Goal: Task Accomplishment & Management: Manage account settings

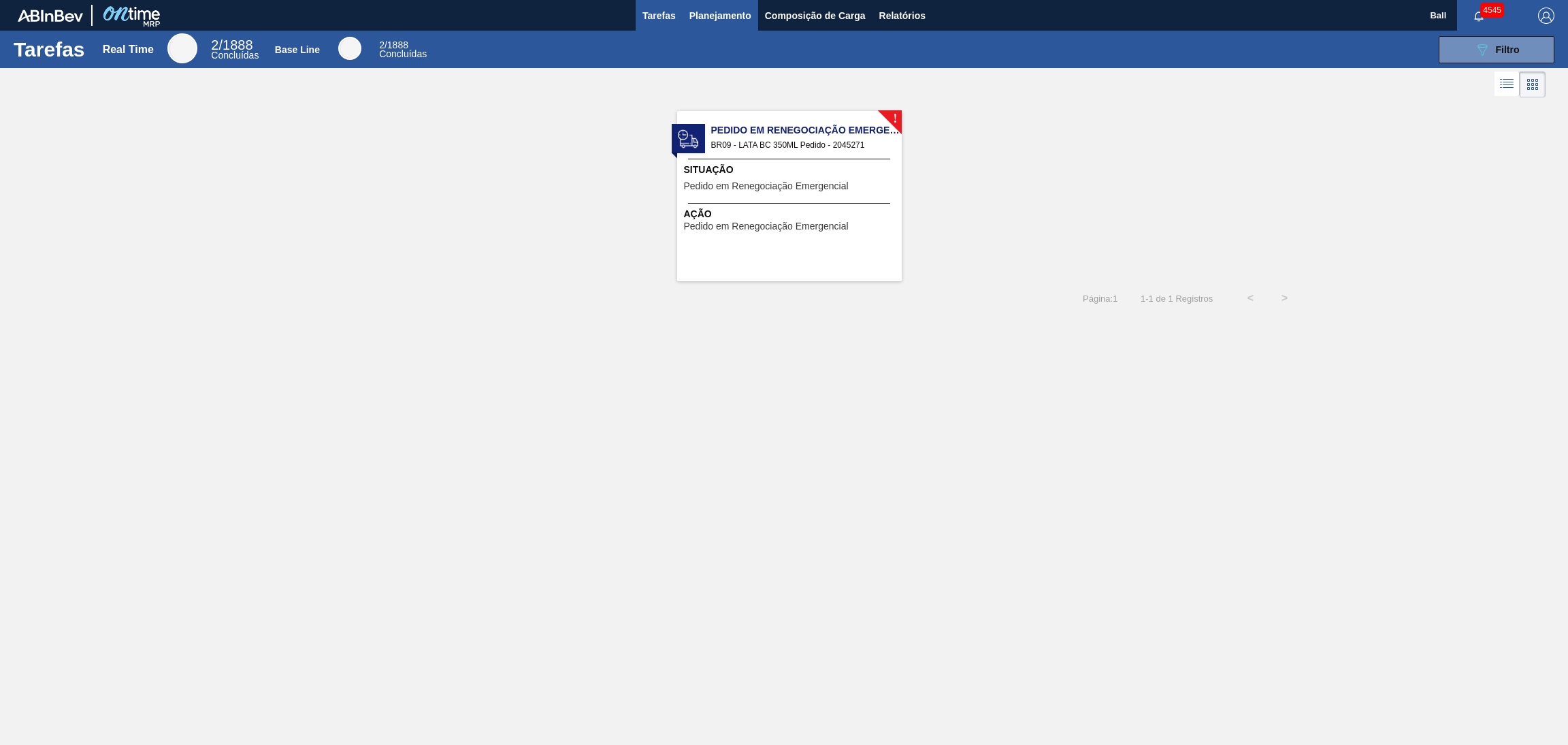
click at [728, 10] on span "Planejamento" at bounding box center [720, 16] width 62 height 16
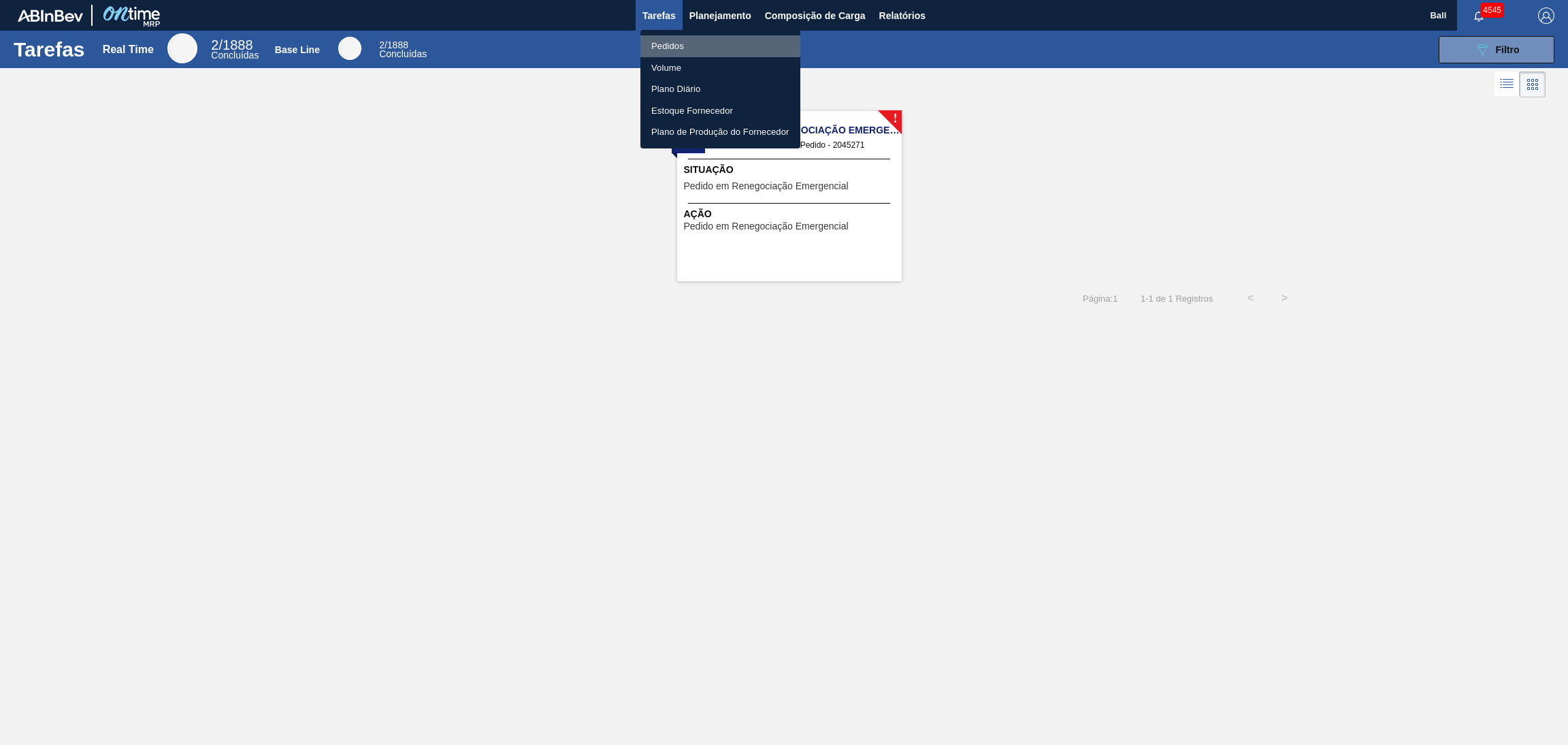
click at [702, 44] on li "Pedidos" at bounding box center [720, 46] width 160 height 22
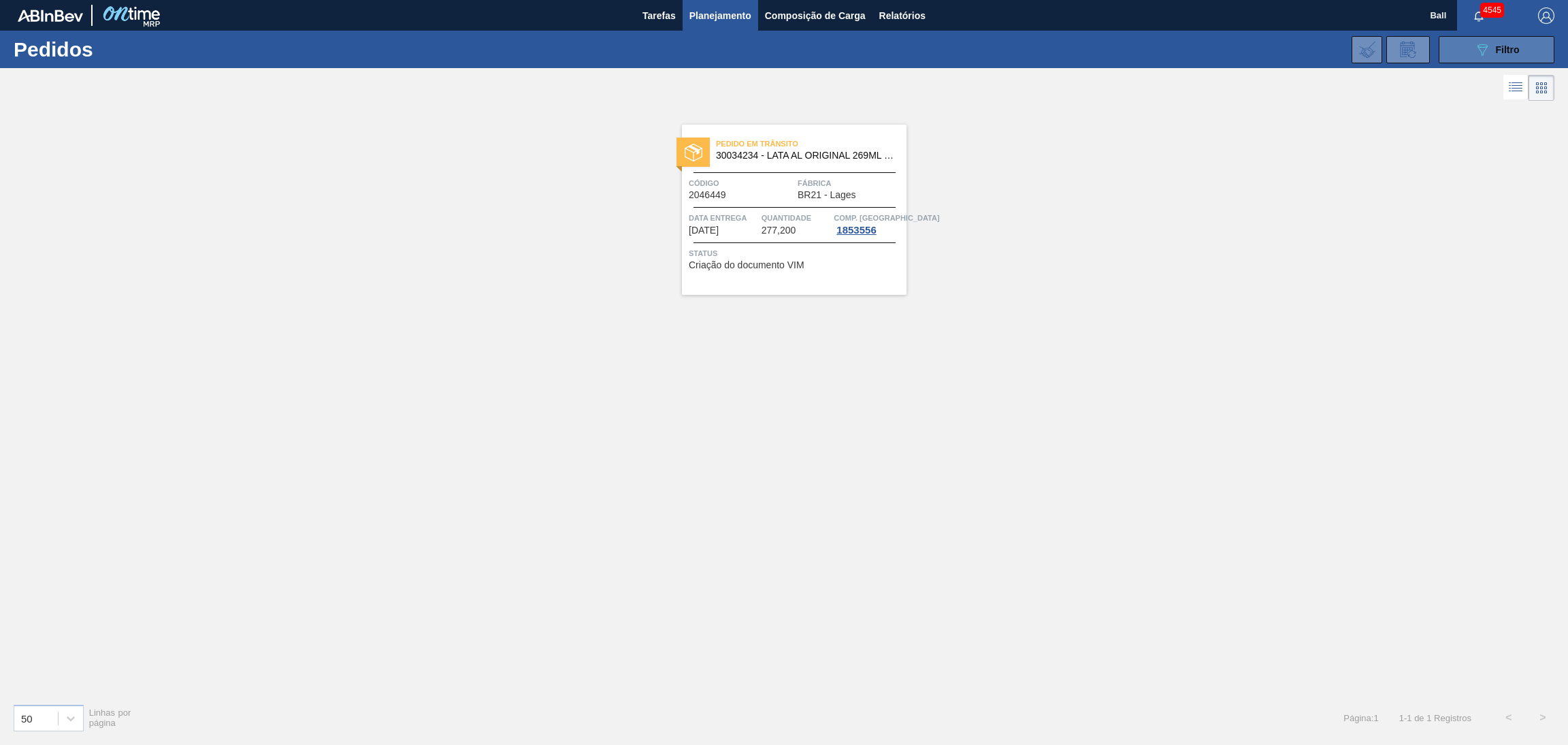
click at [1493, 49] on div "089F7B8B-B2A5-4AFE-B5C0-19BA573D28AC Filtro" at bounding box center [1496, 50] width 46 height 16
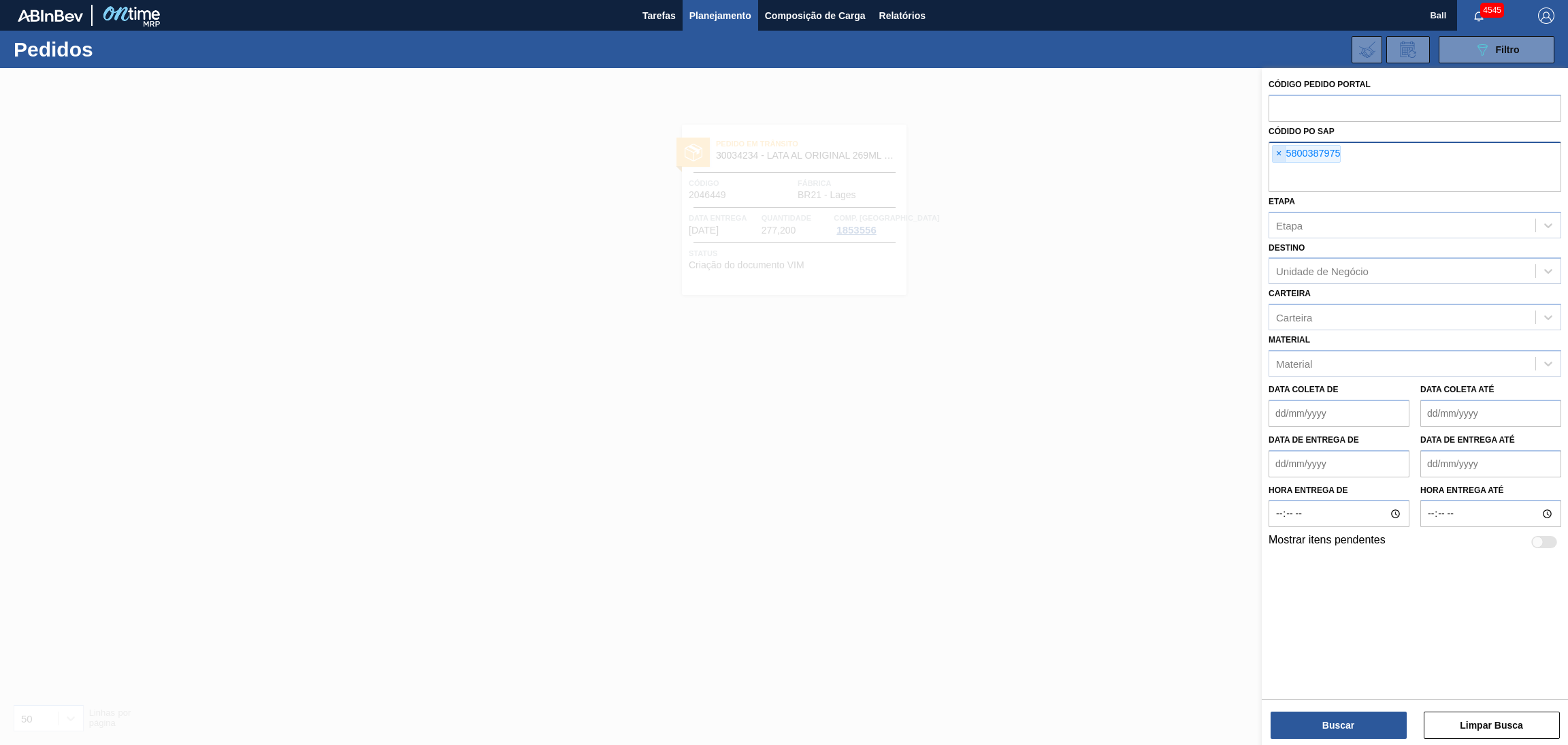
click at [1276, 146] on span "×" at bounding box center [1278, 154] width 13 height 16
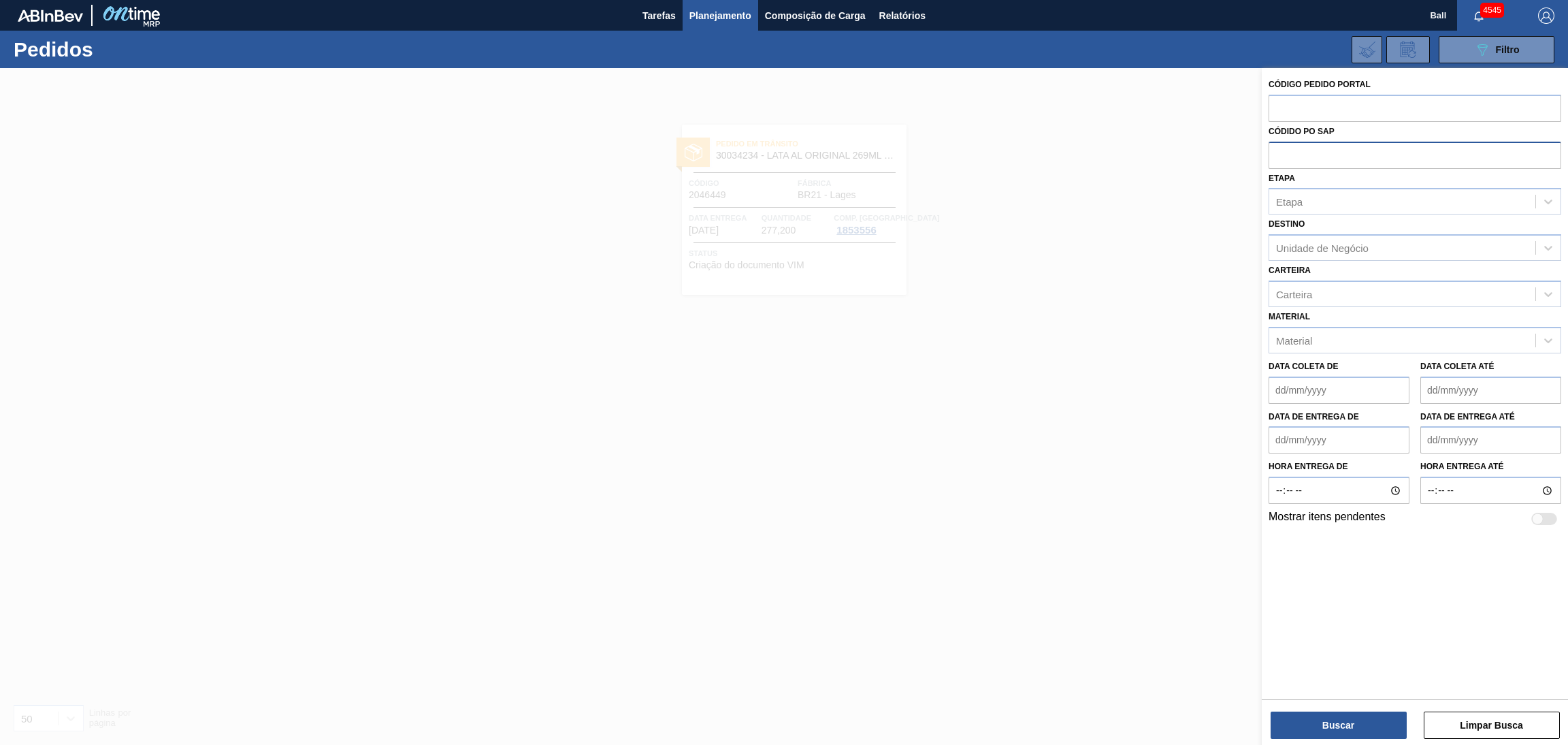
paste input "5800389627"
type input "5800389627"
click at [1314, 720] on button "Buscar" at bounding box center [1338, 725] width 136 height 27
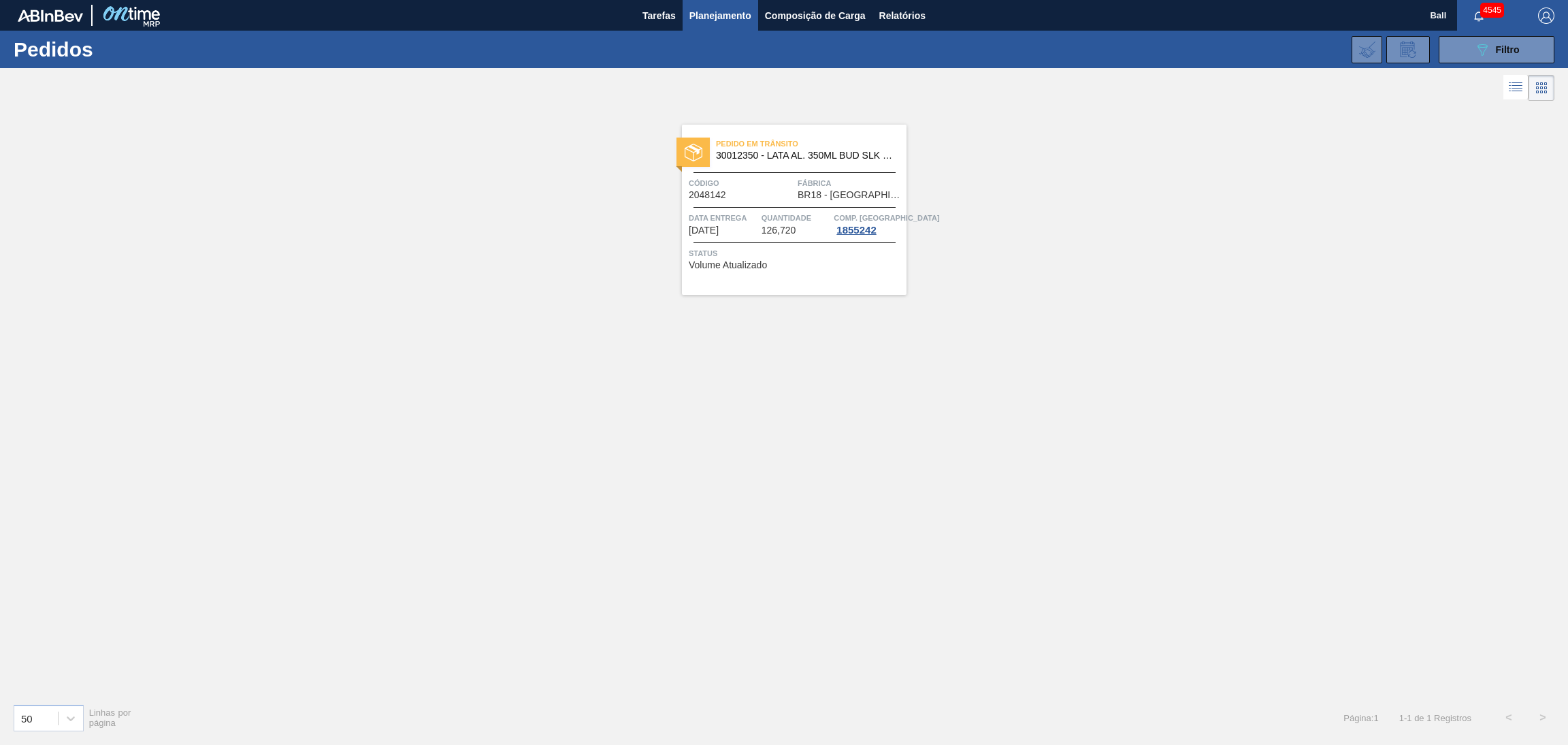
click at [783, 197] on div "Código 2048142" at bounding box center [741, 188] width 105 height 24
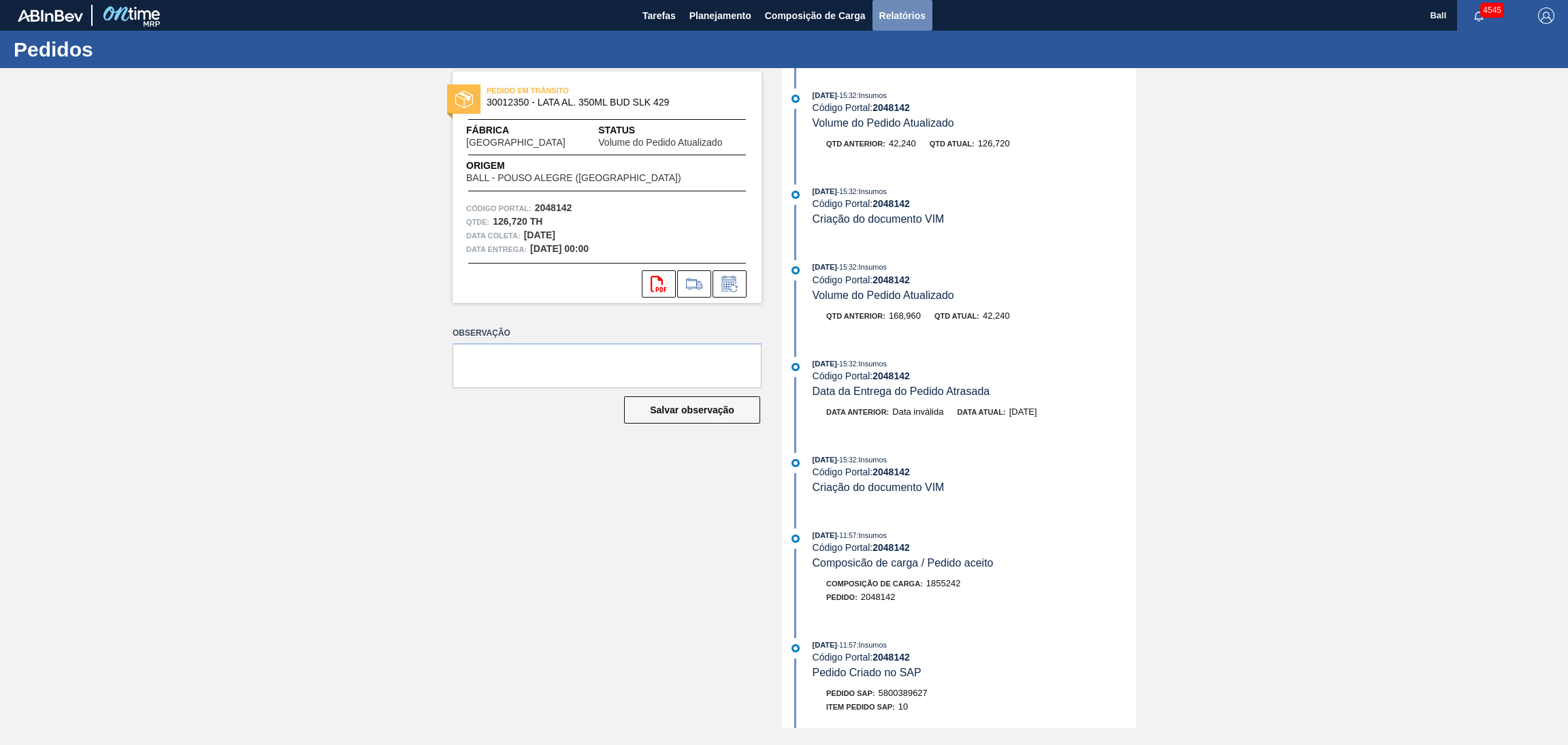
click at [926, 20] on button "Relatórios" at bounding box center [903, 15] width 60 height 31
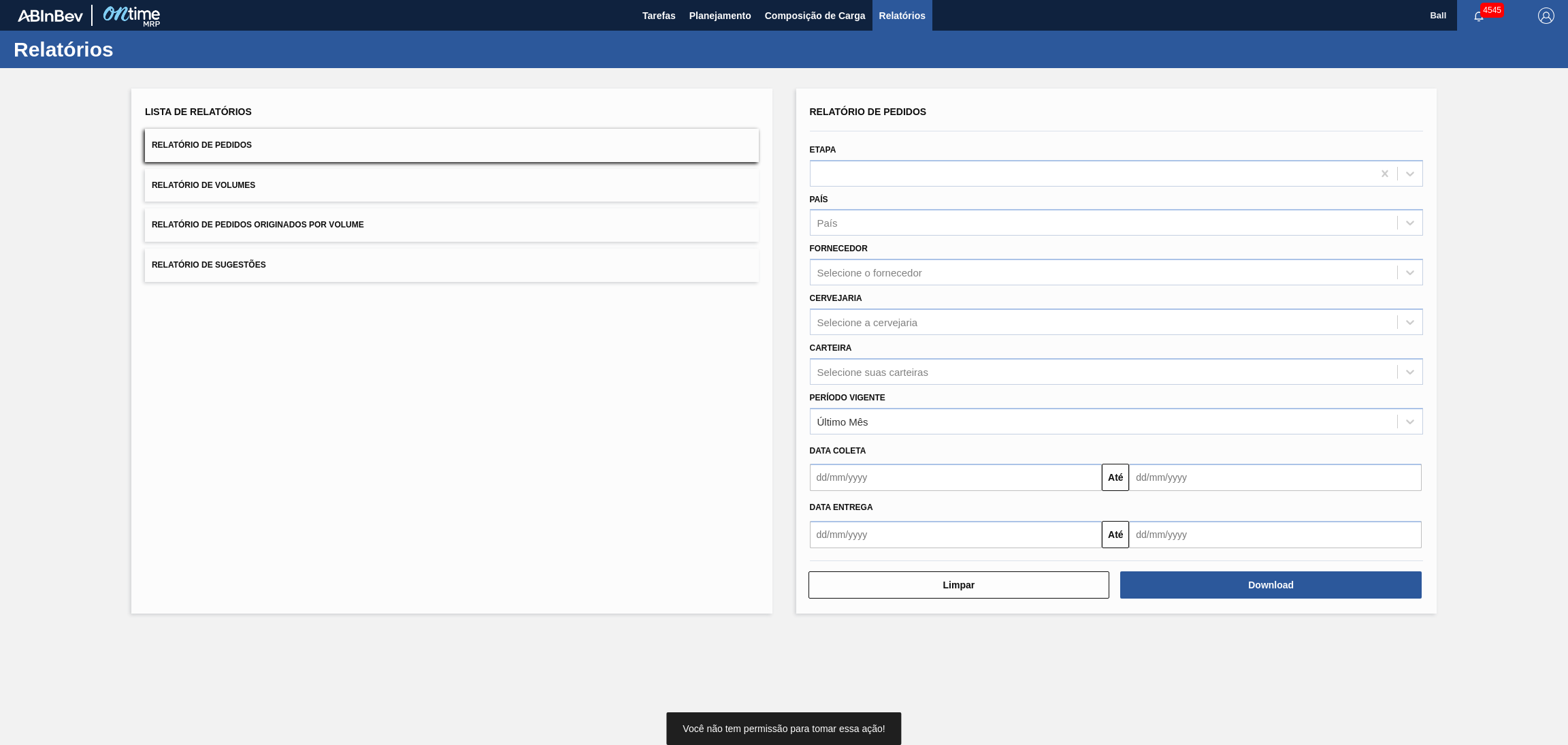
click at [437, 156] on button "Relatório de Pedidos" at bounding box center [452, 145] width 614 height 33
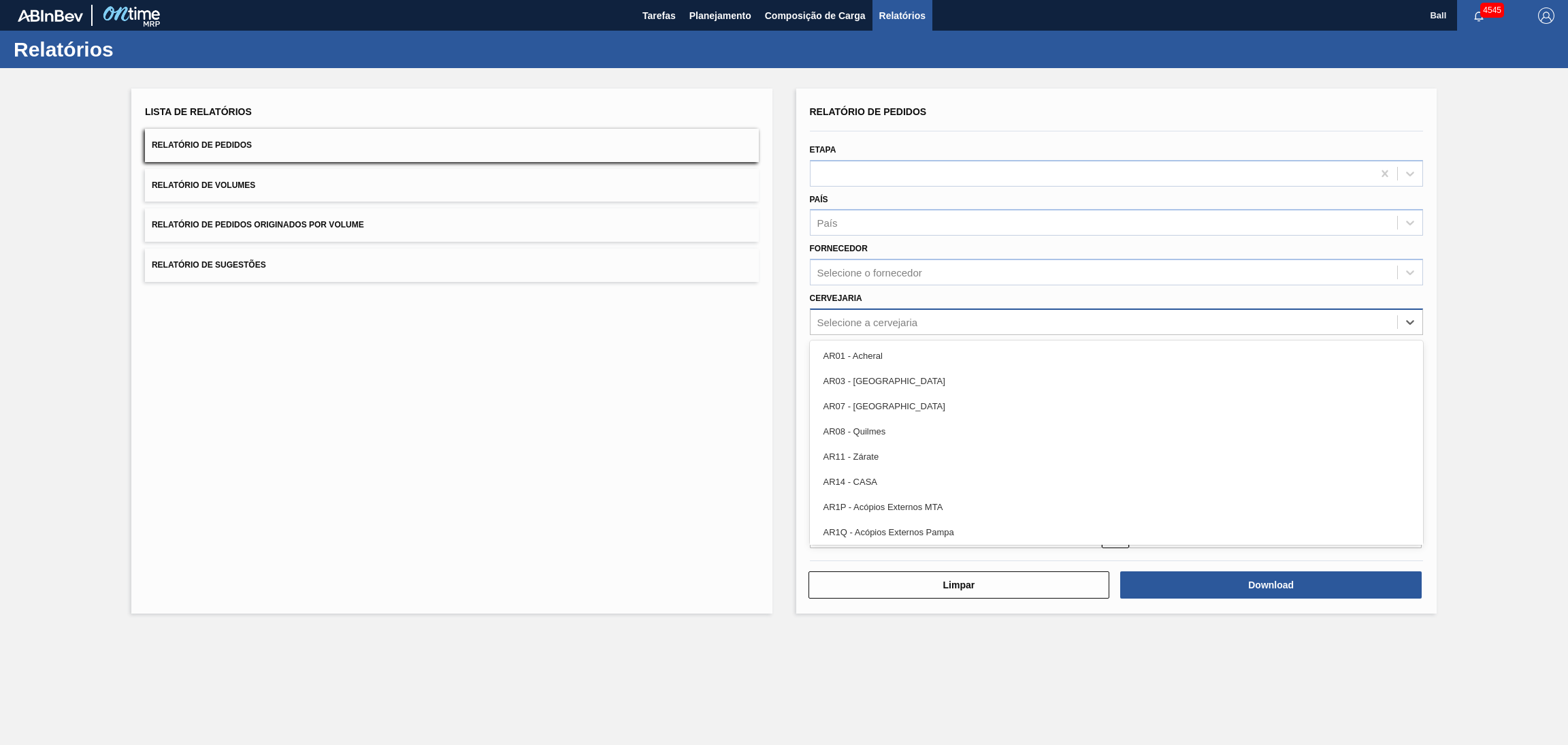
click at [922, 318] on div "Selecione a cervejaria" at bounding box center [1104, 321] width 588 height 20
click at [654, 712] on main "Tarefas Planejamento Composição de Carga Relatórios Ball 4545 Marcar todas como…" at bounding box center [784, 372] width 1568 height 745
click at [952, 320] on div "Selecione a cervejaria" at bounding box center [1104, 321] width 588 height 20
paste input "NOVA RIO CAMAÇARI PERNAMBUCO AQUIRAZ TERESINA JAGUARIUNA JACAREÍ MACACU GUARULH…"
type input "NOVA RIO CAMAÇARI PERNAMBUCO AQUIRAZ TERESINA JAGUARIUNA JACAREÍ MACACU GUARULH…"
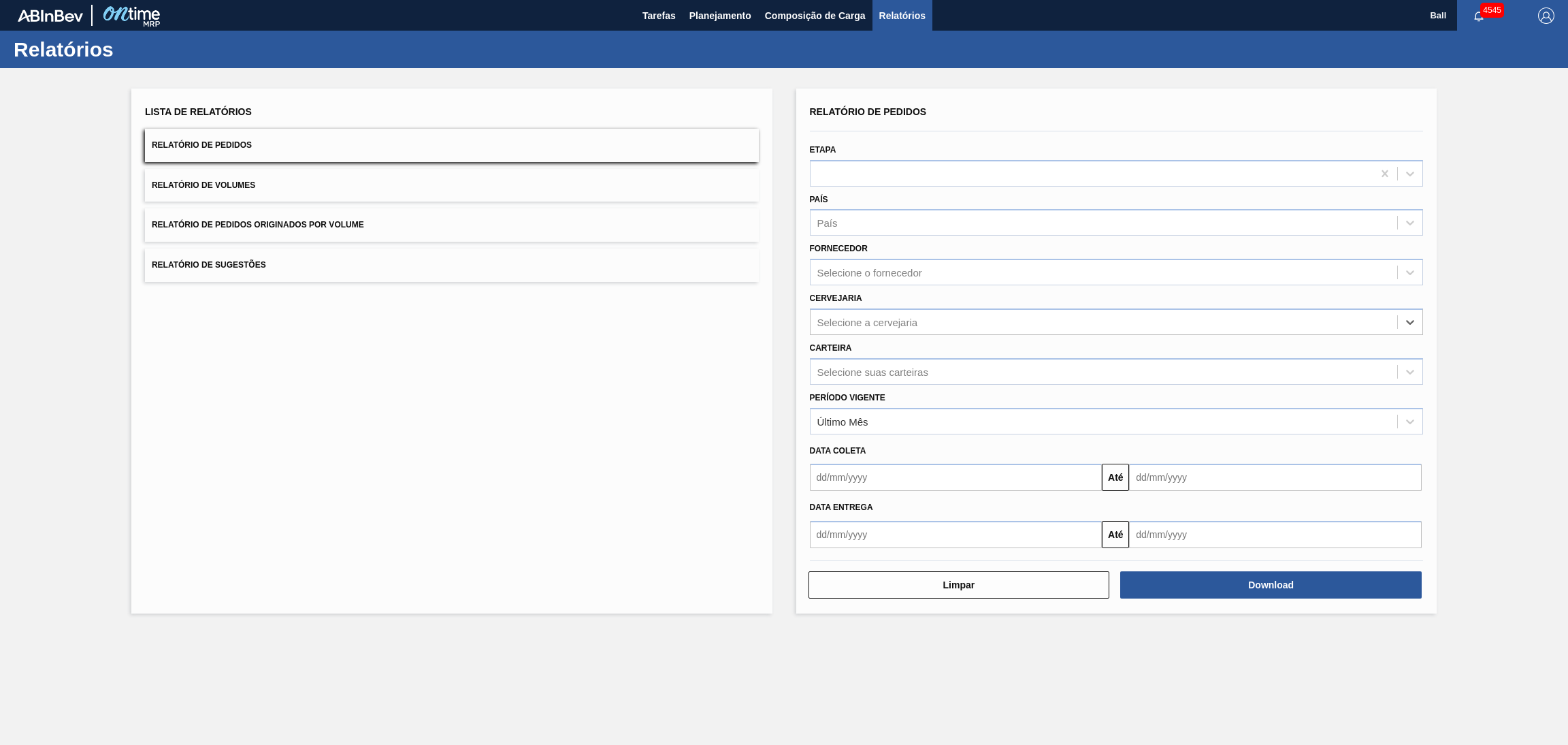
drag, startPoint x: 1400, startPoint y: 312, endPoint x: 758, endPoint y: 321, distance: 642.1
click at [758, 321] on div "Lista de Relatórios Relatório de Pedidos Relatório de Volumes Relatório de Pedi…" at bounding box center [784, 349] width 1568 height 563
click at [875, 325] on div "Selecione a cervejaria" at bounding box center [867, 321] width 100 height 12
type input "AQUI"
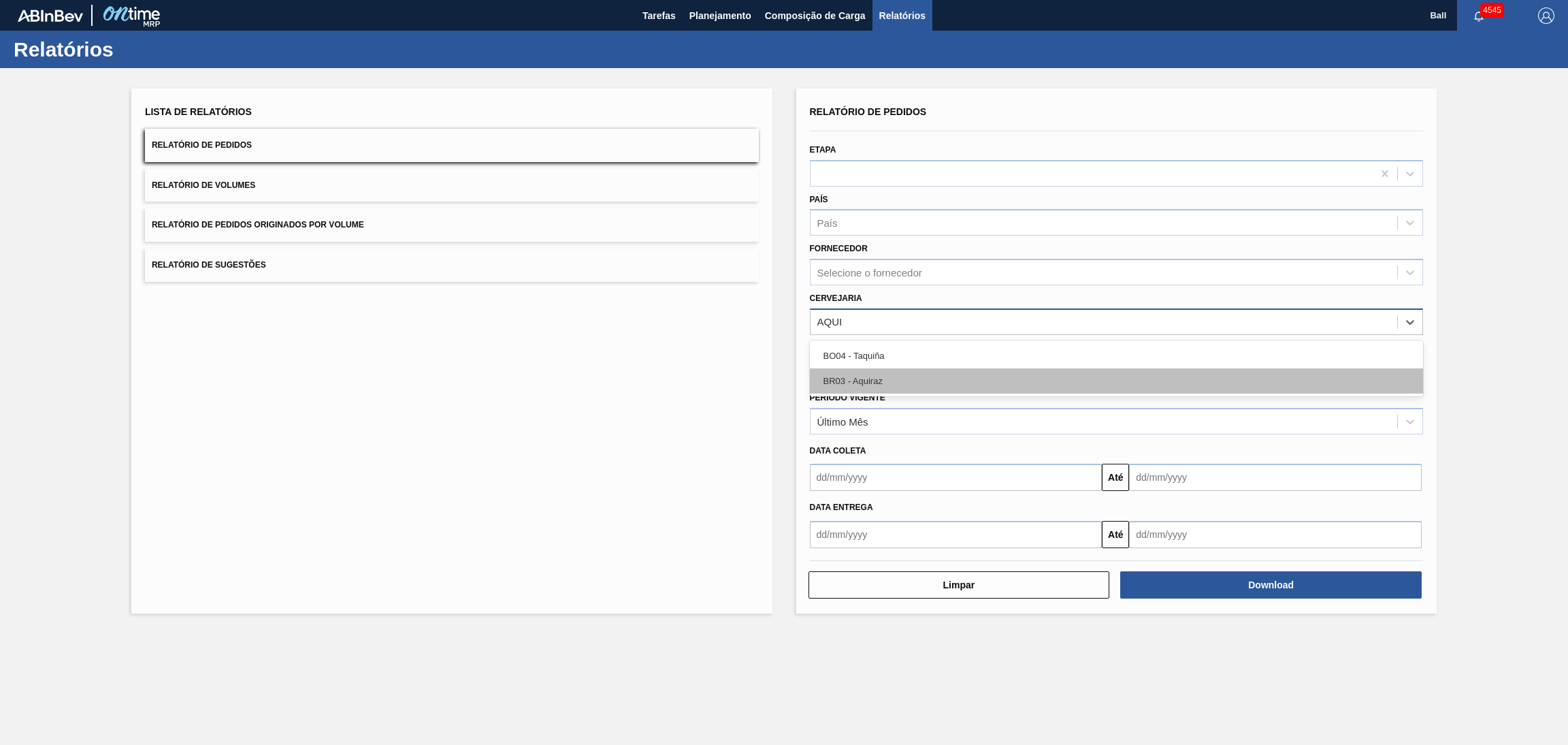
click at [881, 388] on div "BR03 - Aquiraz" at bounding box center [1116, 381] width 614 height 25
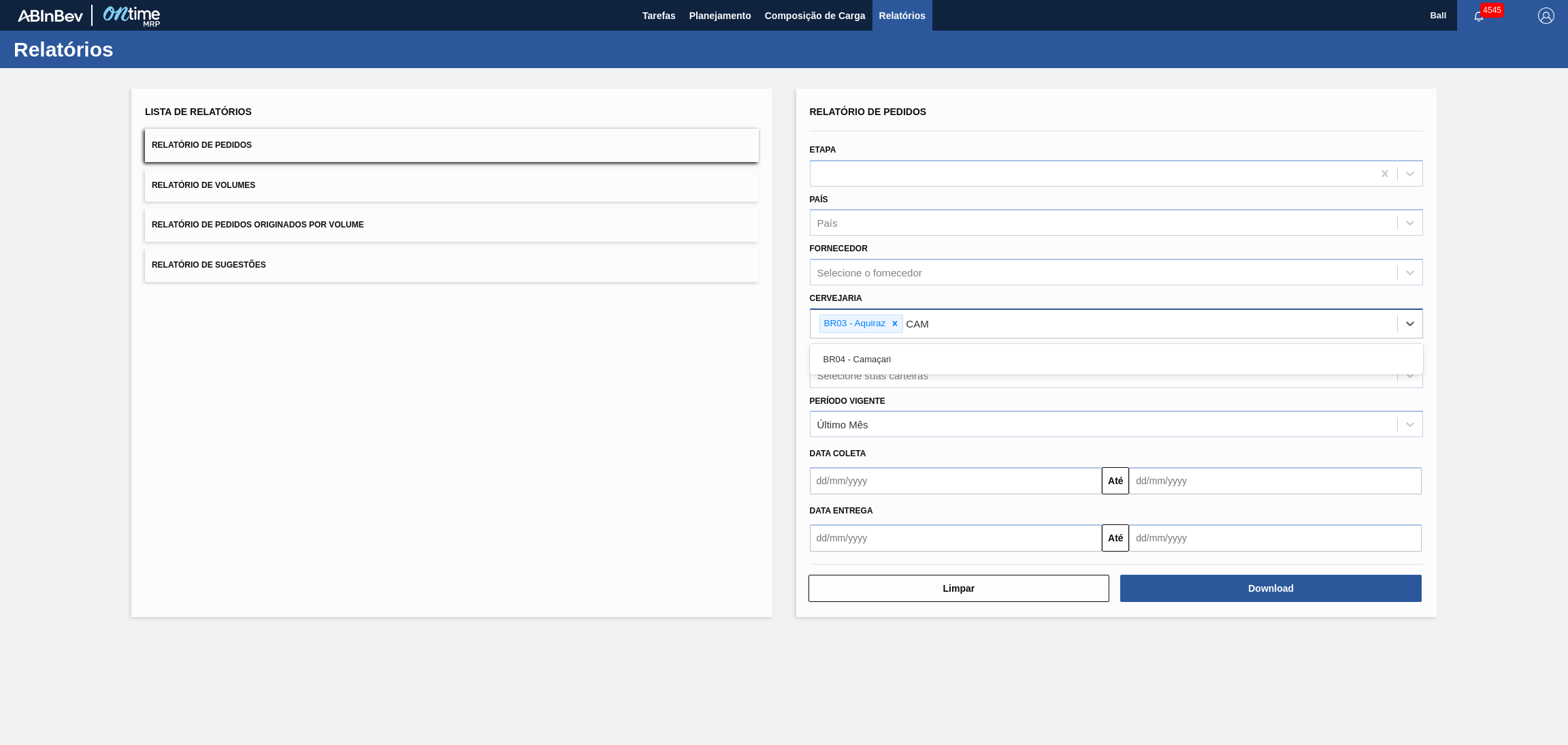
type input "CAMA"
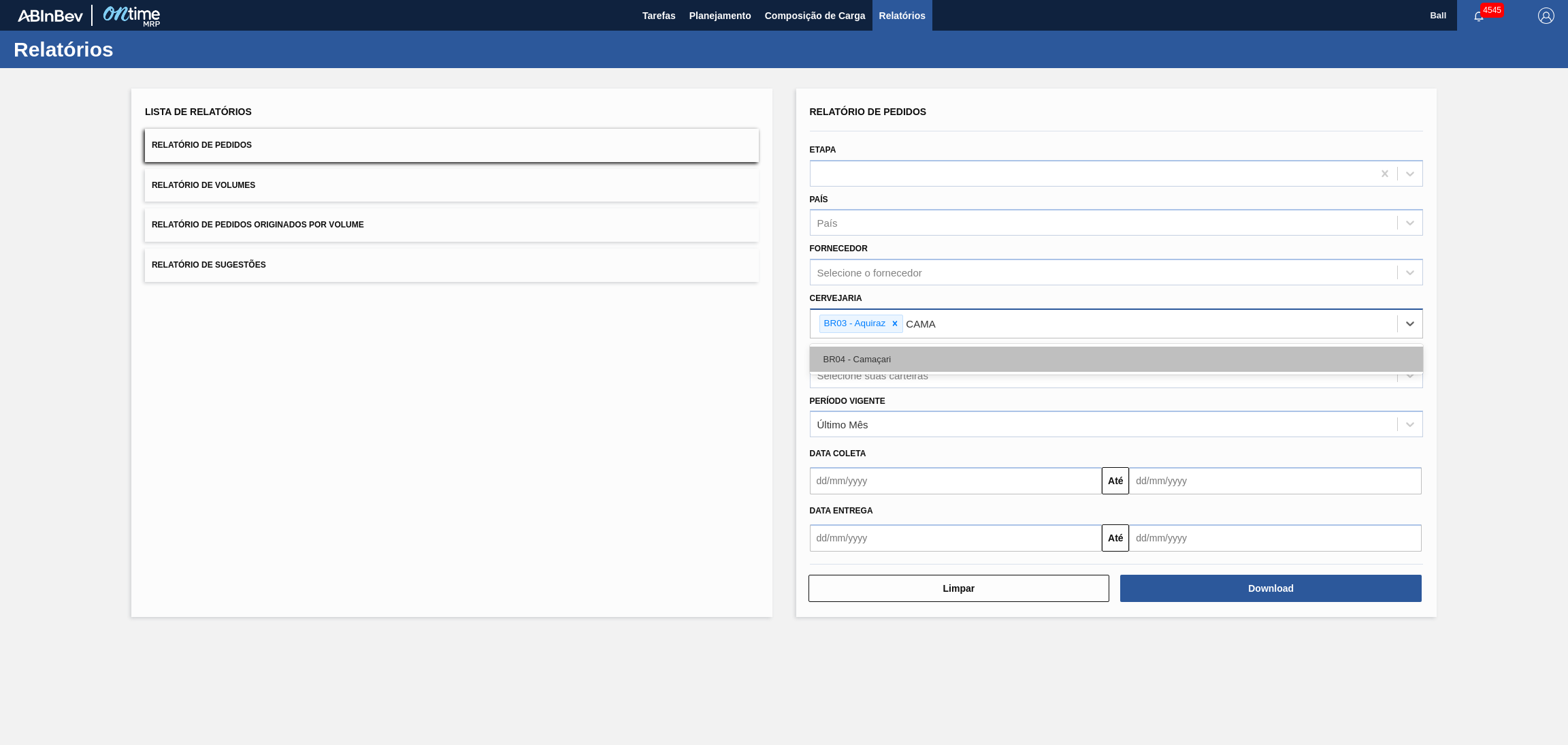
click at [926, 357] on div "BR04 - Camaçari" at bounding box center [1116, 359] width 614 height 25
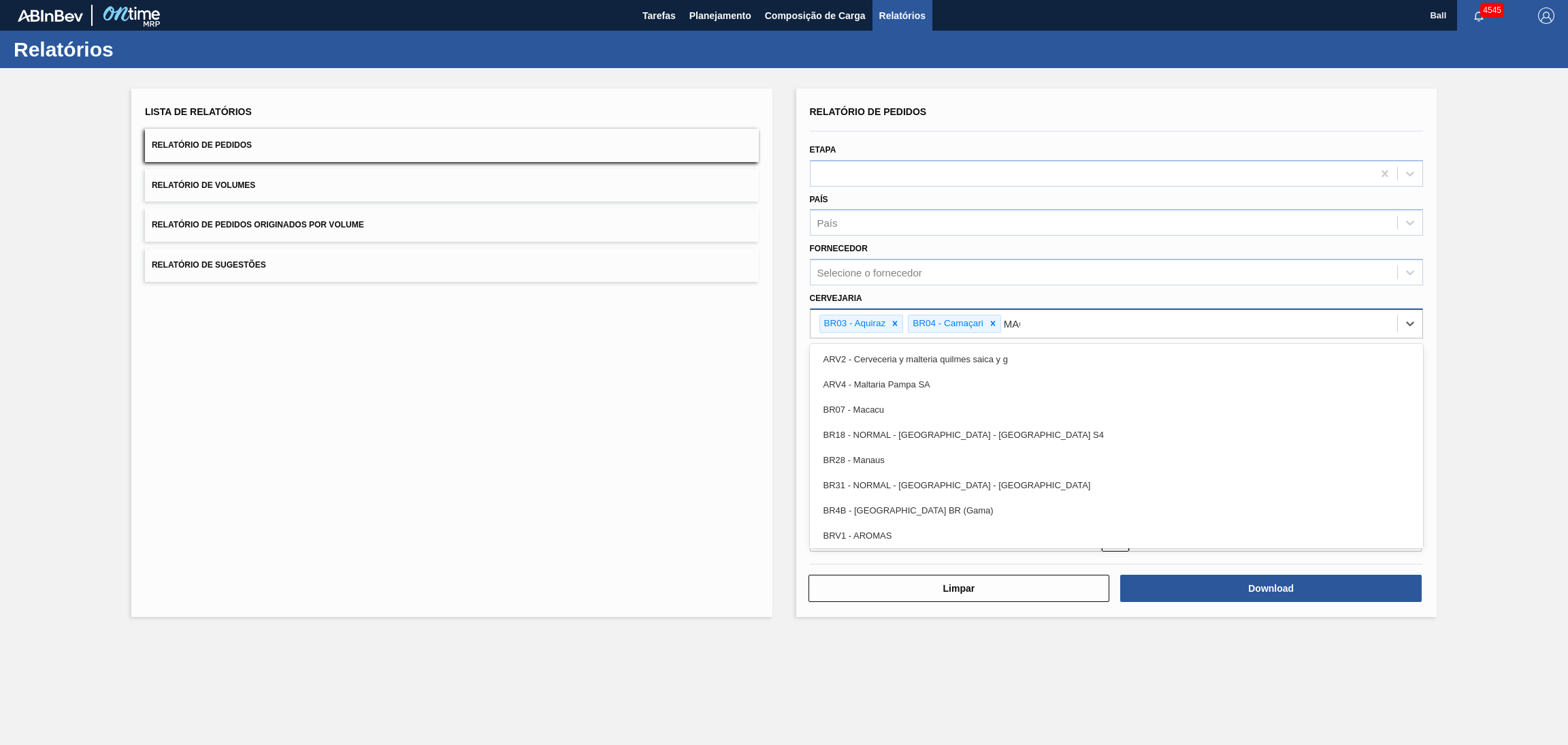
type input "MACA"
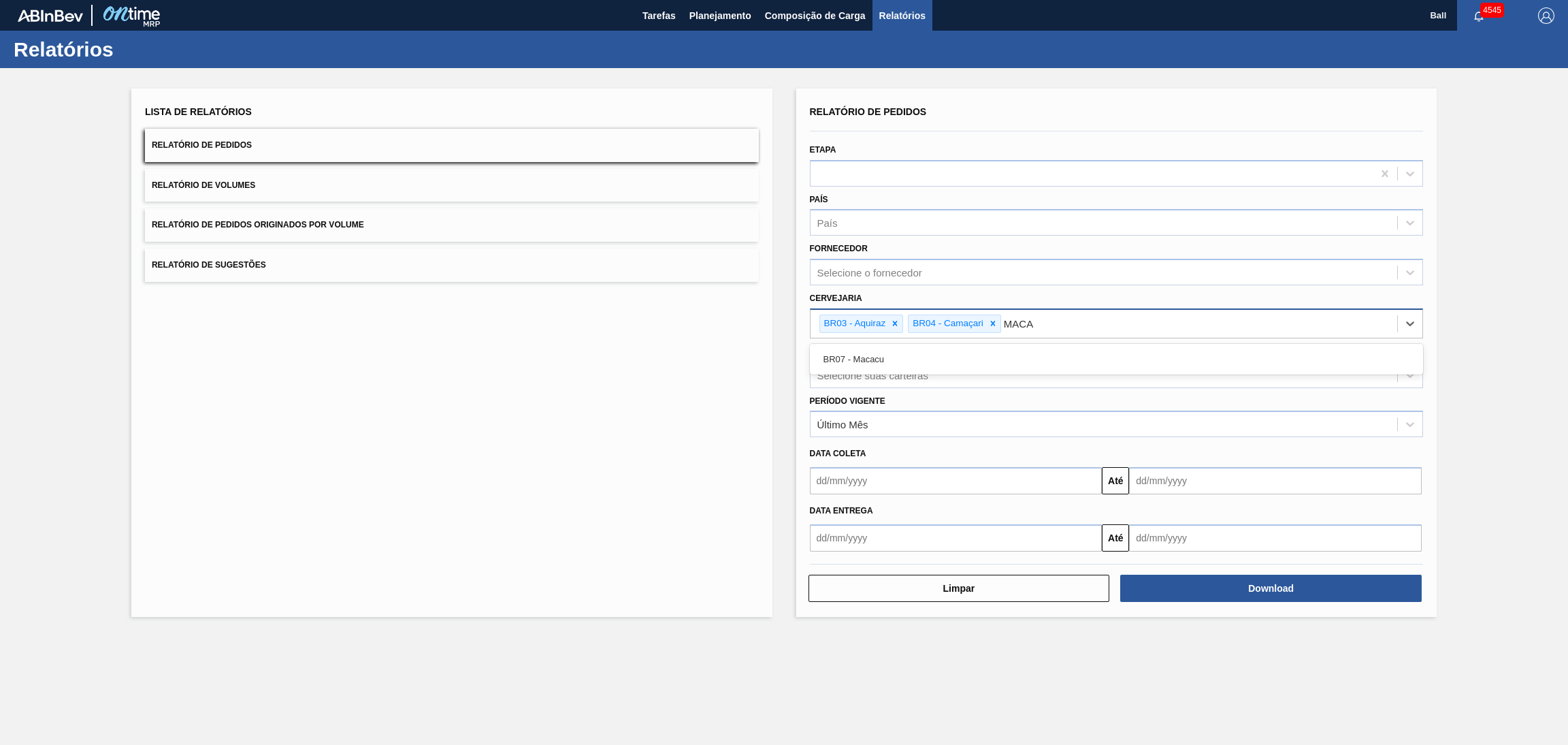
click at [926, 357] on div "BR07 - Macacu" at bounding box center [1116, 359] width 614 height 25
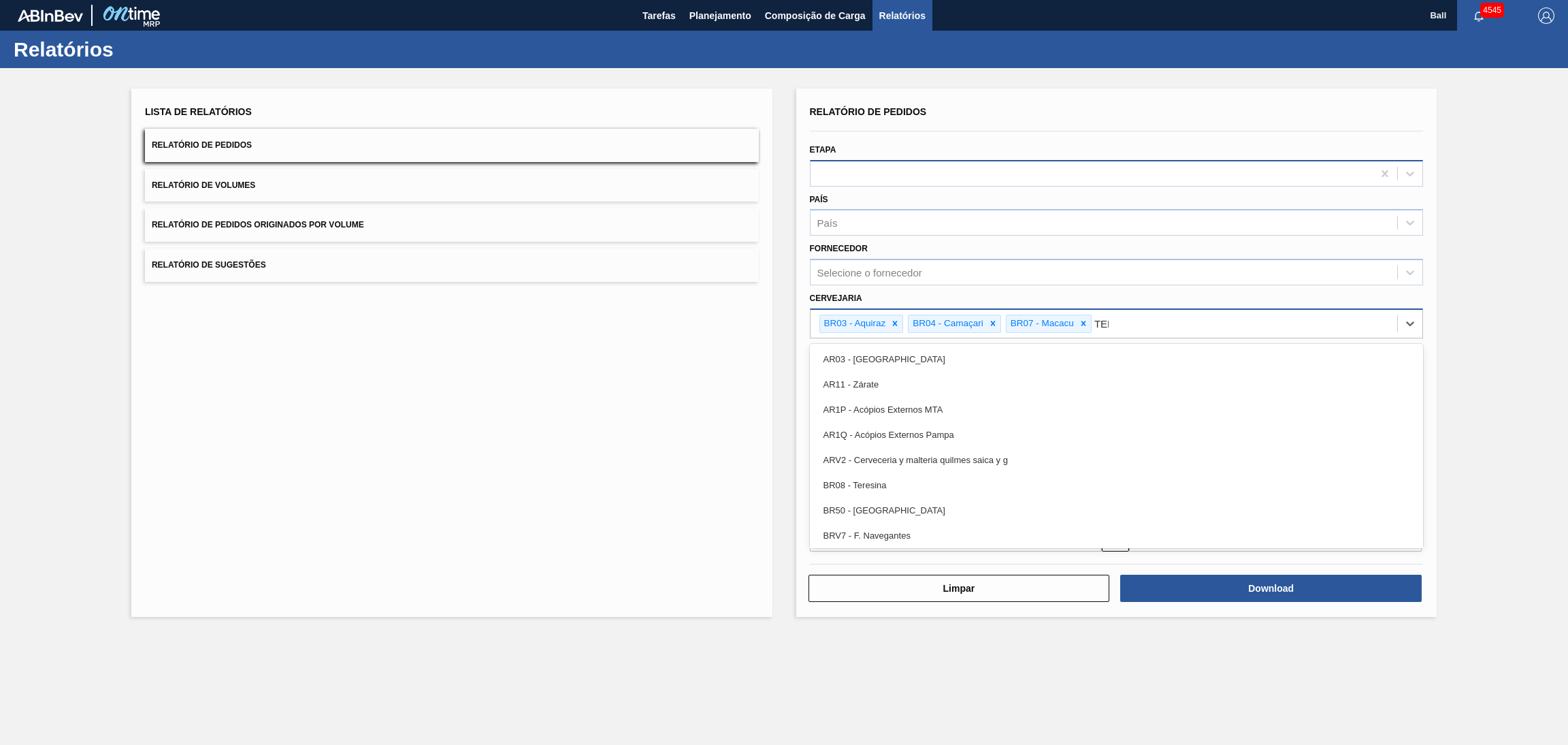
type input "TERE"
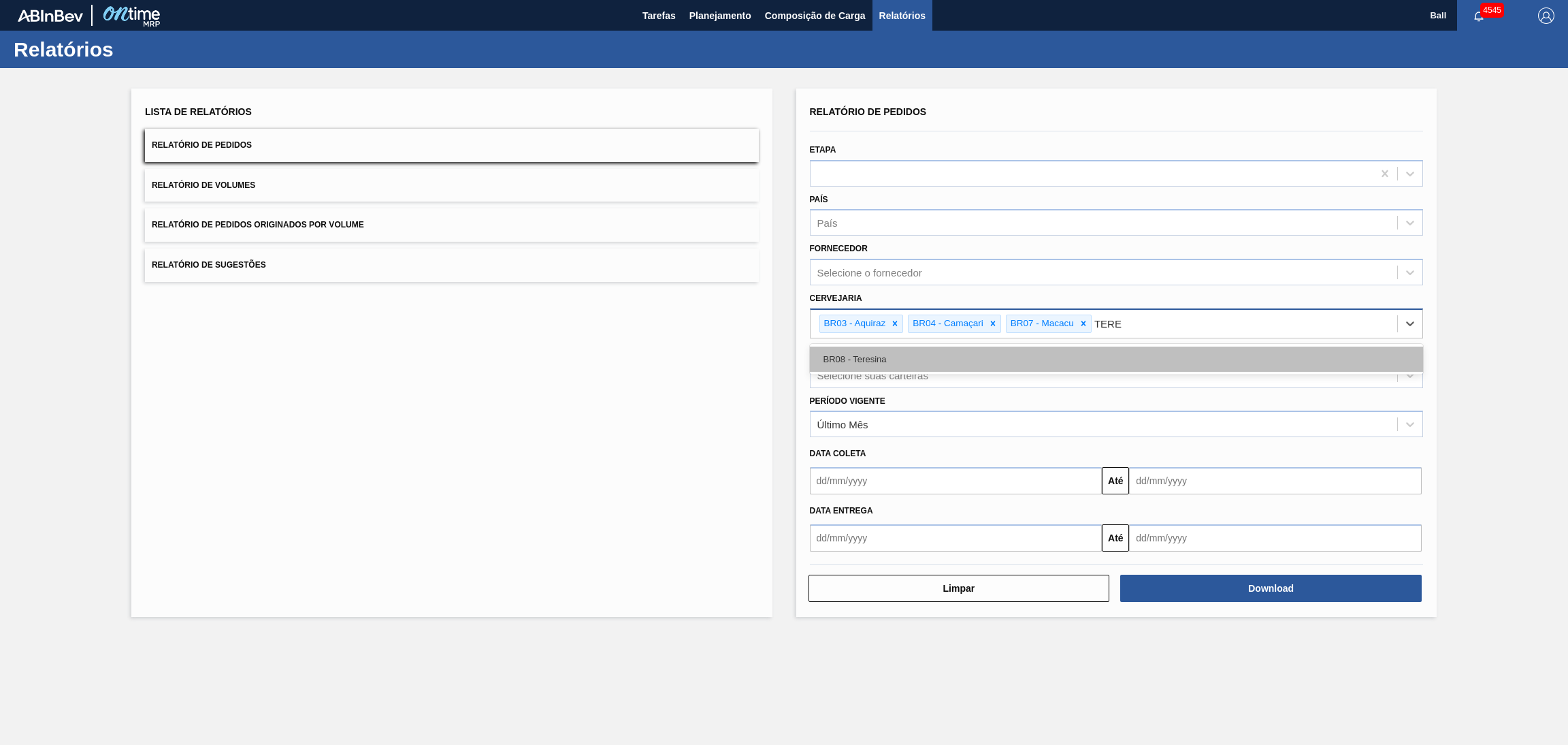
click at [1043, 357] on div "BR08 - Teresina" at bounding box center [1116, 359] width 614 height 25
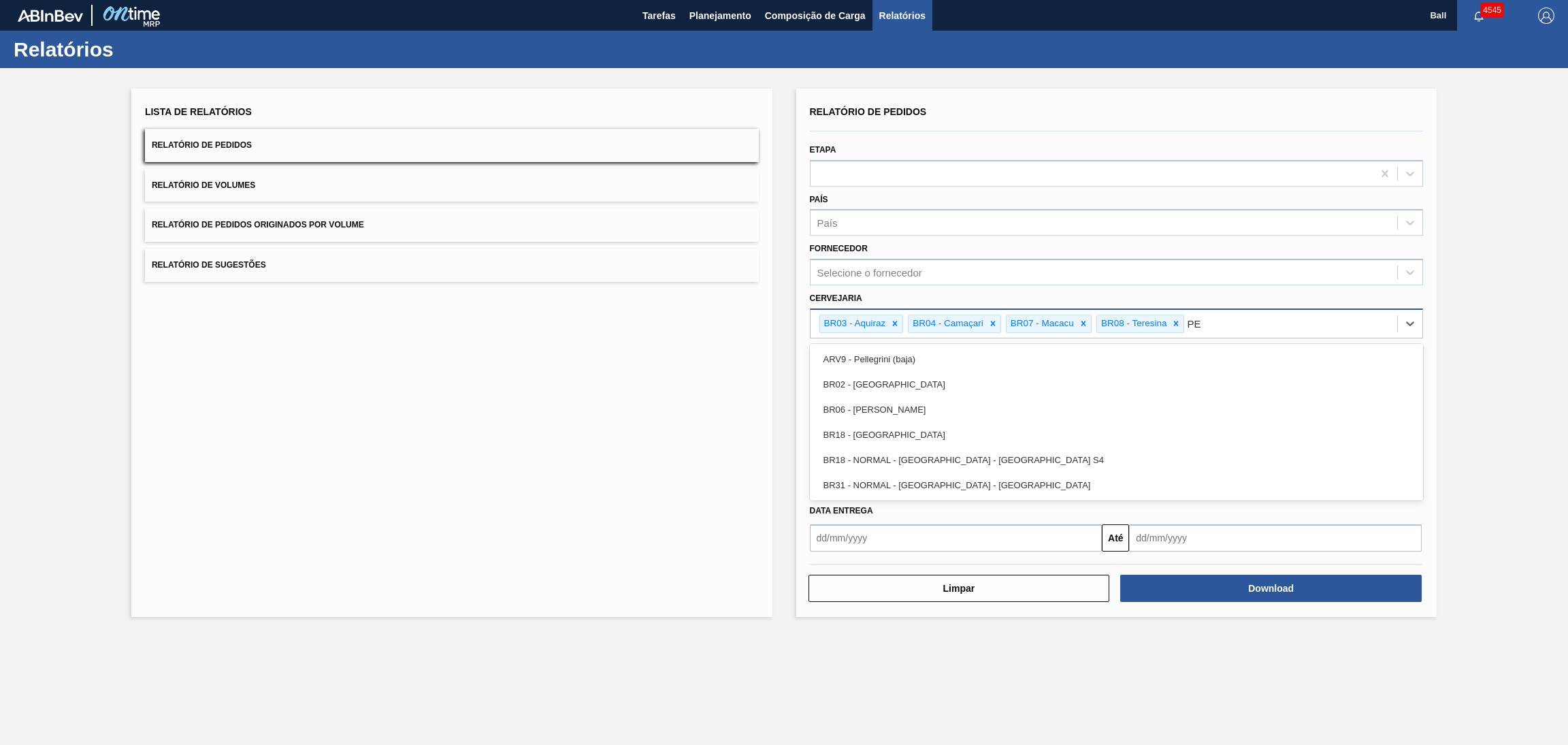
type input "PER"
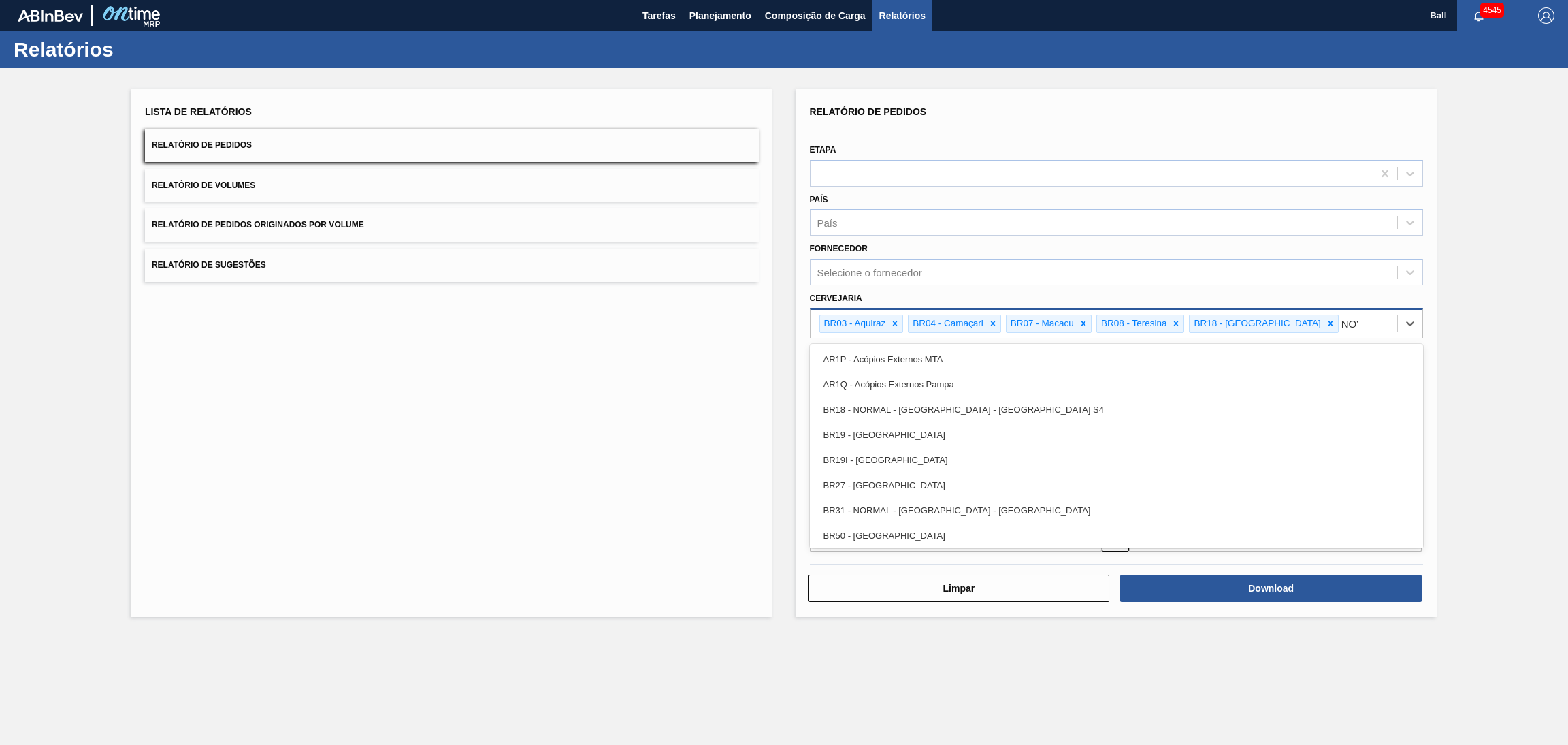
type input "NOVA"
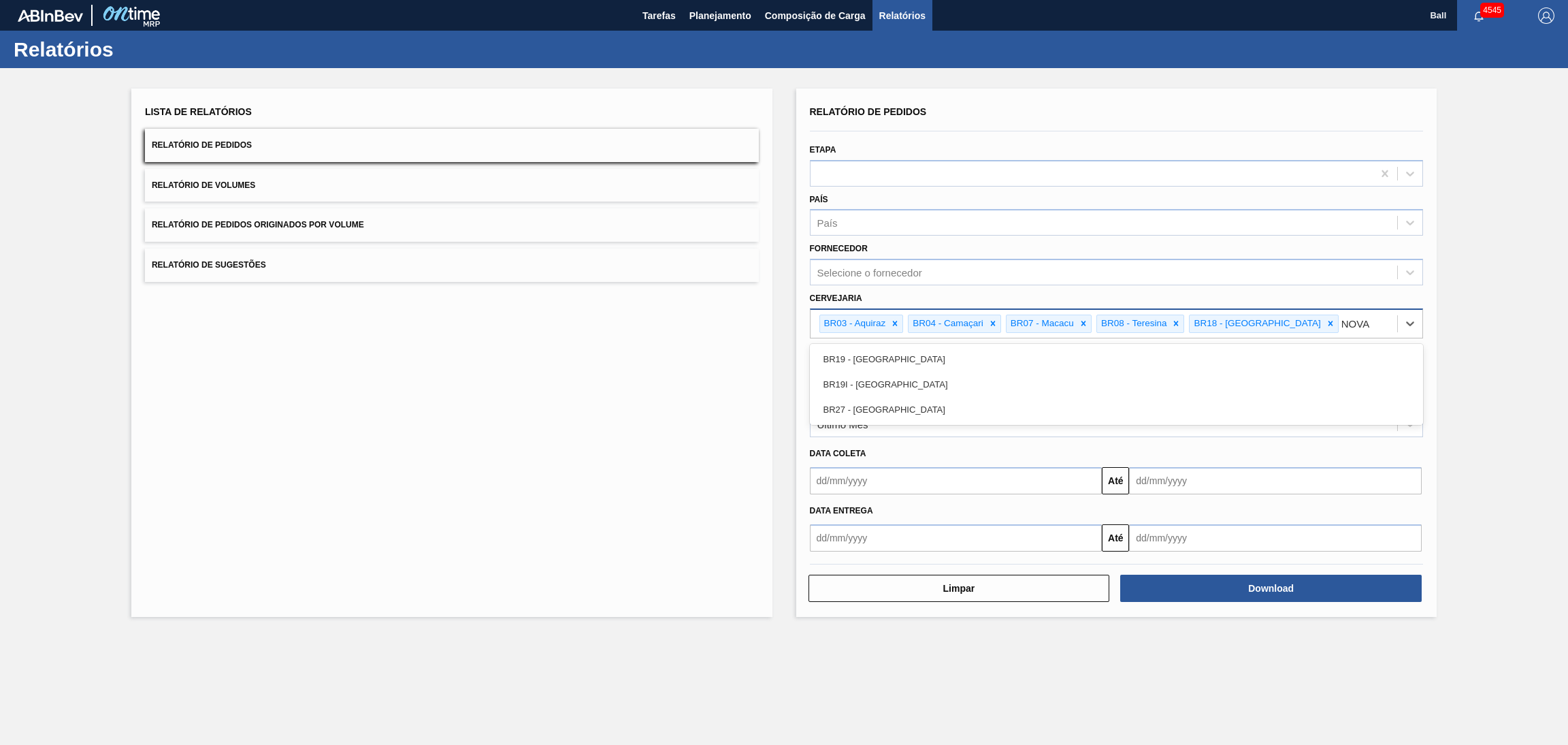
click at [1043, 357] on div "BR19 - Nova Rio" at bounding box center [1116, 359] width 614 height 25
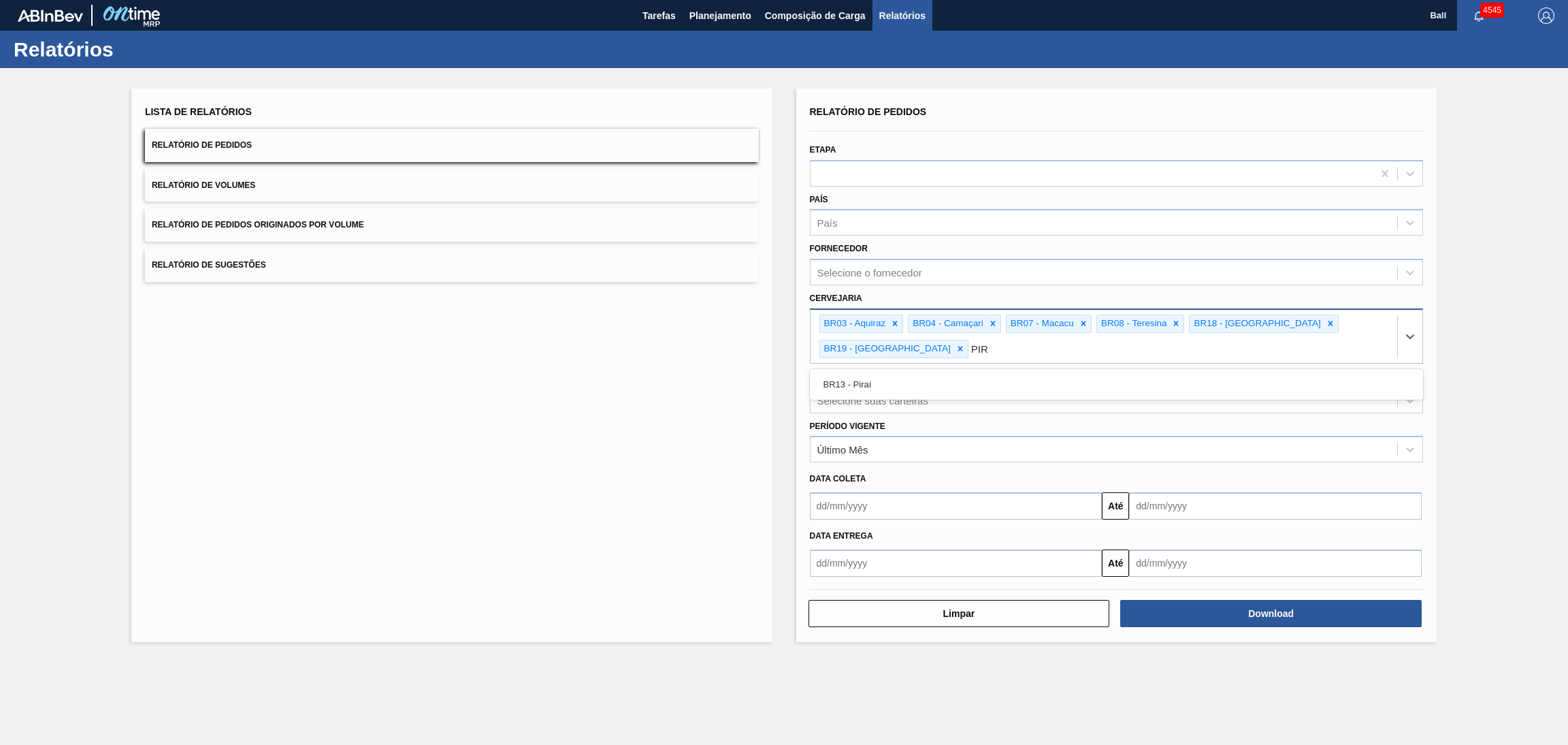
type input "PIRA"
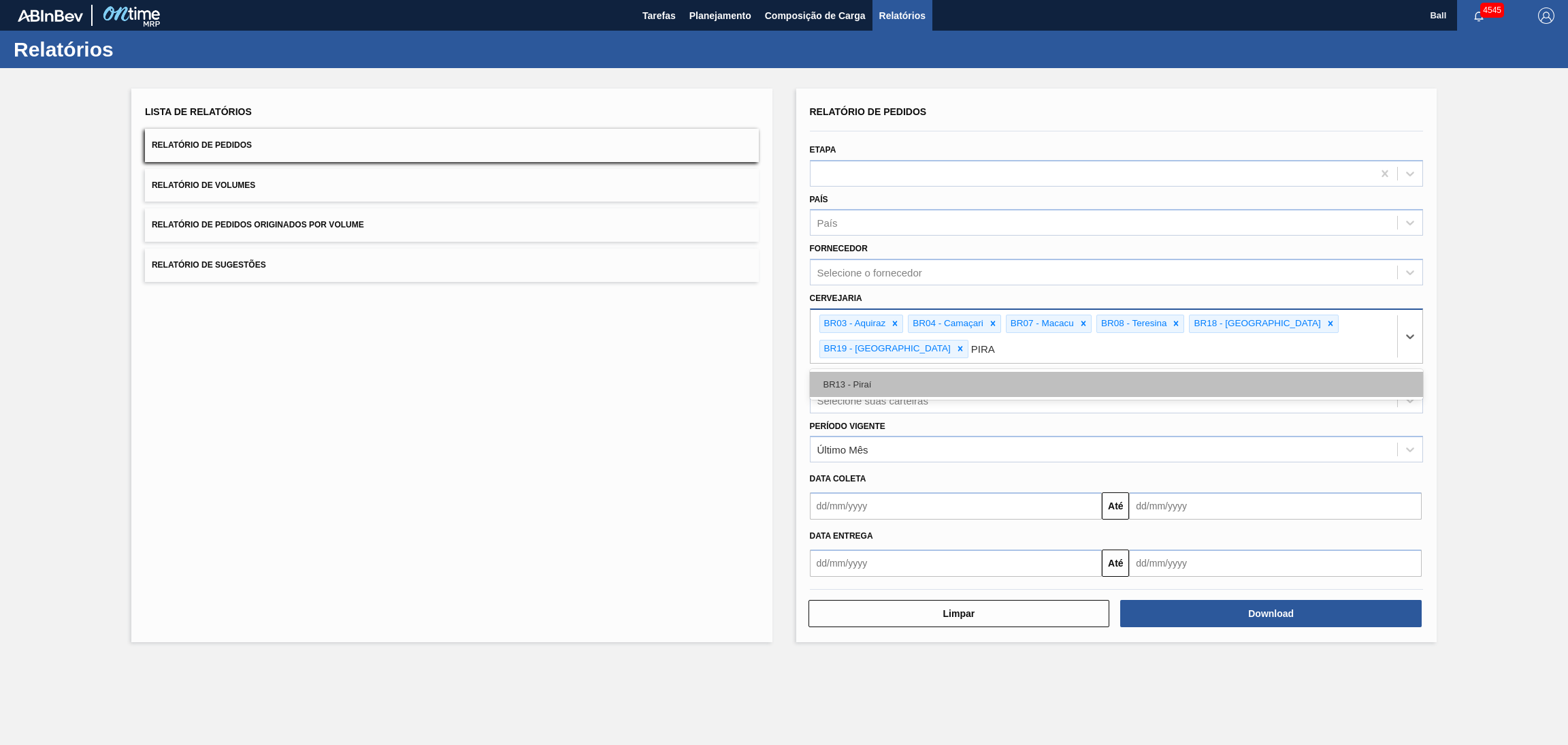
click at [1041, 377] on div "BR13 - Piraí" at bounding box center [1116, 384] width 614 height 25
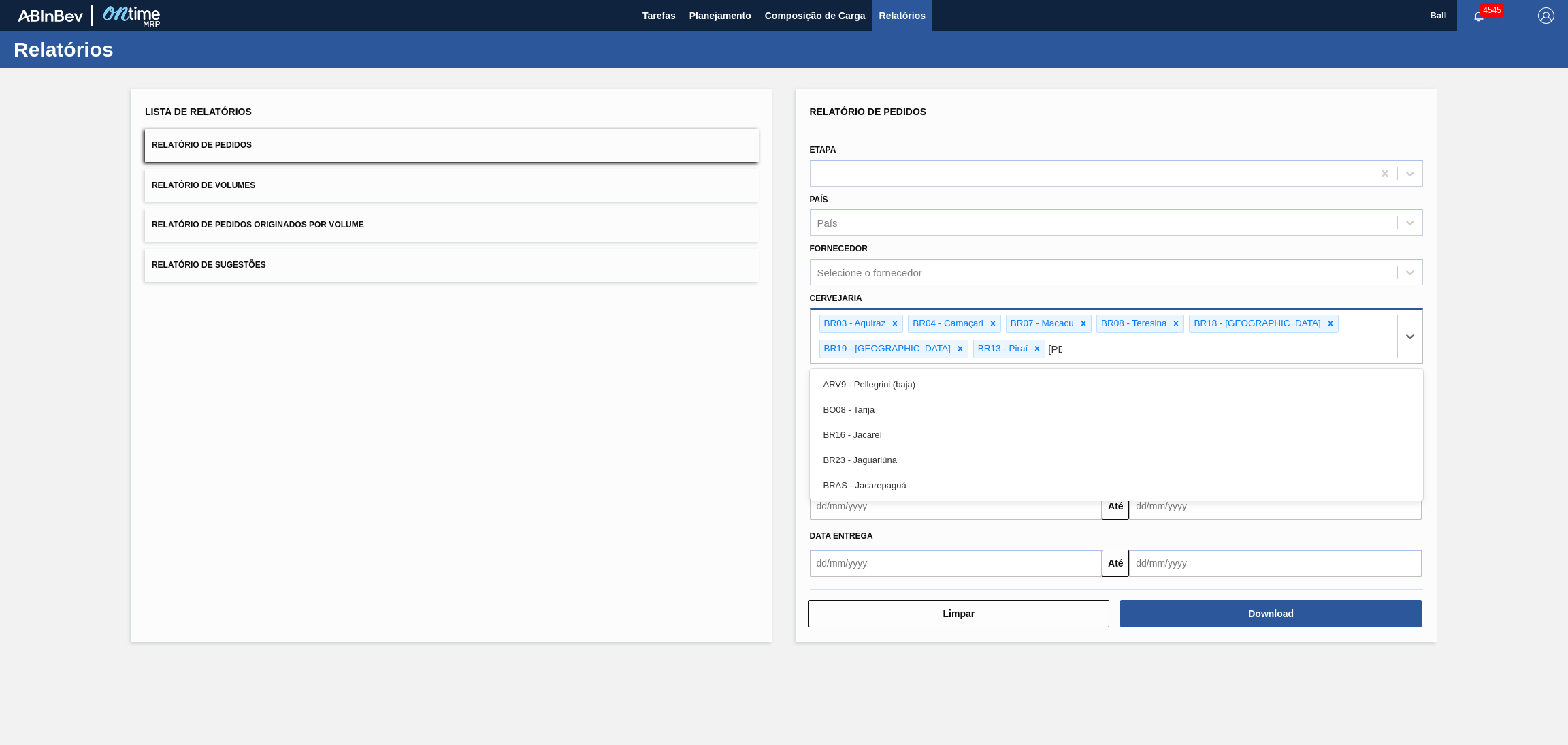
type input "JAG"
click at [1041, 377] on div "BR23 - Jaguariúna" at bounding box center [1116, 384] width 614 height 25
type input "JACA"
click at [1041, 377] on div "BR16 - Jacareí" at bounding box center [1116, 384] width 614 height 25
type input "GUA"
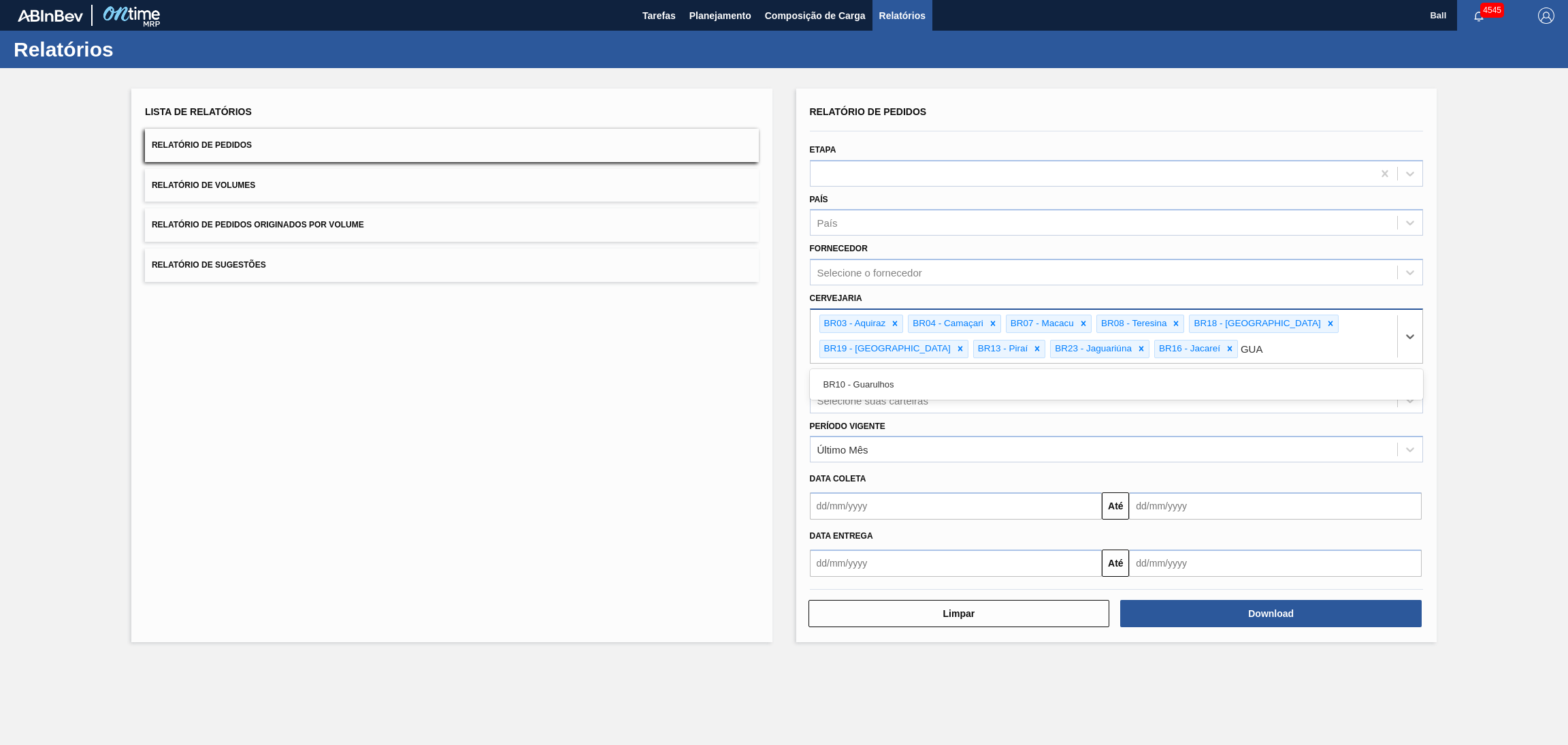
click at [1041, 377] on div "BR10 - Guarulhos" at bounding box center [1116, 384] width 614 height 25
type input "JUN"
click at [1041, 377] on div "BR15 - Jundiaí" at bounding box center [1116, 384] width 614 height 25
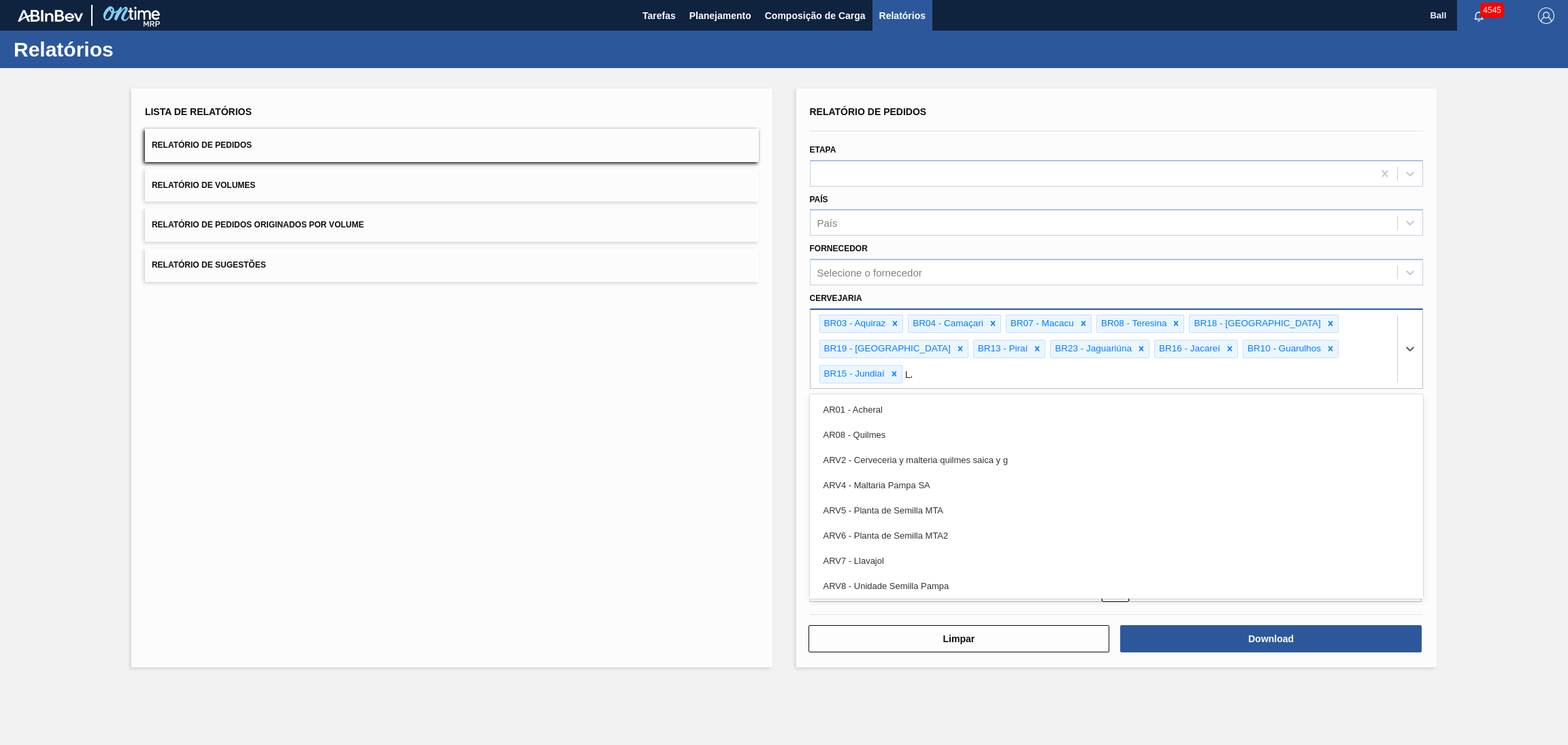
type input "LAG"
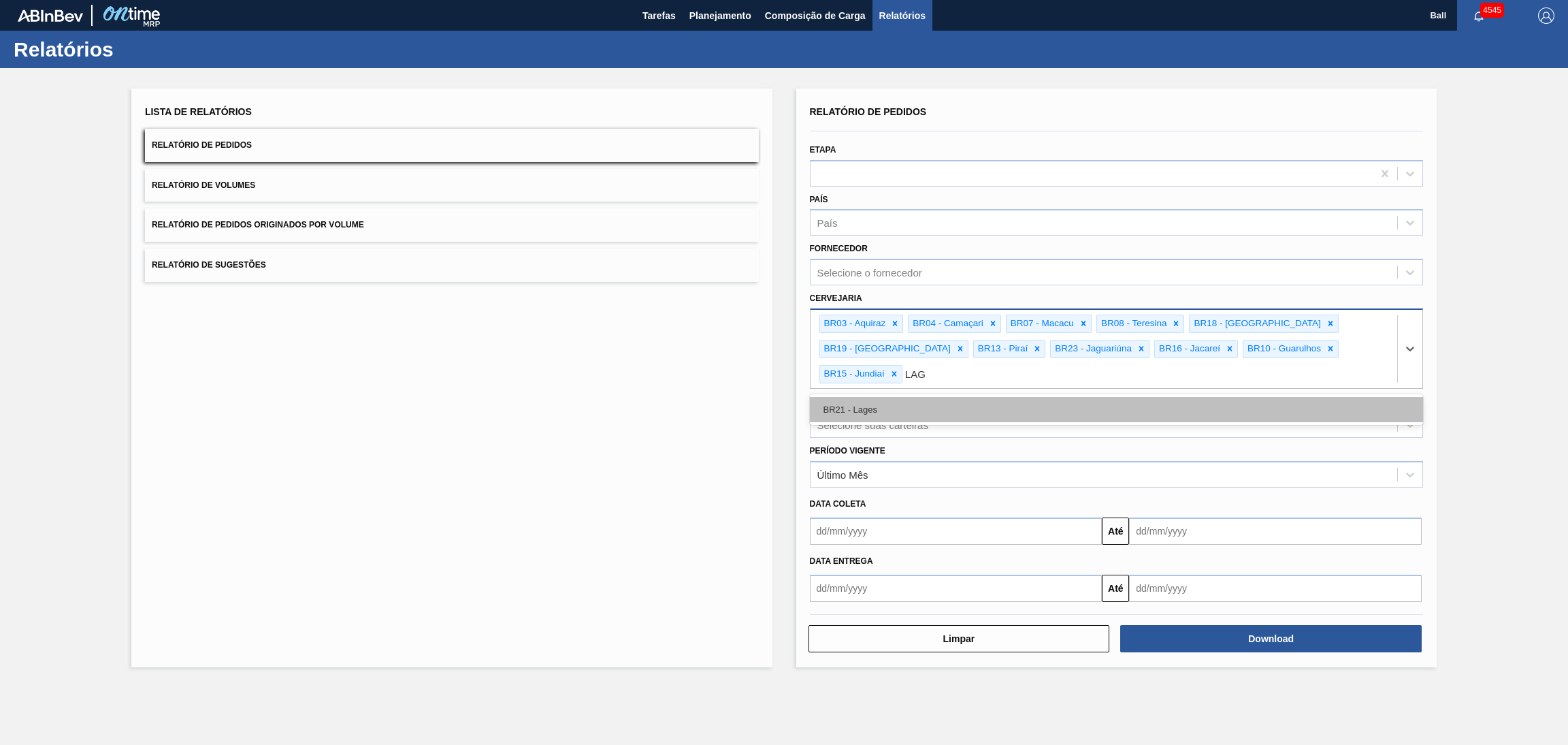
click at [1035, 397] on div "BR21 - Lages" at bounding box center [1116, 409] width 614 height 25
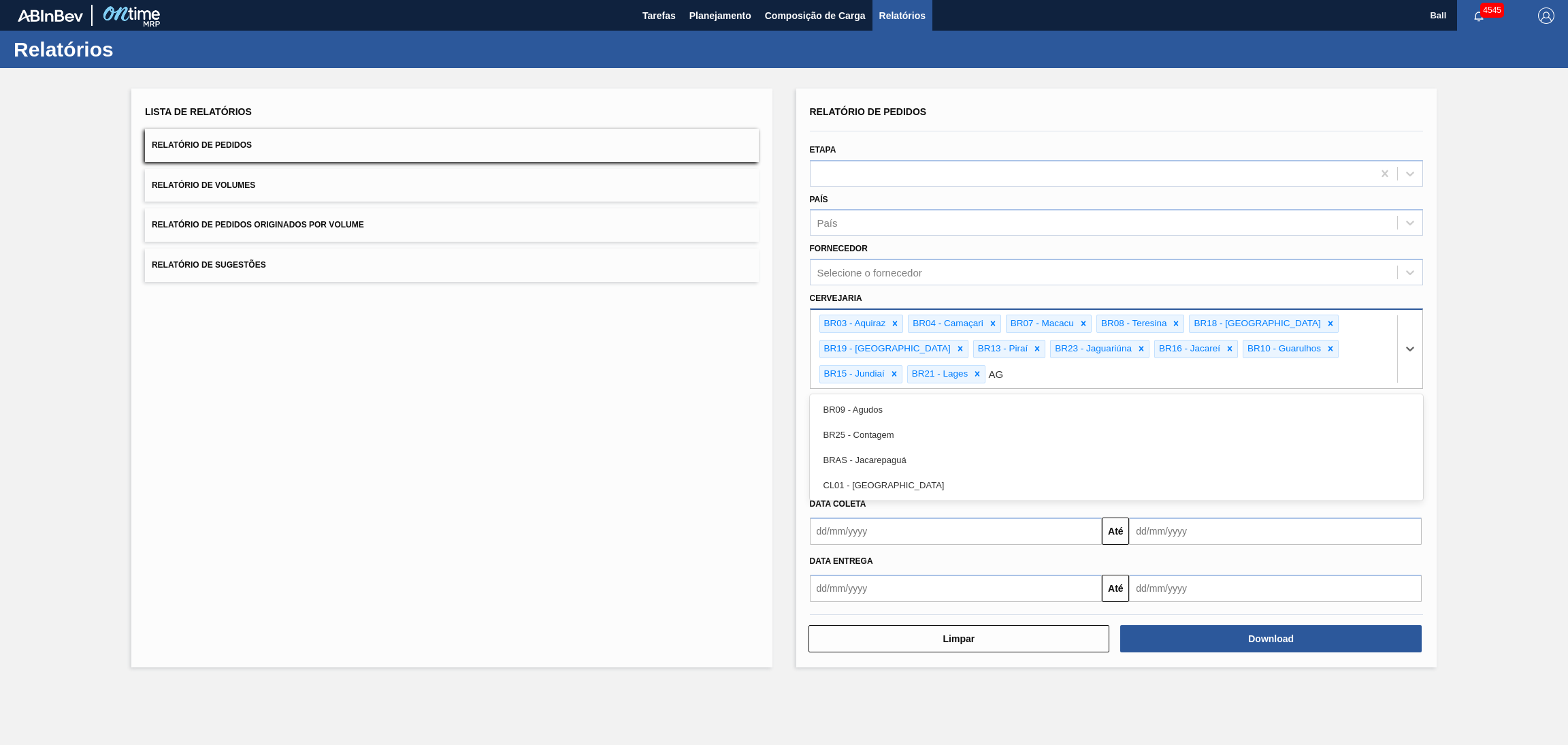
type input "AGU"
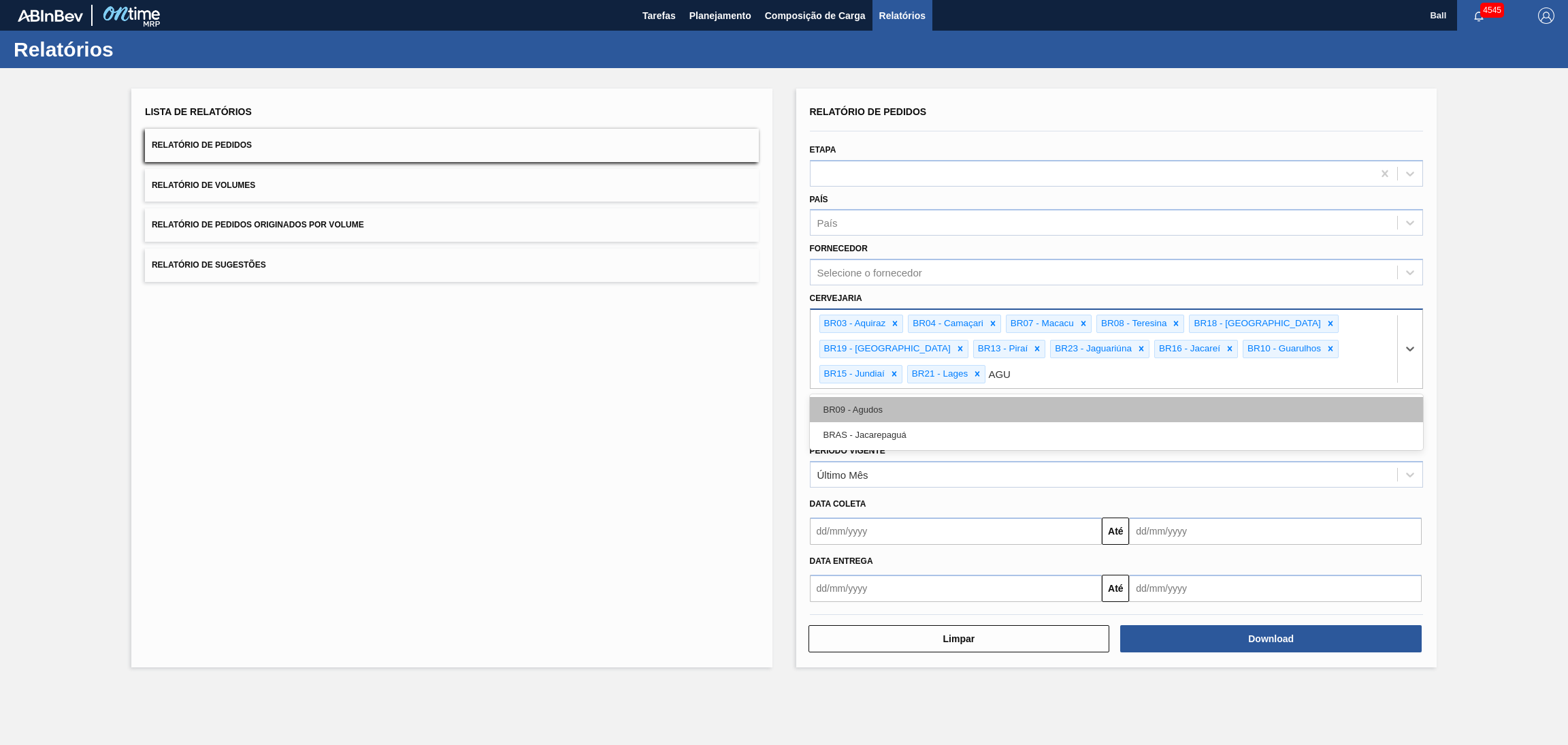
click at [998, 404] on div "BR09 - Agudos" at bounding box center [1116, 409] width 614 height 25
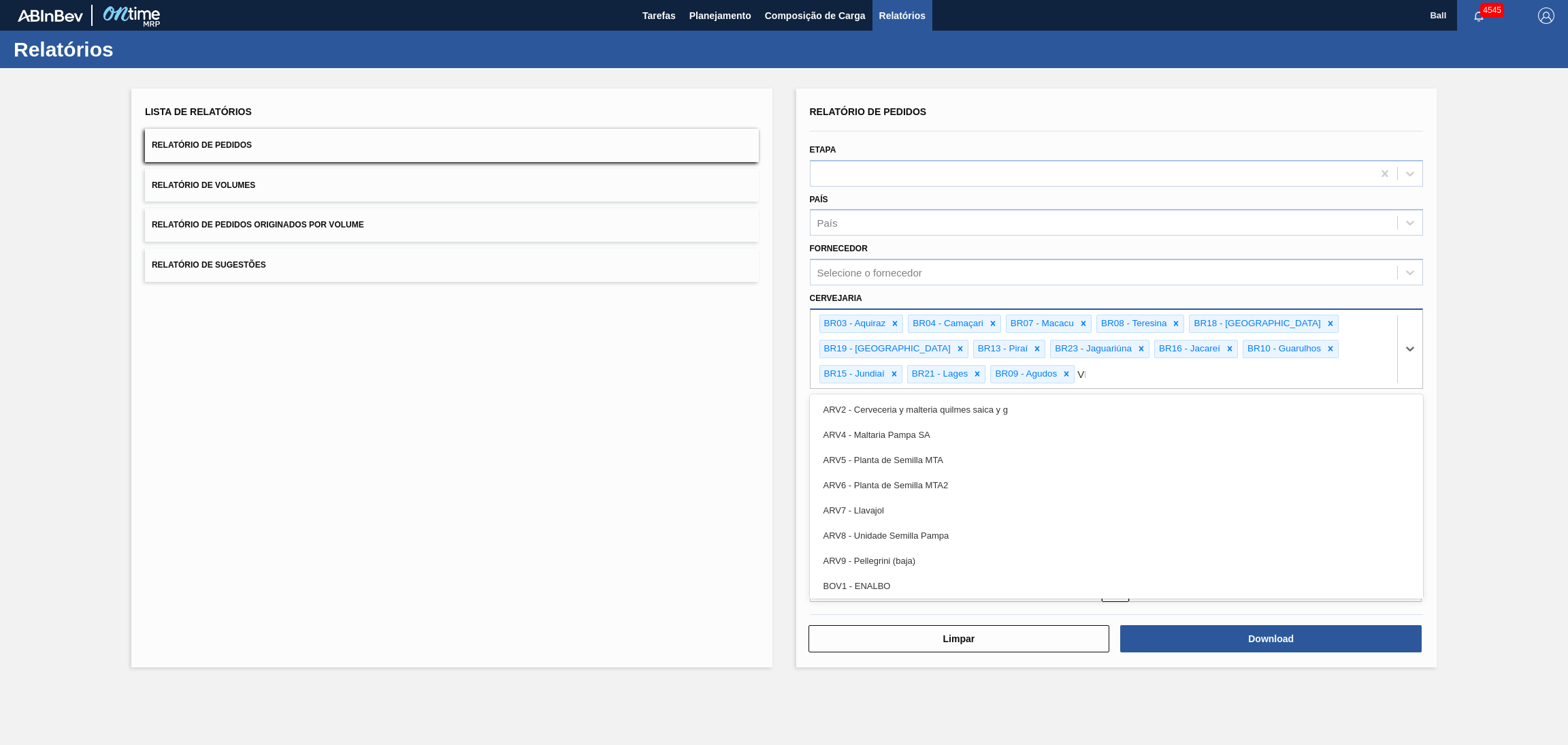
type input "VIA"
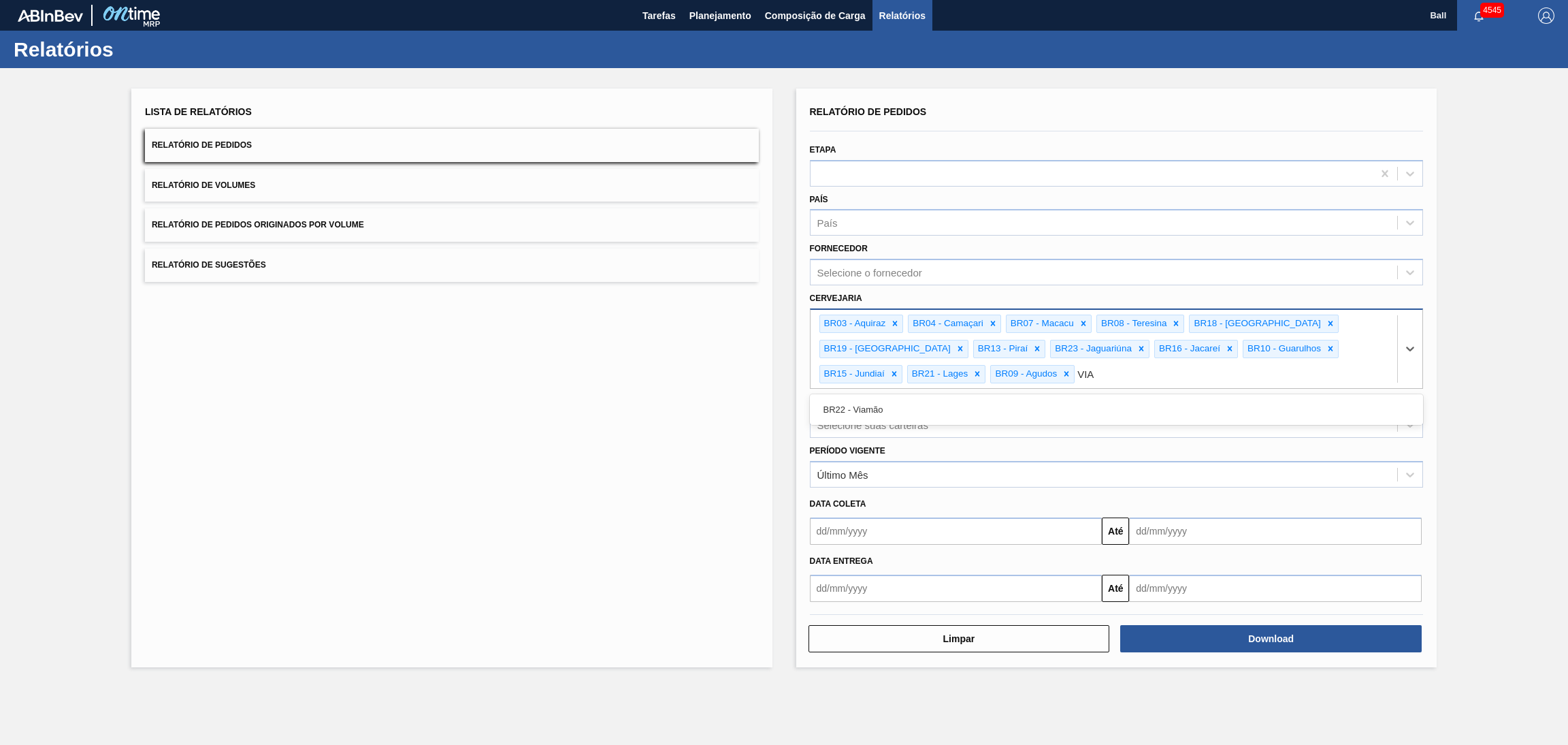
click at [998, 404] on div "BR22 - Viamão" at bounding box center [1116, 409] width 614 height 25
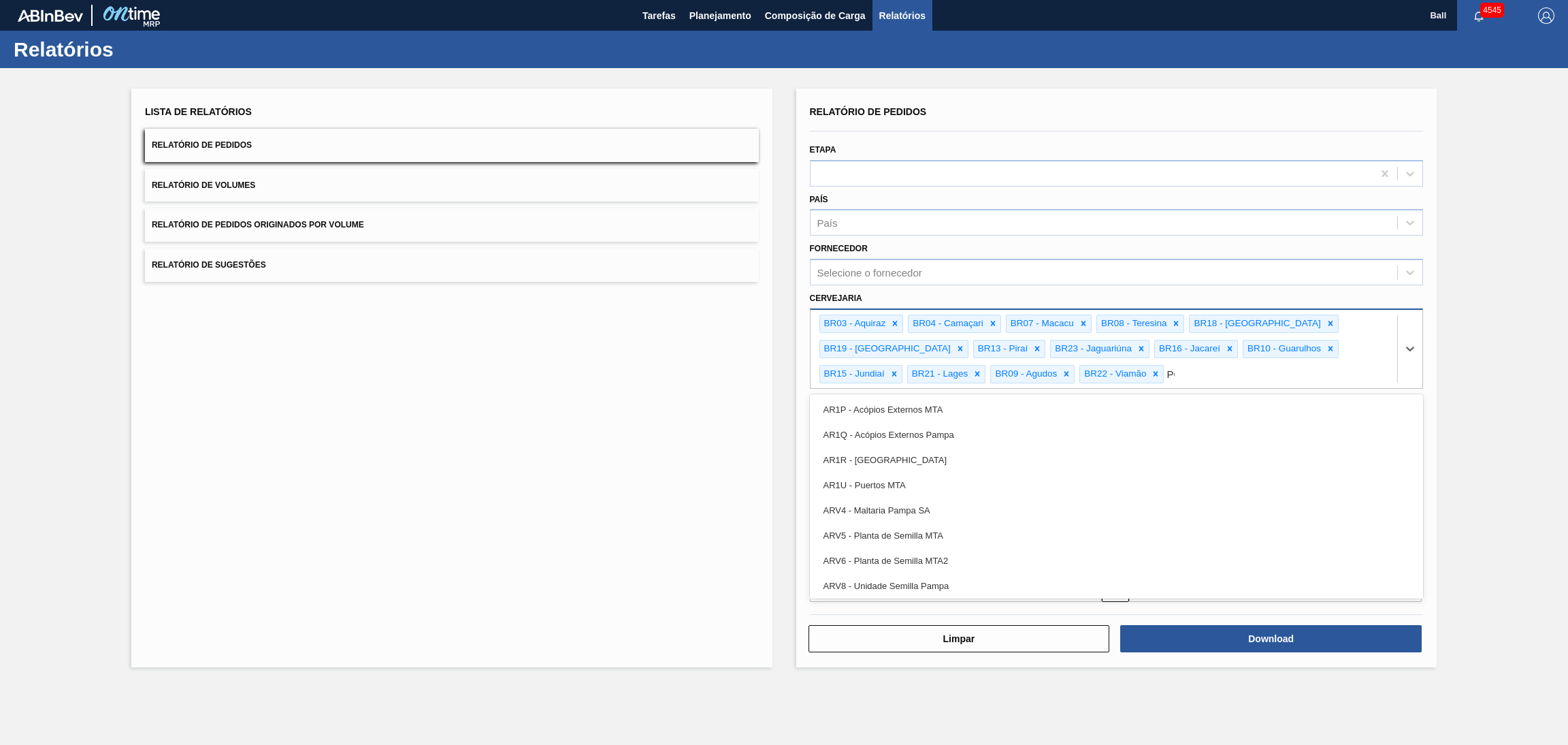
type input "PON"
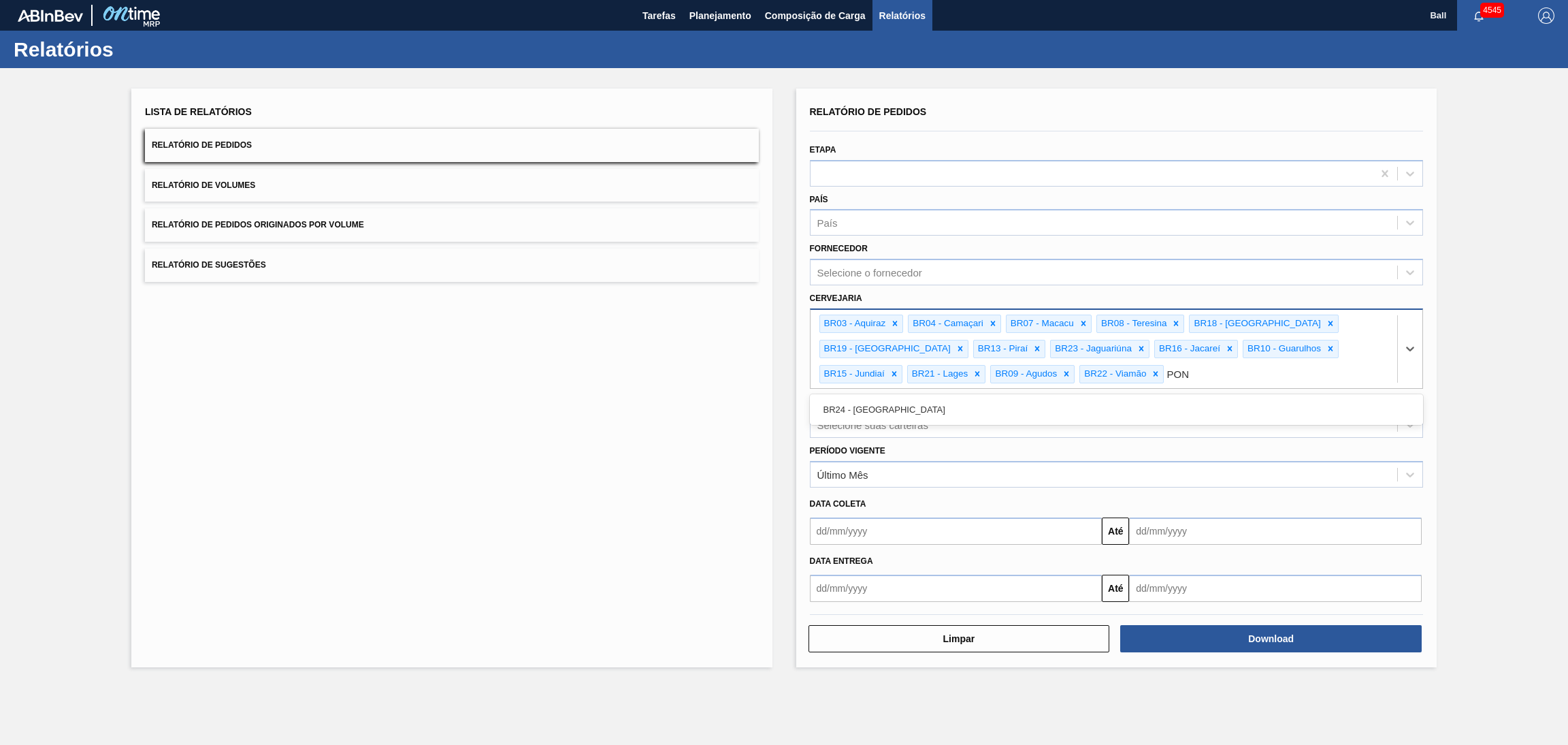
click at [998, 404] on div "BR24 - Ponta Grossa" at bounding box center [1116, 409] width 614 height 25
type input "SER"
click at [998, 404] on div "BR02 - Sergipe" at bounding box center [1116, 409] width 614 height 25
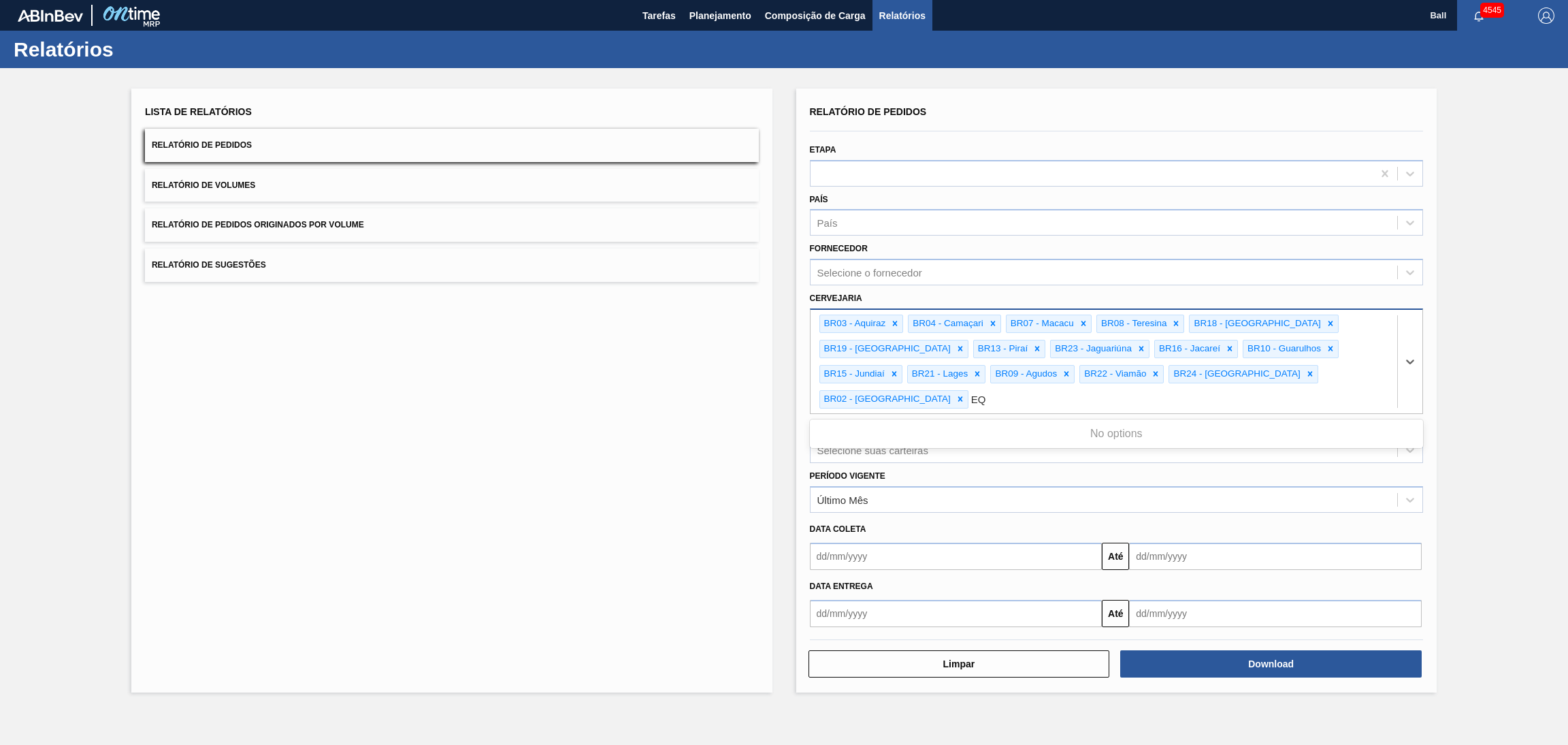
type input "E"
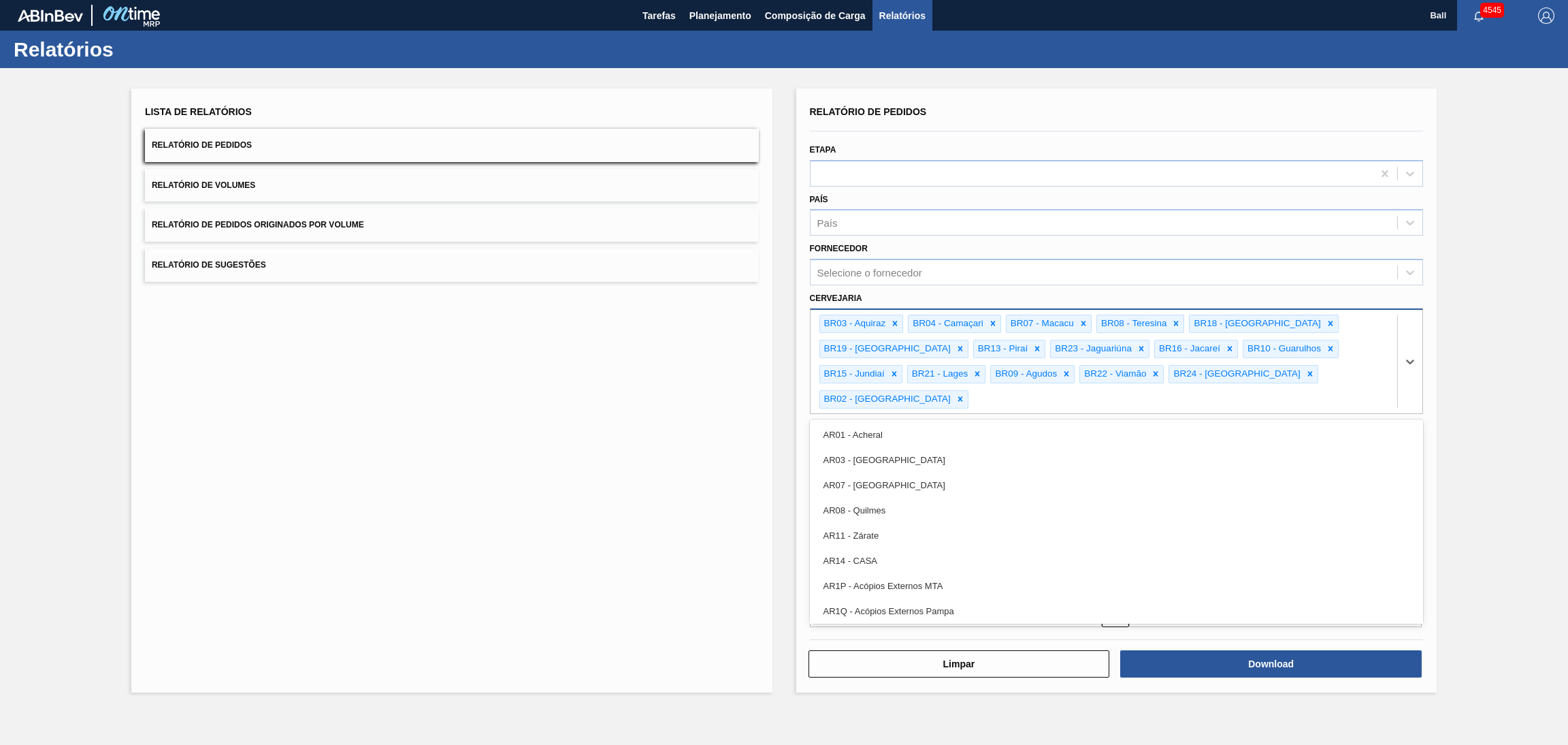
type input "q"
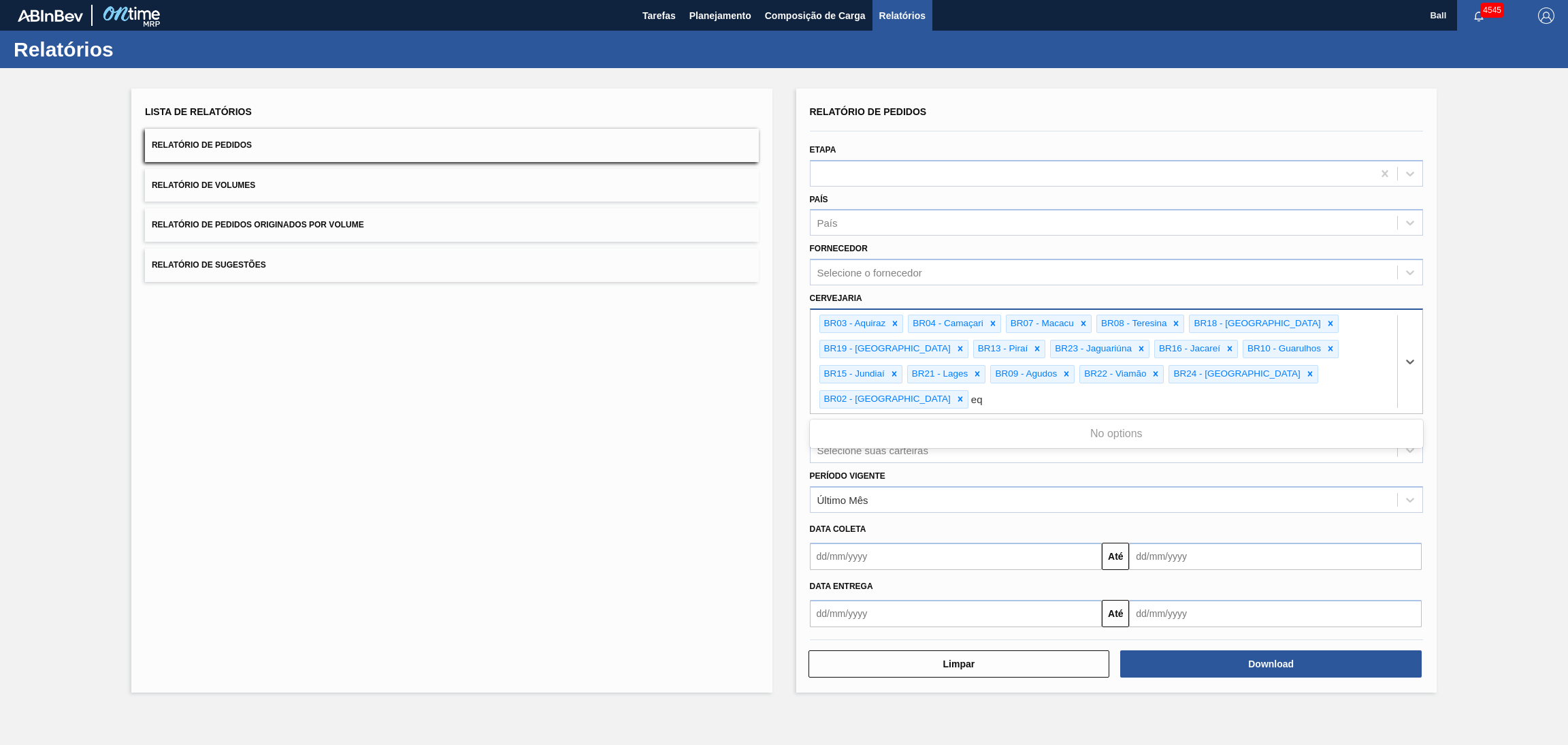
type input "e"
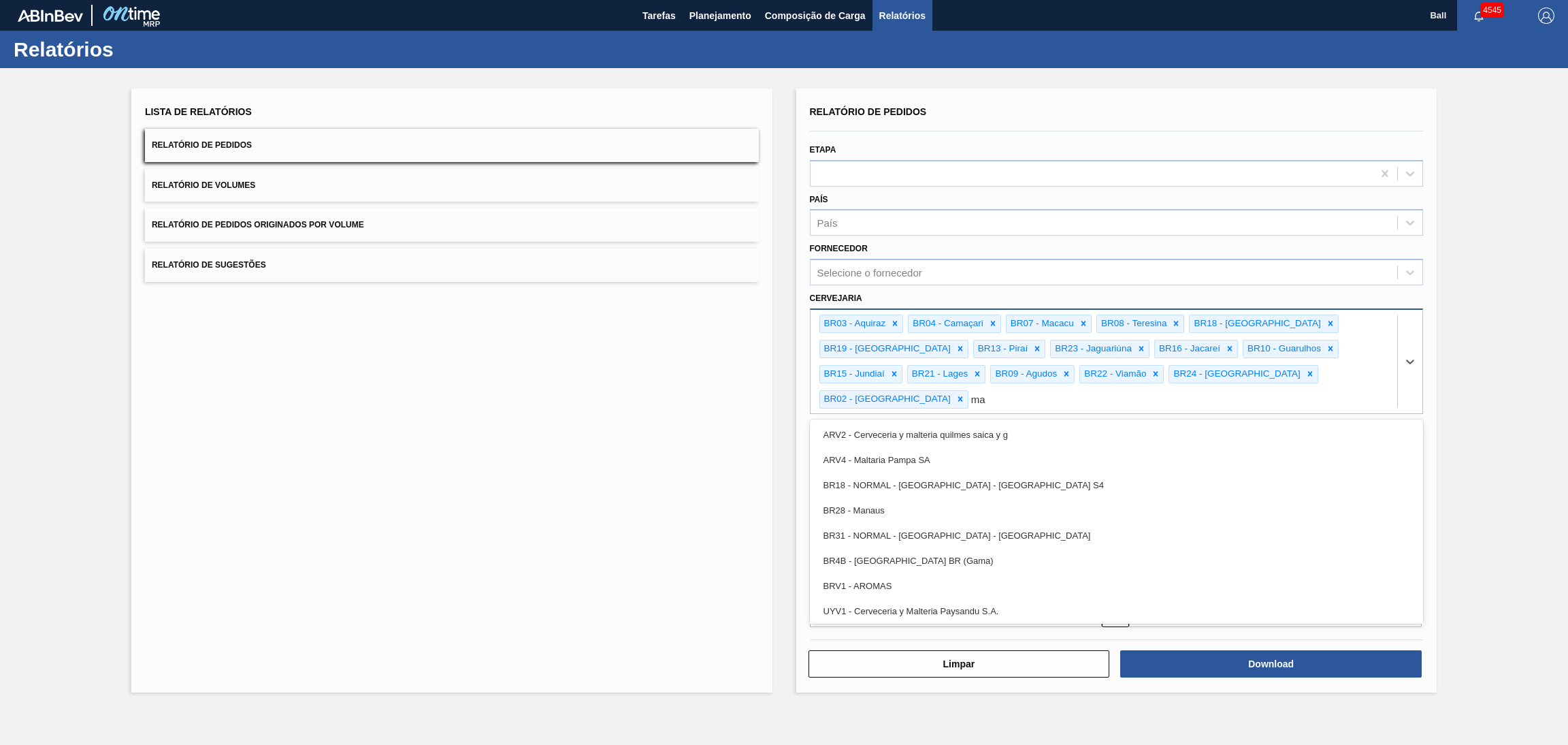
type input "m"
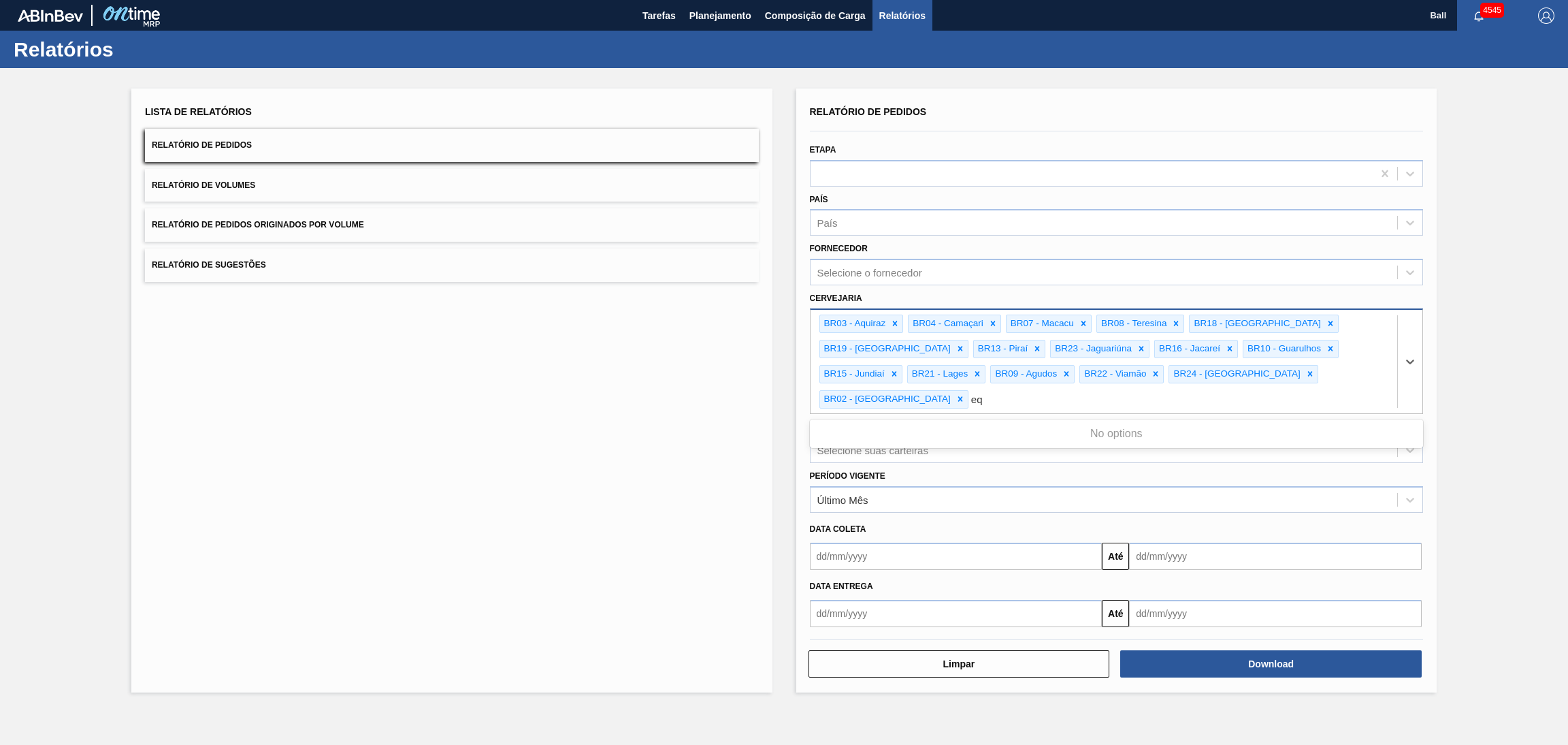
type input "e"
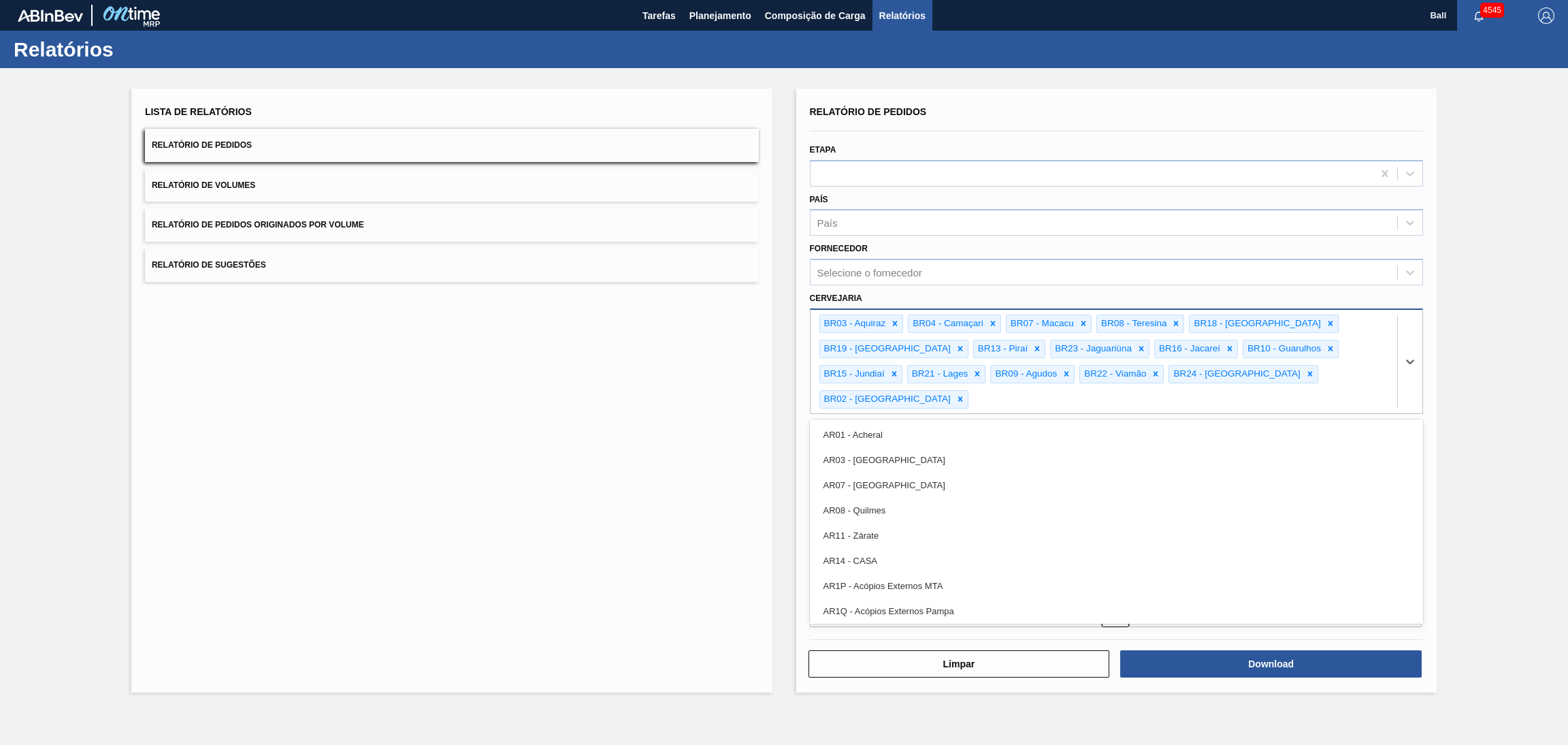
type input "m"
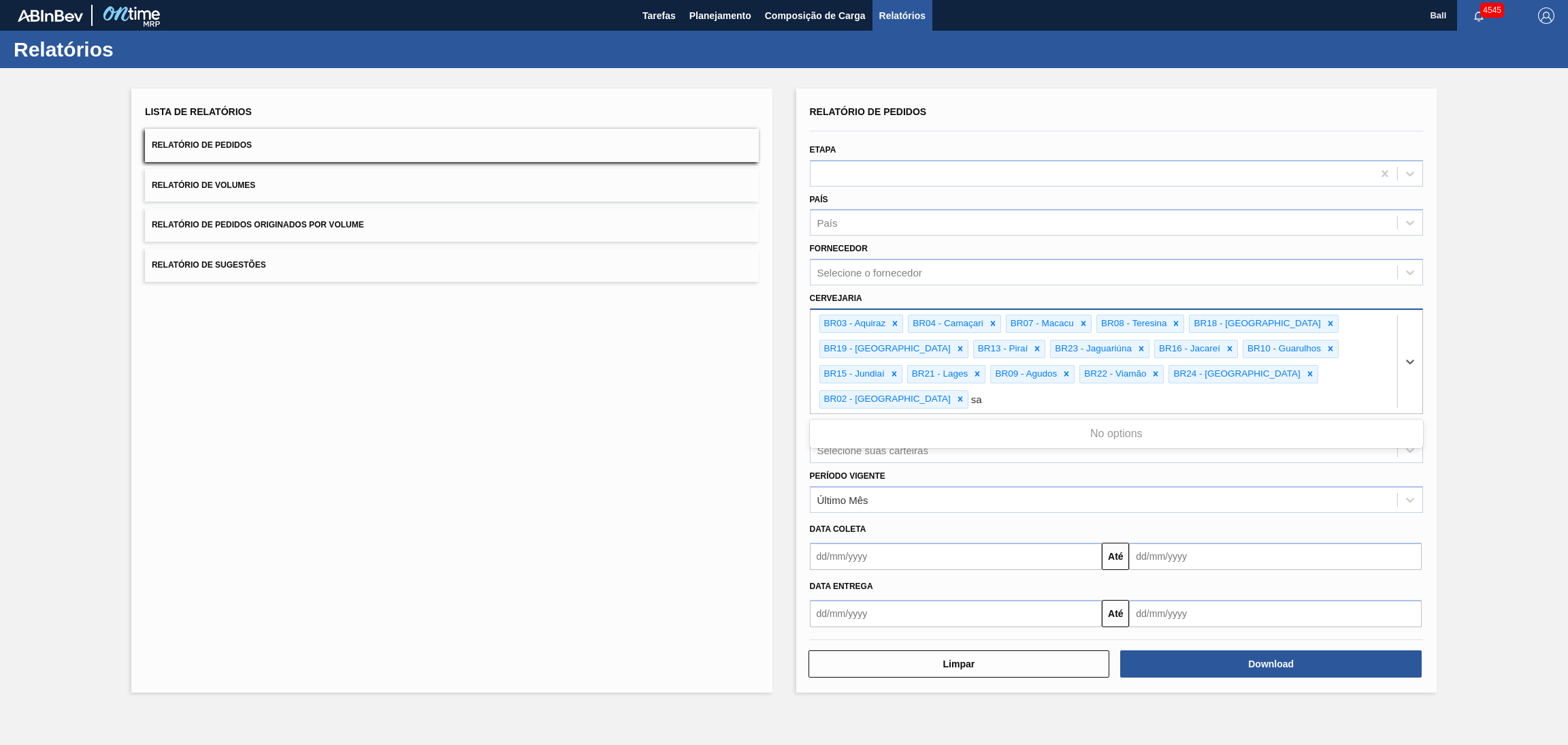
type input "s"
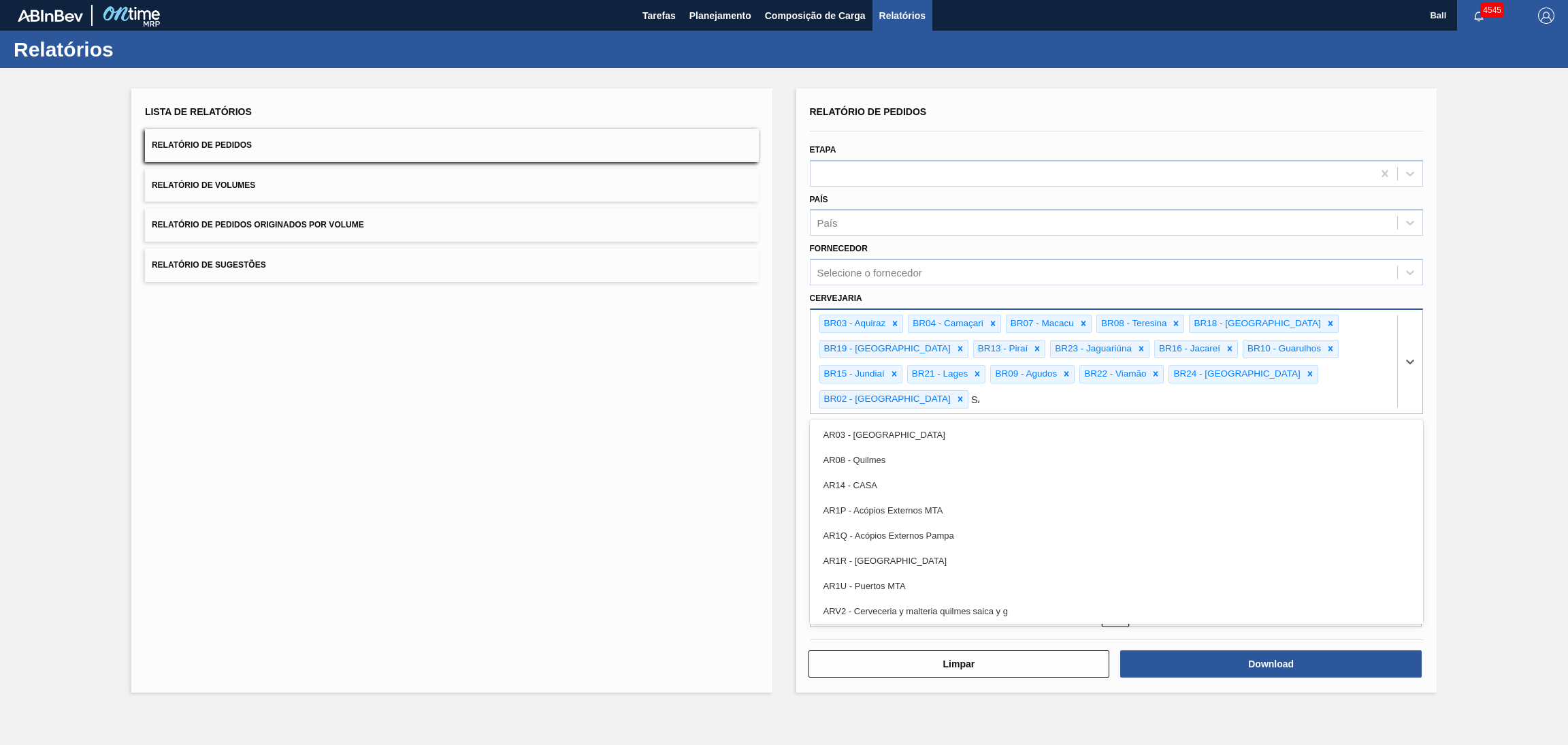
type input "SÃO"
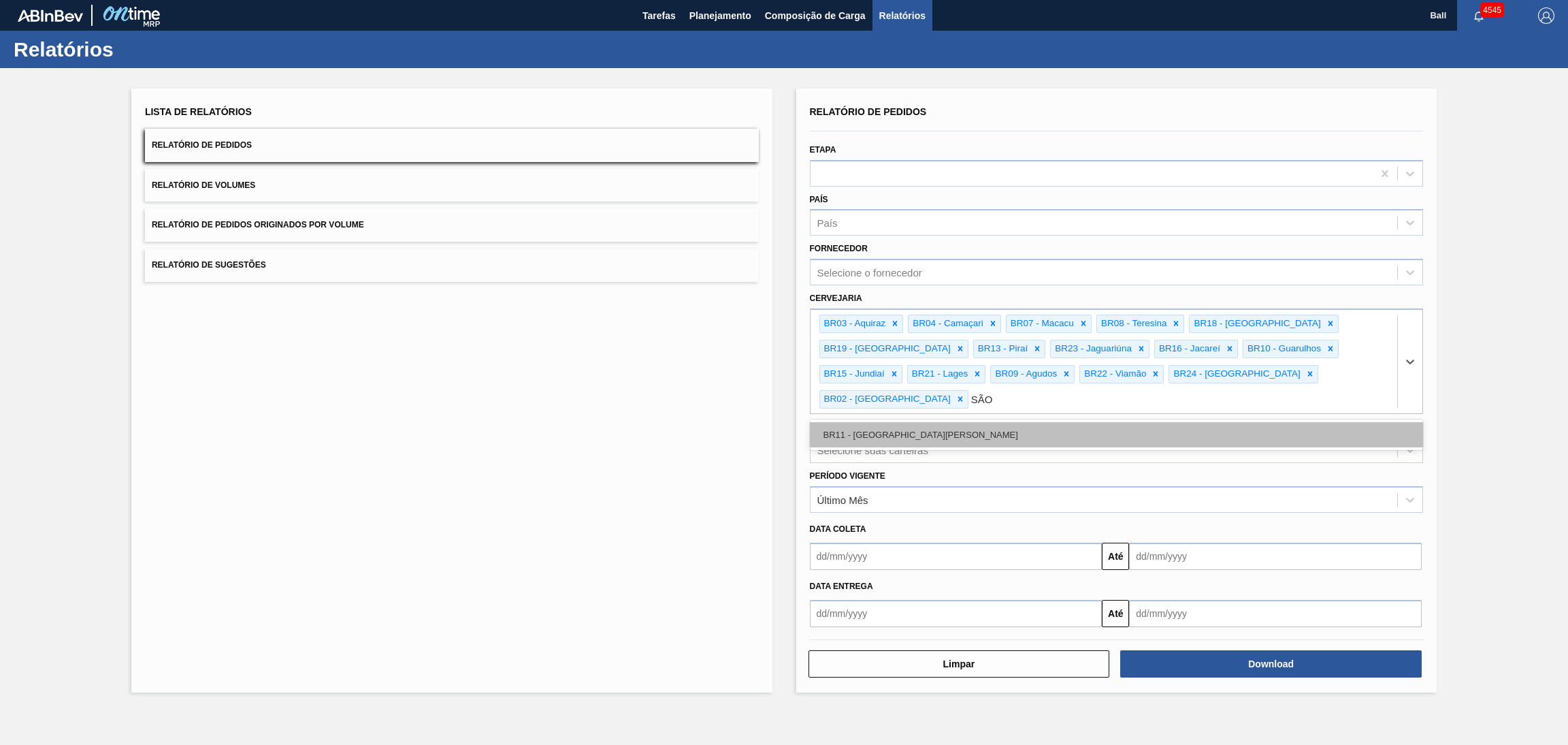
click at [1307, 422] on div "BR11 - São Luís" at bounding box center [1116, 435] width 614 height 25
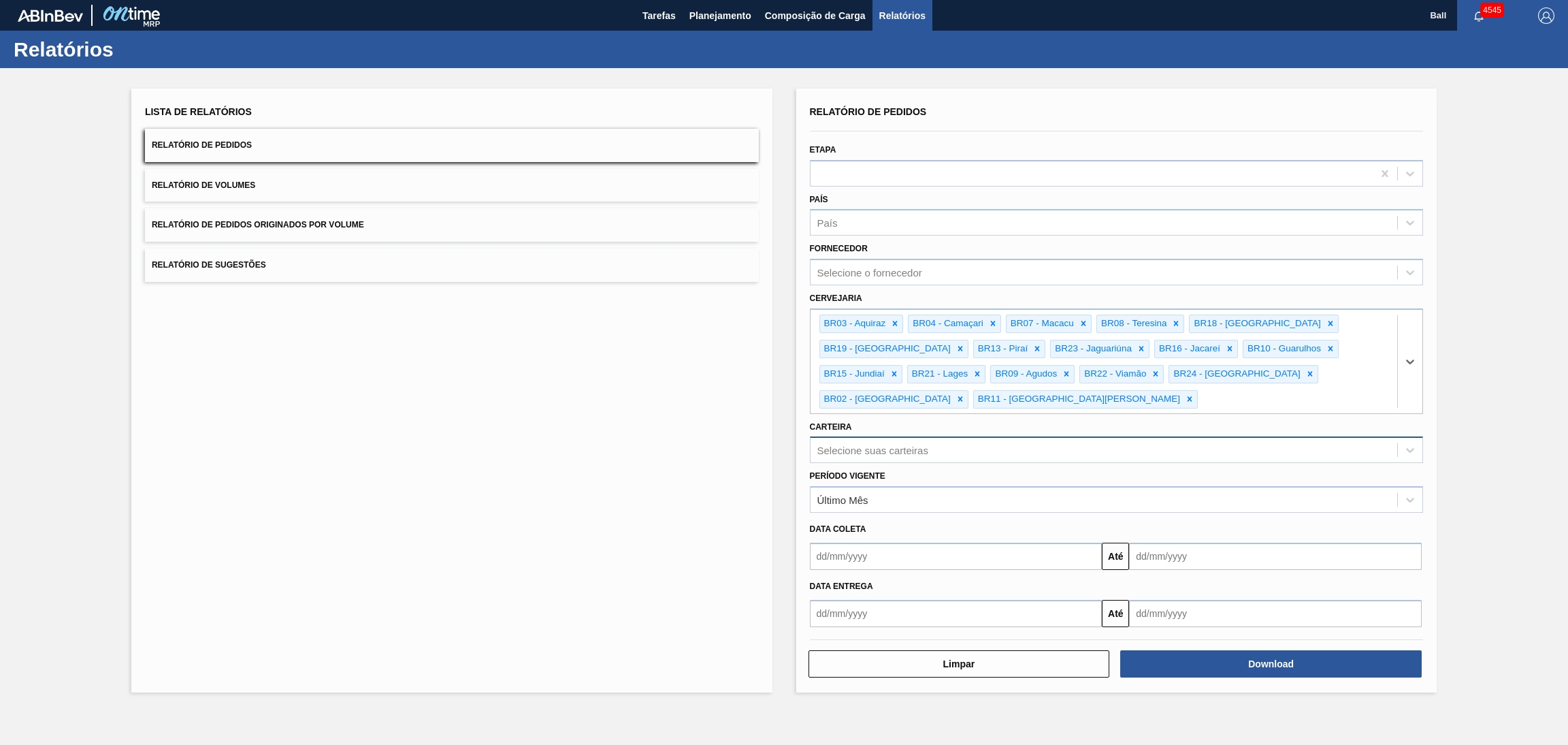
click at [1133, 440] on div "Selecione suas carteiras" at bounding box center [1104, 450] width 588 height 20
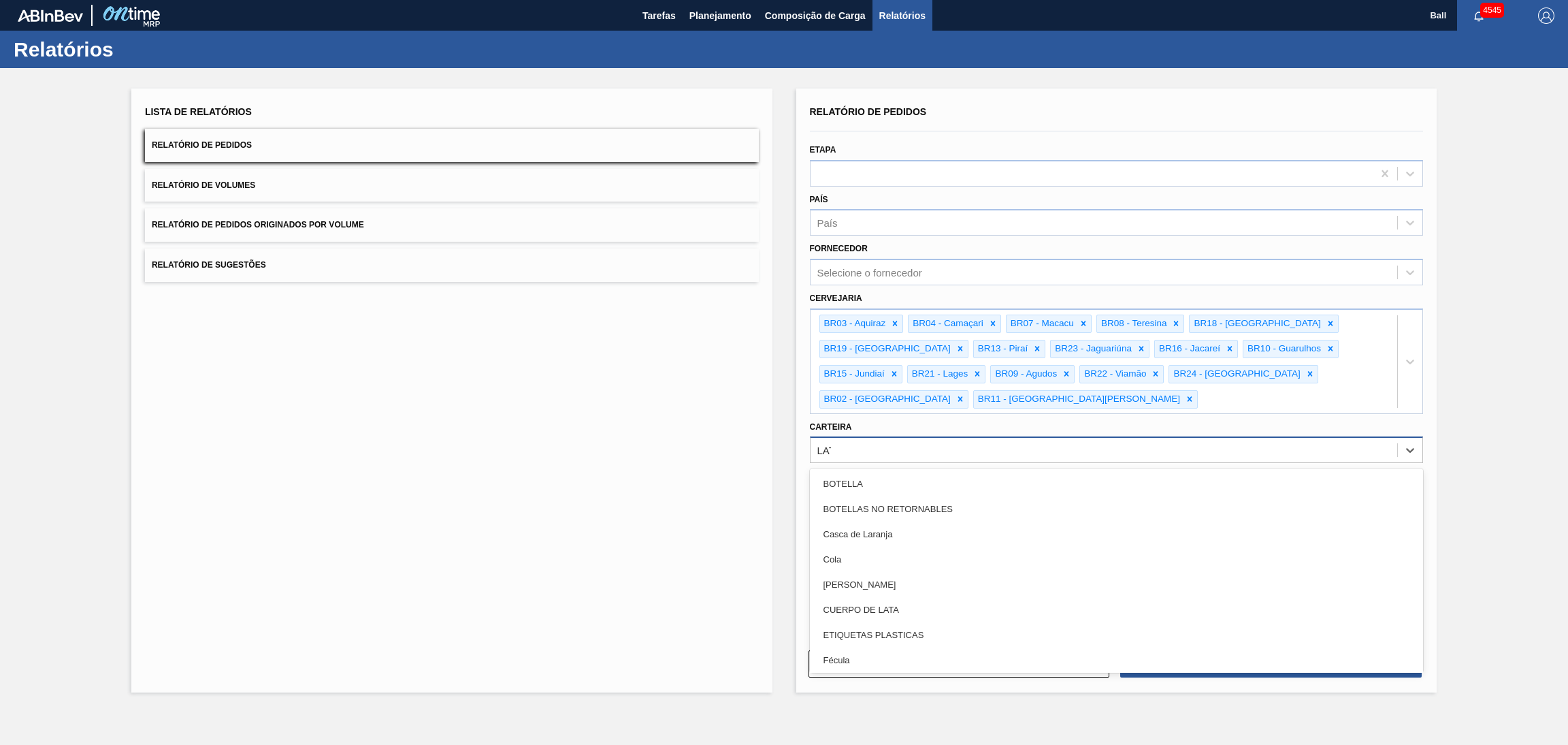
type input "LATA"
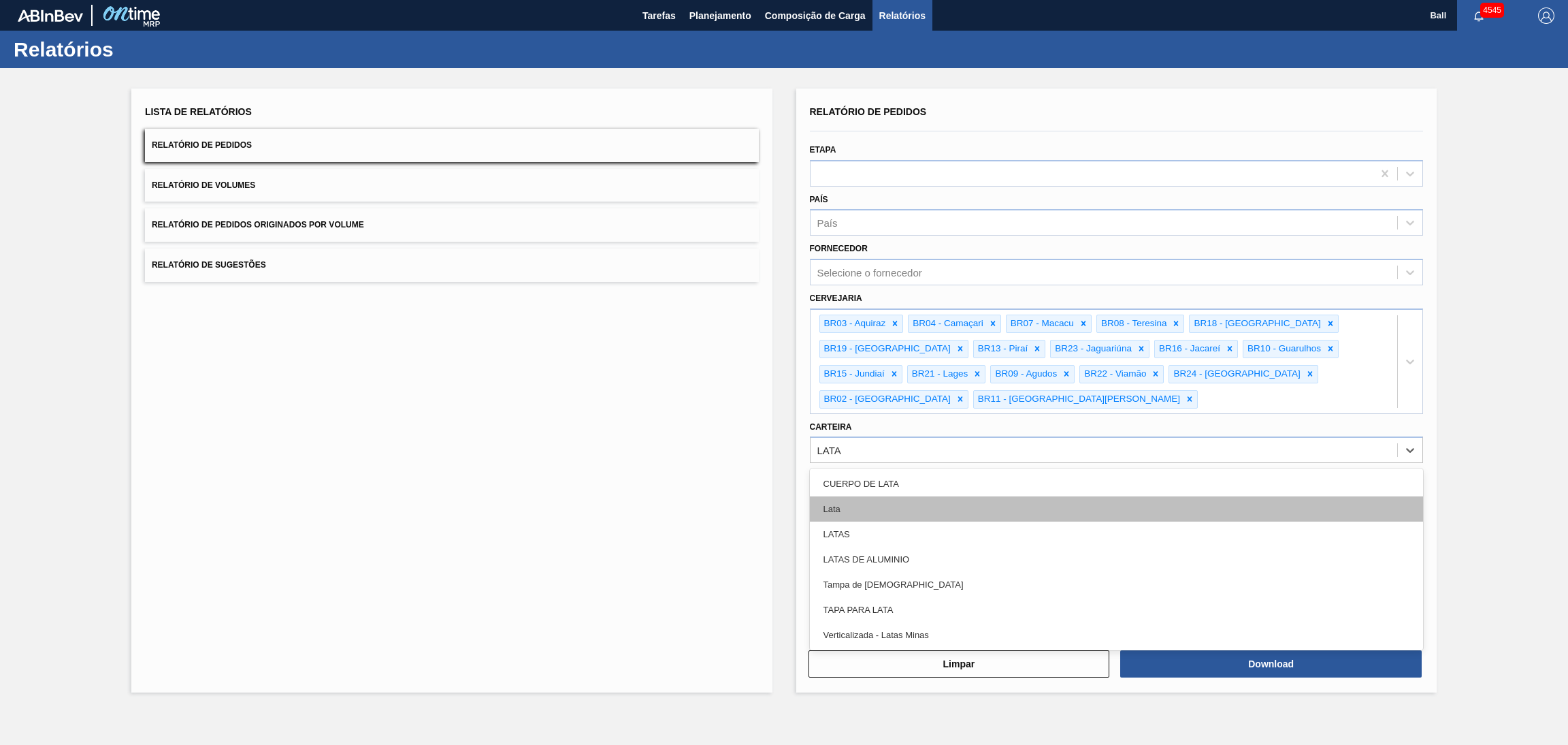
click at [974, 496] on div "Lata" at bounding box center [1116, 509] width 614 height 25
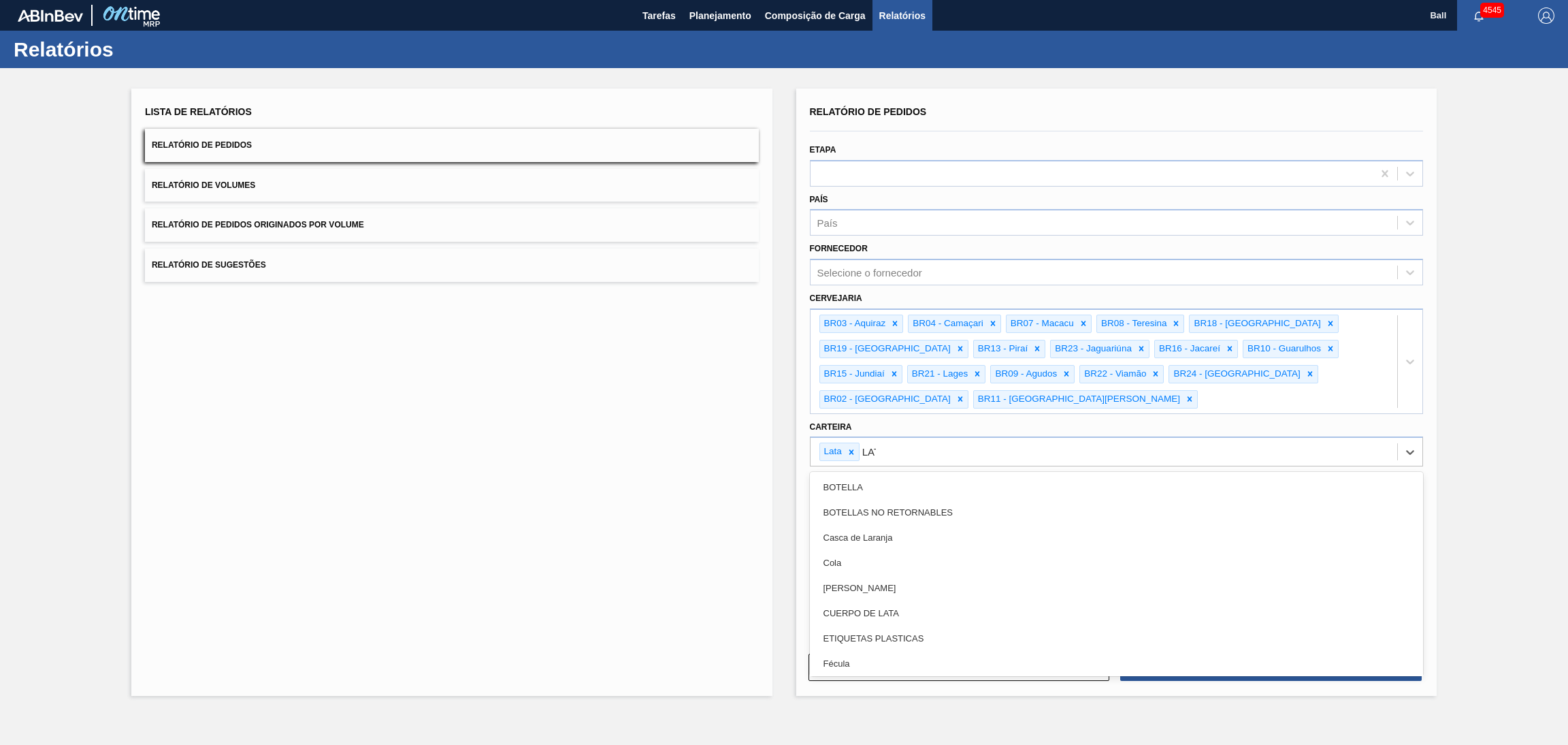
type input "LATA"
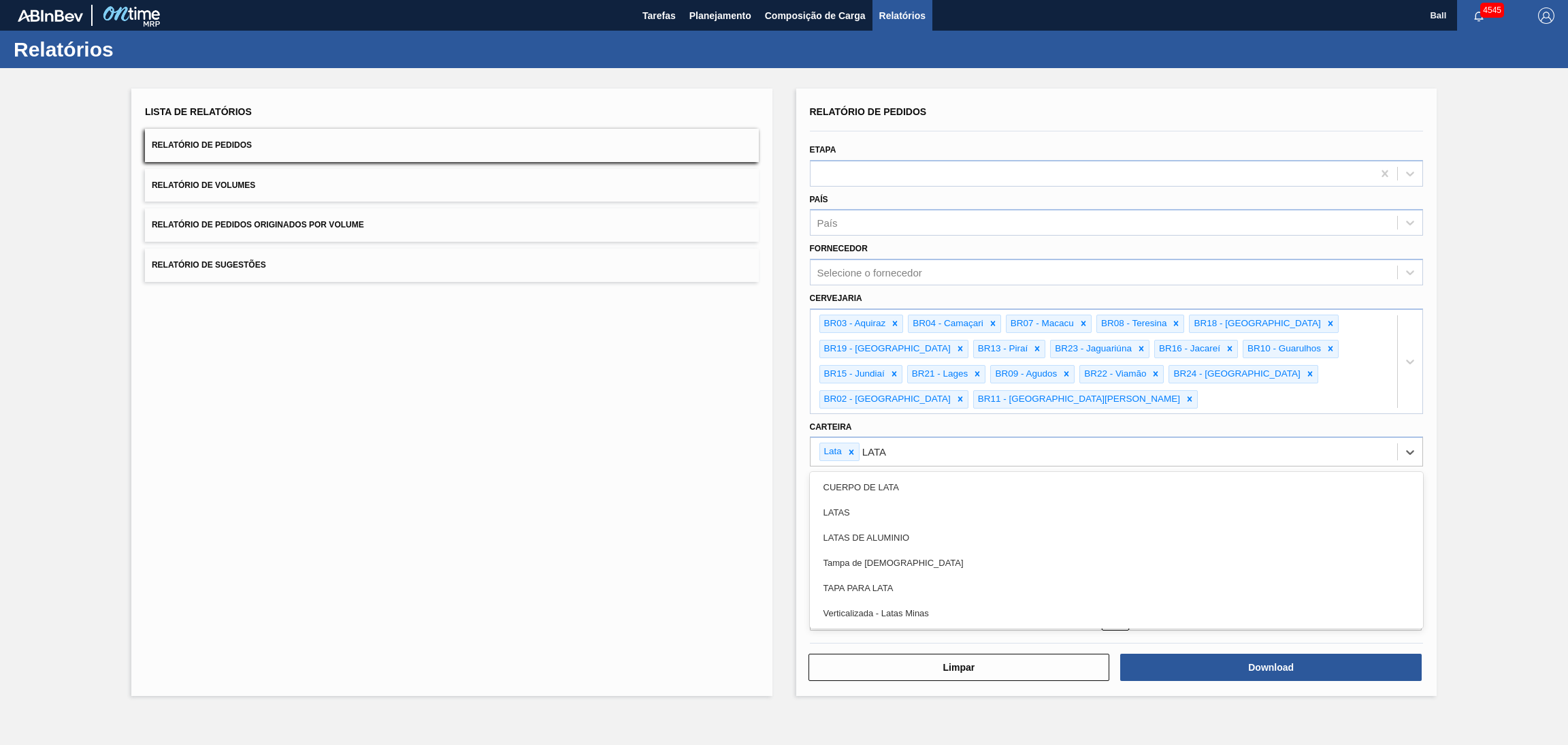
click at [974, 500] on div "LATAS" at bounding box center [1116, 512] width 614 height 25
click at [1398, 349] on div at bounding box center [1410, 362] width 25 height 25
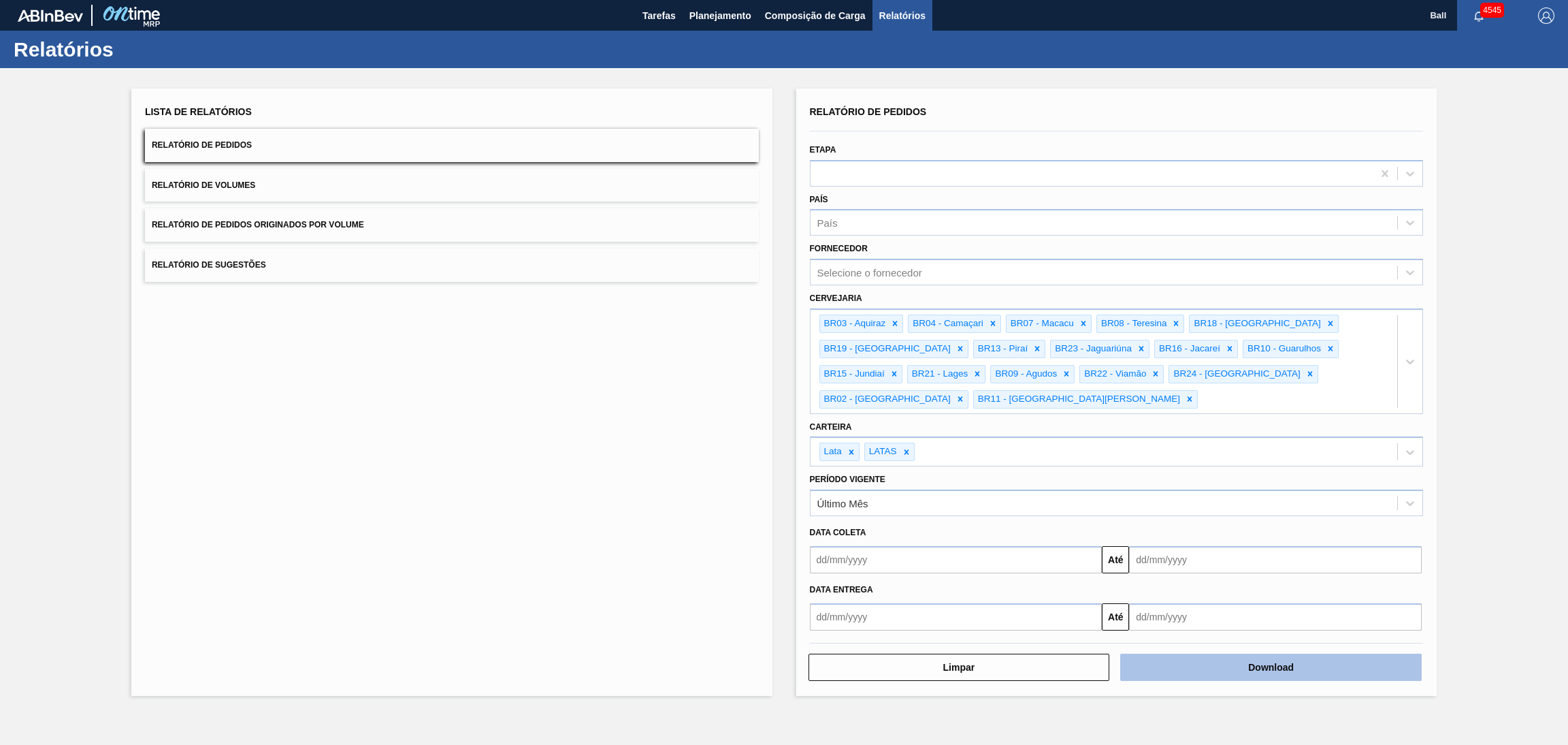
click at [1307, 653] on button "Download" at bounding box center [1270, 667] width 301 height 27
click at [660, 13] on span "Tarefas" at bounding box center [659, 16] width 33 height 16
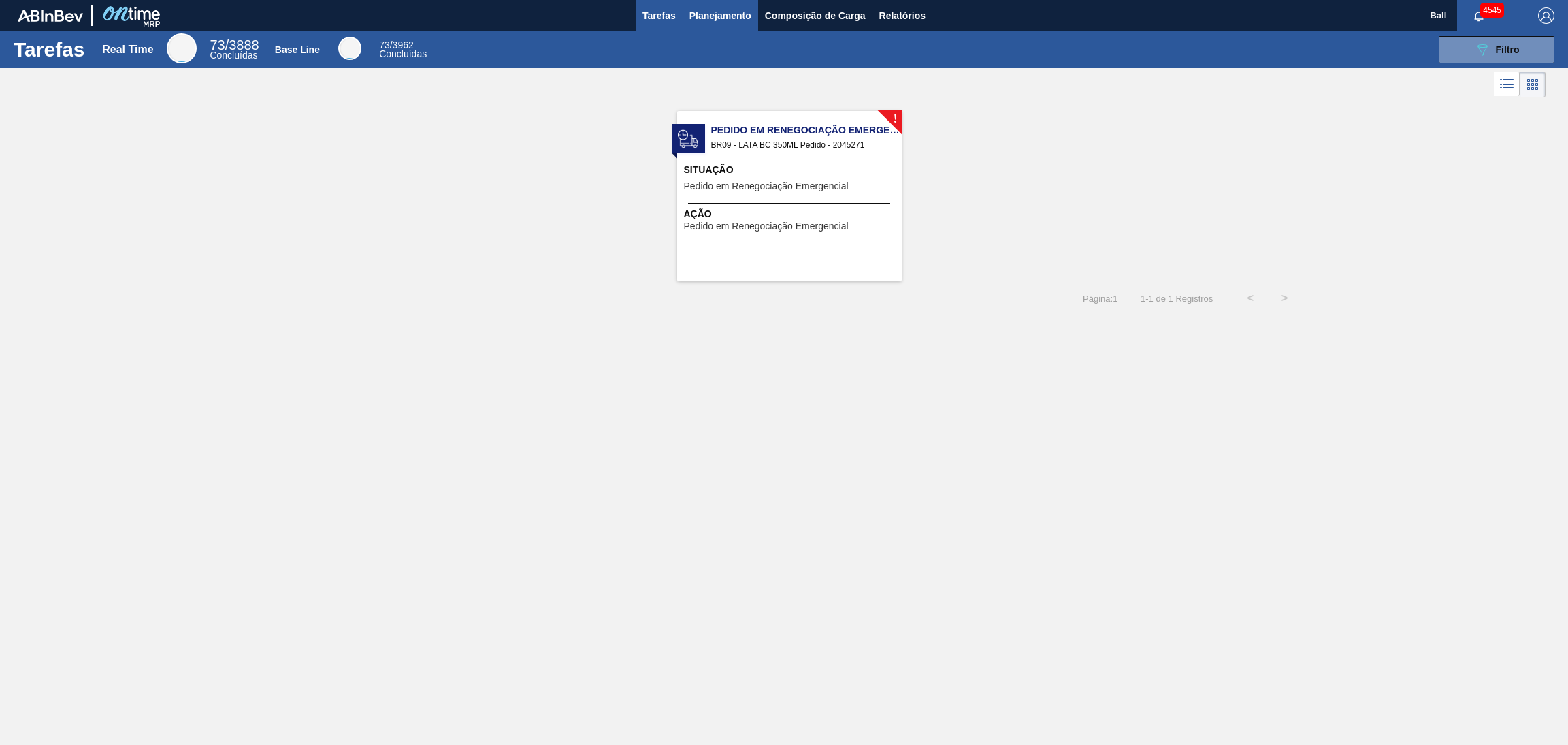
click at [709, 10] on span "Planejamento" at bounding box center [720, 16] width 62 height 16
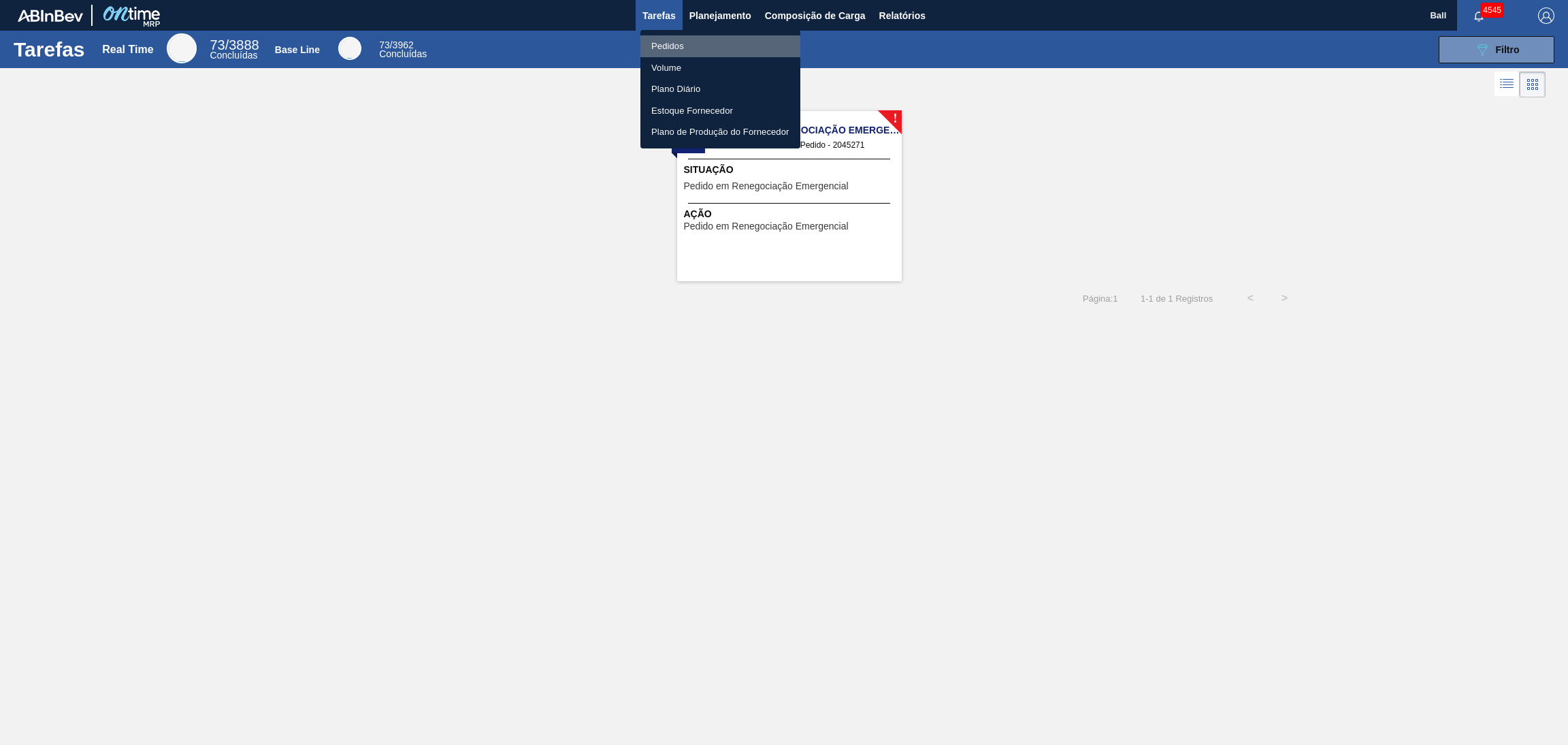
click at [691, 41] on li "Pedidos" at bounding box center [720, 46] width 160 height 22
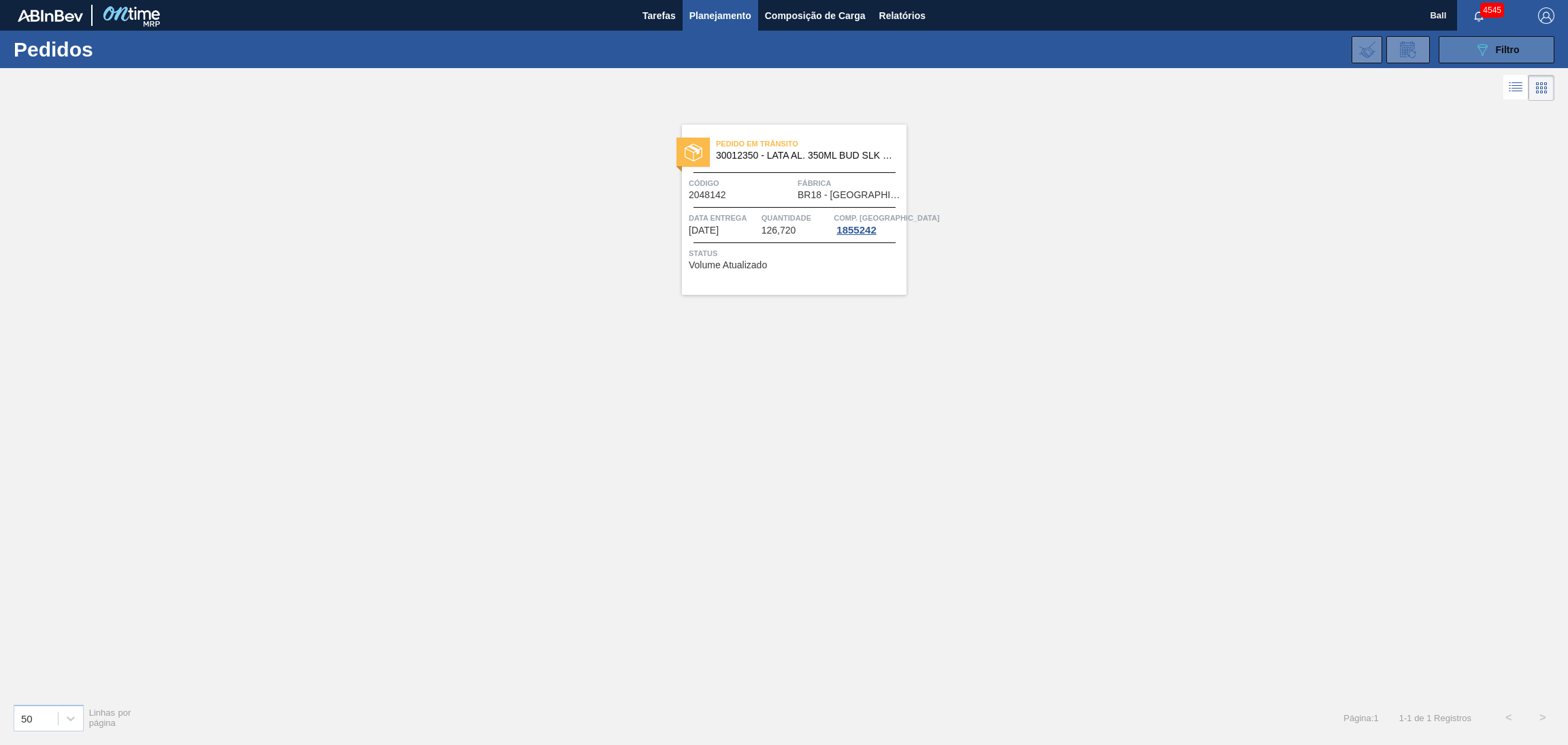
click at [1477, 62] on button "089F7B8B-B2A5-4AFE-B5C0-19BA573D28AC Filtro" at bounding box center [1496, 50] width 115 height 27
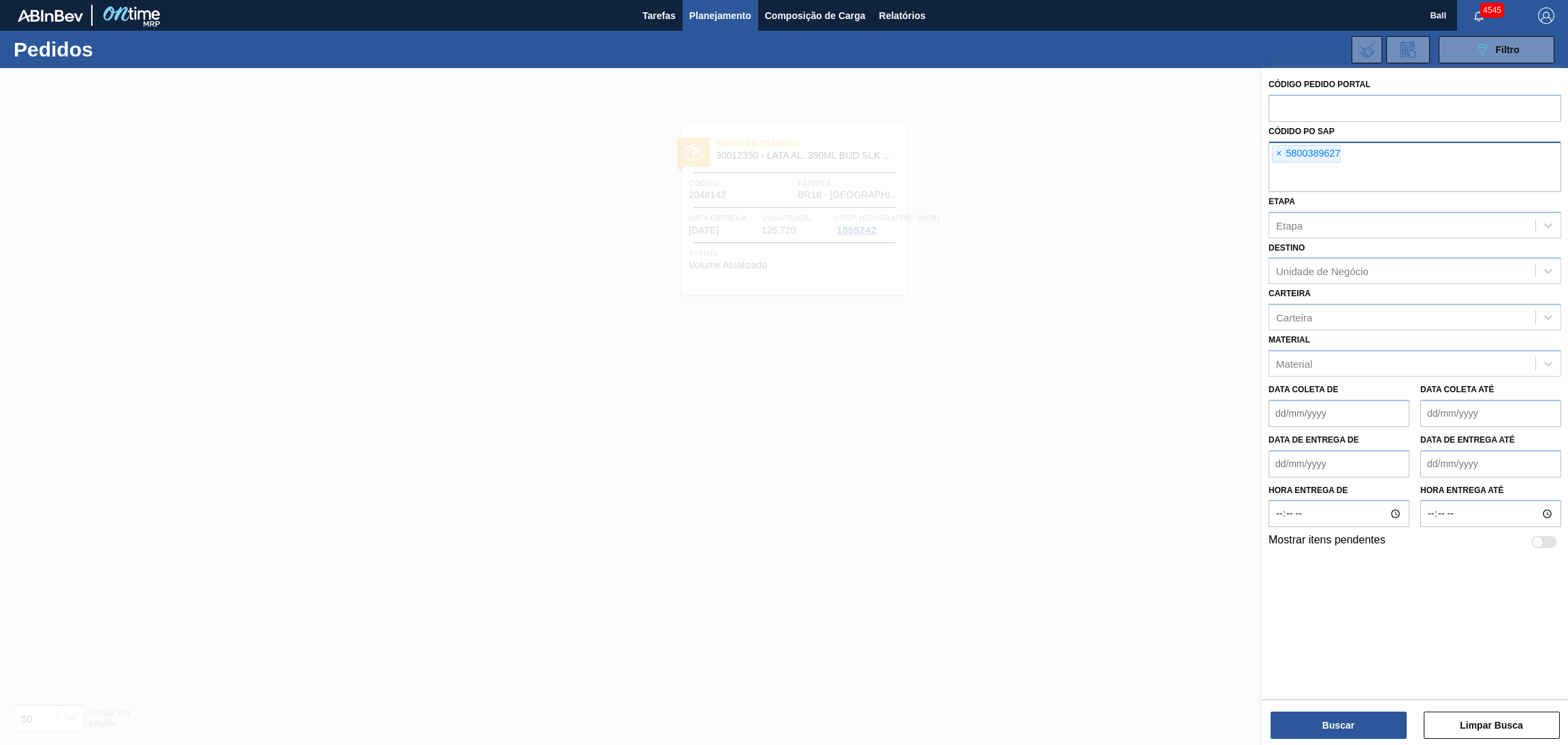
click at [1276, 157] on span "×" at bounding box center [1278, 154] width 13 height 16
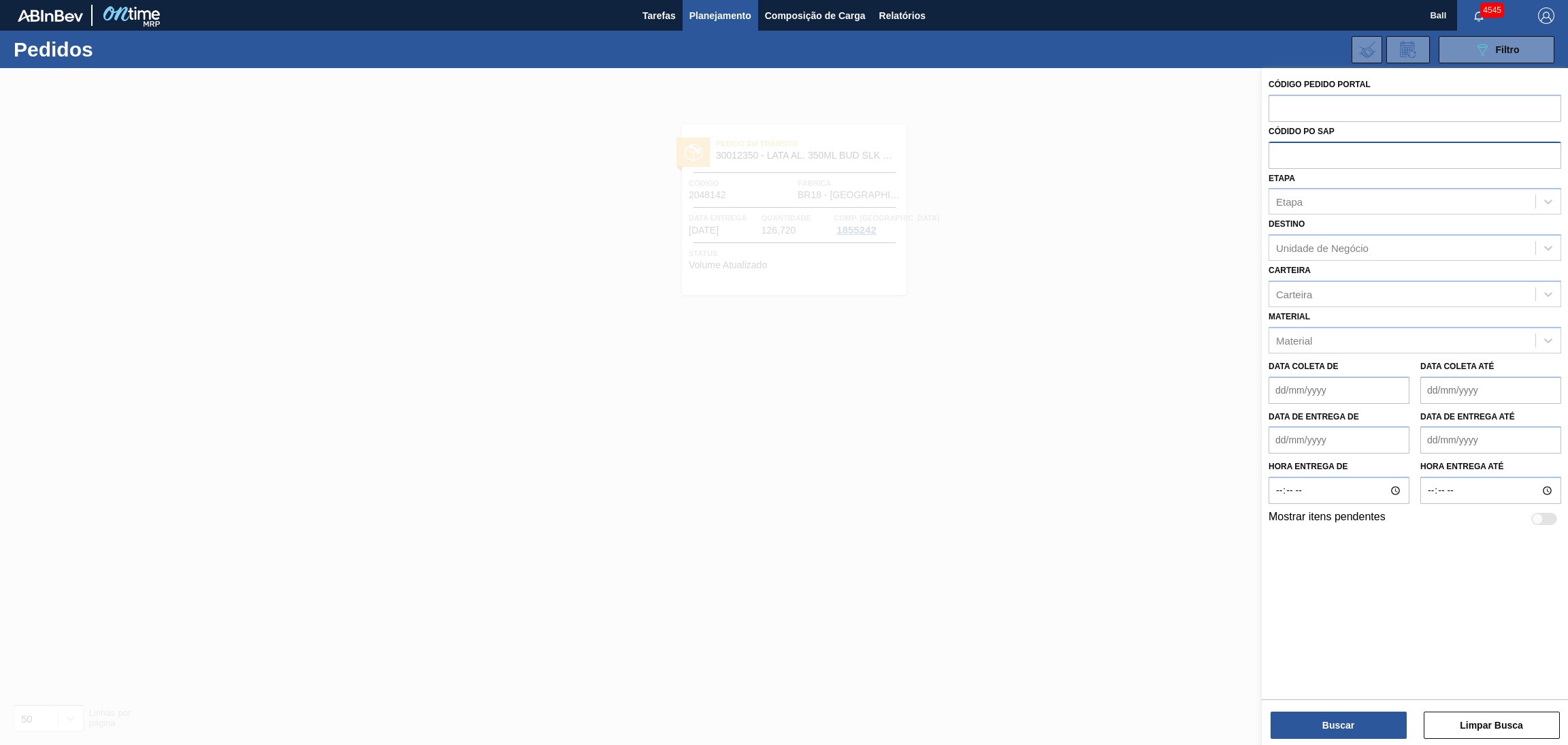
click at [1312, 157] on input "text" at bounding box center [1415, 154] width 292 height 26
click at [1358, 113] on input "text" at bounding box center [1415, 107] width 292 height 26
paste input "5800386628"
type input "5800386628"
click at [1317, 733] on button "Buscar" at bounding box center [1338, 725] width 136 height 27
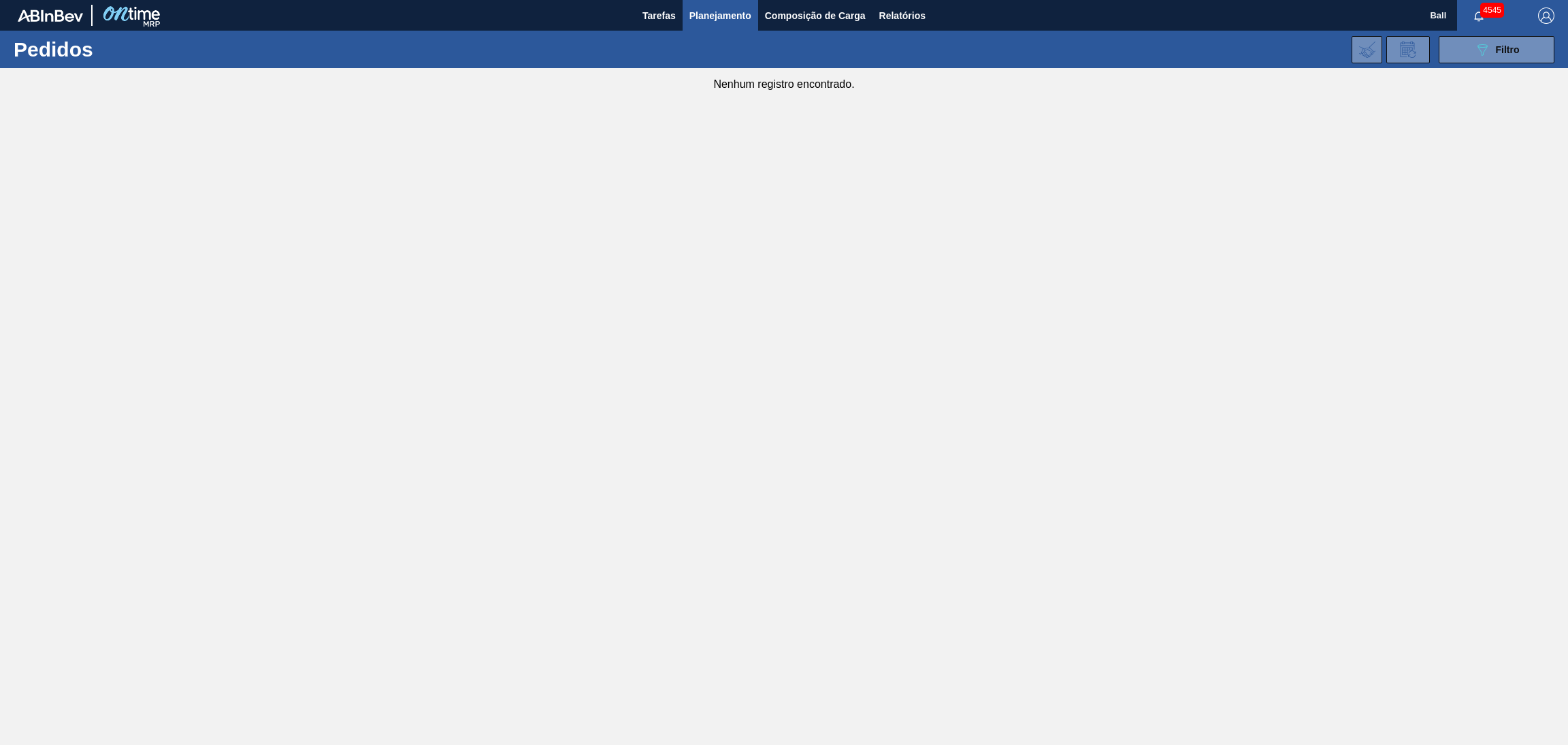
click at [726, 10] on span "Planejamento" at bounding box center [720, 16] width 62 height 16
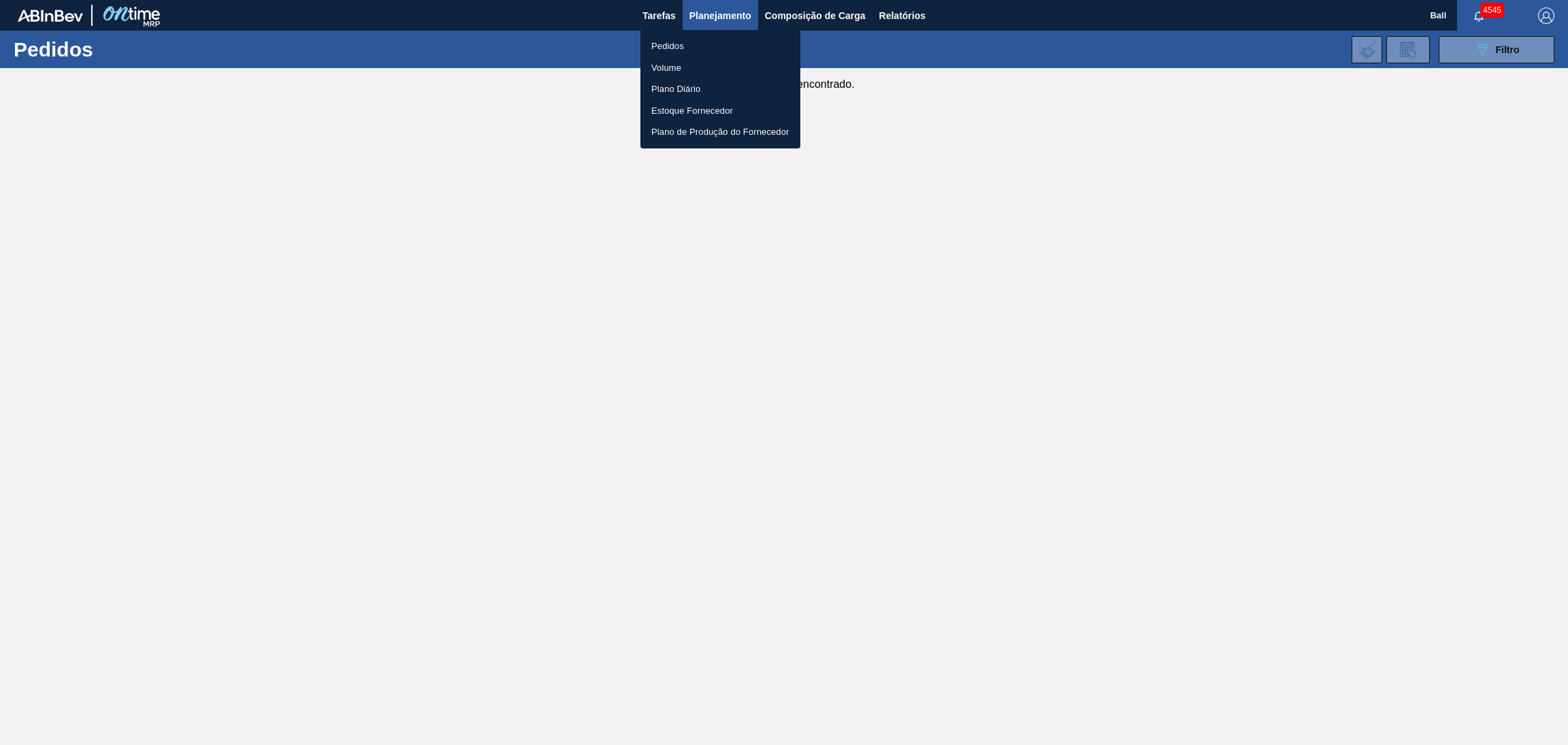
click at [680, 44] on li "Pedidos" at bounding box center [720, 46] width 160 height 22
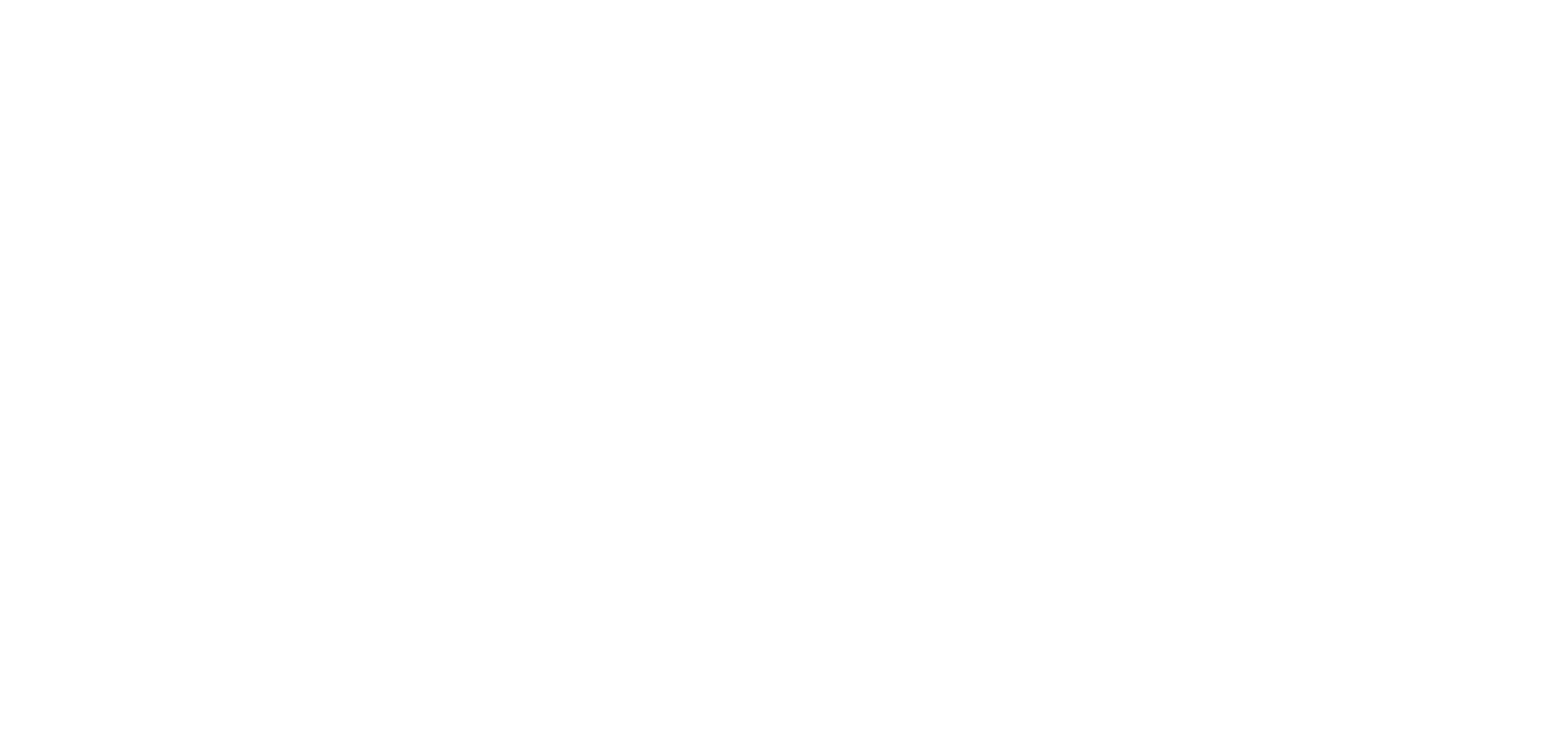
click at [1129, 0] on html at bounding box center [784, 0] width 1568 height 0
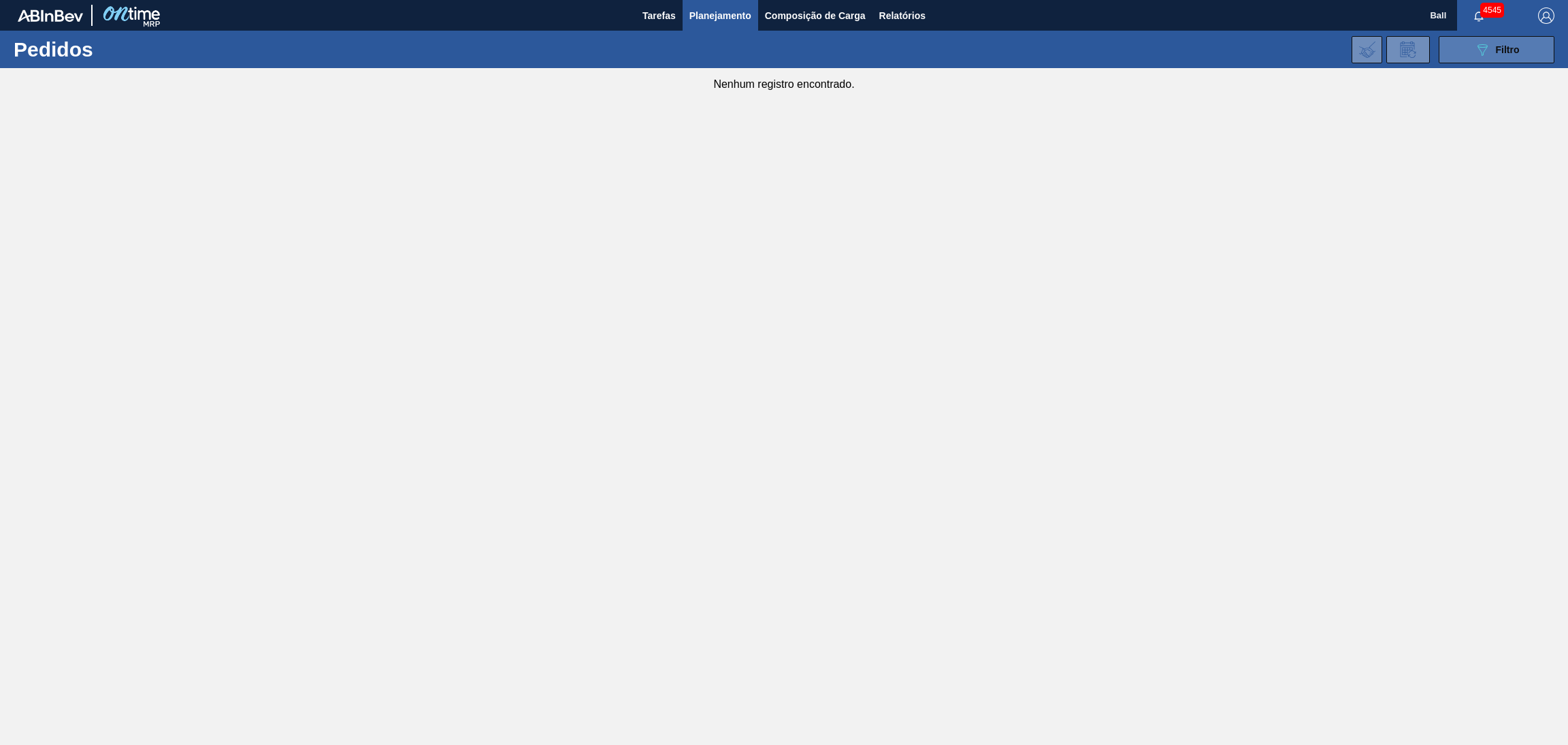
click at [1485, 59] on button "089F7B8B-B2A5-4AFE-B5C0-19BA573D28AC Filtro" at bounding box center [1496, 50] width 115 height 27
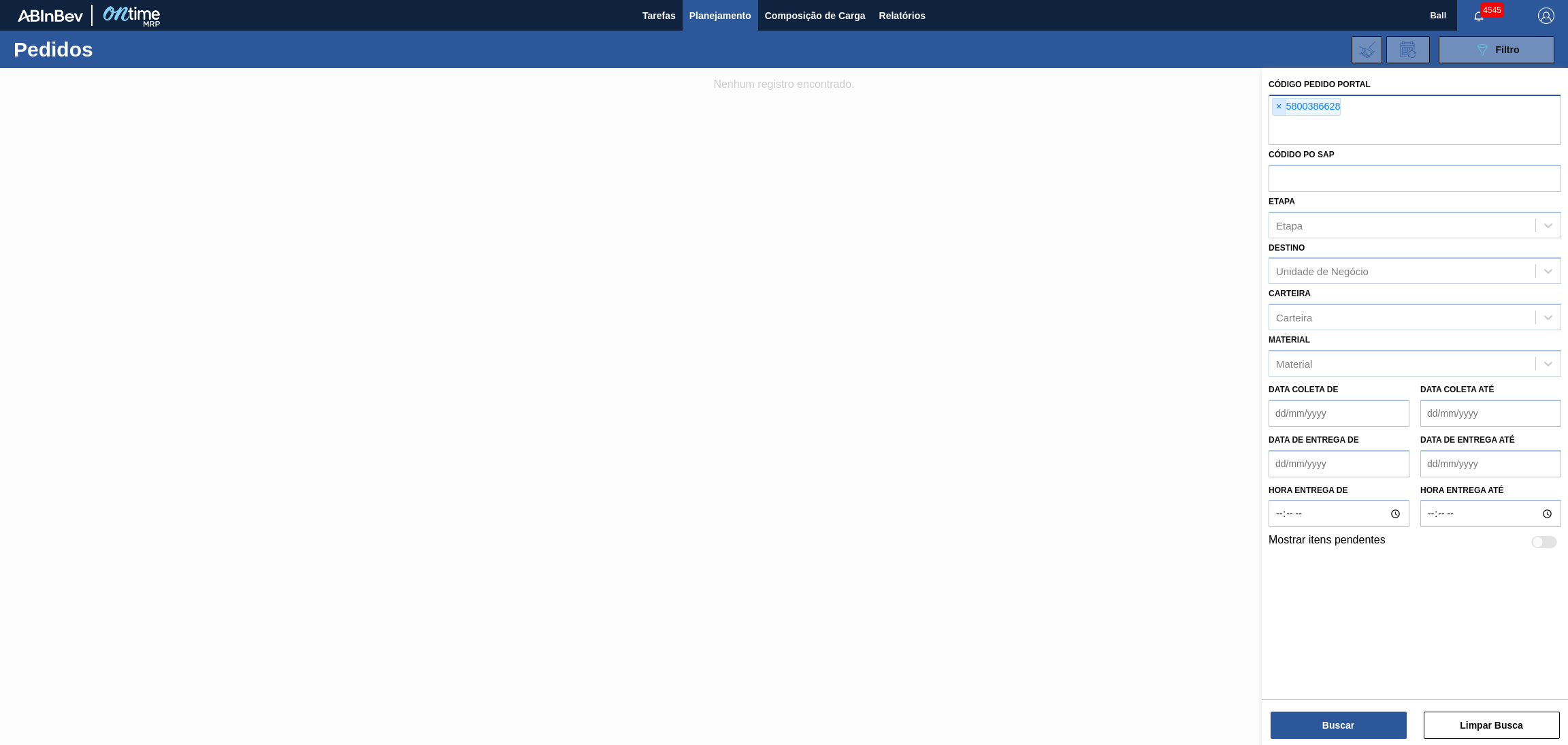
click at [1278, 105] on span "×" at bounding box center [1278, 107] width 13 height 16
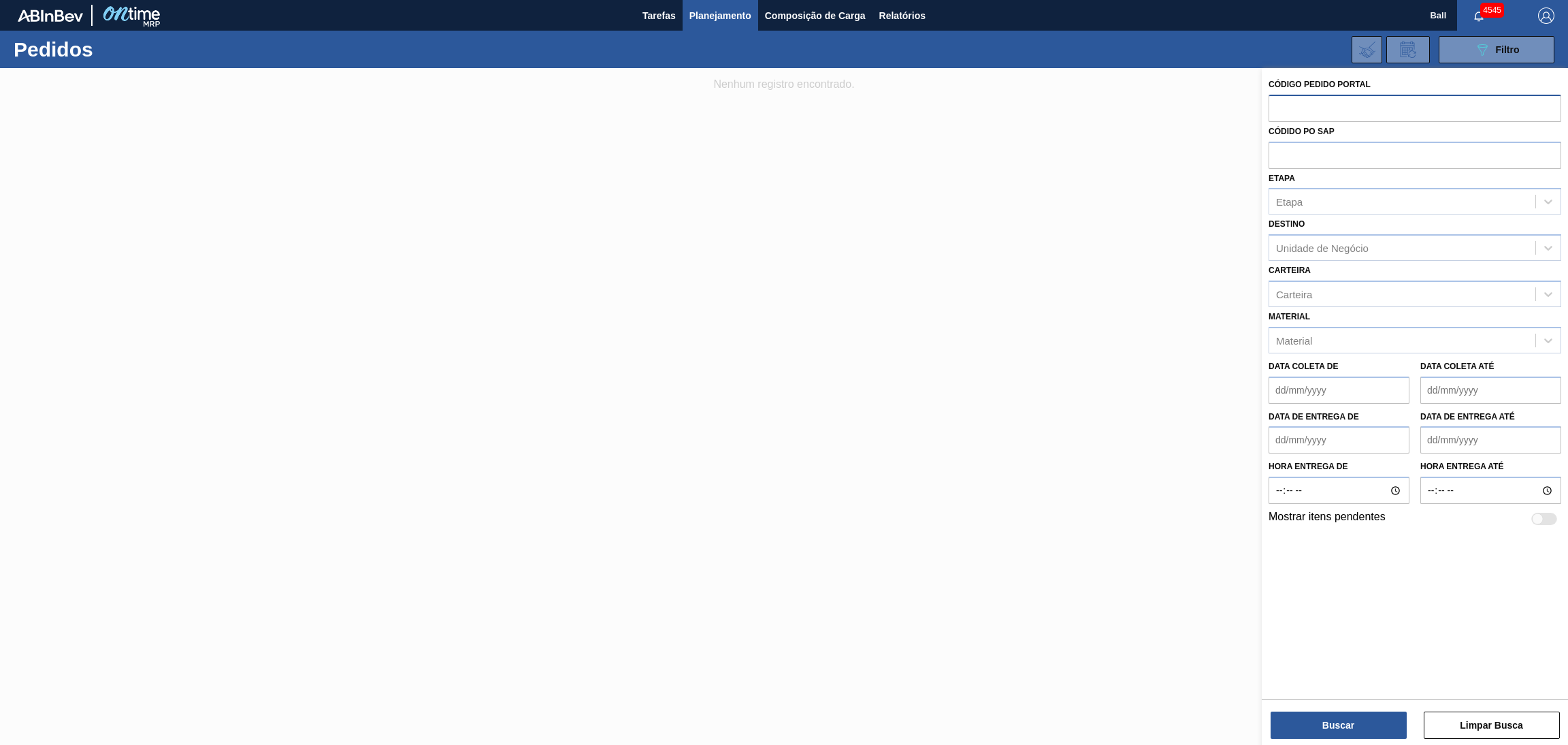
paste input "text"
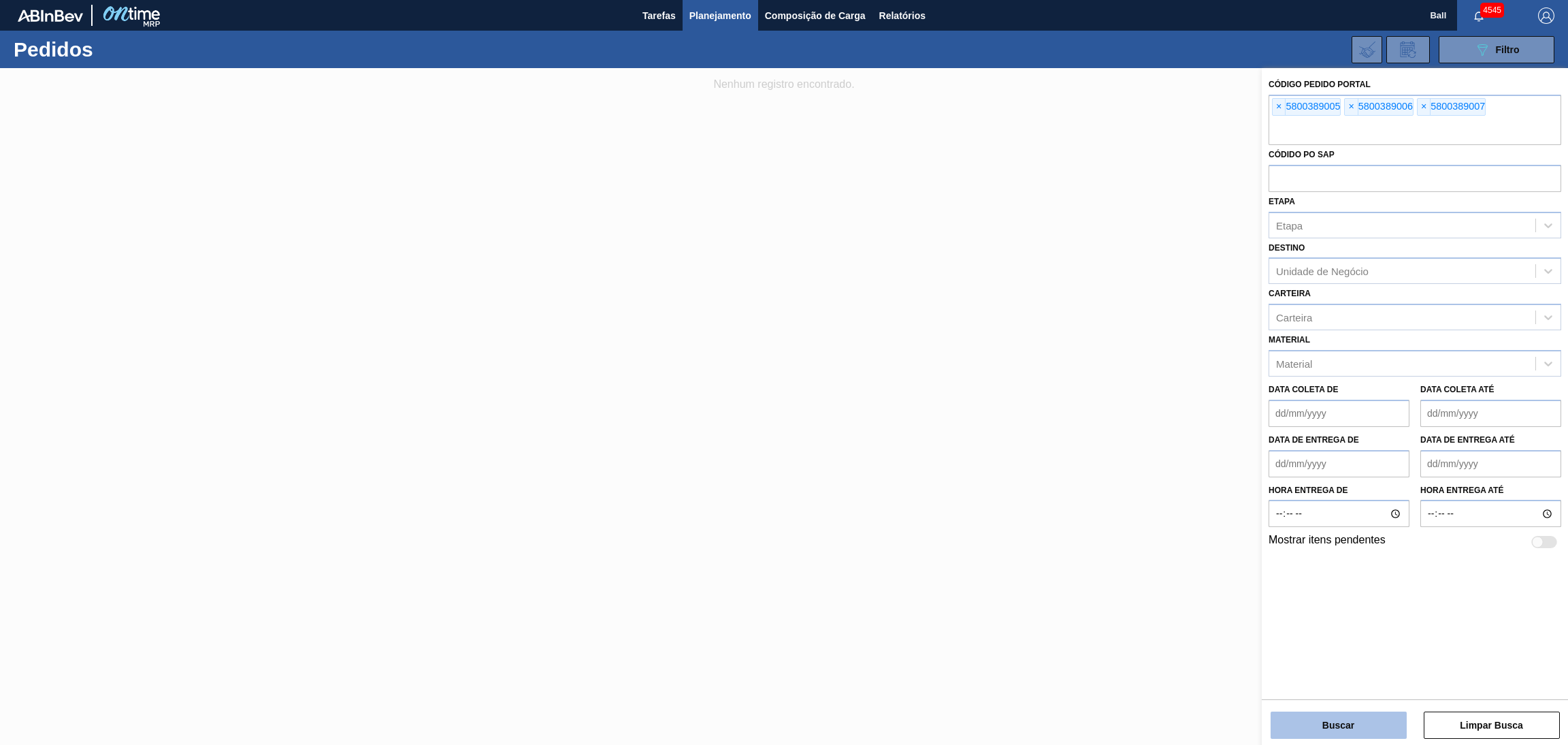
click at [1334, 714] on button "Buscar" at bounding box center [1338, 725] width 136 height 27
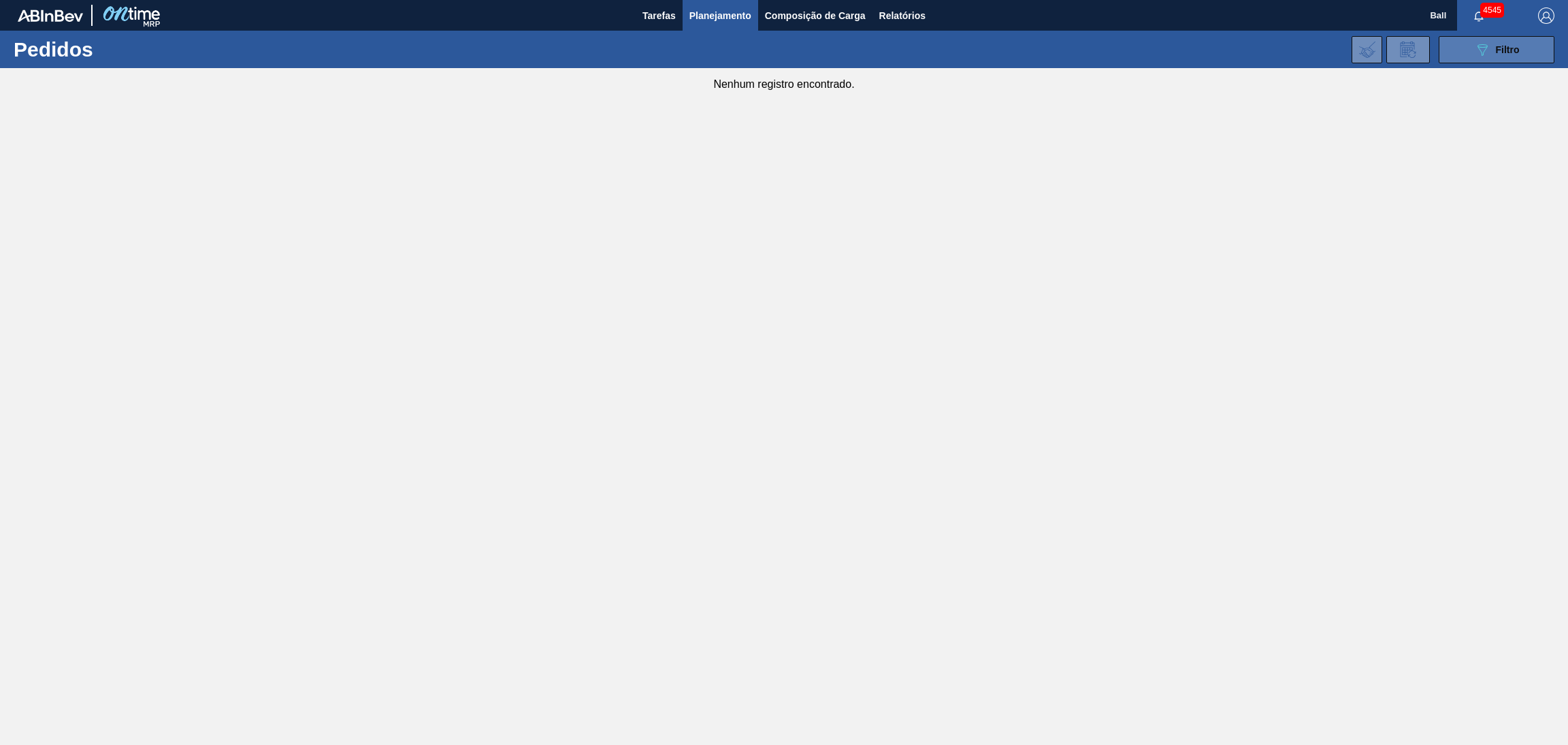
click at [1503, 39] on button "089F7B8B-B2A5-4AFE-B5C0-19BA573D28AC Filtro" at bounding box center [1496, 50] width 115 height 27
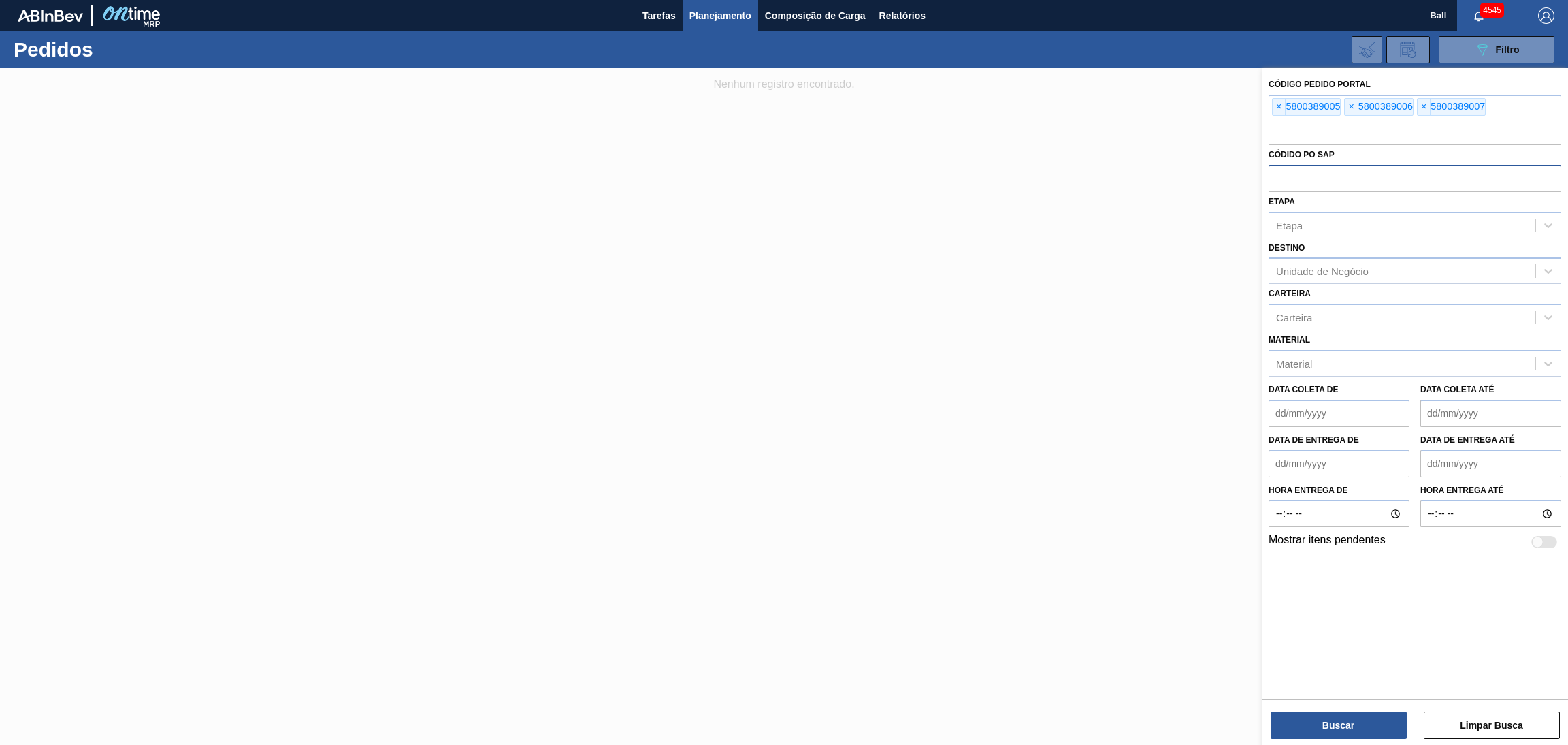
click at [1306, 179] on input "text" at bounding box center [1415, 178] width 292 height 26
click at [1273, 111] on span "×" at bounding box center [1278, 107] width 13 height 16
click at [1276, 111] on span "×" at bounding box center [1278, 107] width 13 height 16
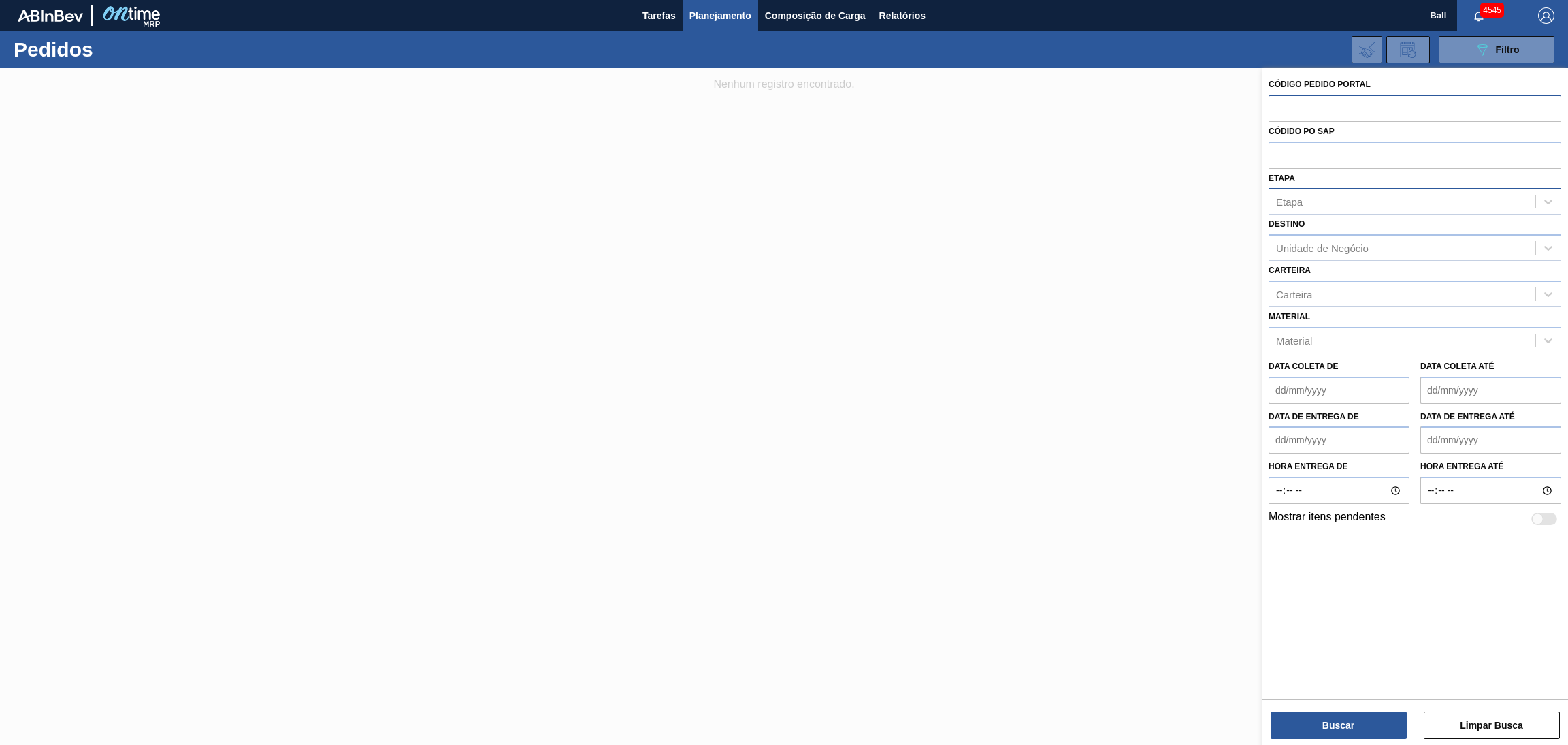
click at [1308, 194] on div "Etapa" at bounding box center [1402, 202] width 266 height 20
click at [1320, 157] on input "text" at bounding box center [1415, 154] width 292 height 26
paste input "text"
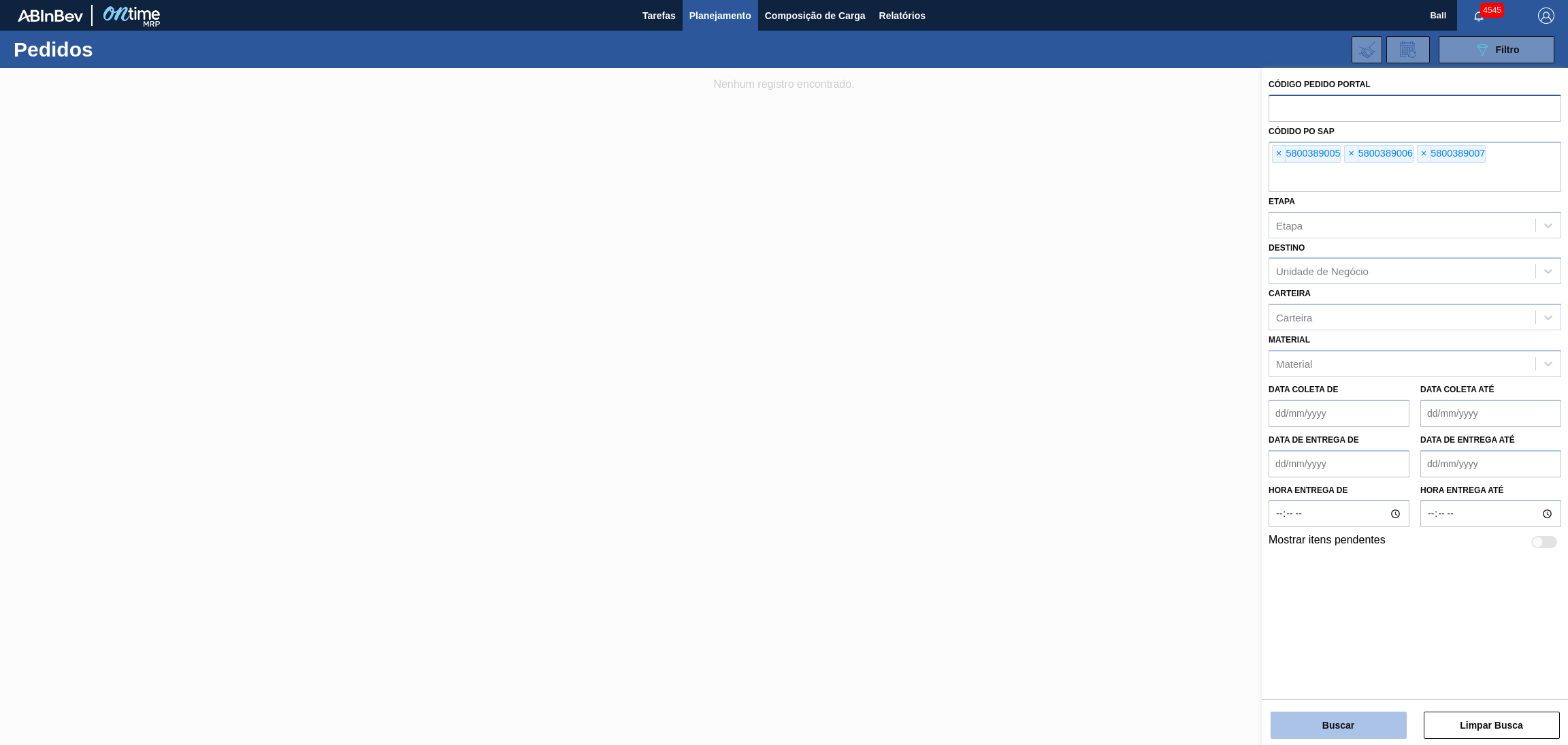
click at [1326, 724] on button "Buscar" at bounding box center [1338, 725] width 136 height 27
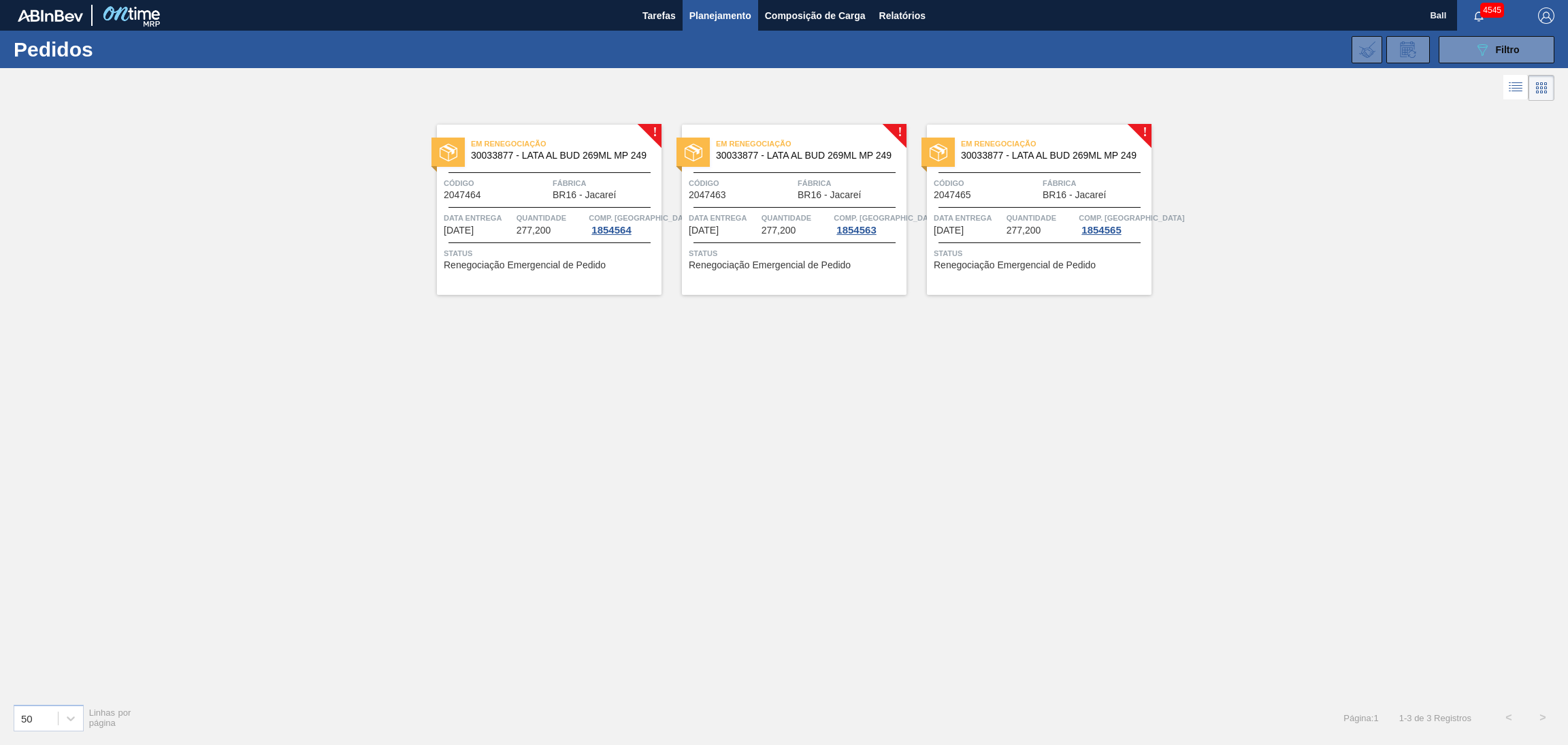
click at [556, 233] on div "Quantidade 277,200" at bounding box center [551, 224] width 70 height 25
click at [767, 239] on div "Em Renegociação 30033877 - LATA AL BUD 269ML MP 249 Código 2047463 Fábrica BR16…" at bounding box center [794, 209] width 225 height 170
click at [995, 230] on div "Data Entrega 06/10/2025" at bounding box center [968, 224] width 70 height 25
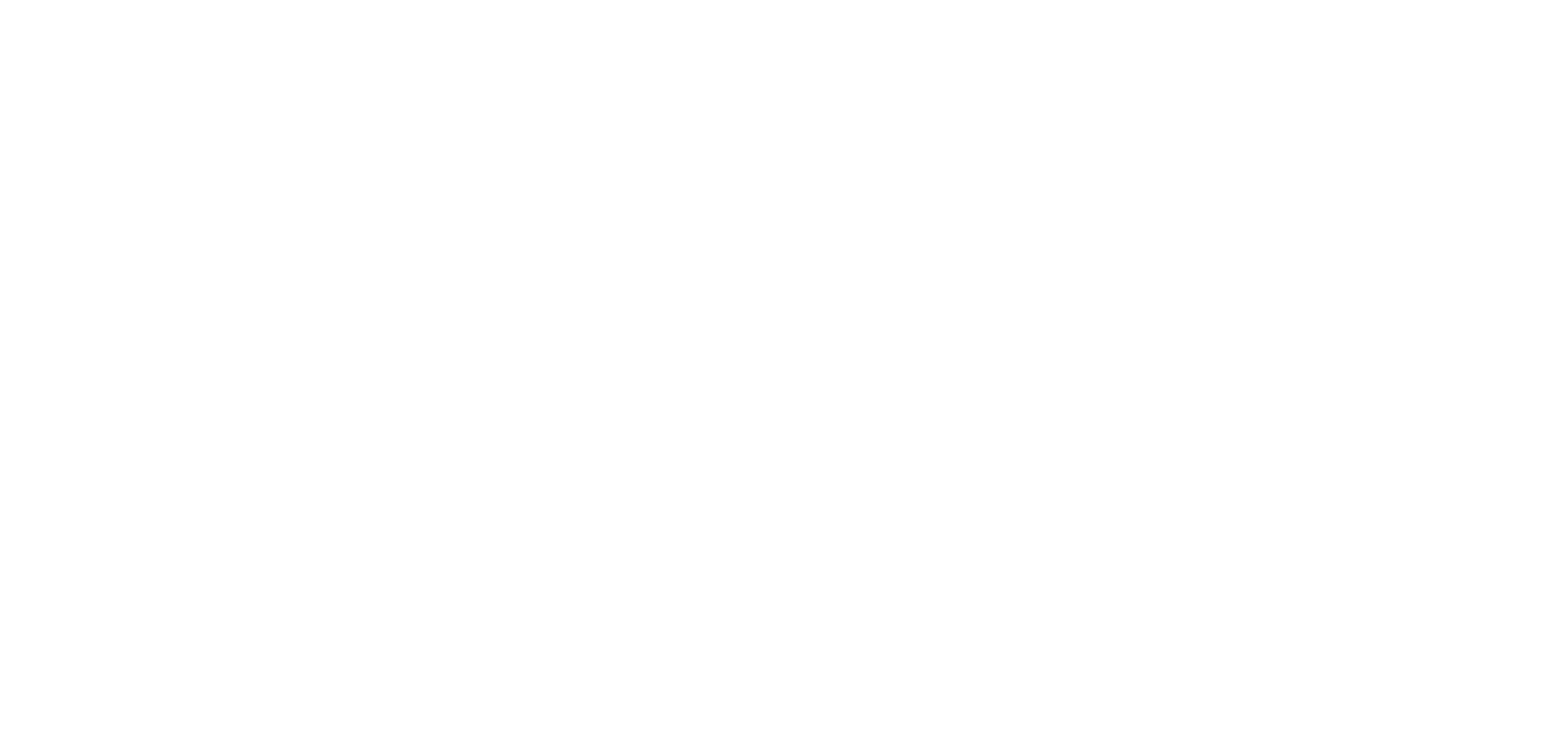
click at [867, 0] on html at bounding box center [784, 0] width 1568 height 0
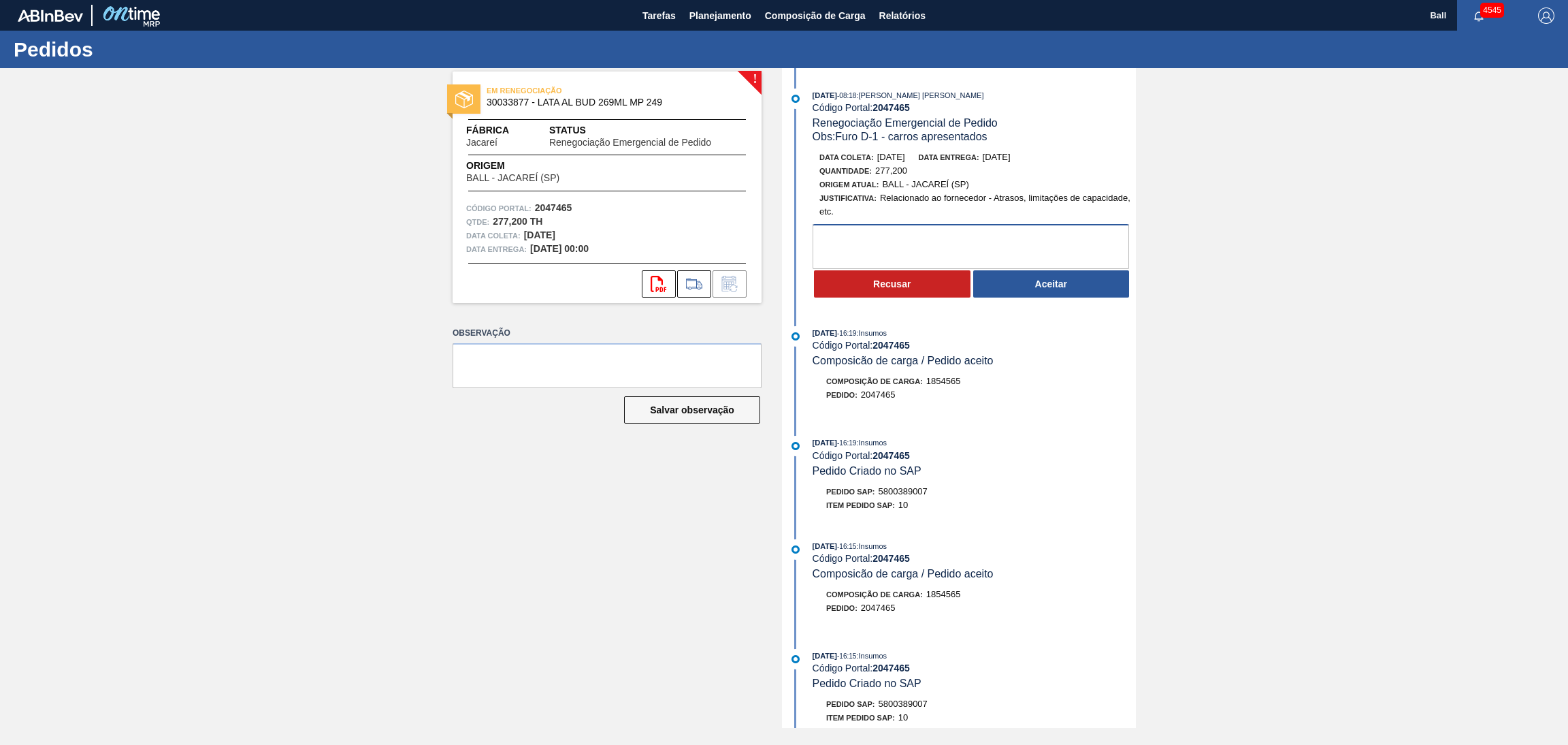
click at [974, 239] on textarea at bounding box center [970, 247] width 316 height 45
click at [889, 239] on textarea at bounding box center [970, 247] width 316 height 45
type textarea "OK"
click at [1008, 285] on button "Aceitar" at bounding box center [1051, 284] width 156 height 27
click at [864, 257] on textarea at bounding box center [970, 247] width 316 height 45
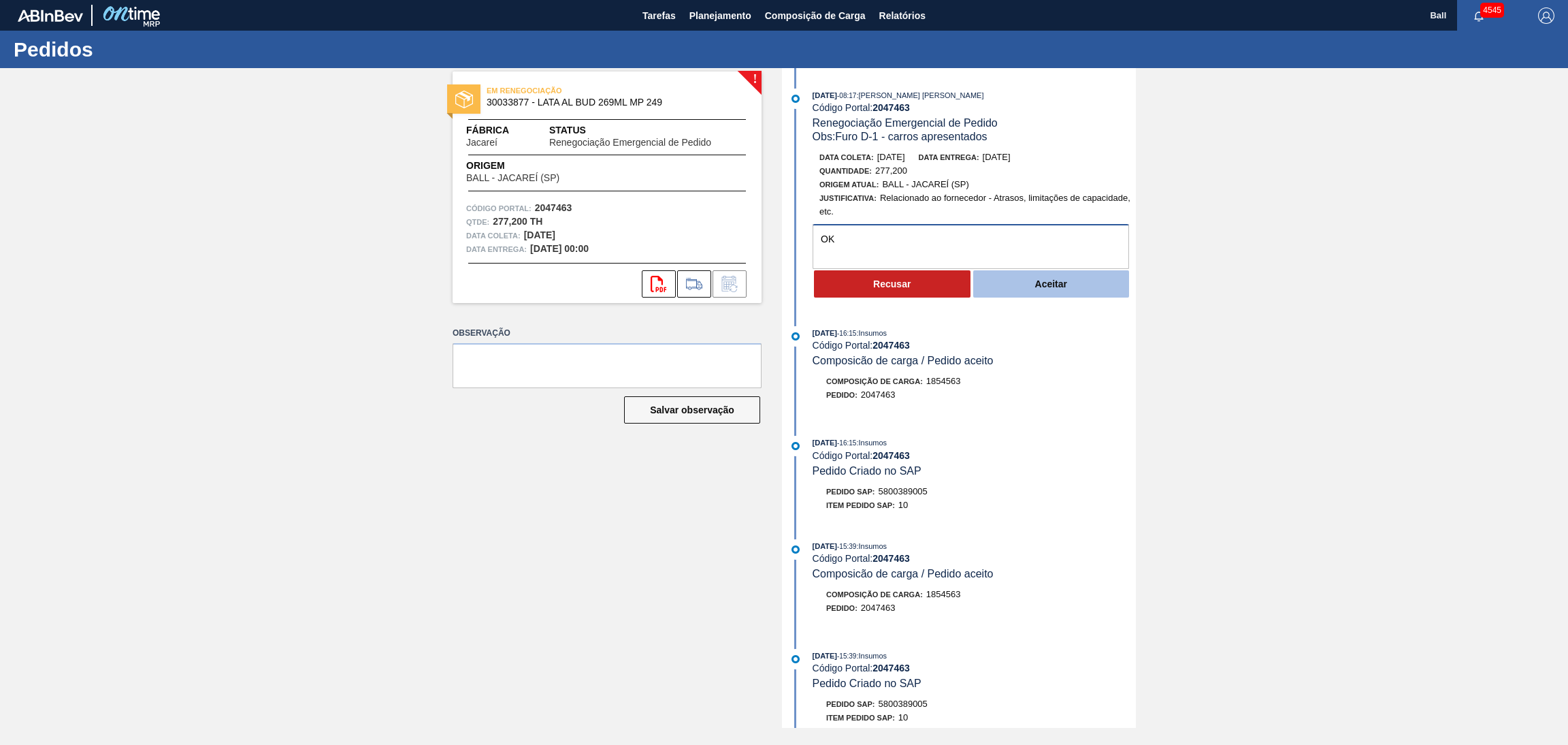
type textarea "OK"
drag, startPoint x: 1026, startPoint y: 291, endPoint x: 956, endPoint y: 225, distance: 96.2
click at [1026, 290] on button "Aceitar" at bounding box center [1051, 284] width 156 height 27
click at [961, 252] on textarea at bounding box center [970, 247] width 316 height 45
type textarea "OK"
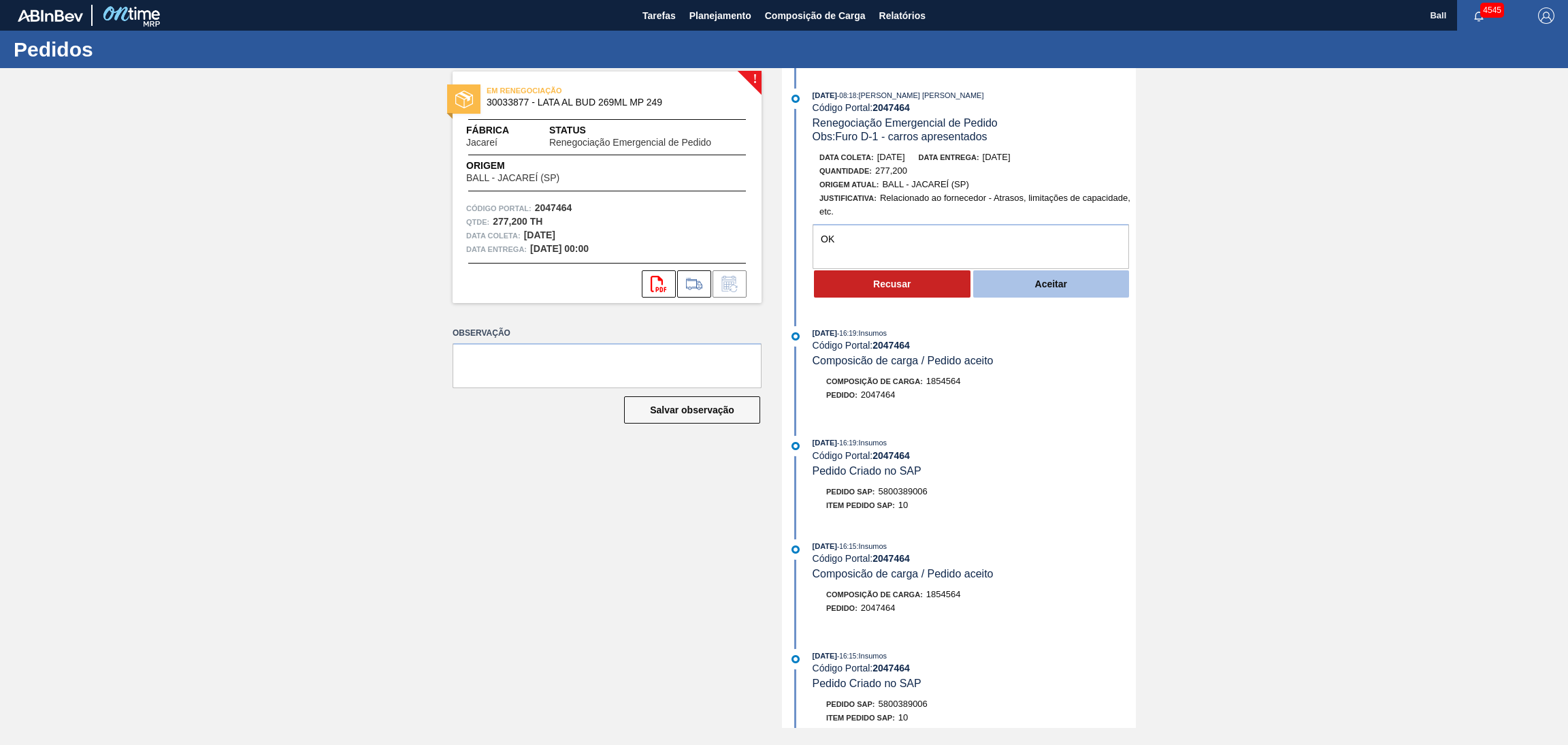
click at [1052, 297] on button "Aceitar" at bounding box center [1051, 284] width 156 height 27
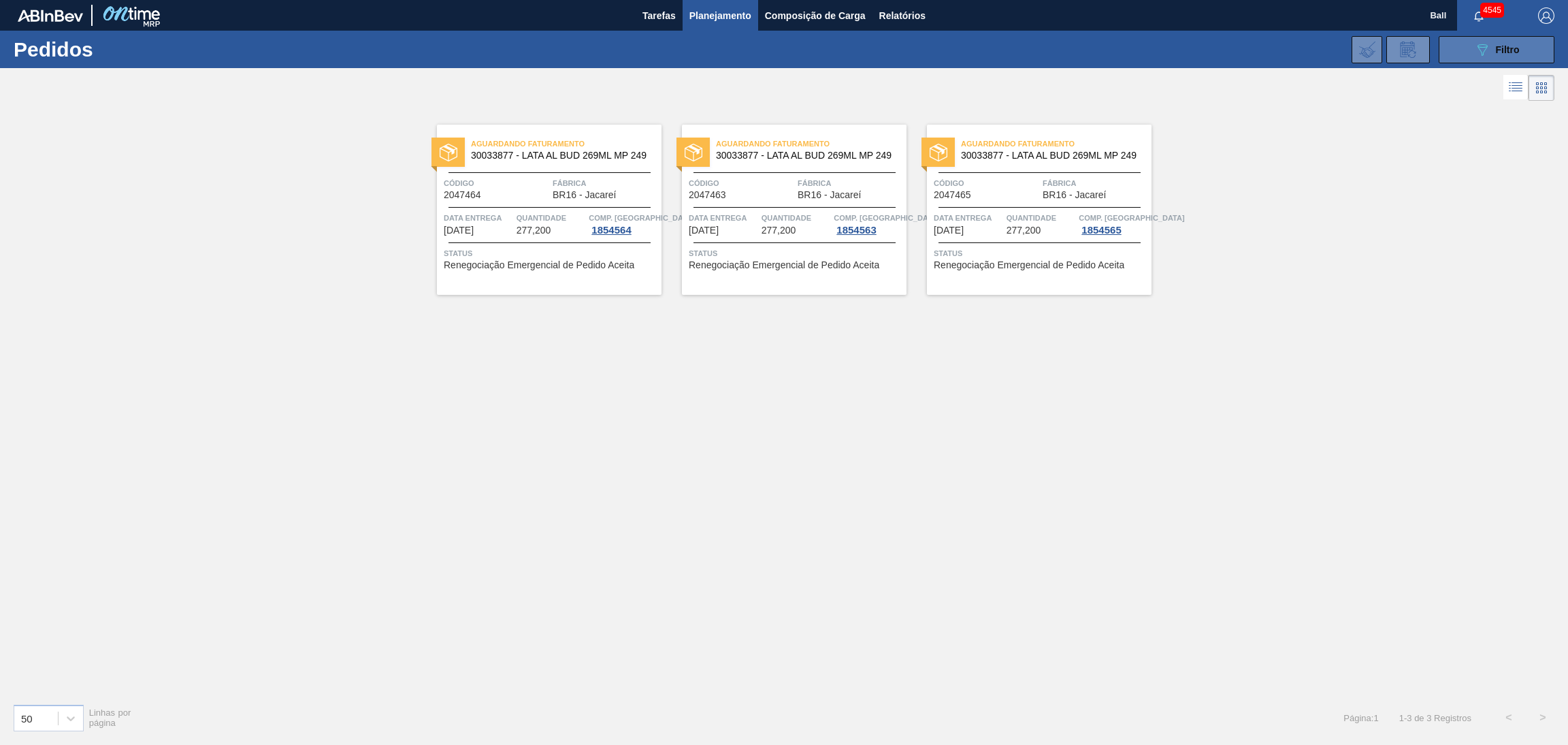
click at [1483, 50] on icon "089F7B8B-B2A5-4AFE-B5C0-19BA573D28AC" at bounding box center [1482, 50] width 16 height 16
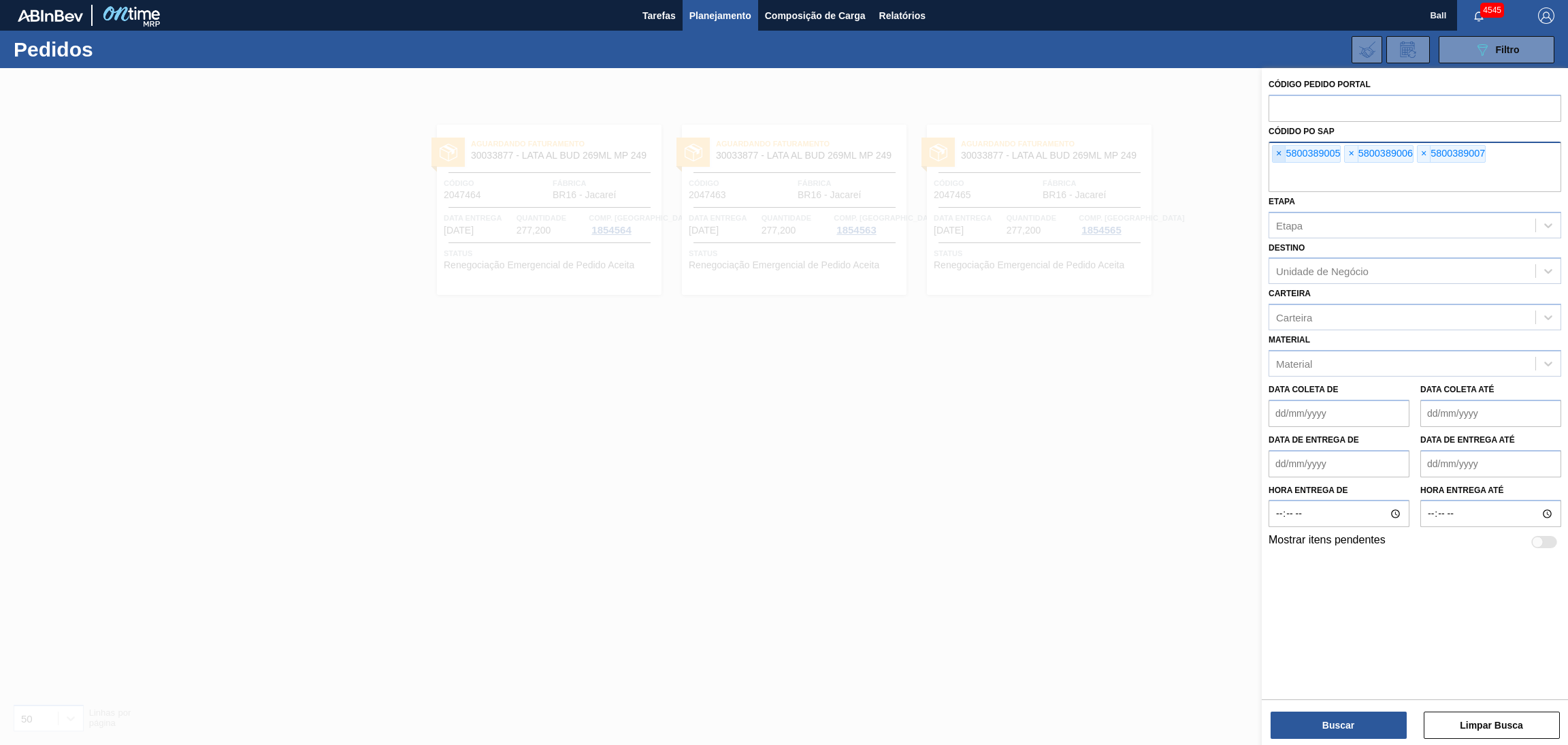
click at [1282, 152] on span "×" at bounding box center [1278, 154] width 13 height 16
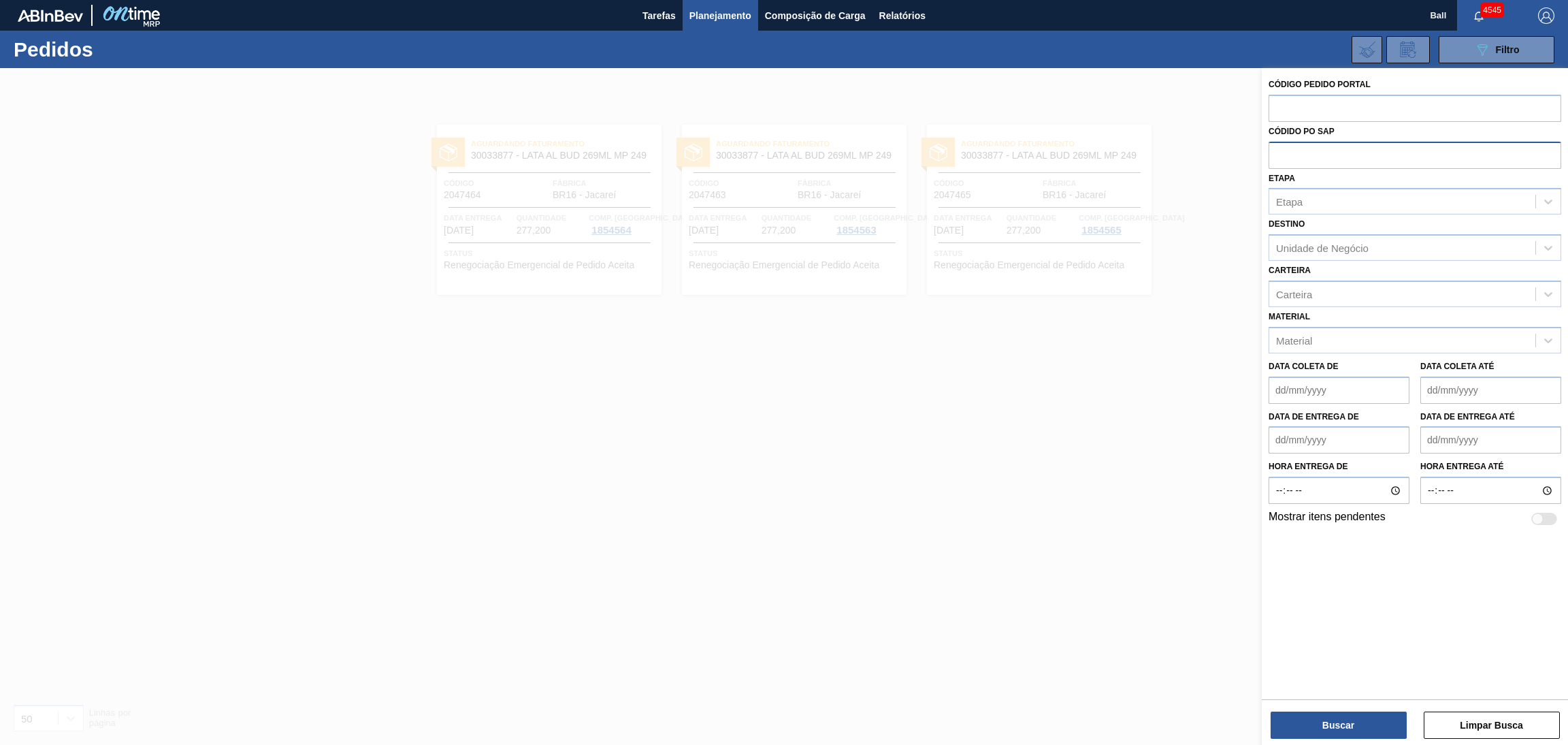
paste input "text"
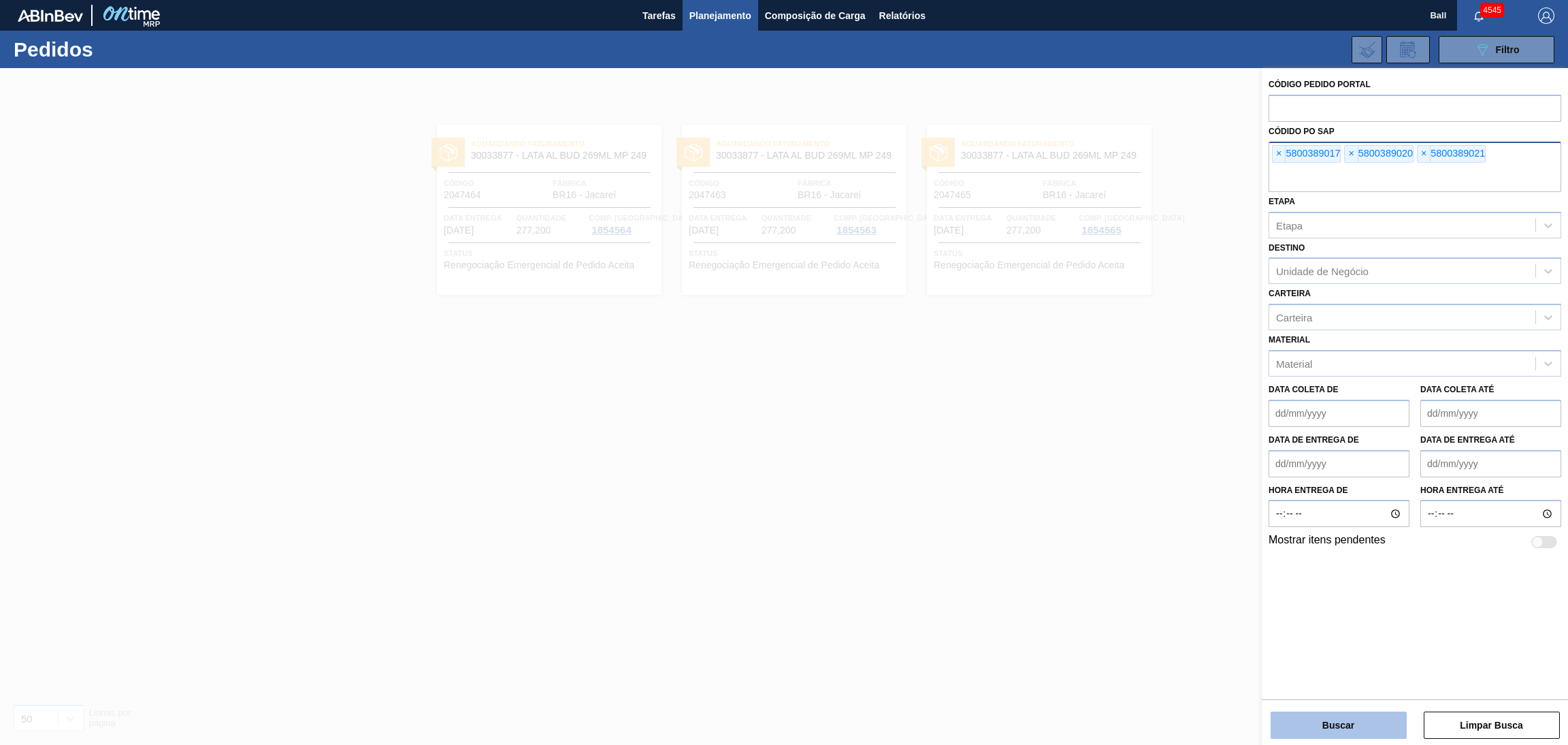
click at [1355, 727] on button "Buscar" at bounding box center [1338, 725] width 136 height 27
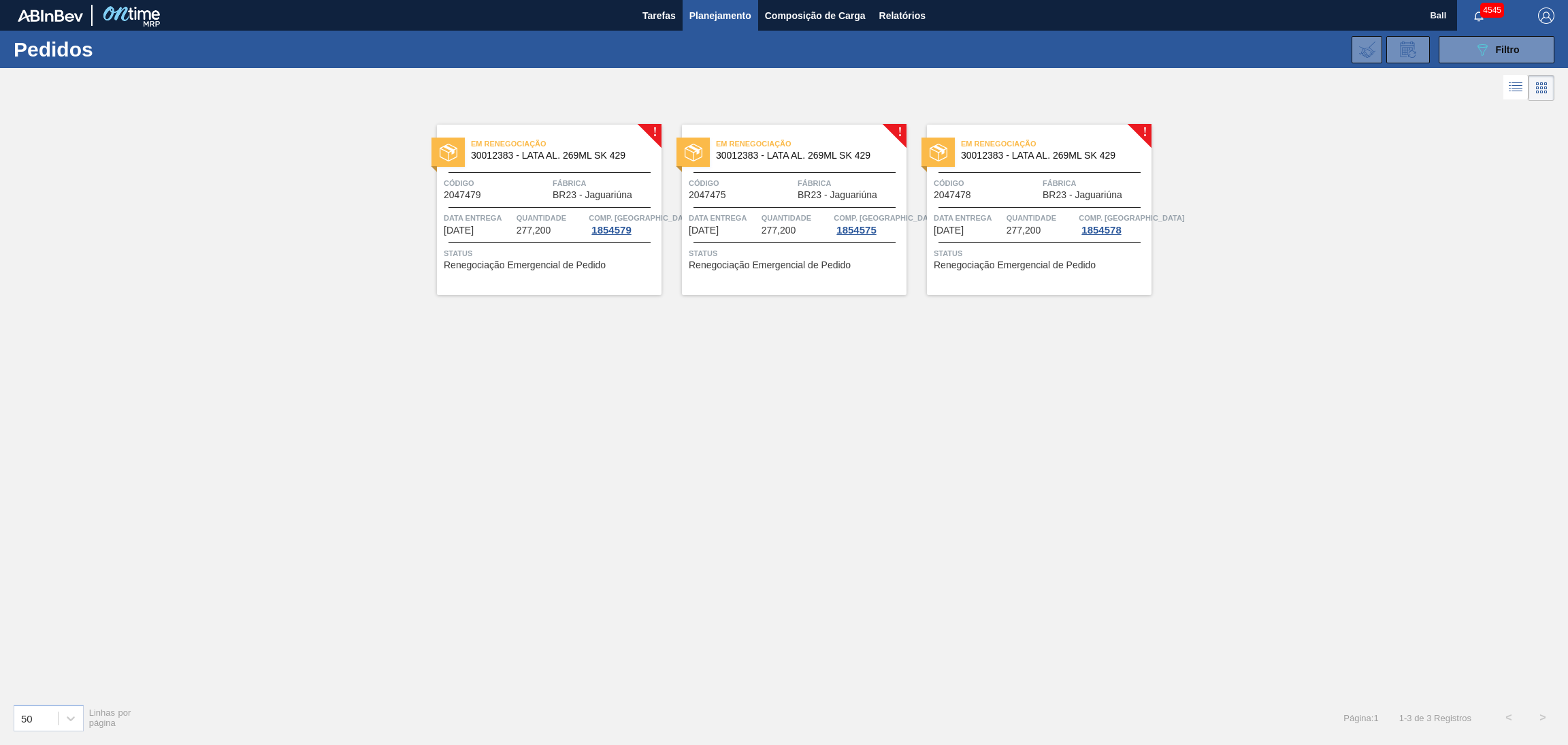
click at [533, 217] on span "Quantidade" at bounding box center [551, 218] width 70 height 14
click at [758, 220] on div "Data Entrega 07/10/2025 Quantidade 277,200 Comp. Carga 1854575" at bounding box center [794, 224] width 225 height 25
click at [1047, 212] on span "Quantidade" at bounding box center [1041, 218] width 70 height 14
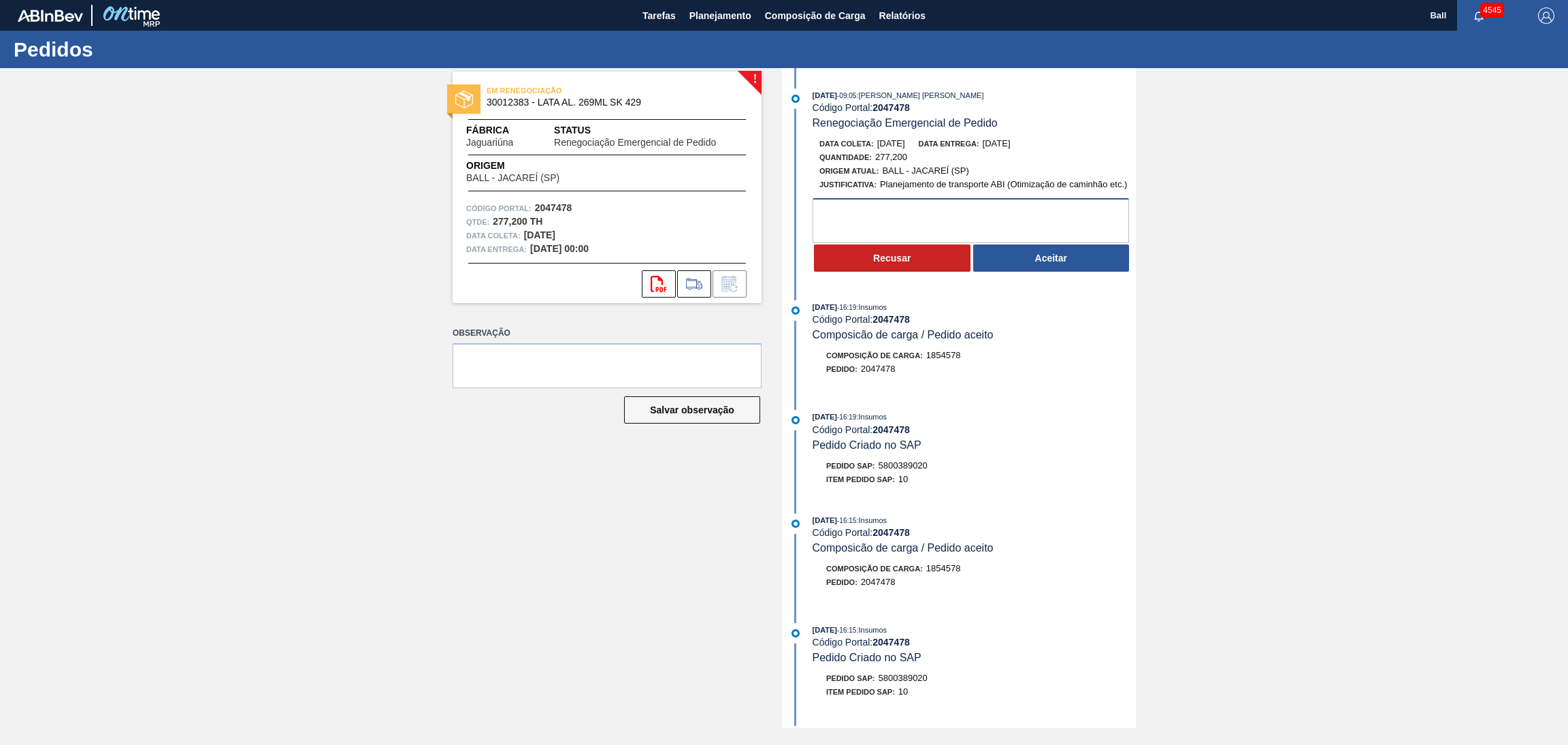
click at [965, 215] on textarea at bounding box center [970, 221] width 316 height 45
type textarea "OK"
click at [1045, 269] on button "Aceitar" at bounding box center [1051, 258] width 156 height 27
click at [877, 217] on textarea at bounding box center [970, 221] width 316 height 45
type textarea "OK"
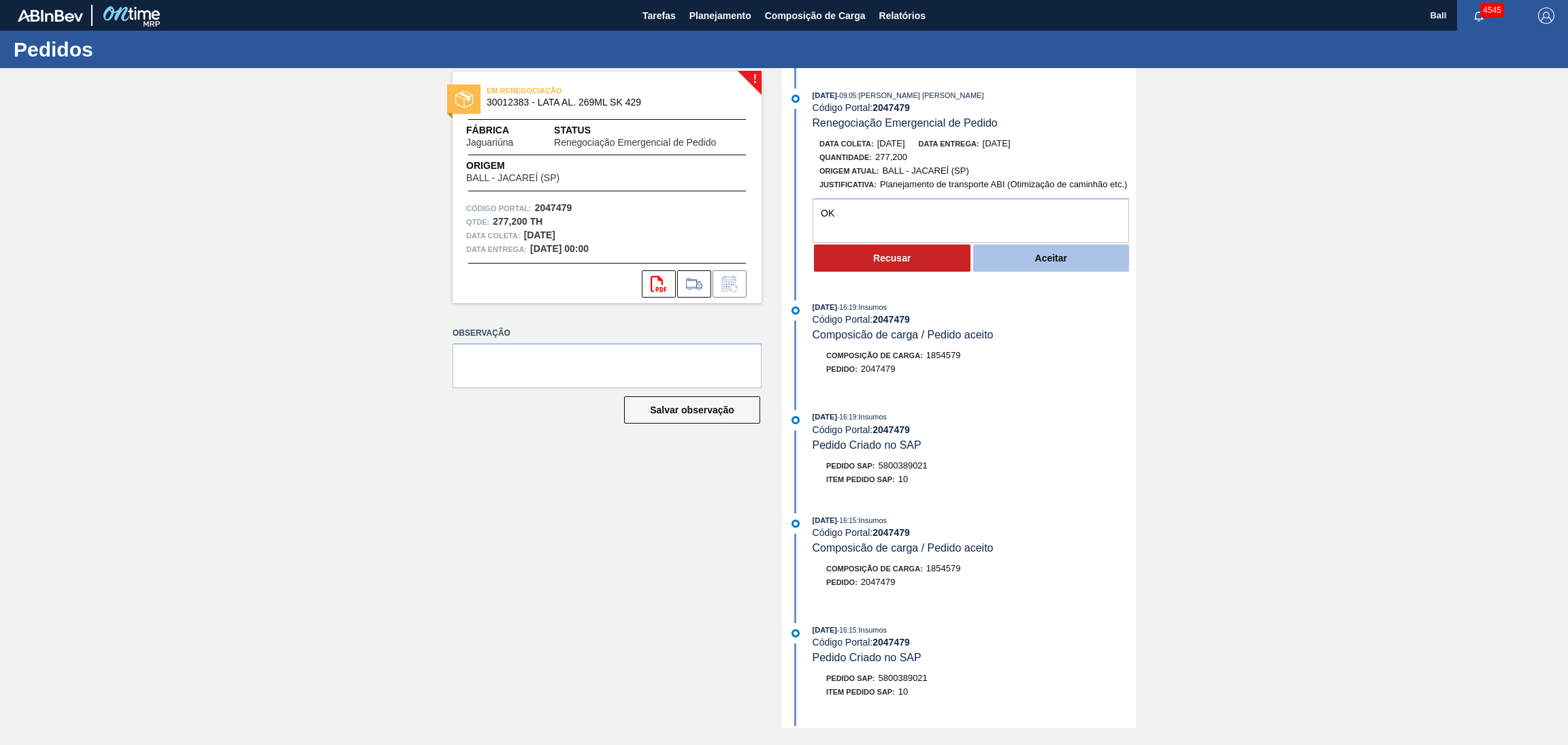
click at [1027, 254] on button "Aceitar" at bounding box center [1051, 258] width 156 height 27
click at [972, 221] on textarea at bounding box center [970, 221] width 316 height 45
type textarea "OK"
click at [1043, 265] on button "Aceitar" at bounding box center [1051, 258] width 156 height 27
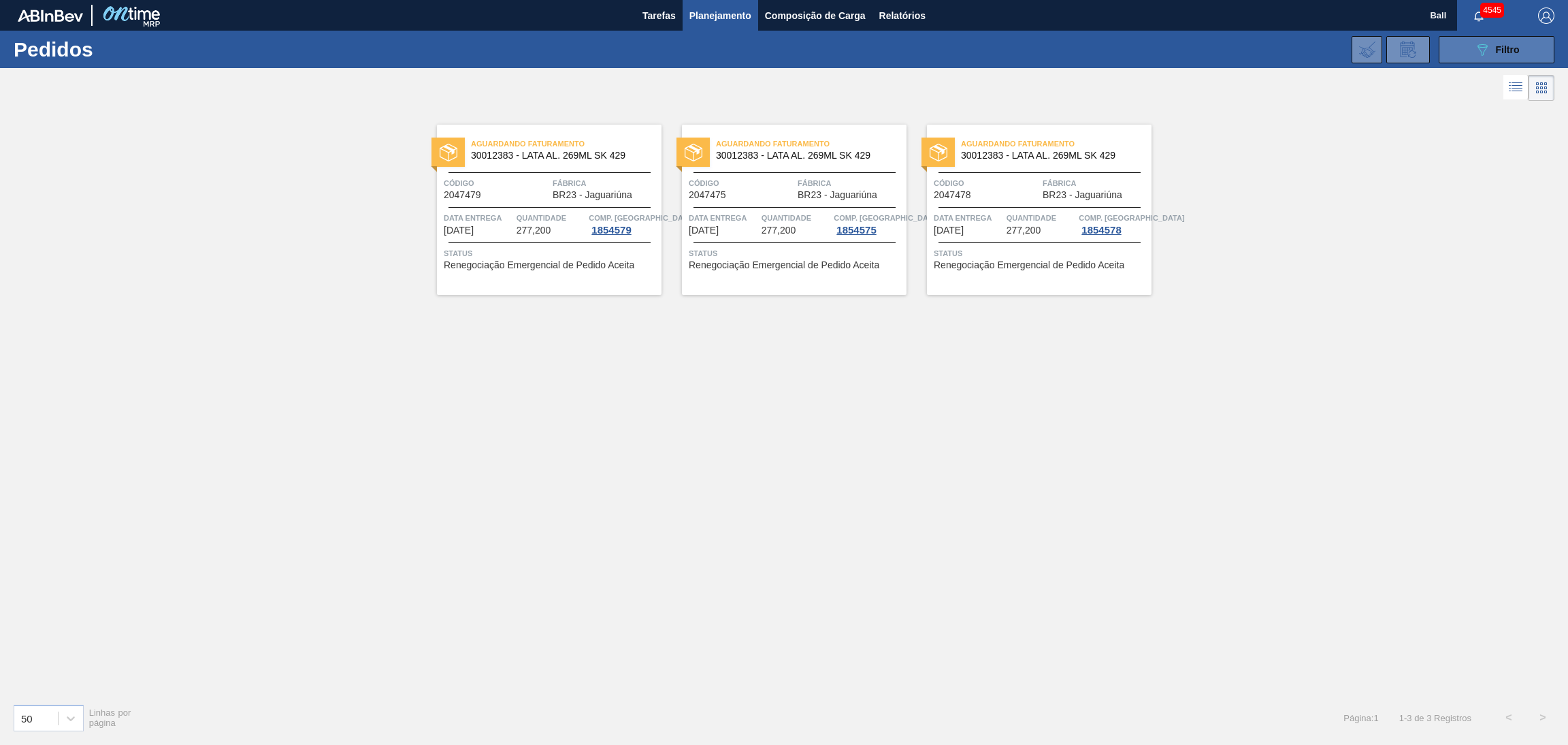
click at [1459, 51] on button "089F7B8B-B2A5-4AFE-B5C0-19BA573D28AC Filtro" at bounding box center [1496, 50] width 115 height 27
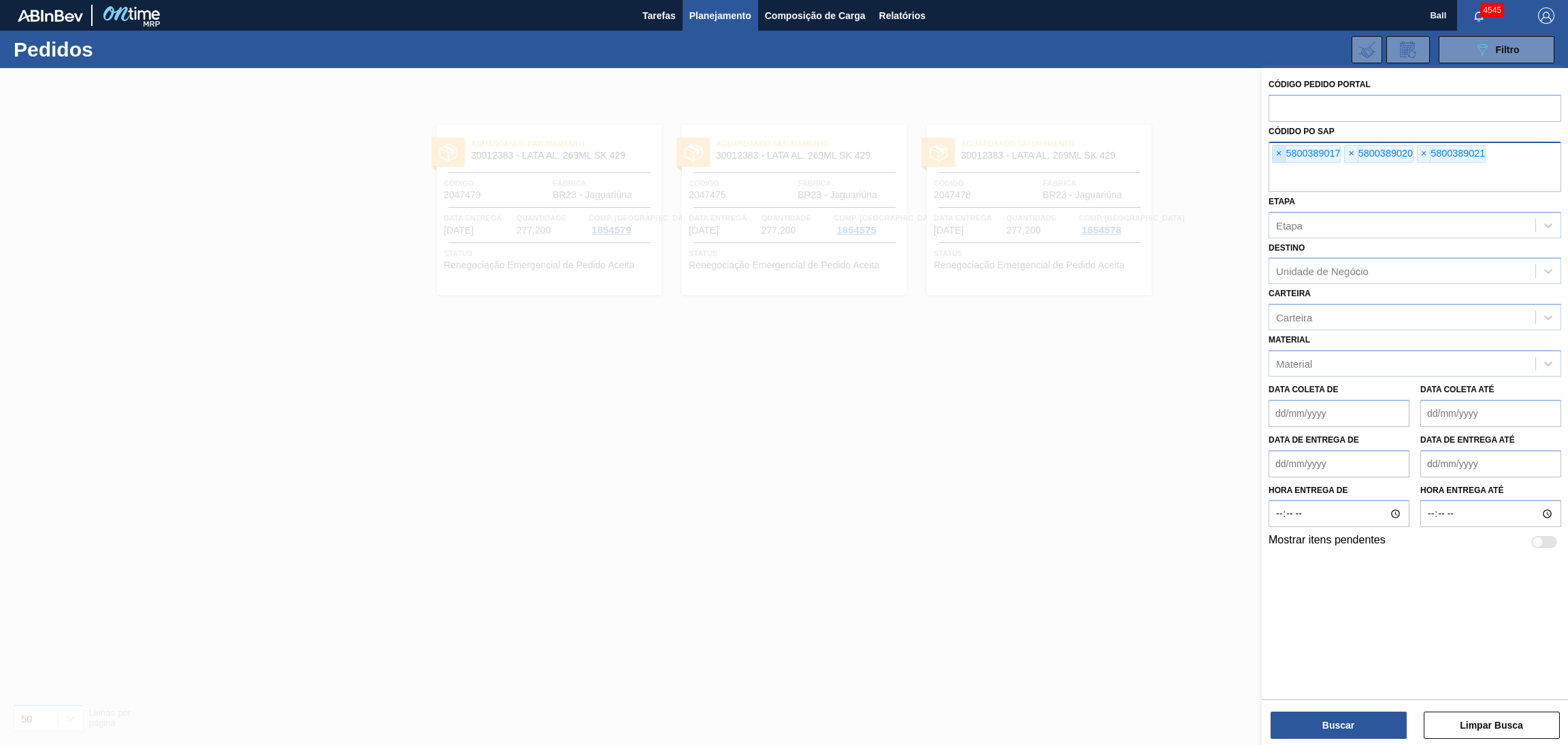
click at [1284, 159] on span "×" at bounding box center [1278, 154] width 13 height 16
click at [1280, 159] on span "×" at bounding box center [1278, 154] width 13 height 16
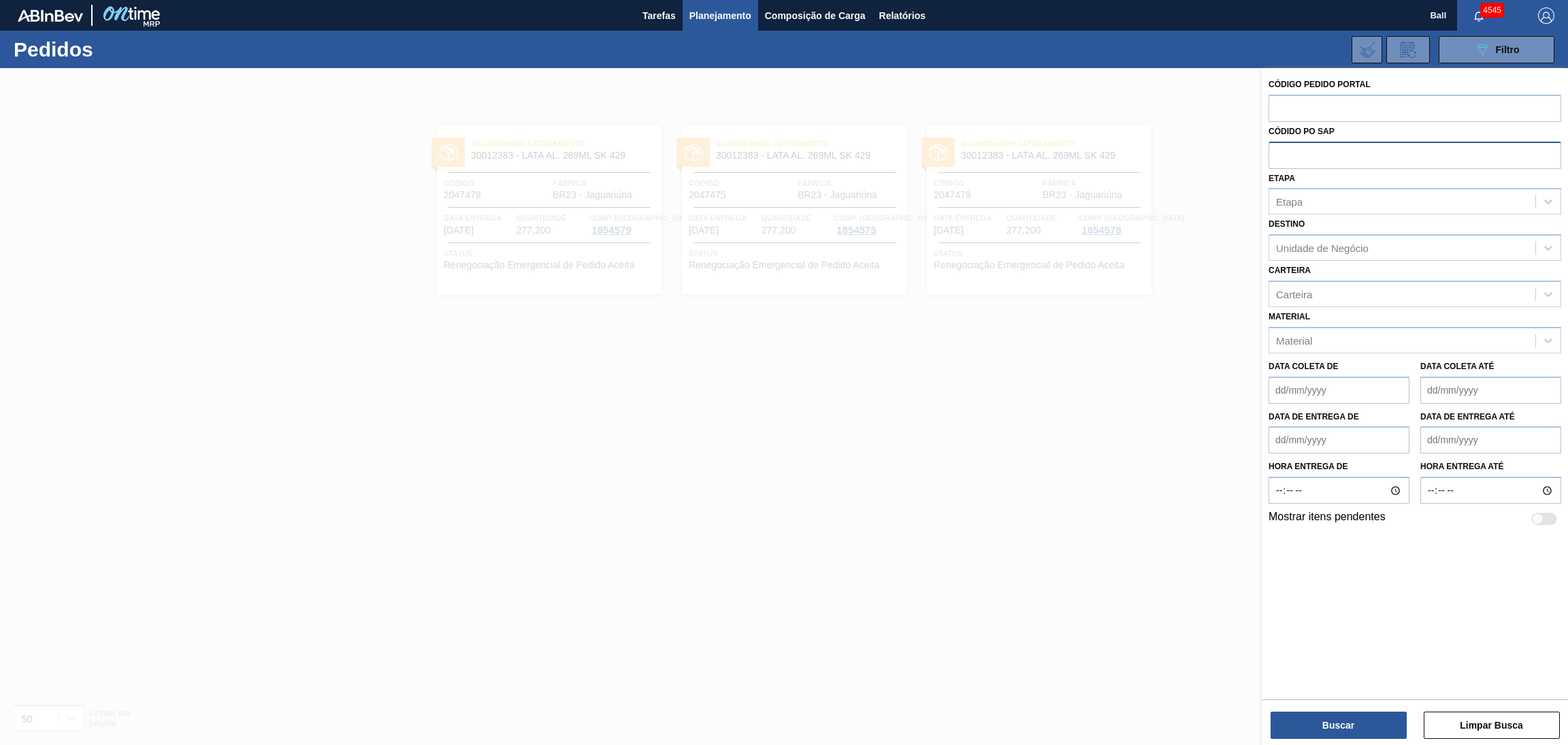
paste input "text"
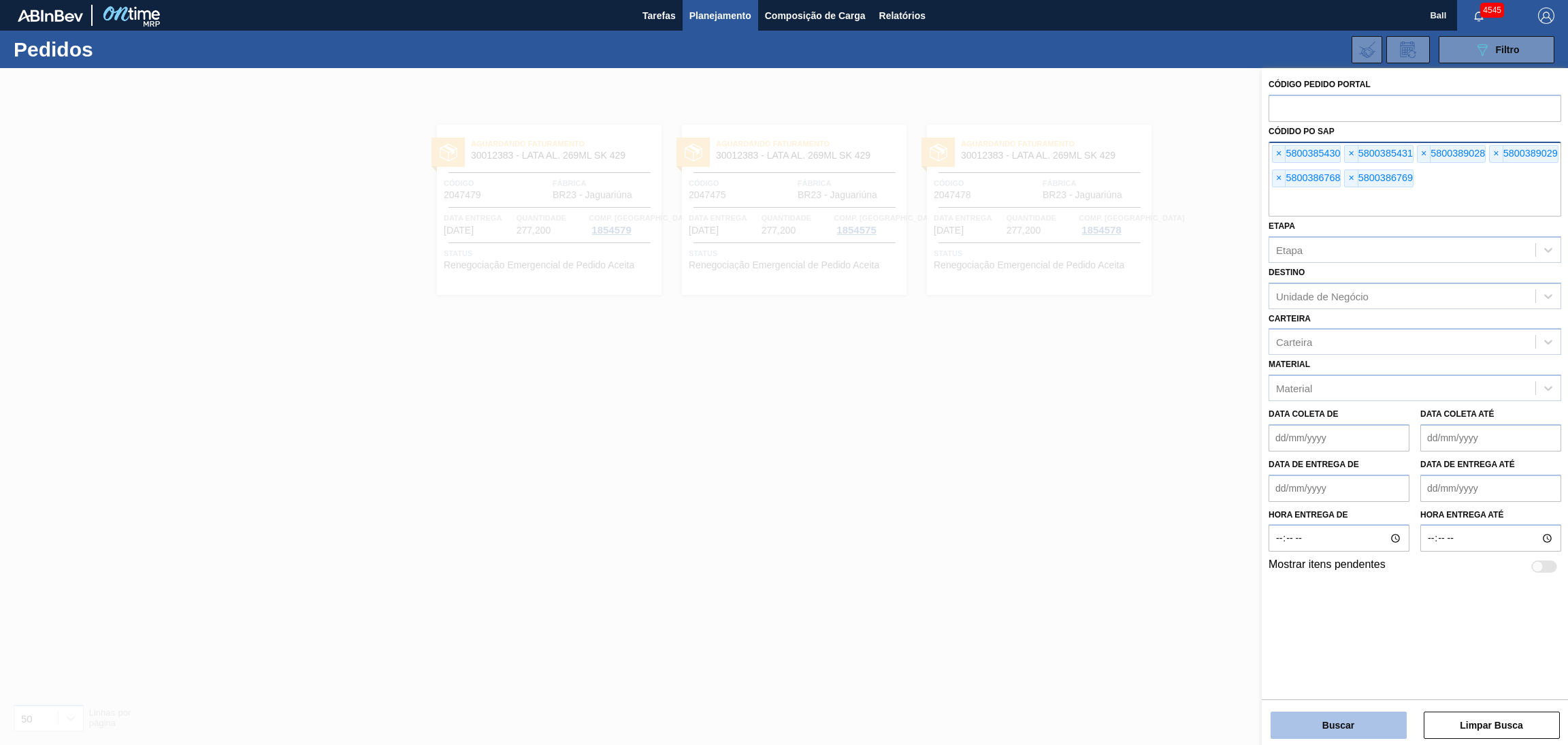
click at [1318, 712] on button "Buscar" at bounding box center [1338, 725] width 136 height 27
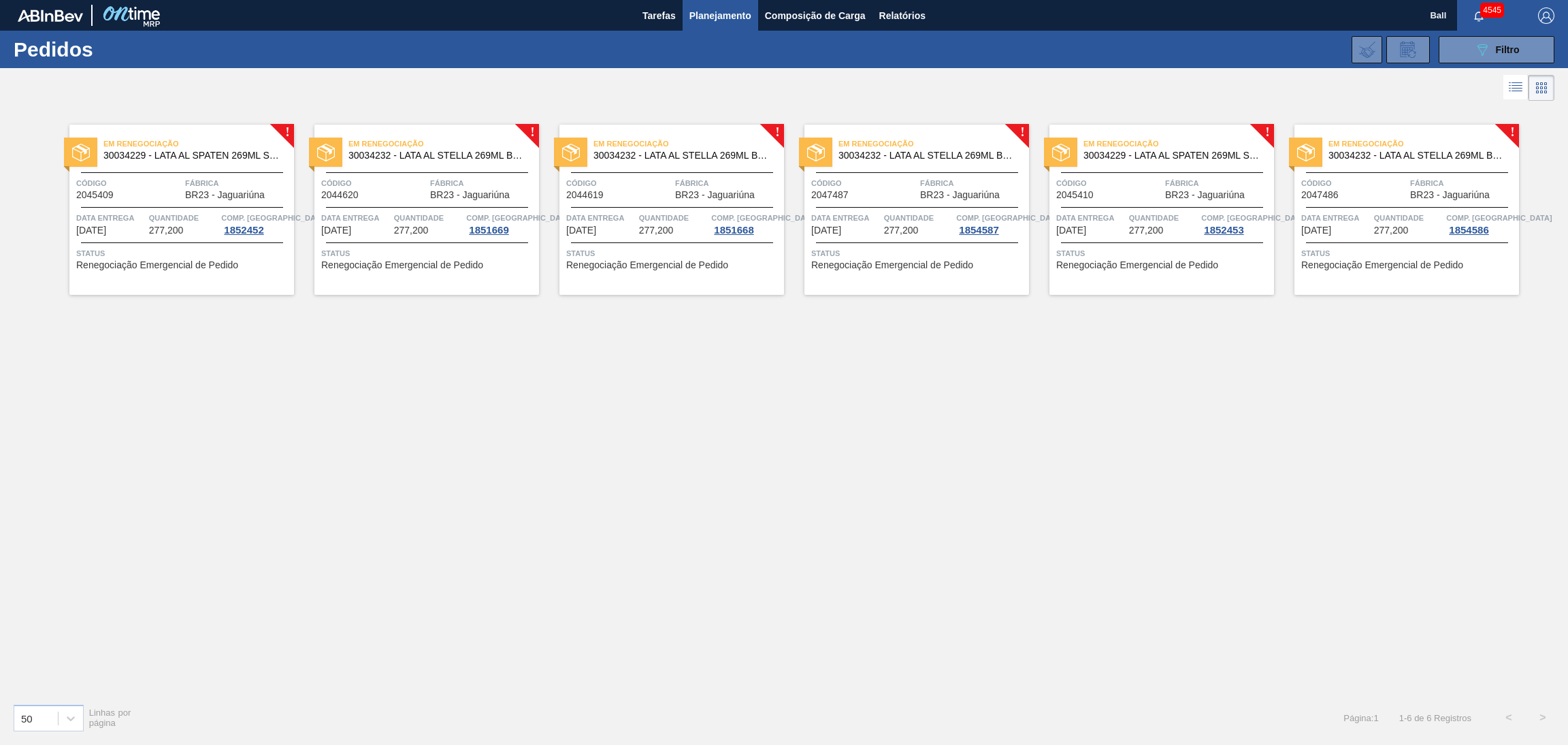
click at [213, 189] on span "Fábrica" at bounding box center [238, 183] width 105 height 14
click at [391, 209] on div "Em Renegociação 30034232 - LATA AL STELLA 269ML BRILHO Código 2044620 Fábrica B…" at bounding box center [426, 209] width 225 height 170
click at [643, 221] on span "Quantidade" at bounding box center [674, 218] width 70 height 14
click at [913, 186] on span "Código" at bounding box center [864, 183] width 105 height 14
click at [1136, 191] on div "Código 2045410" at bounding box center [1109, 188] width 105 height 24
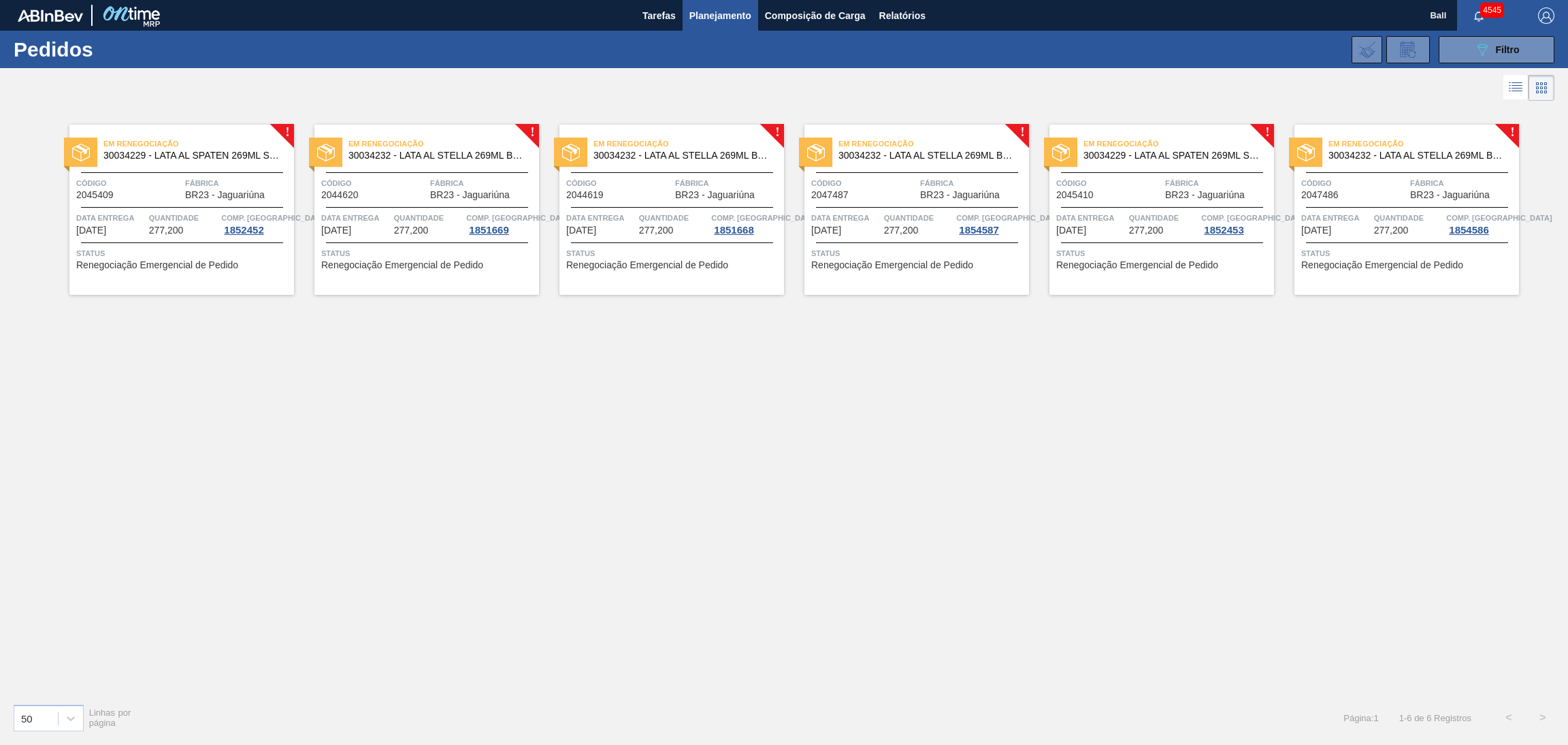
click at [1446, 184] on span "Fábrica" at bounding box center [1463, 183] width 105 height 14
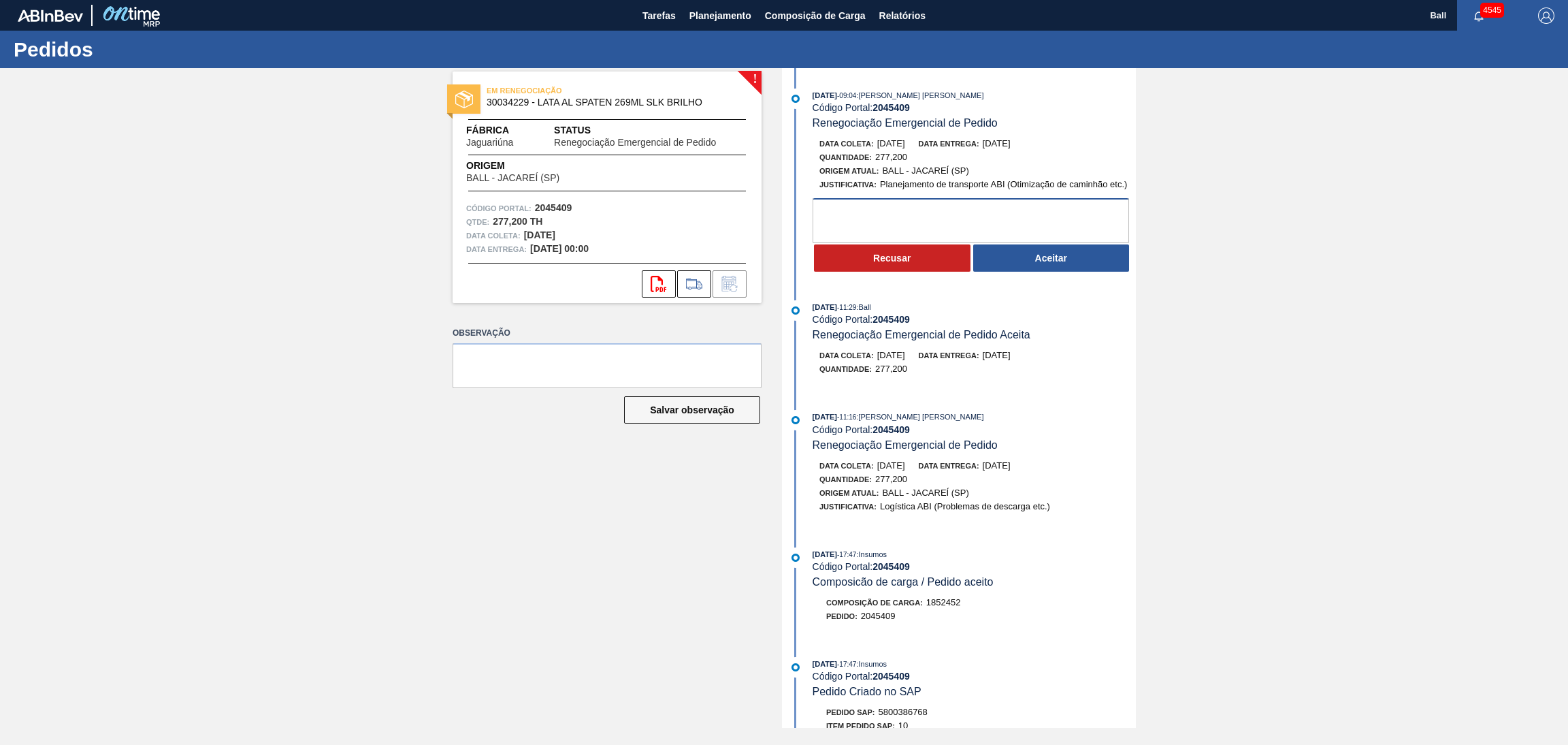
click at [870, 208] on textarea at bounding box center [970, 221] width 316 height 45
type textarea "ok"
click at [1073, 262] on button "Aceitar" at bounding box center [1051, 258] width 156 height 27
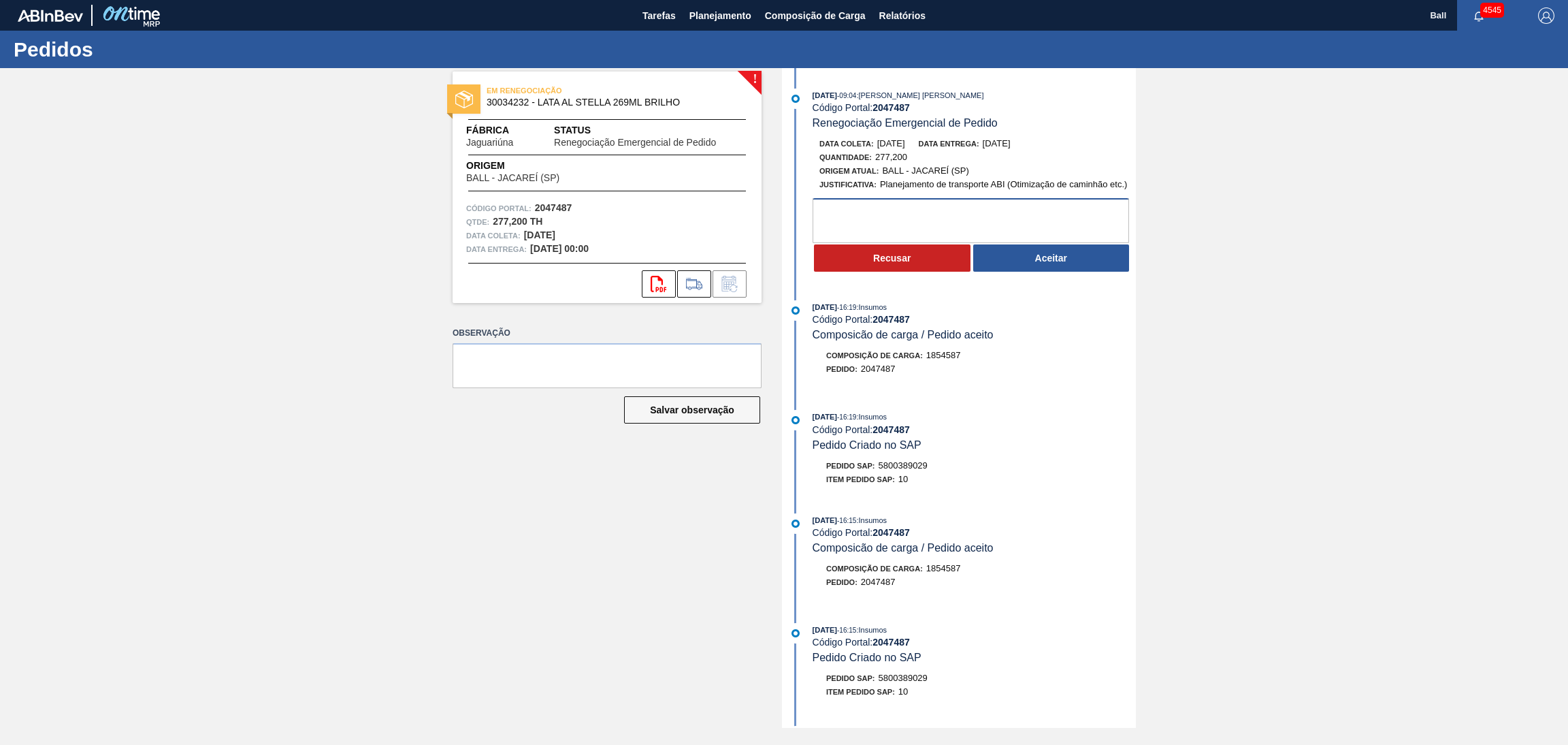
click at [909, 216] on textarea at bounding box center [970, 221] width 316 height 45
type textarea "ok"
click at [1032, 261] on button "Aceitar" at bounding box center [1051, 258] width 156 height 27
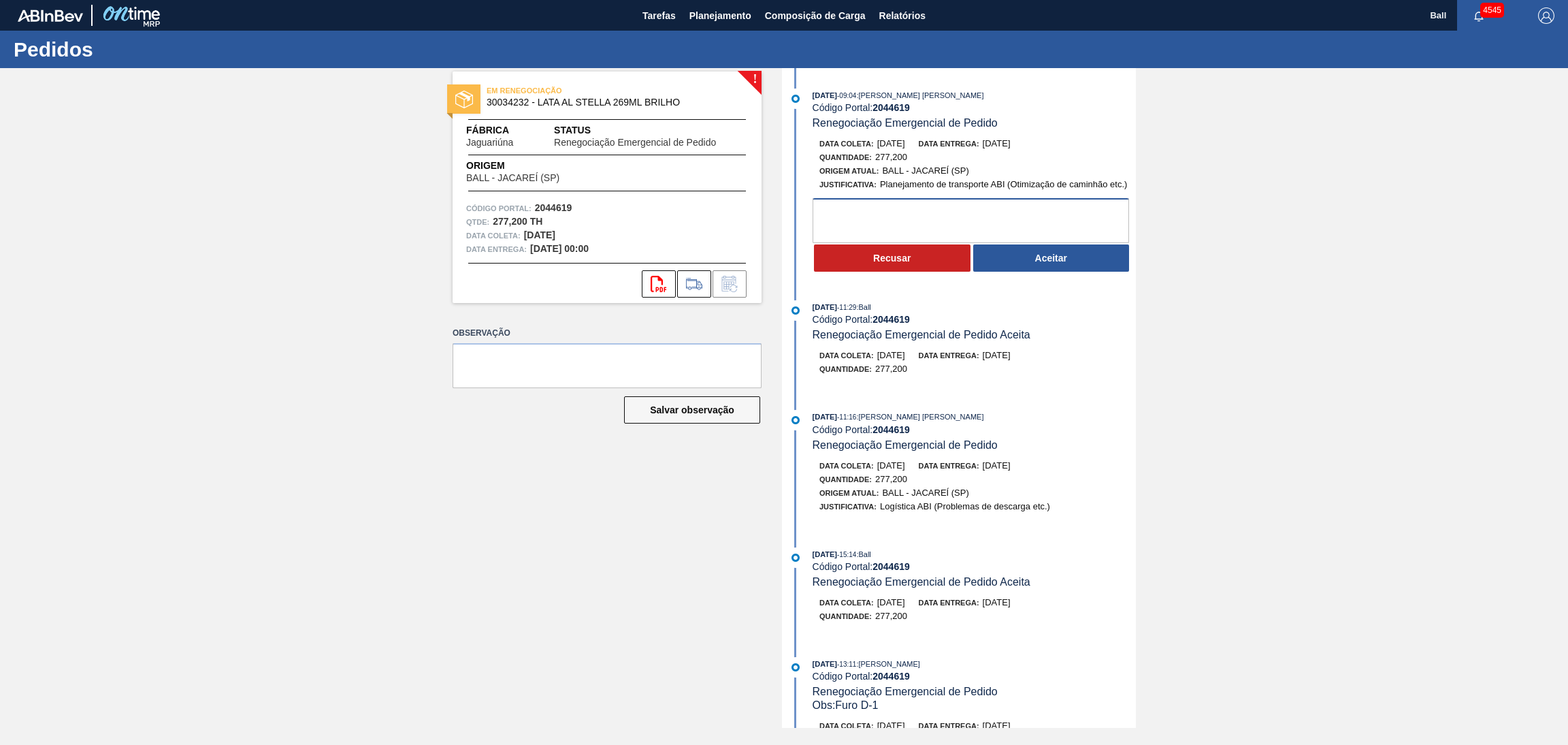
click at [926, 216] on textarea at bounding box center [970, 221] width 316 height 45
type textarea "ok"
click at [1022, 265] on button "Aceitar" at bounding box center [1051, 258] width 156 height 27
click at [931, 200] on div "Data coleta: [DATE] Data entrega: [DATE] Quantidade : 277,200 Origem Atual: BAL…" at bounding box center [960, 204] width 350 height 136
click at [933, 215] on textarea at bounding box center [970, 221] width 316 height 45
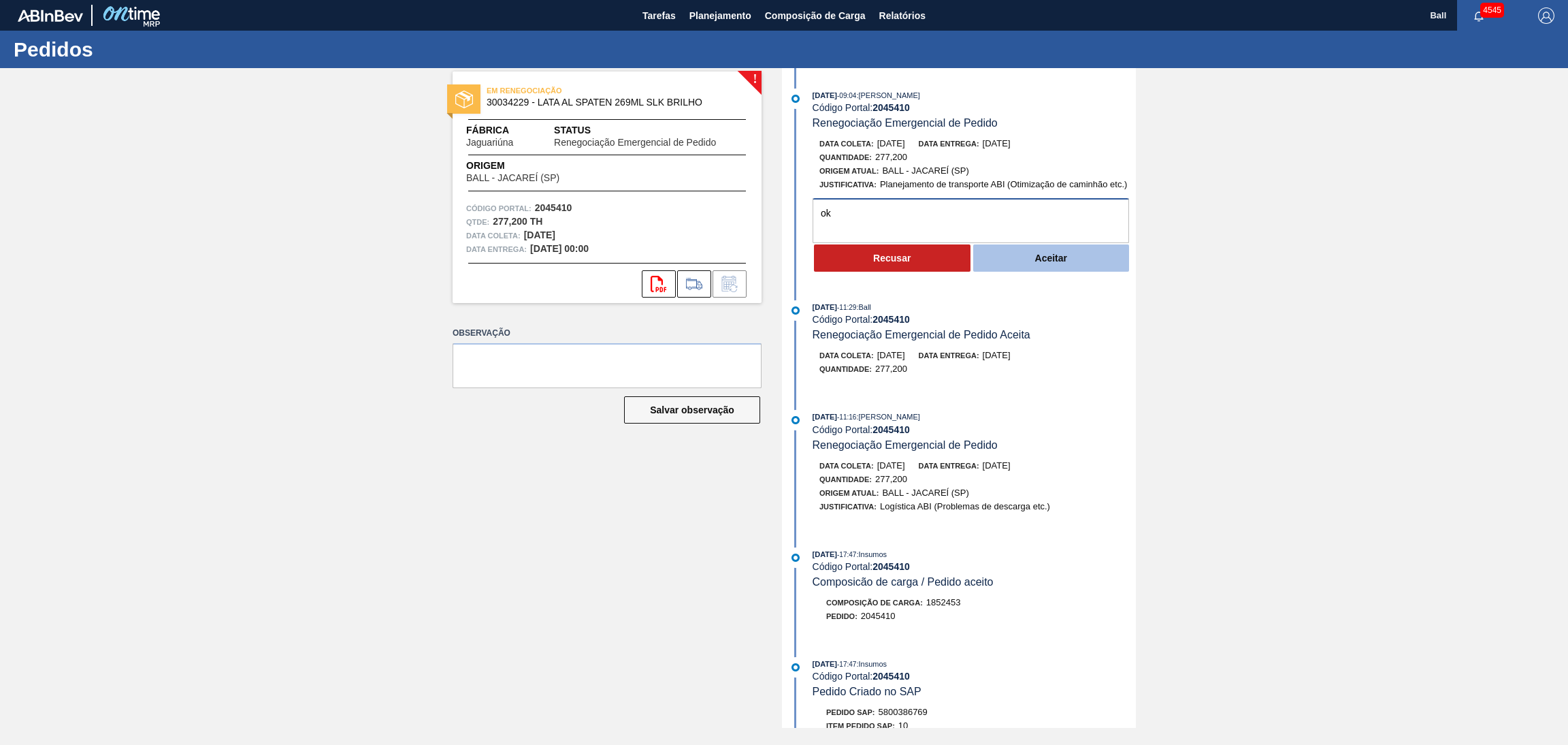
type textarea "ok"
click at [1023, 271] on button "Aceitar" at bounding box center [1051, 258] width 156 height 27
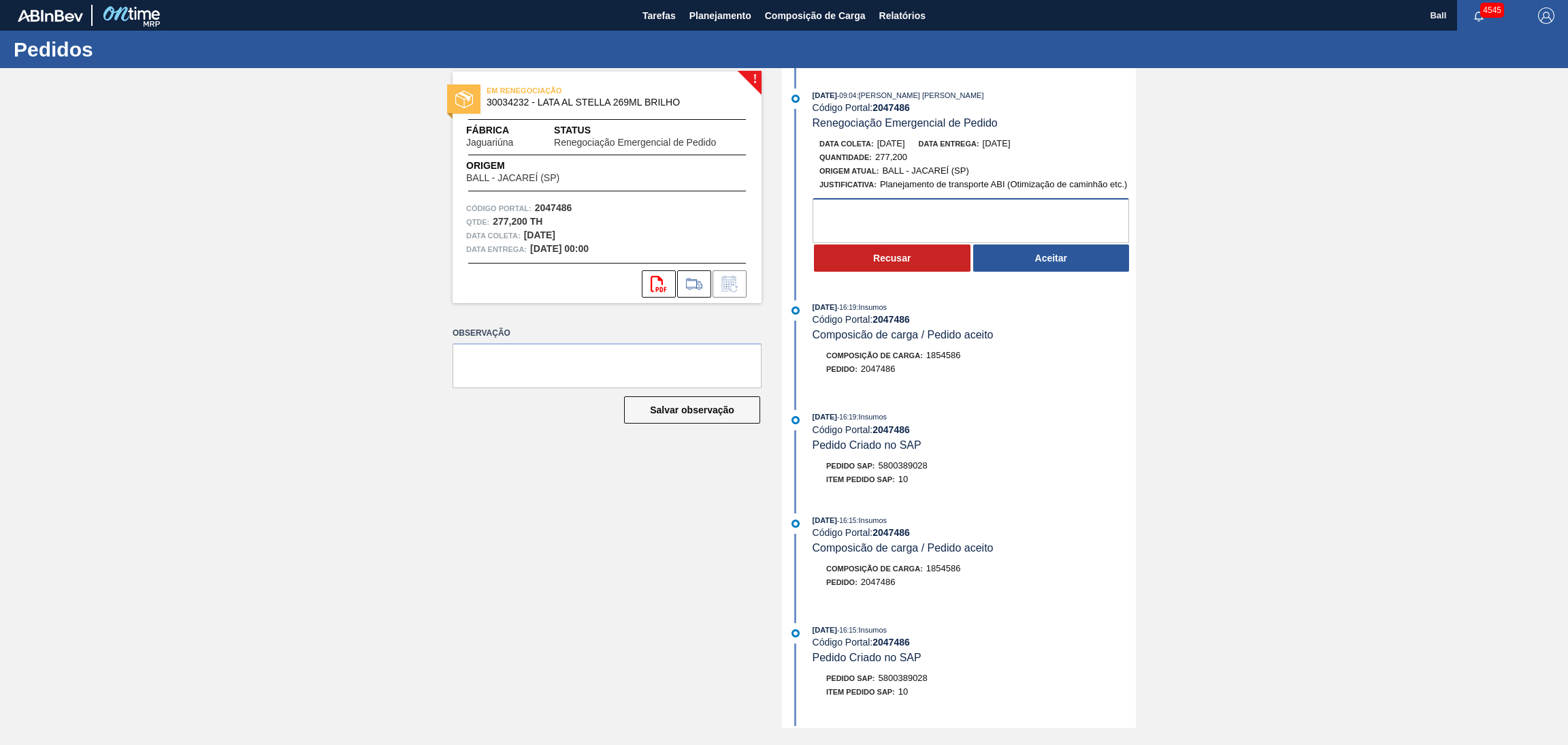
click at [999, 215] on textarea at bounding box center [970, 221] width 316 height 45
type textarea "ok"
click at [1030, 257] on button "Aceitar" at bounding box center [1051, 258] width 156 height 27
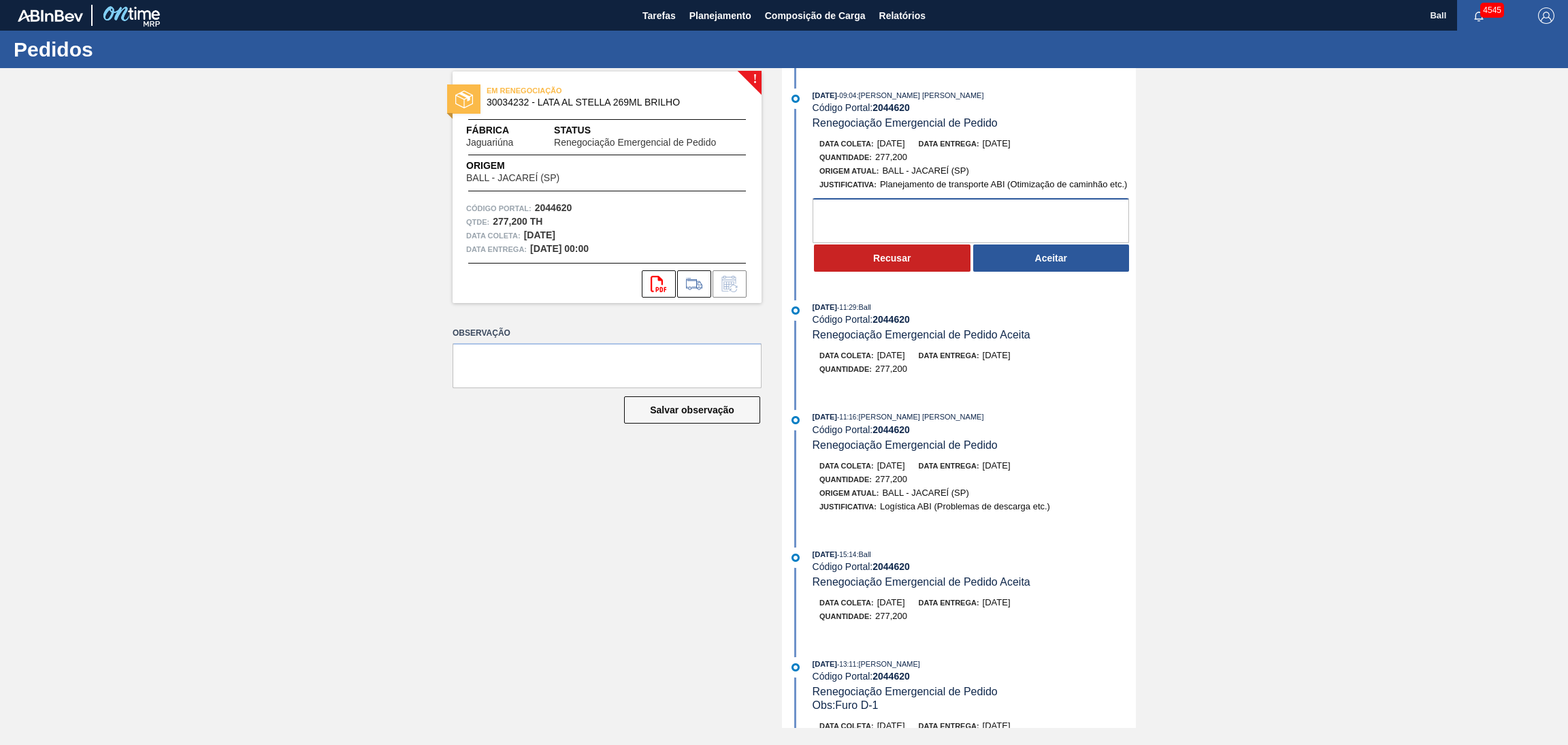
click at [877, 206] on textarea at bounding box center [970, 221] width 316 height 45
type textarea "ok"
click at [1054, 261] on button "Aceitar" at bounding box center [1051, 258] width 156 height 27
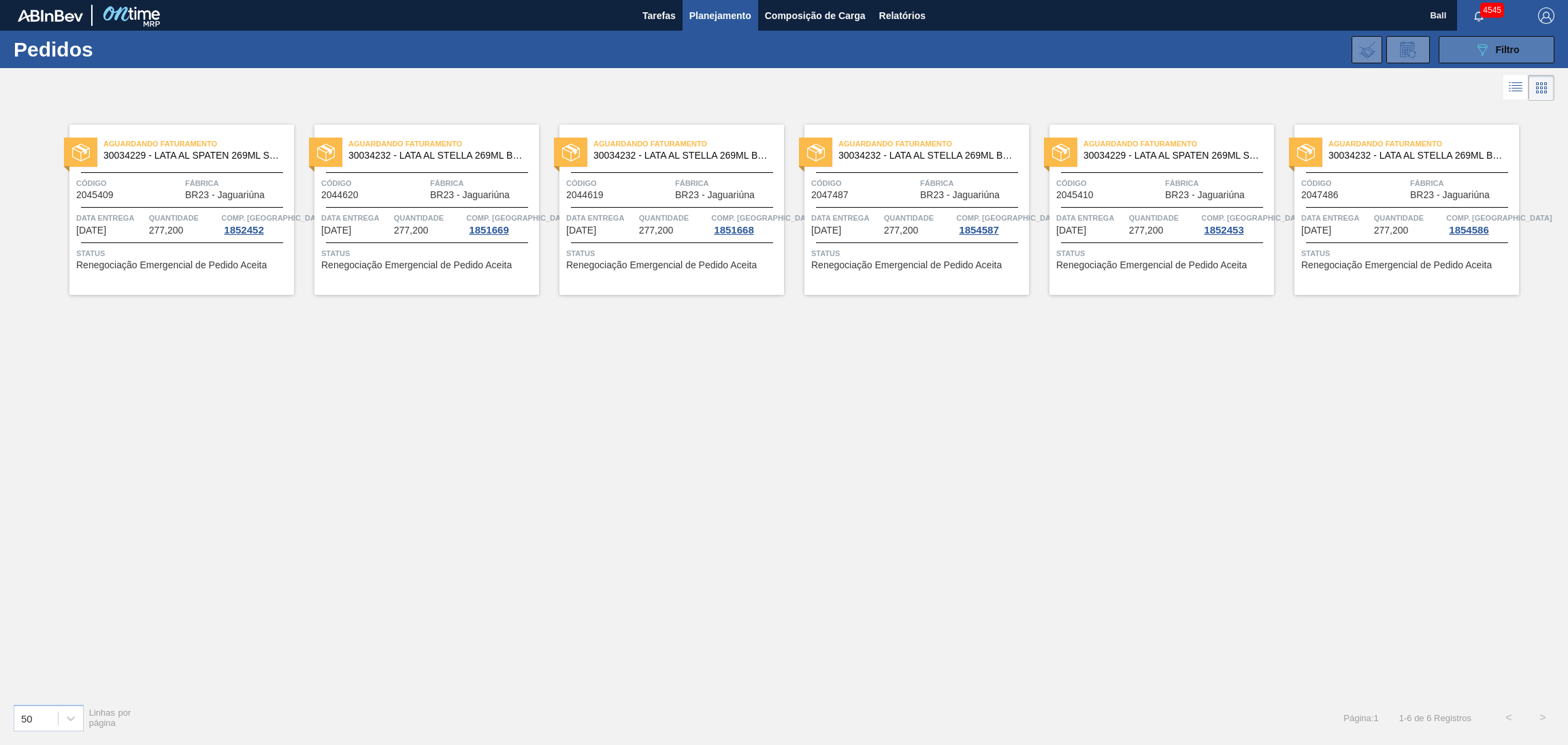
drag, startPoint x: 1493, startPoint y: 43, endPoint x: 1484, endPoint y: 61, distance: 20.1
click at [1493, 43] on div "089F7B8B-B2A5-4AFE-B5C0-19BA573D28AC Filtro" at bounding box center [1496, 50] width 46 height 16
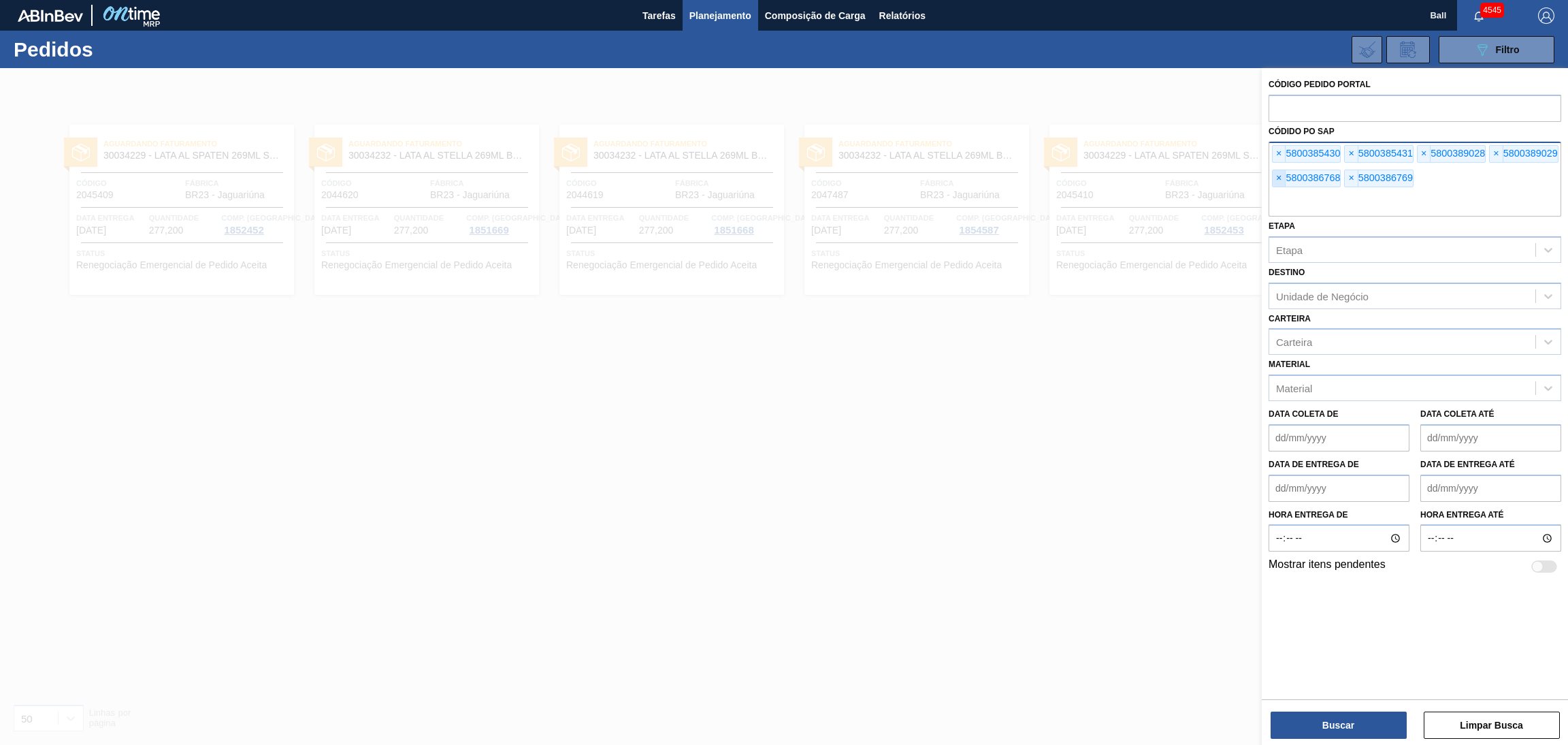
click at [1275, 183] on span "×" at bounding box center [1278, 178] width 13 height 16
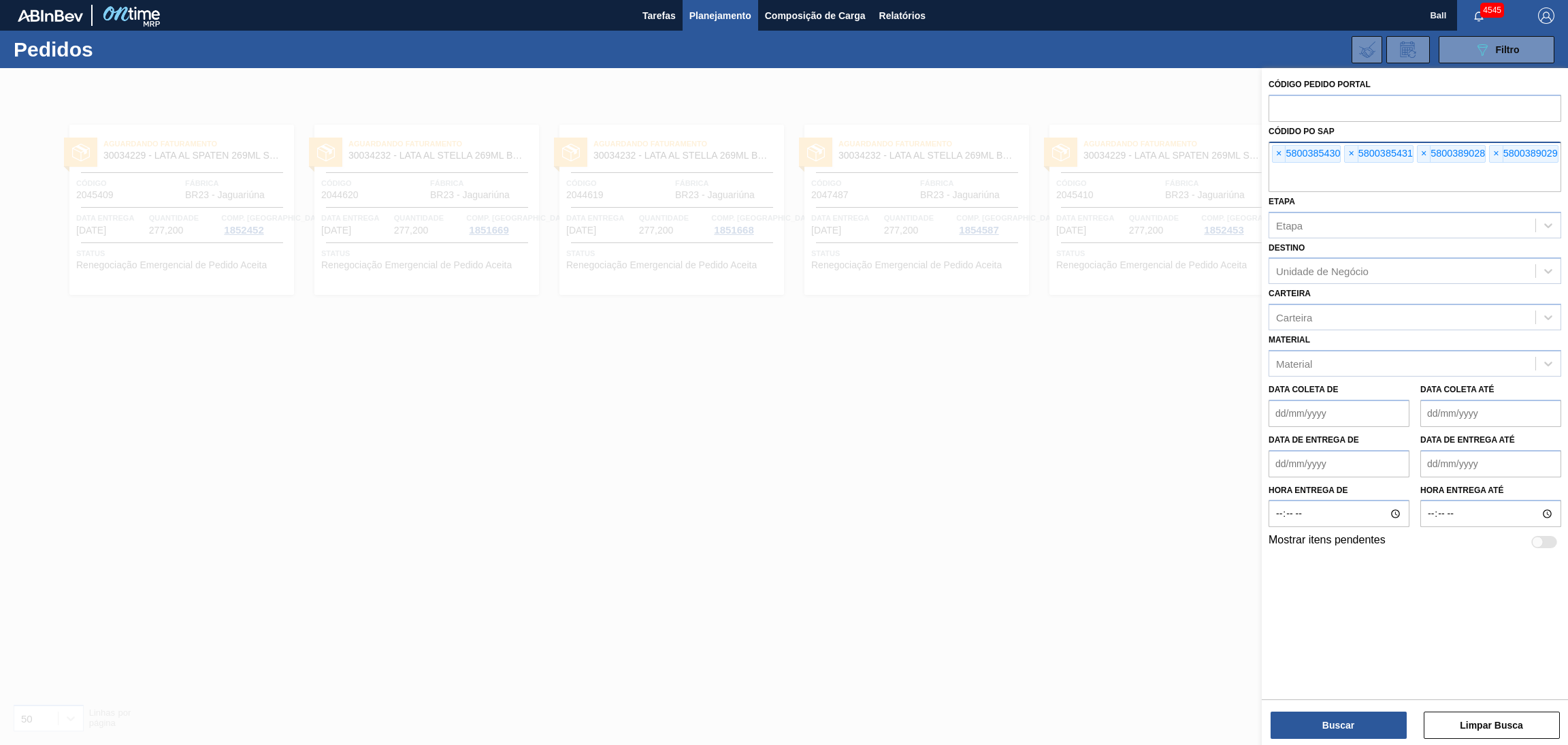
click at [1275, 183] on input "text" at bounding box center [1415, 179] width 292 height 26
click at [1275, 159] on span "×" at bounding box center [1278, 154] width 13 height 16
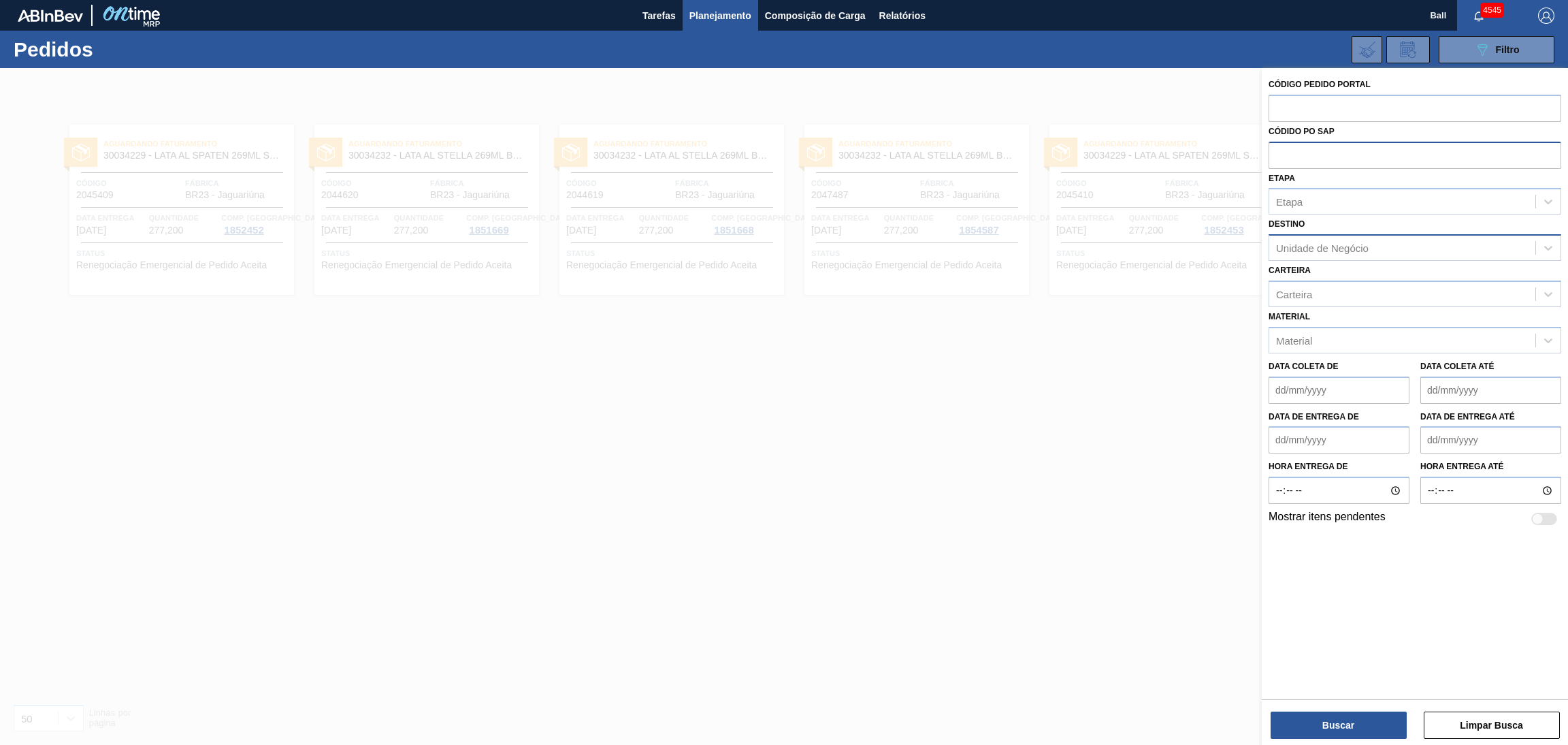
paste input "5800385432"
type input "5800385432"
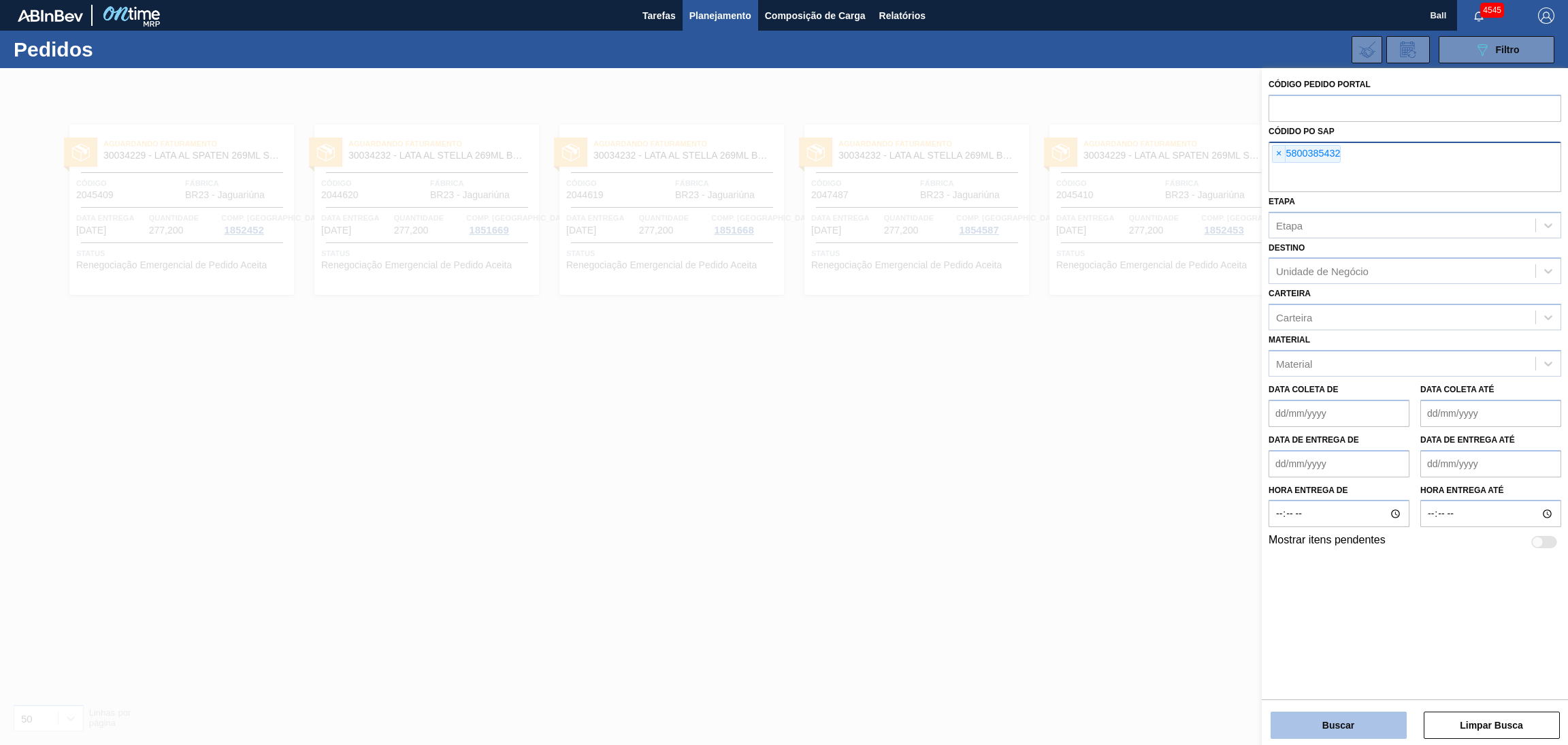
click at [1326, 716] on button "Buscar" at bounding box center [1338, 725] width 136 height 27
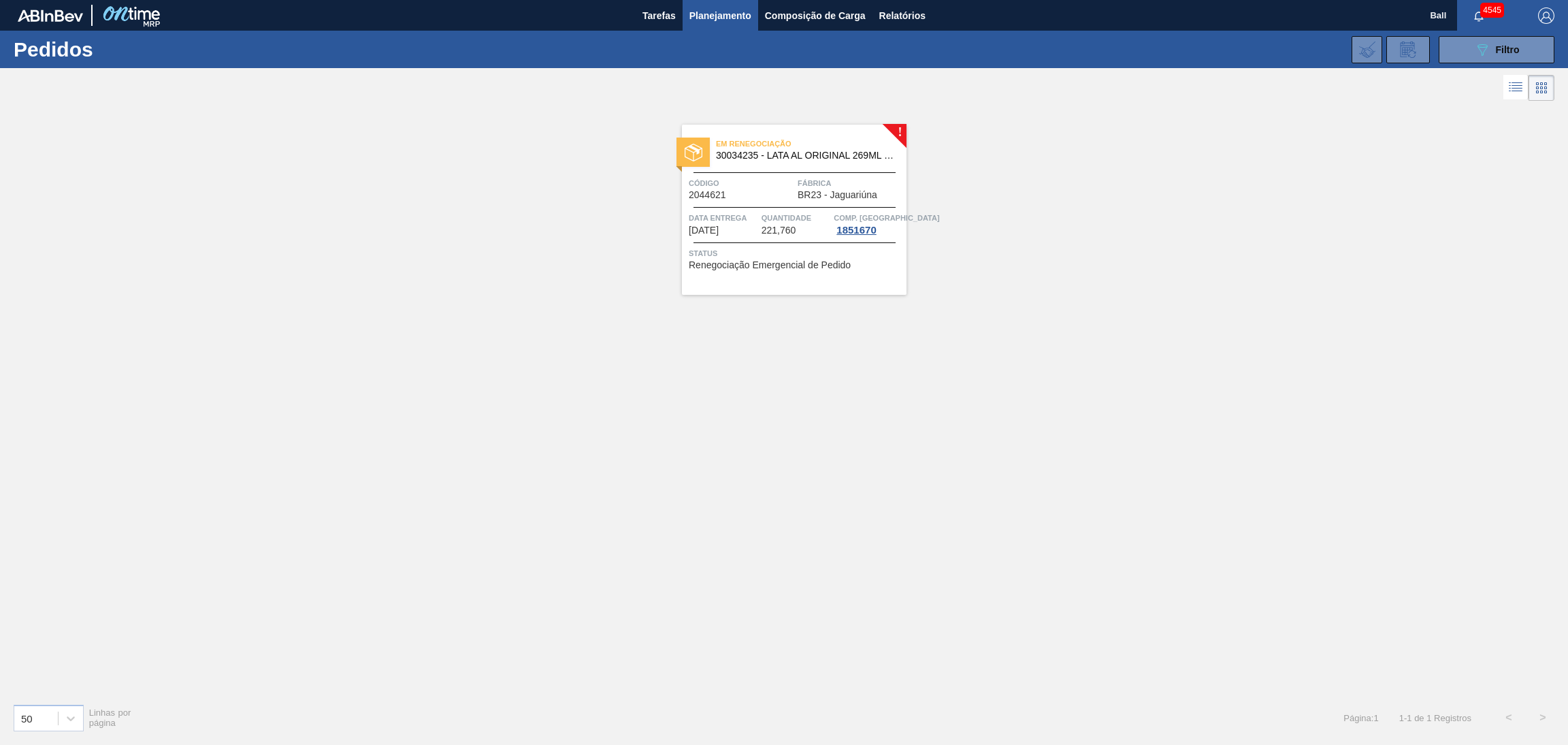
click at [843, 211] on span "Comp. Carga" at bounding box center [886, 218] width 105 height 14
click at [779, 221] on span "Quantidade" at bounding box center [797, 218] width 70 height 14
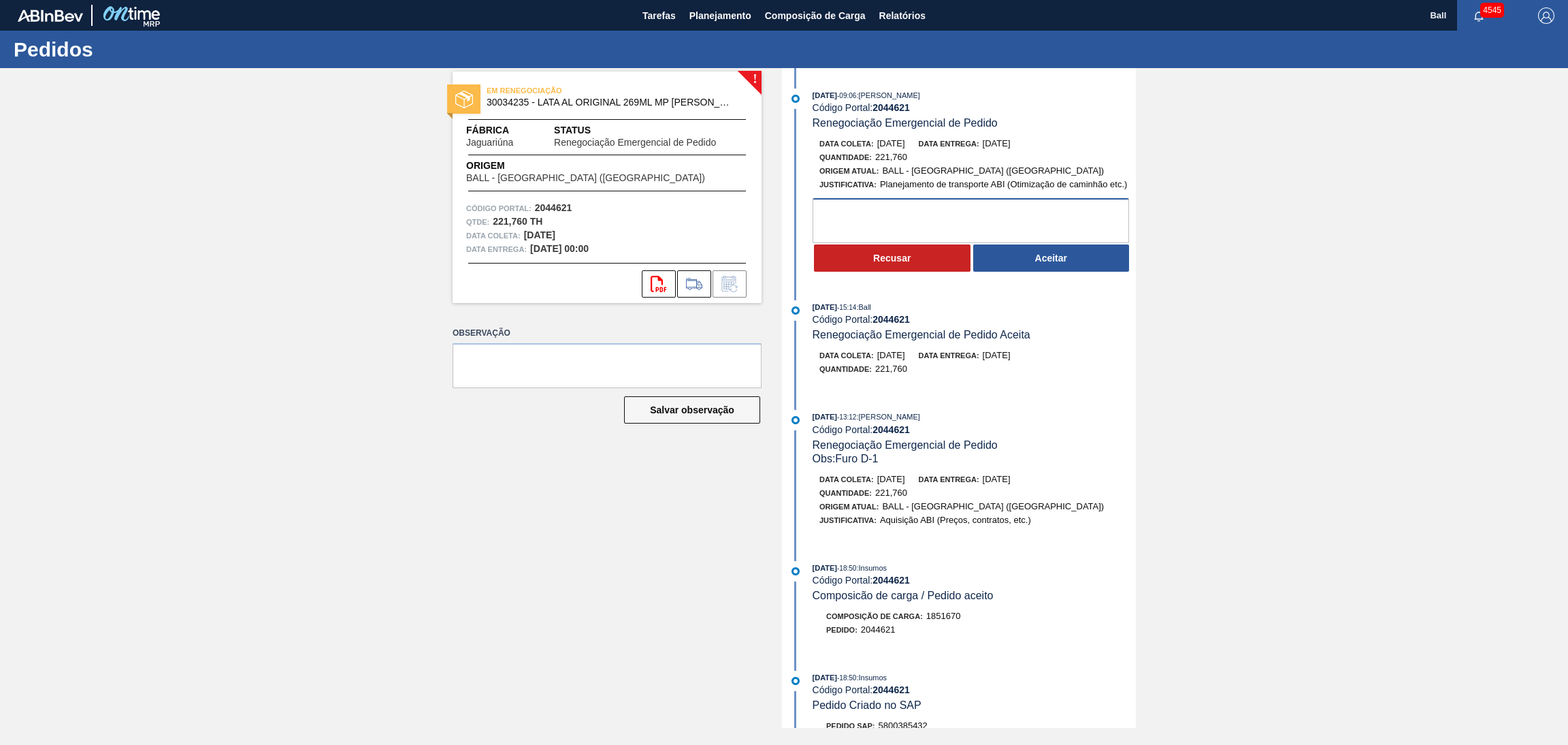
click at [906, 216] on textarea at bounding box center [970, 221] width 316 height 45
type textarea "OK"
click at [1050, 269] on button "Aceitar" at bounding box center [1051, 258] width 156 height 27
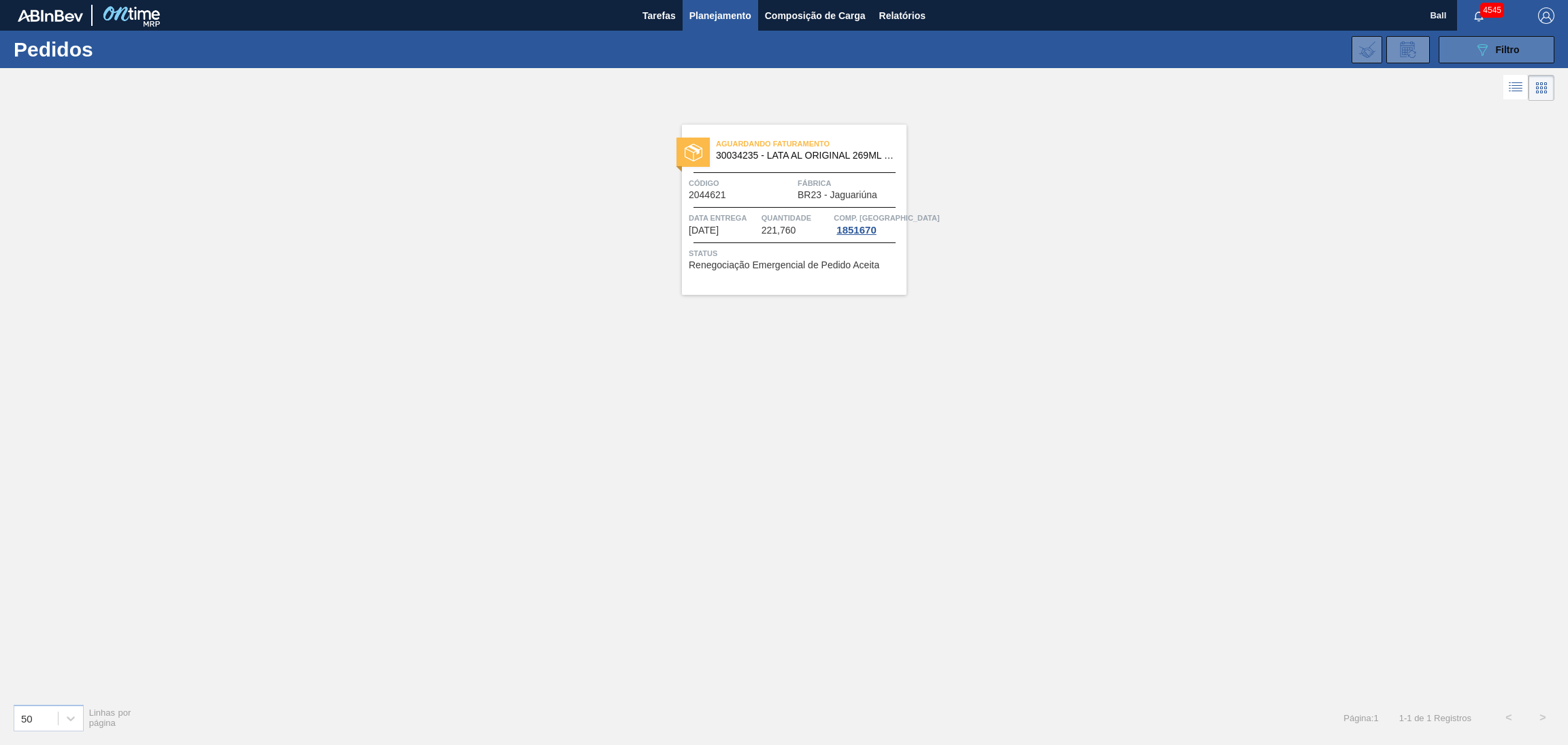
click at [1474, 50] on icon "089F7B8B-B2A5-4AFE-B5C0-19BA573D28AC" at bounding box center [1482, 50] width 16 height 16
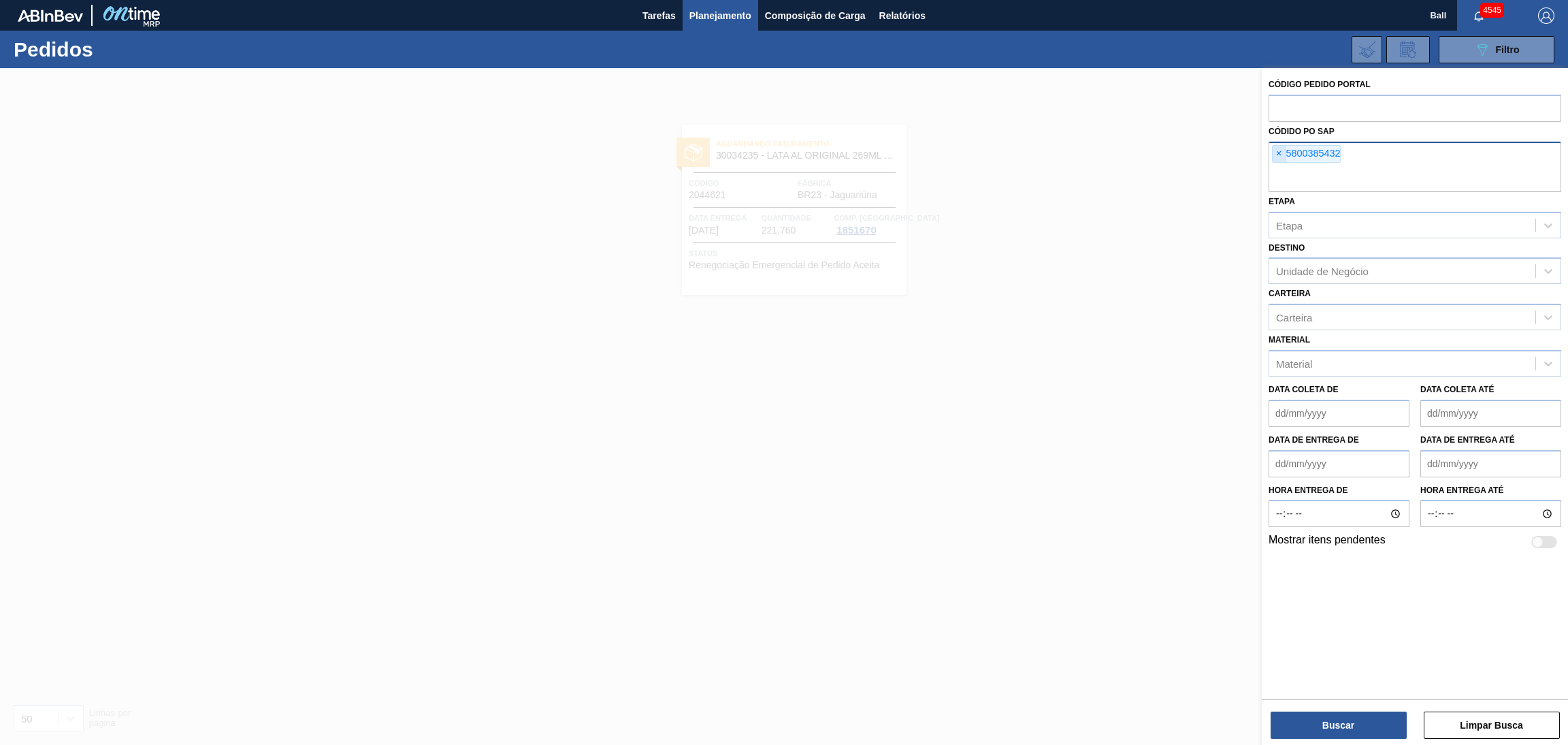
click at [1277, 157] on span "×" at bounding box center [1278, 154] width 13 height 16
paste input "text"
click at [1362, 733] on button "Buscar" at bounding box center [1338, 725] width 136 height 27
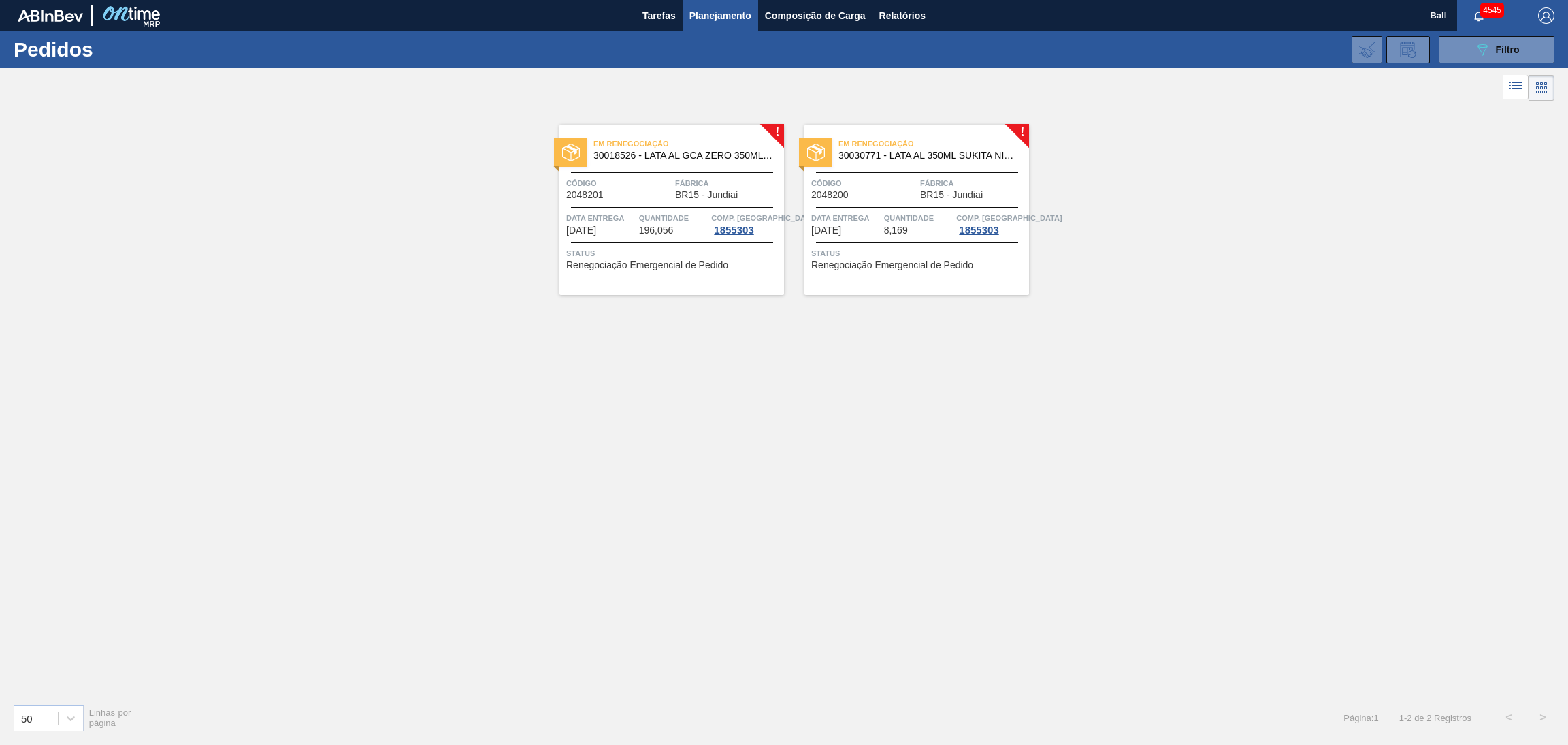
click at [997, 238] on div "Em Renegociação 30030771 - LATA AL 350ML SUKITA NIV24 Código 2048200 Fábrica BR…" at bounding box center [916, 209] width 225 height 170
click at [909, 216] on span "Quantidade" at bounding box center [919, 218] width 70 height 14
click at [672, 188] on div "Código 2048201 Fábrica BR15 - Jundiaí" at bounding box center [672, 188] width 225 height 24
click at [894, 196] on div "Código 2048200" at bounding box center [864, 188] width 105 height 24
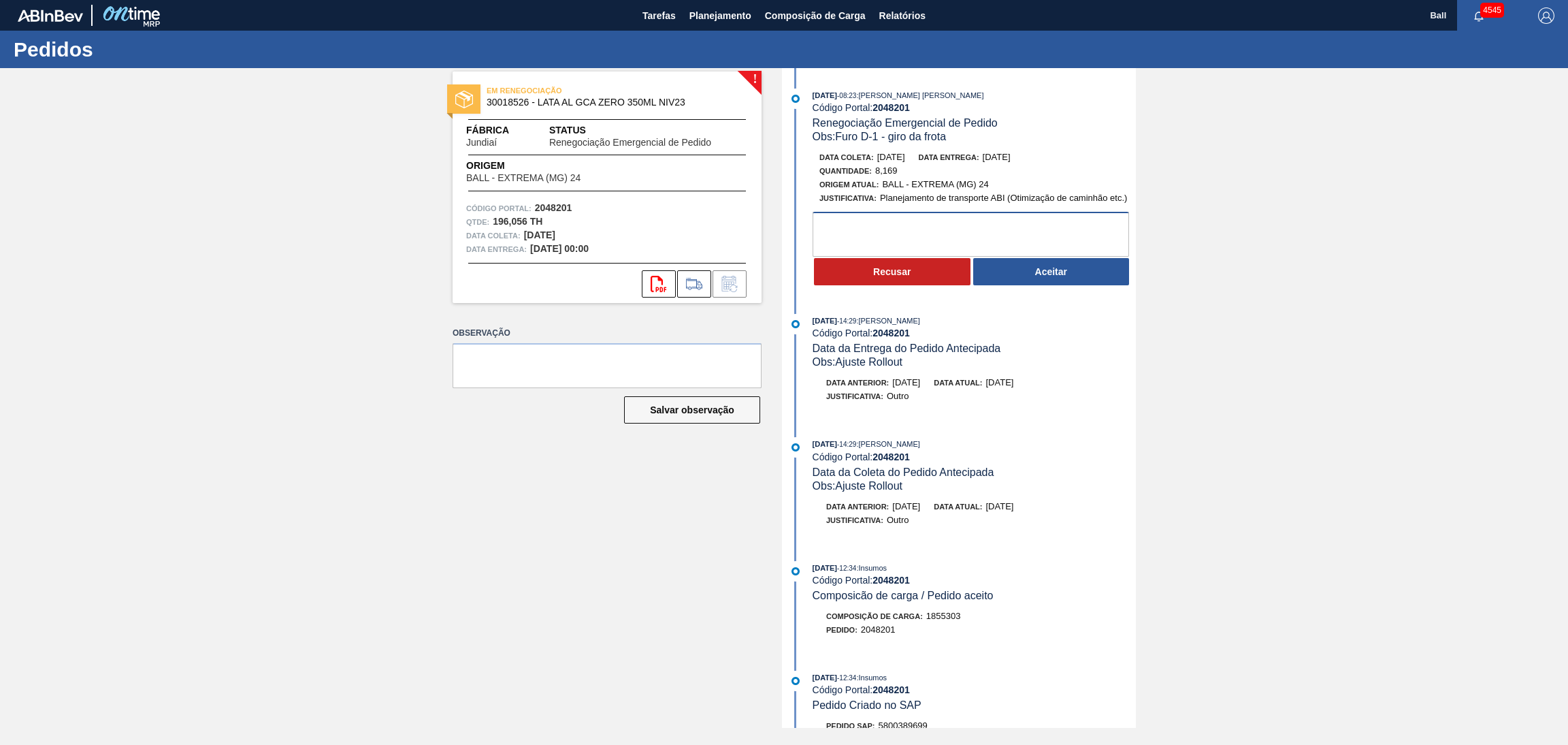
click at [924, 224] on textarea at bounding box center [970, 234] width 316 height 45
type textarea "OK"
click at [1019, 275] on button "Aceitar" at bounding box center [1051, 271] width 156 height 27
click at [946, 239] on textarea at bounding box center [970, 234] width 316 height 45
type textarea "OK"
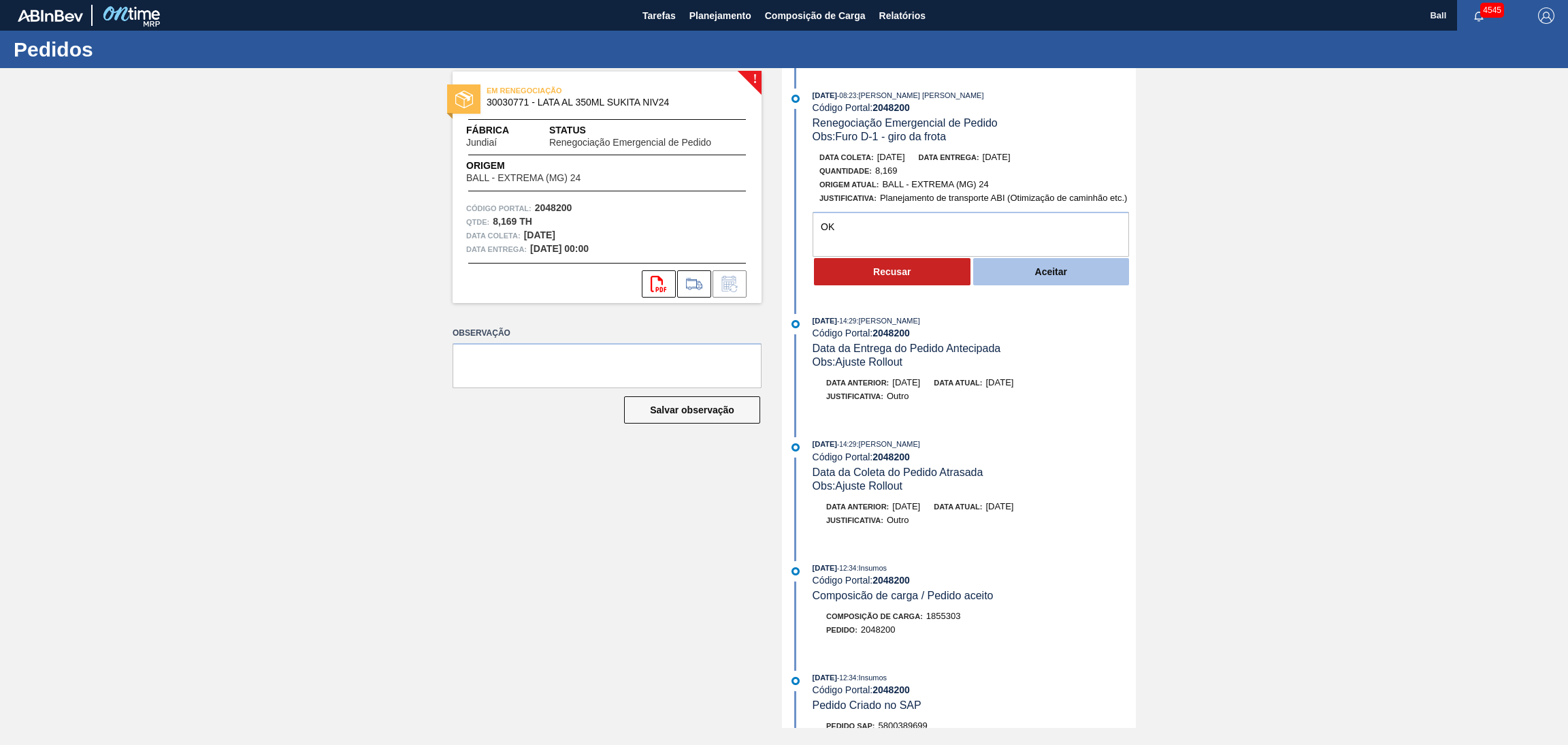
click at [1013, 262] on button "Aceitar" at bounding box center [1051, 271] width 156 height 27
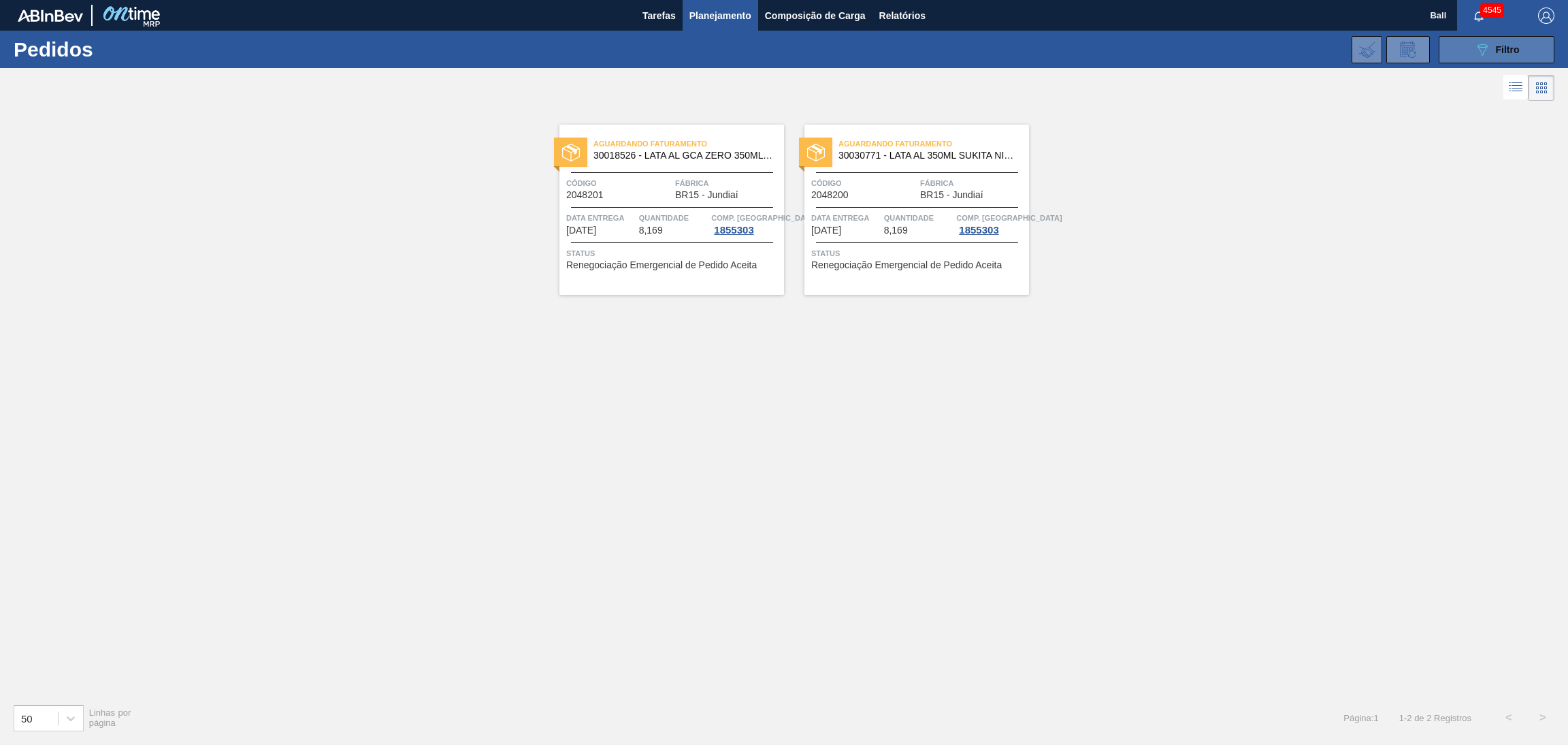
click at [1502, 57] on button "089F7B8B-B2A5-4AFE-B5C0-19BA573D28AC Filtro" at bounding box center [1496, 50] width 115 height 27
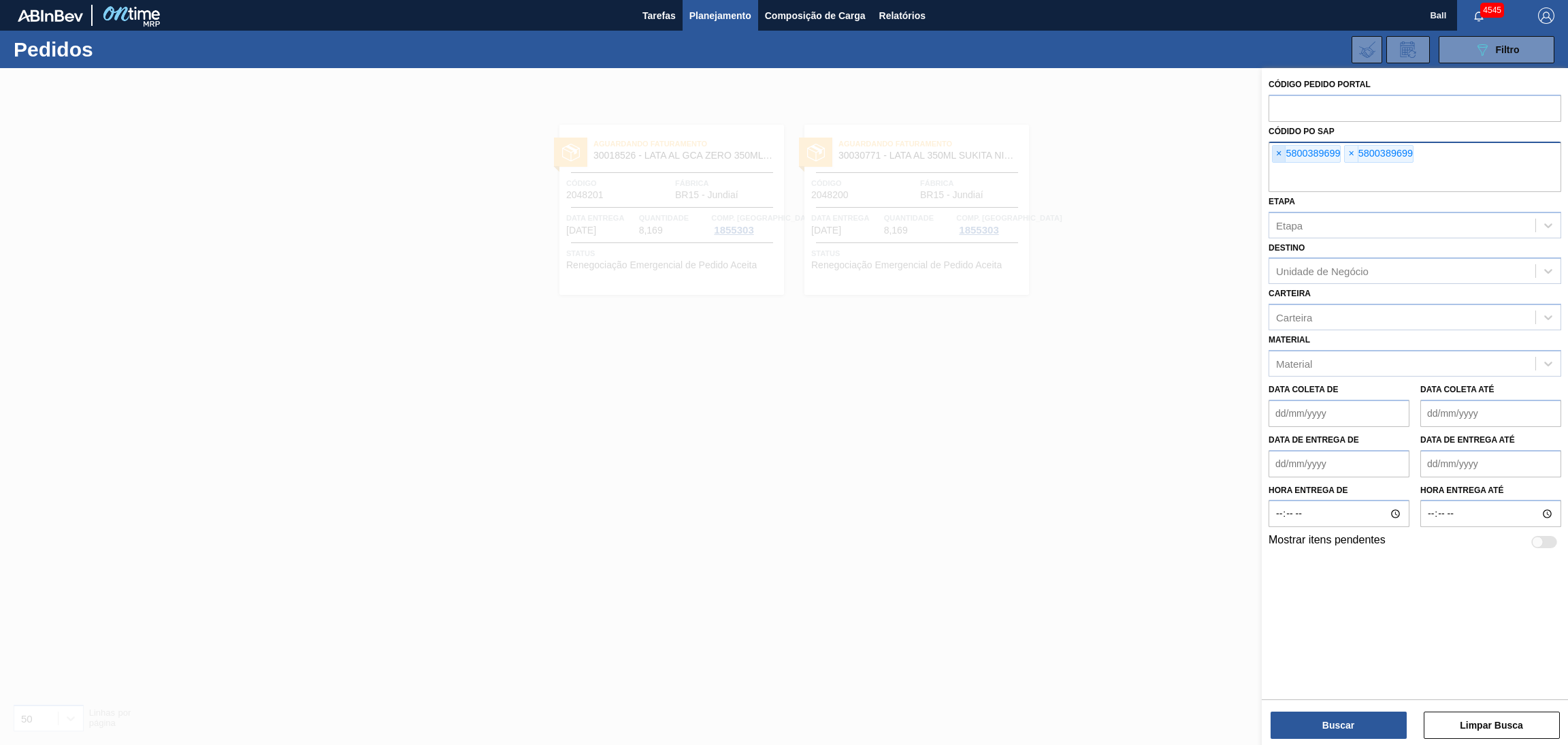
click at [1274, 155] on span "×" at bounding box center [1278, 154] width 13 height 16
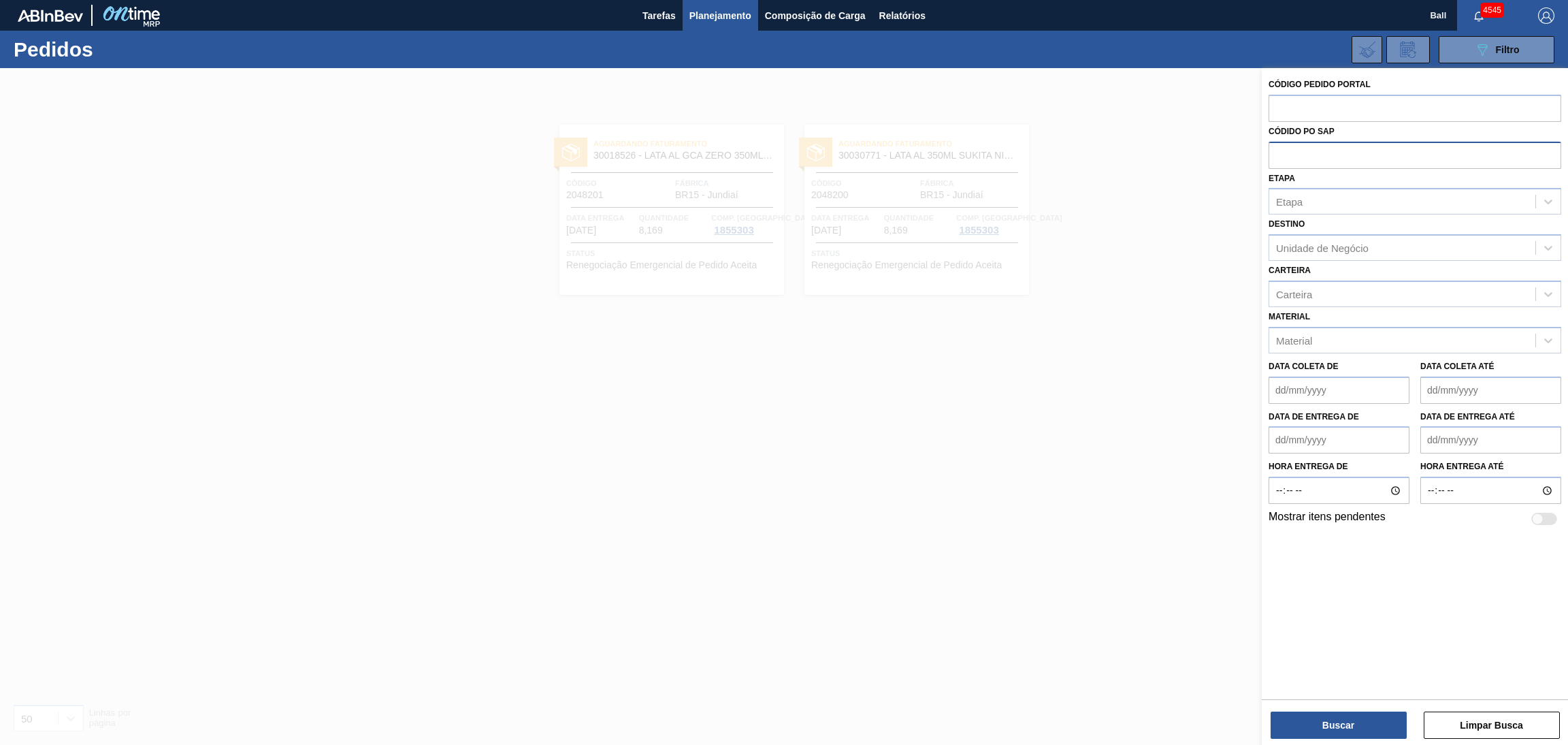
paste input "text"
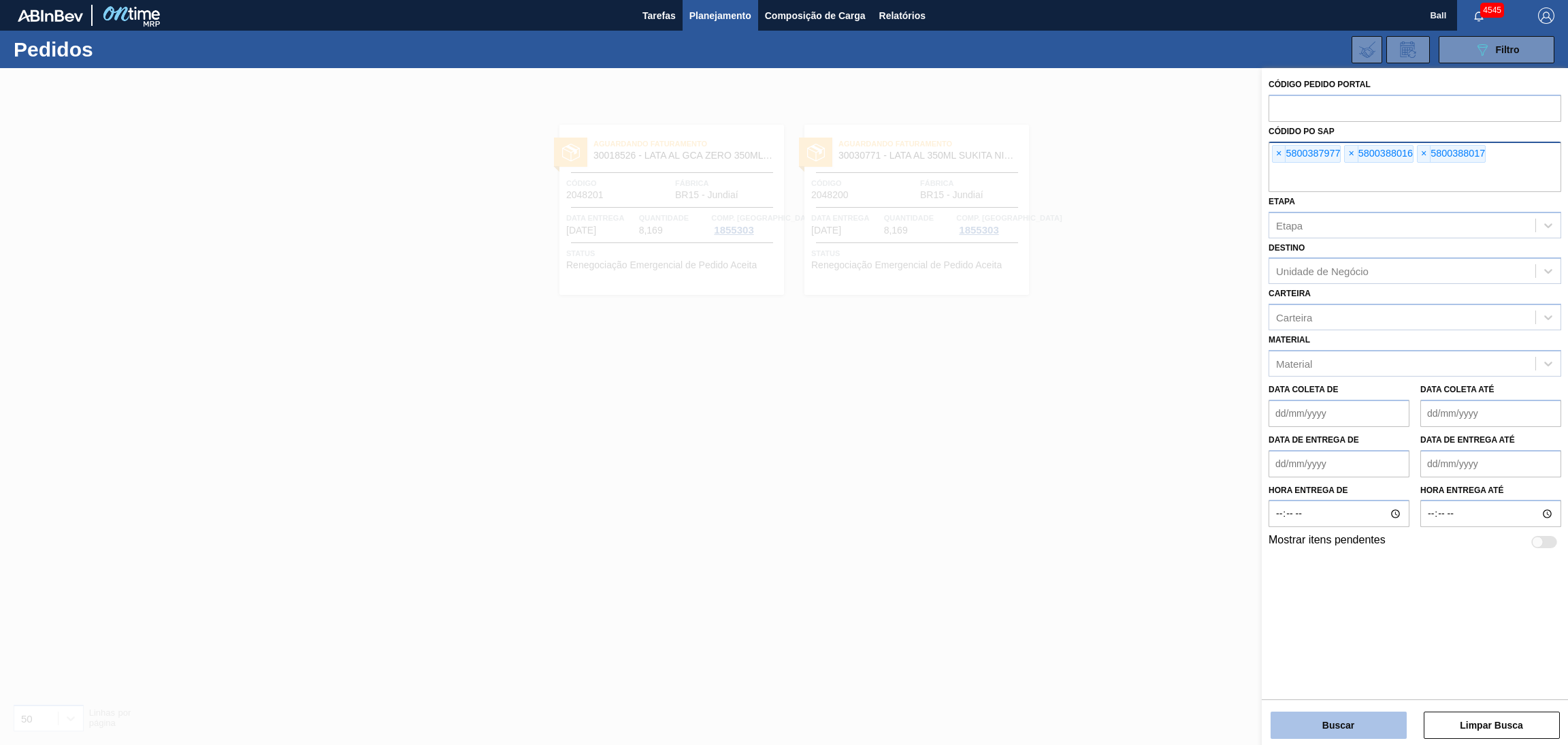
click at [1304, 716] on button "Buscar" at bounding box center [1338, 725] width 136 height 27
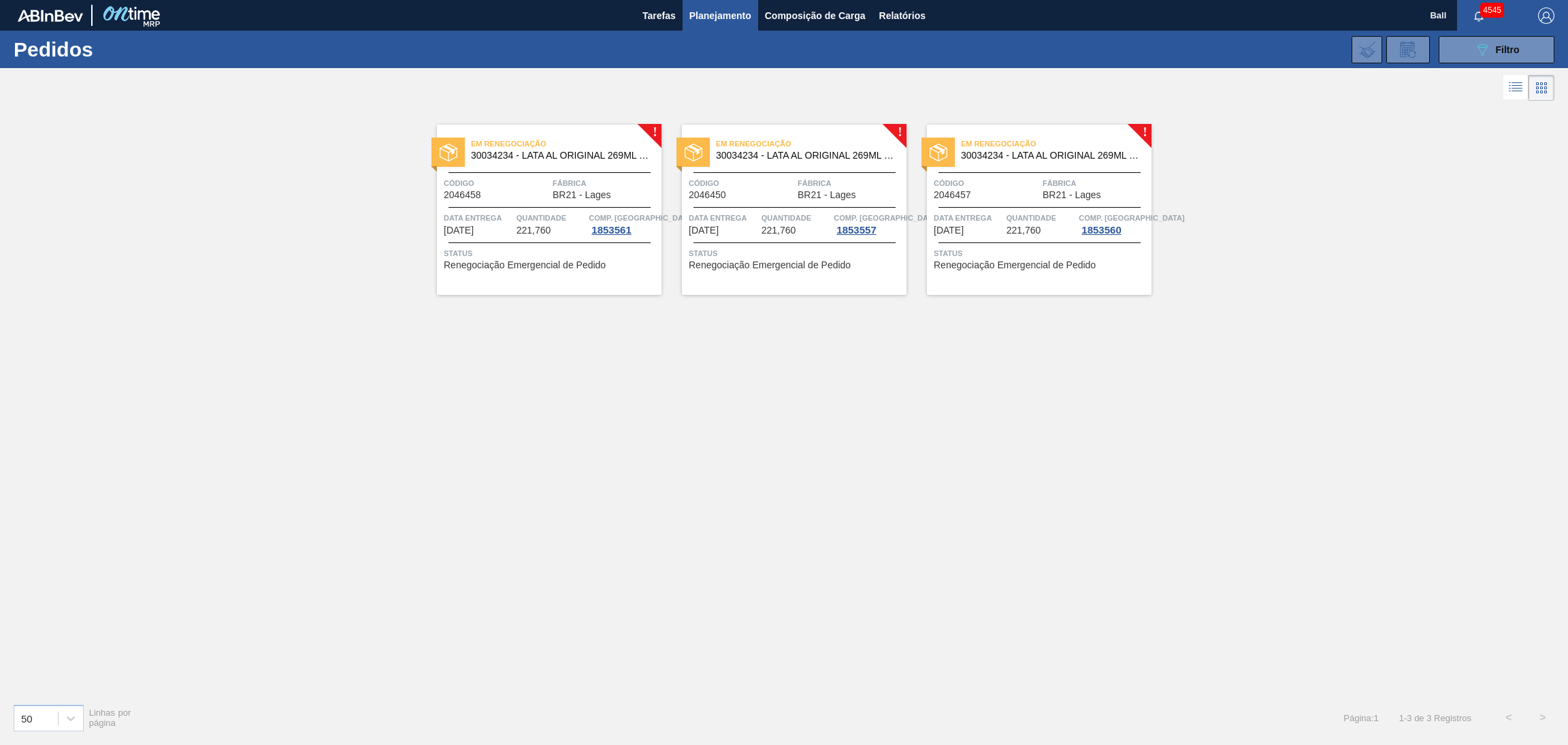
click at [553, 213] on span "Quantidade" at bounding box center [551, 218] width 70 height 14
click at [704, 213] on span "Data Entrega" at bounding box center [724, 218] width 70 height 14
click at [966, 210] on div "Em Renegociação 30034234 - LATA AL ORIGINAL 269ML BRILHO Código 2046457 Fábrica…" at bounding box center [1039, 209] width 225 height 170
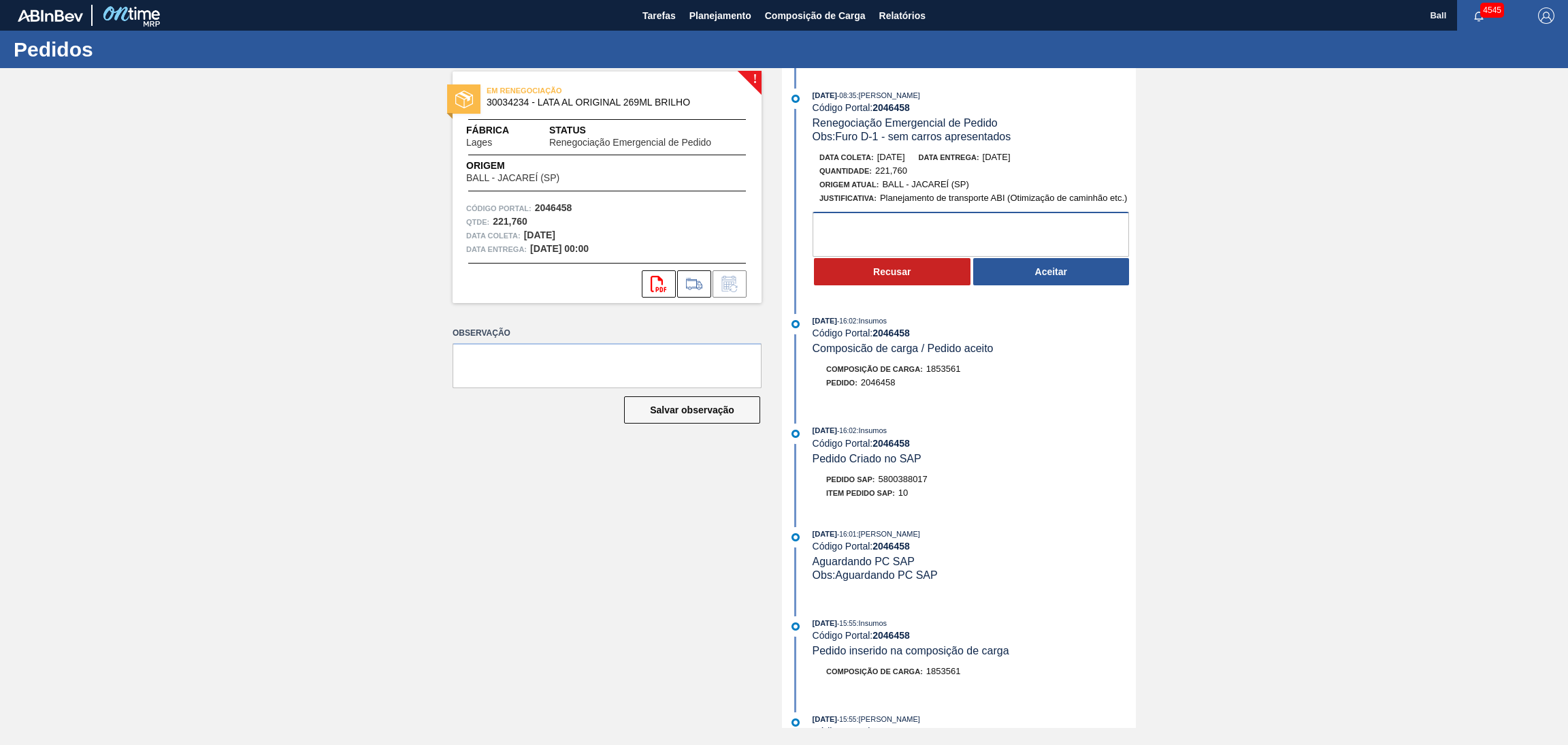
click at [894, 222] on textarea at bounding box center [970, 234] width 316 height 45
type textarea "OK"
click at [1016, 275] on button "Aceitar" at bounding box center [1051, 271] width 156 height 27
click at [929, 233] on textarea at bounding box center [970, 234] width 316 height 45
type textarea "OK"
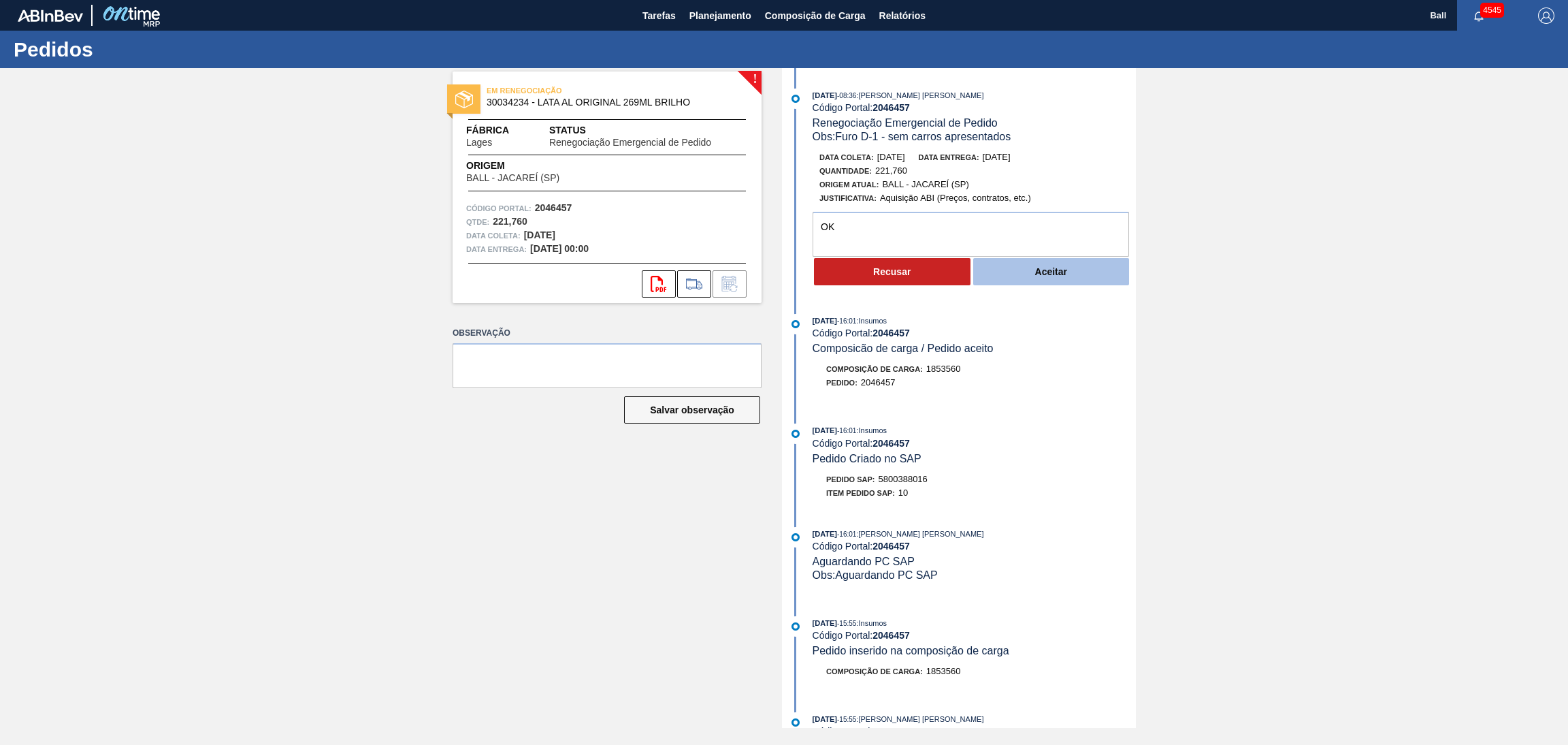
click at [1028, 285] on button "Aceitar" at bounding box center [1051, 271] width 156 height 27
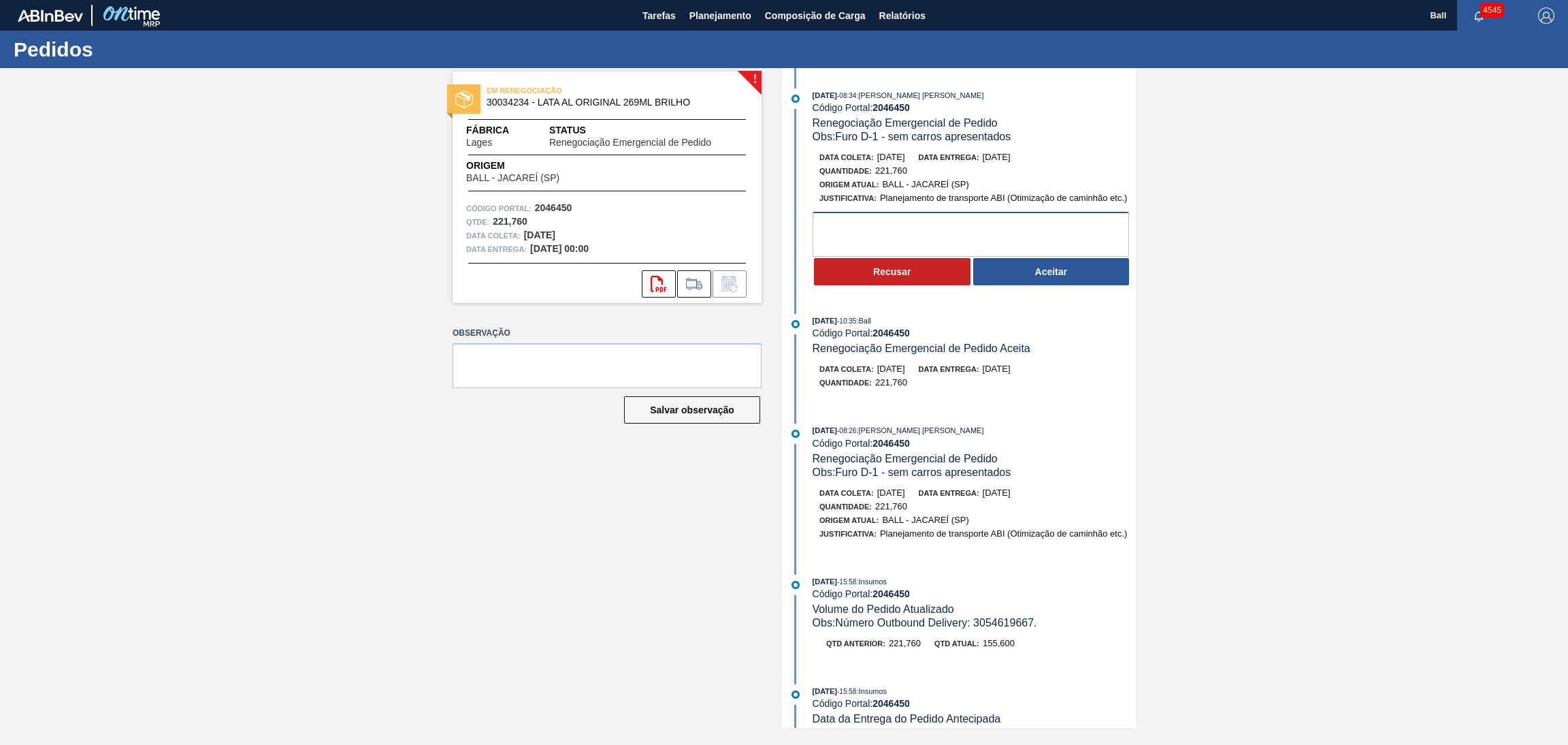
click at [912, 228] on textarea at bounding box center [970, 234] width 316 height 45
type textarea "OK"
click at [1034, 279] on button "Aceitar" at bounding box center [1051, 271] width 156 height 27
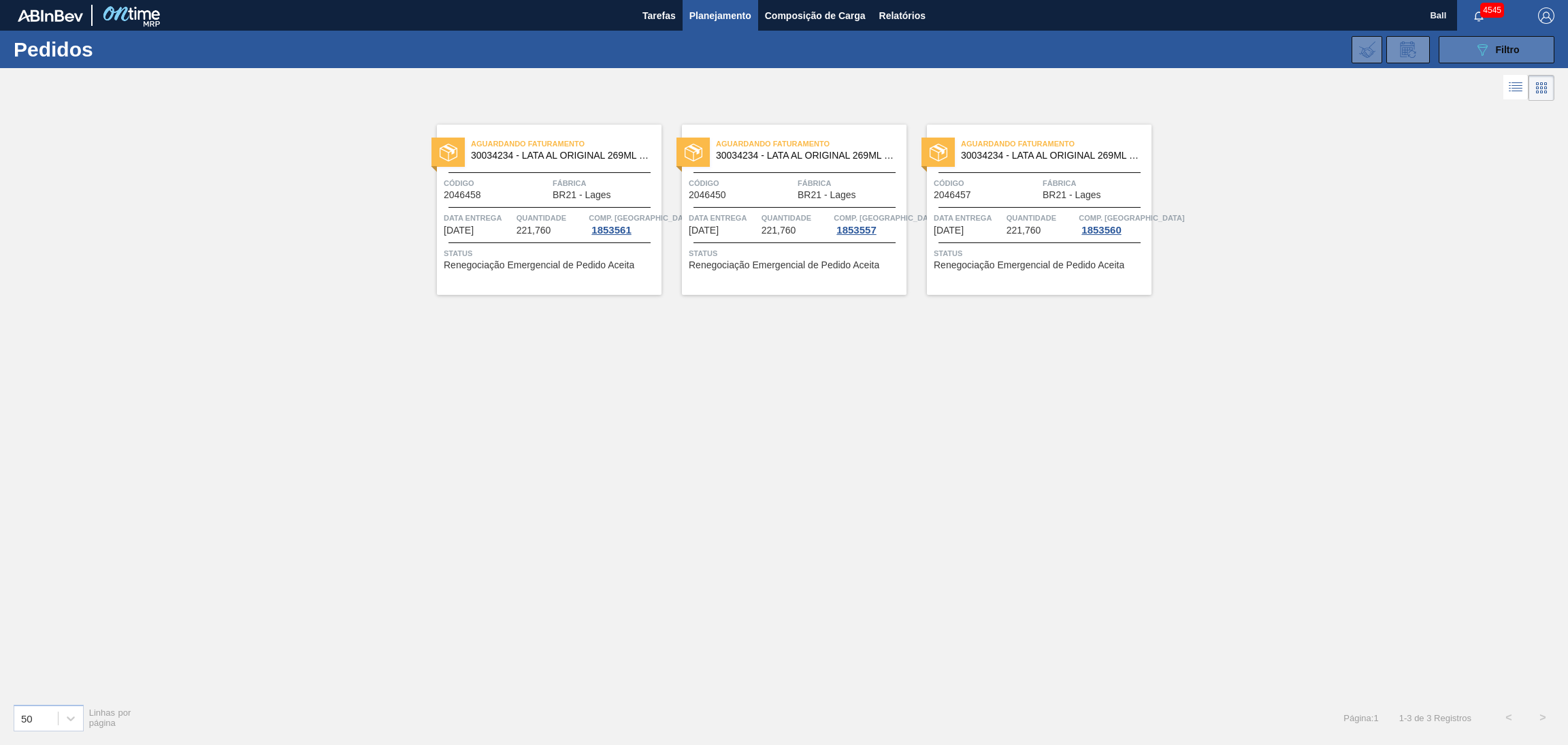
click at [1487, 40] on button "089F7B8B-B2A5-4AFE-B5C0-19BA573D28AC Filtro" at bounding box center [1496, 50] width 115 height 27
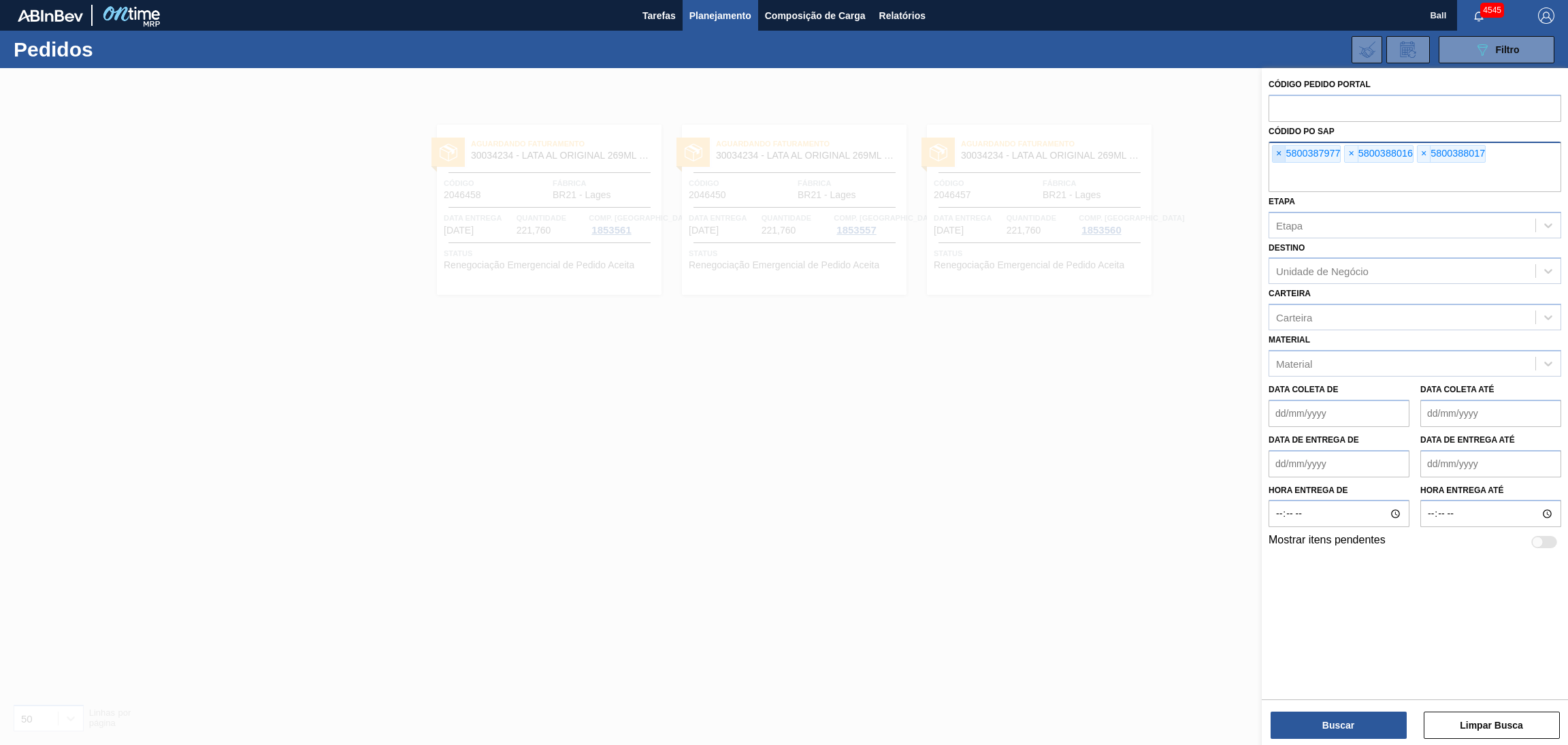
click at [1280, 155] on span "×" at bounding box center [1278, 154] width 13 height 16
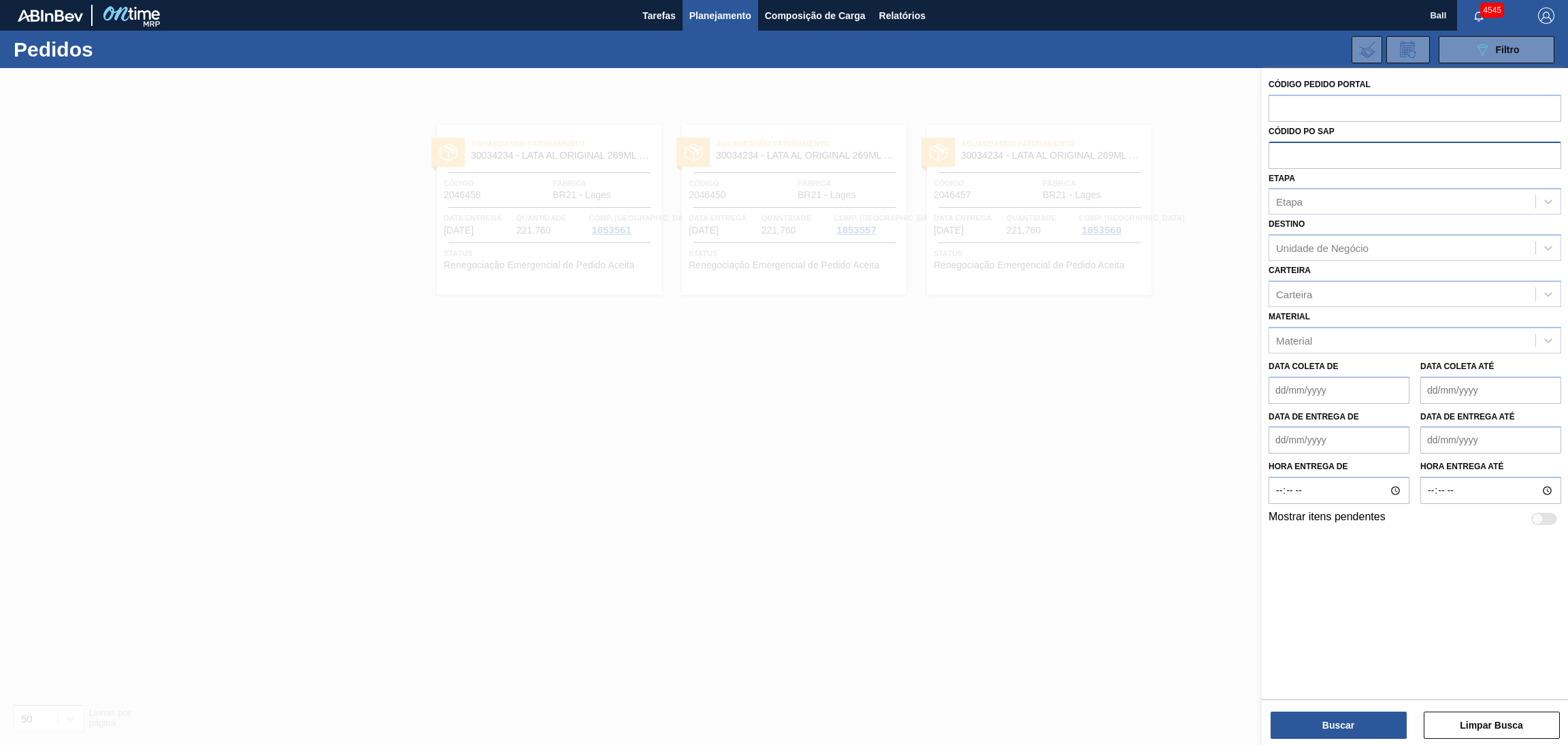
paste input "5800386733"
type input "5800386733"
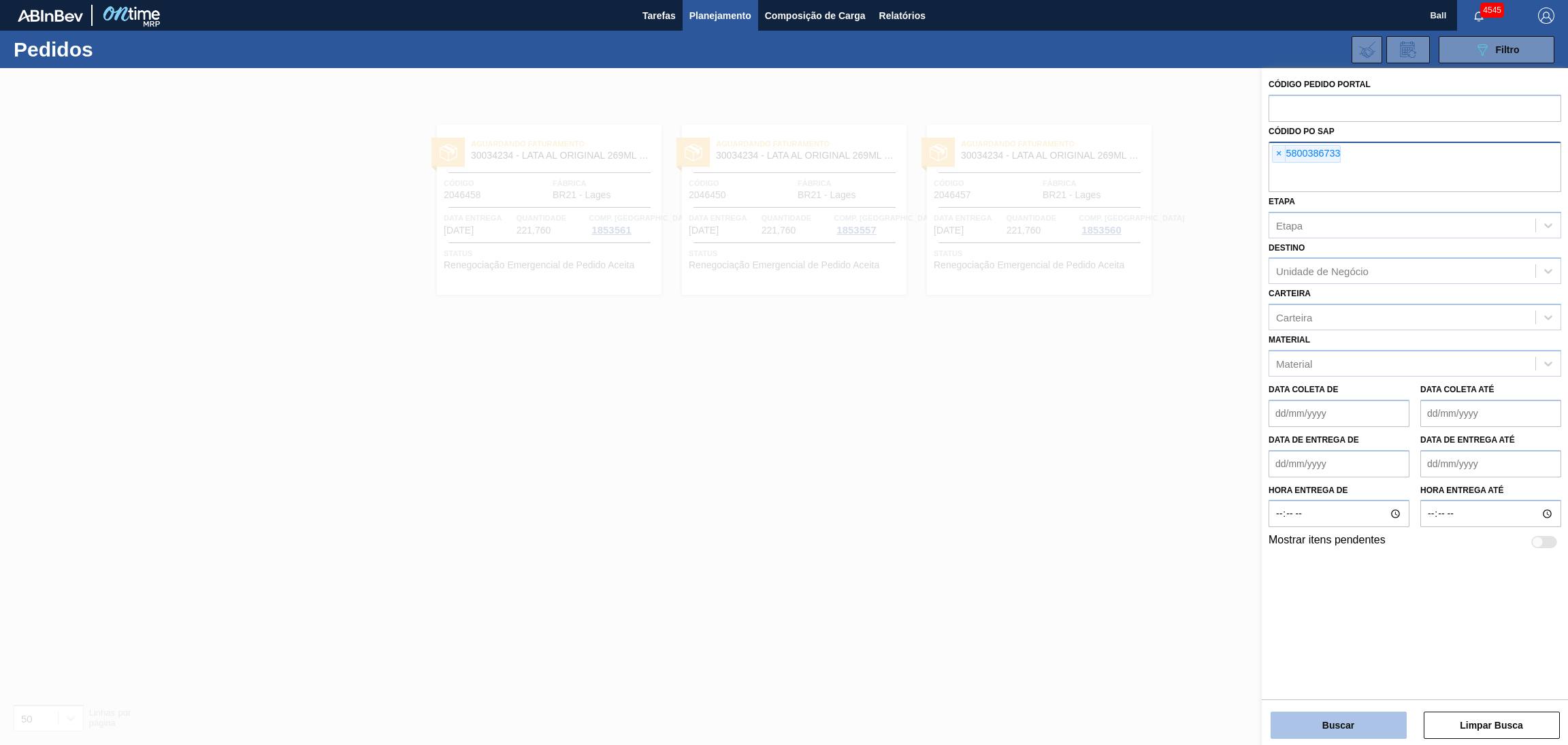
click at [1314, 721] on button "Buscar" at bounding box center [1338, 725] width 136 height 27
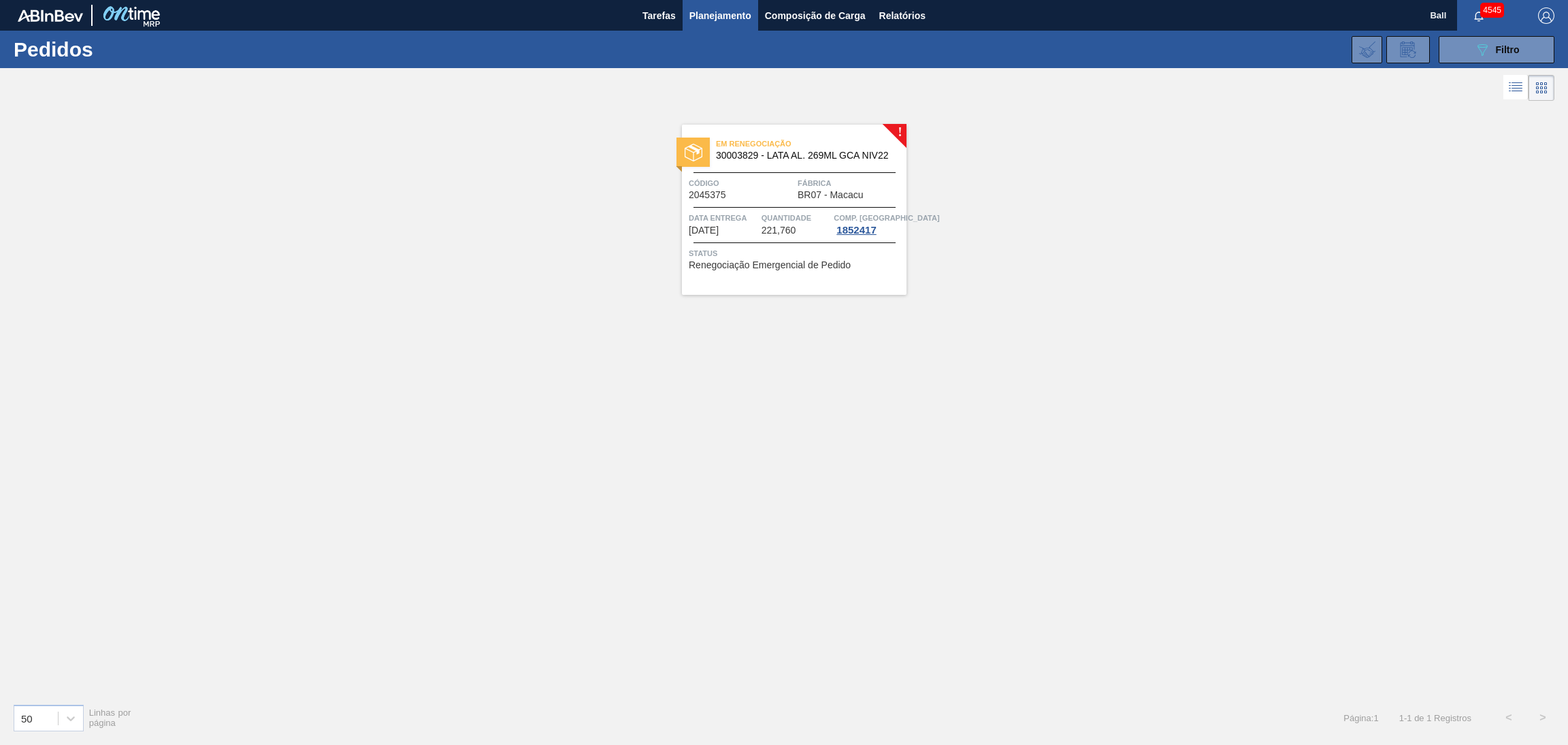
click at [742, 190] on div "Código 2045375" at bounding box center [741, 188] width 105 height 24
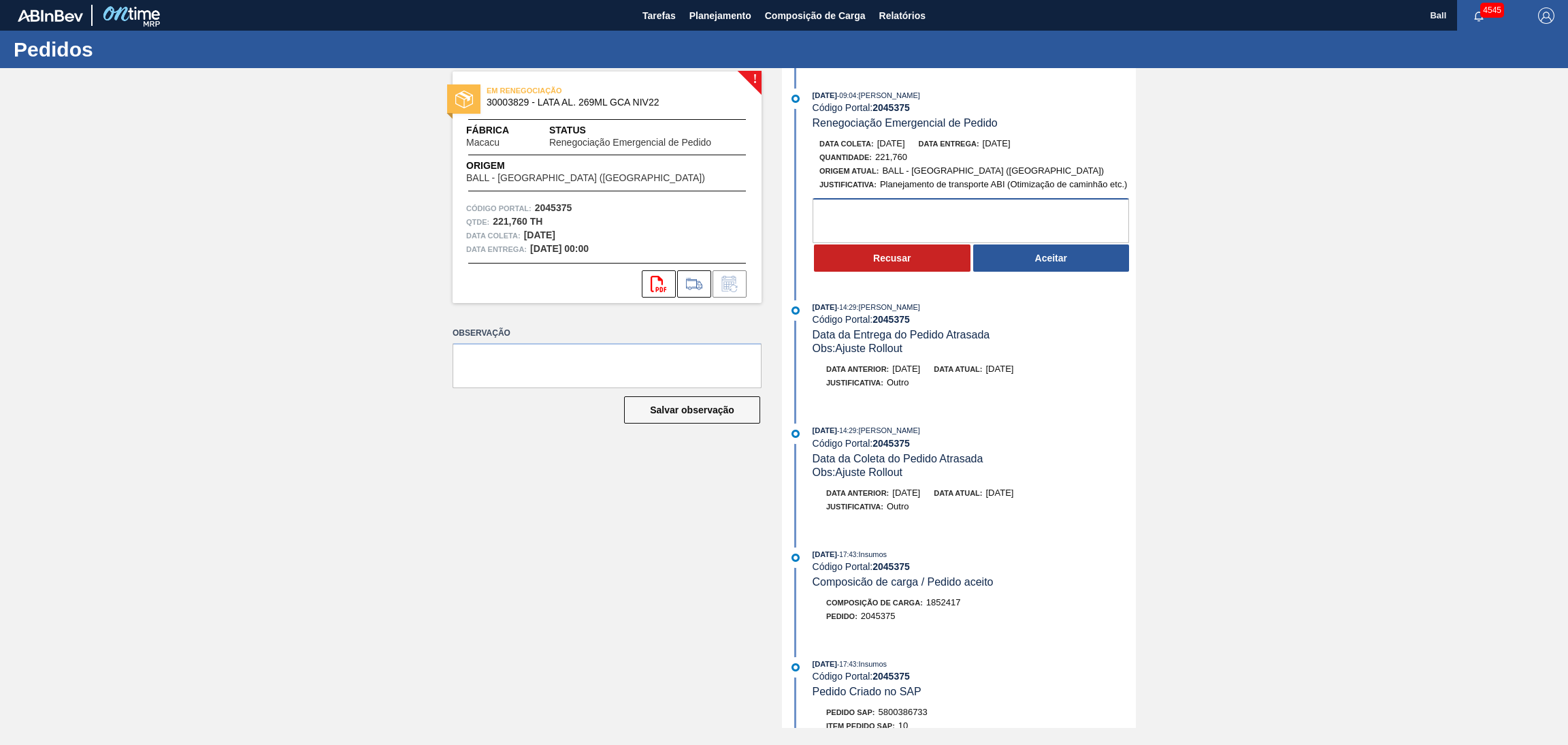
click at [892, 201] on textarea at bounding box center [970, 221] width 316 height 45
type textarea "OK"
click at [1034, 265] on button "Aceitar" at bounding box center [1051, 258] width 156 height 27
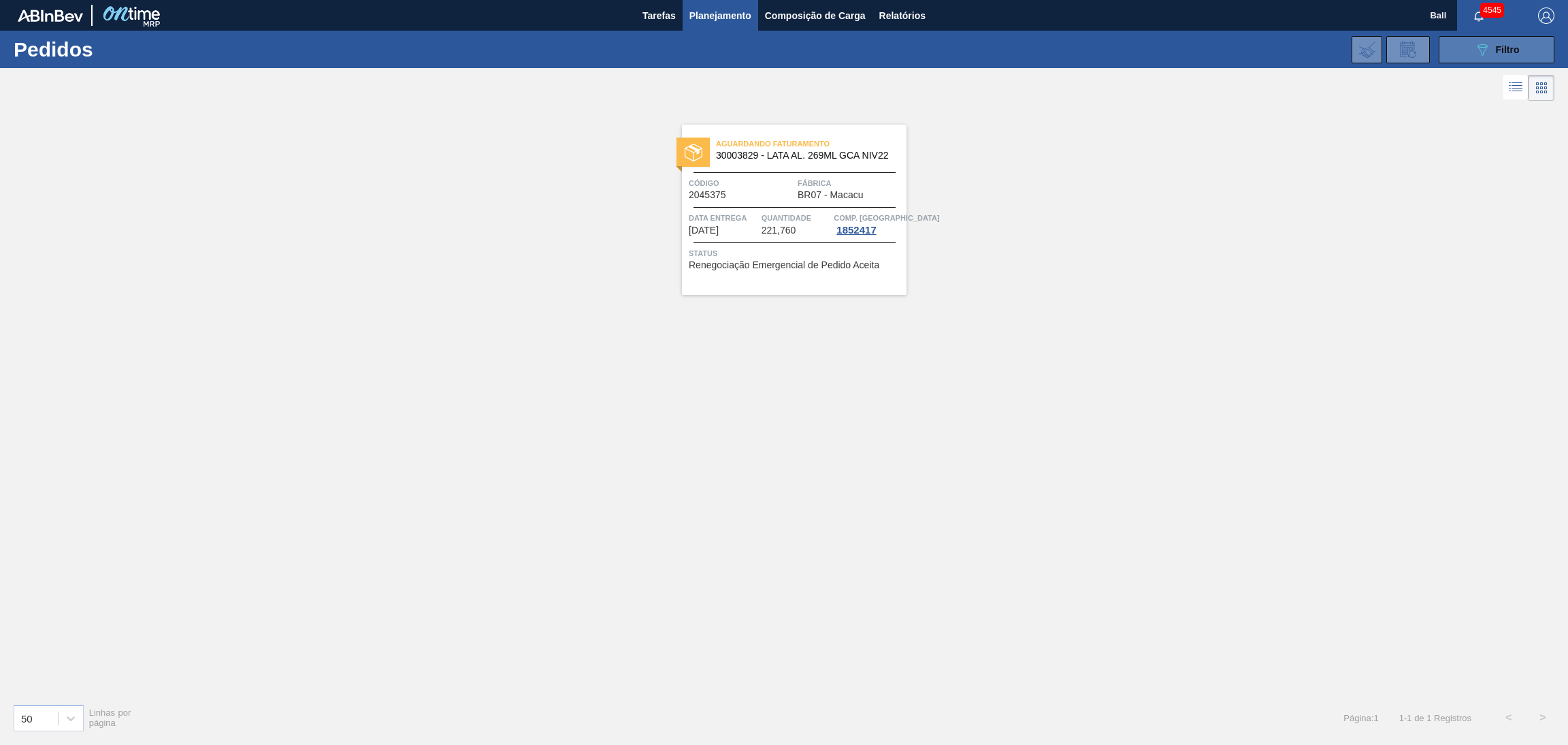
click at [1476, 51] on icon "089F7B8B-B2A5-4AFE-B5C0-19BA573D28AC" at bounding box center [1482, 50] width 16 height 16
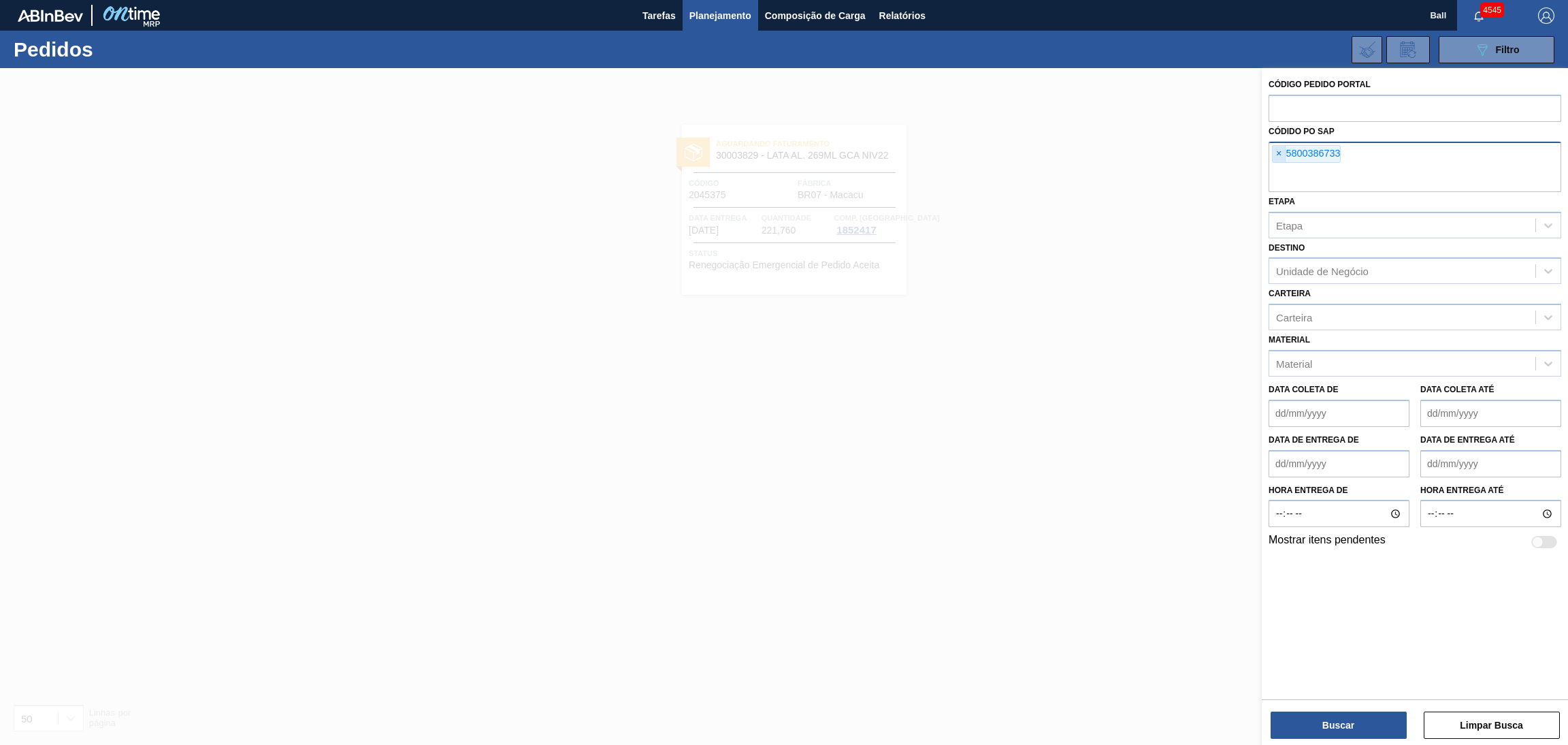
click at [1274, 156] on span "×" at bounding box center [1278, 154] width 13 height 16
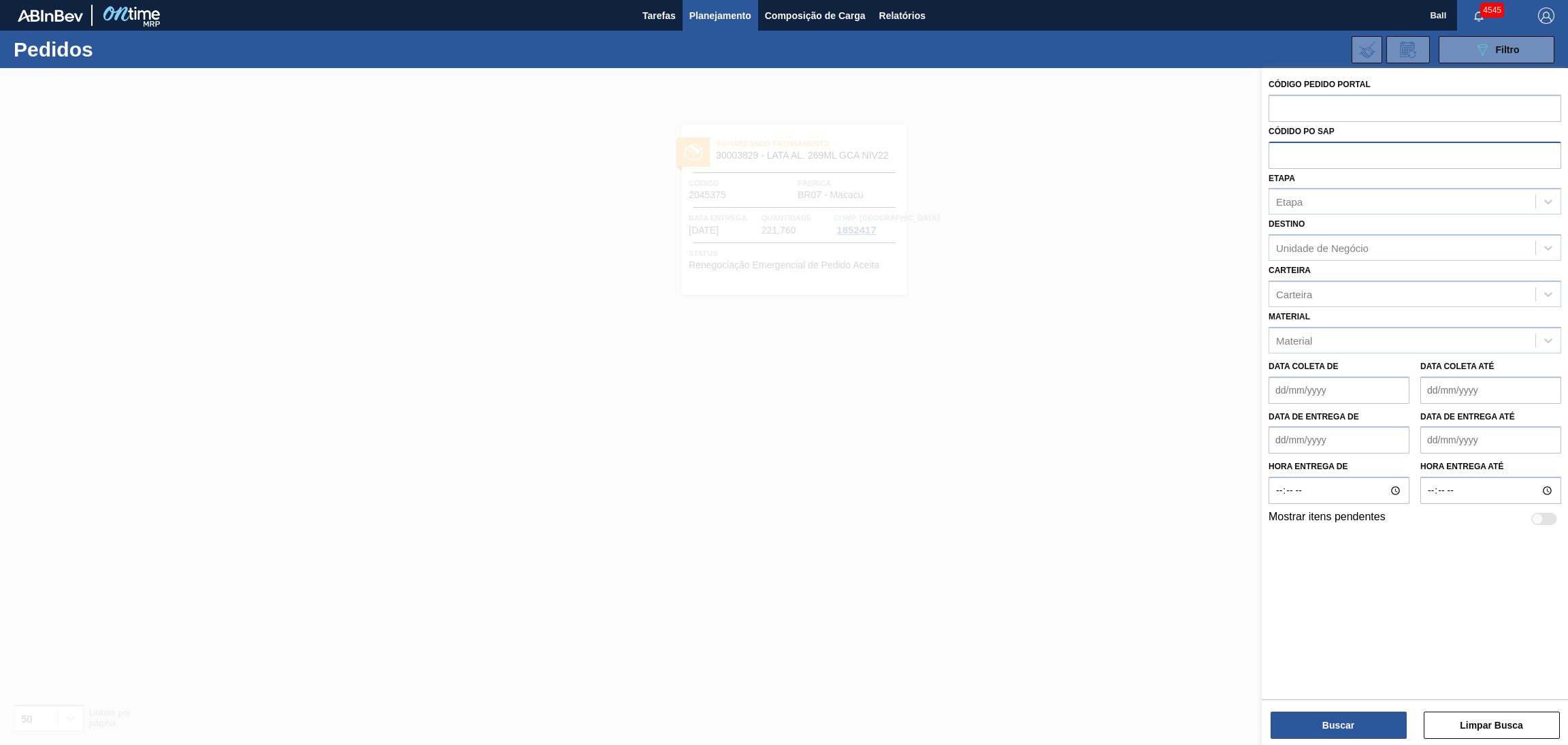
paste input "text"
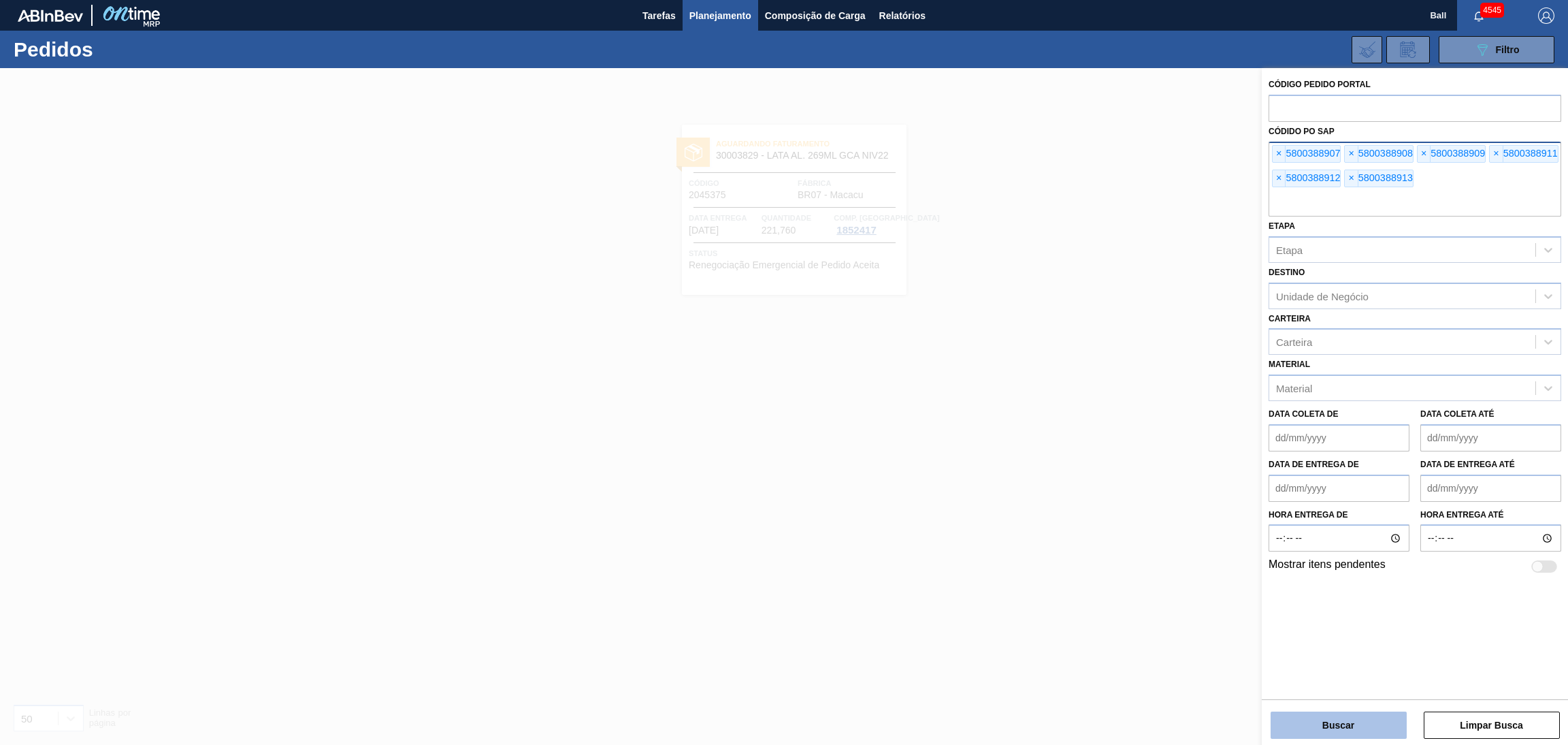
click at [1325, 721] on button "Buscar" at bounding box center [1338, 725] width 136 height 27
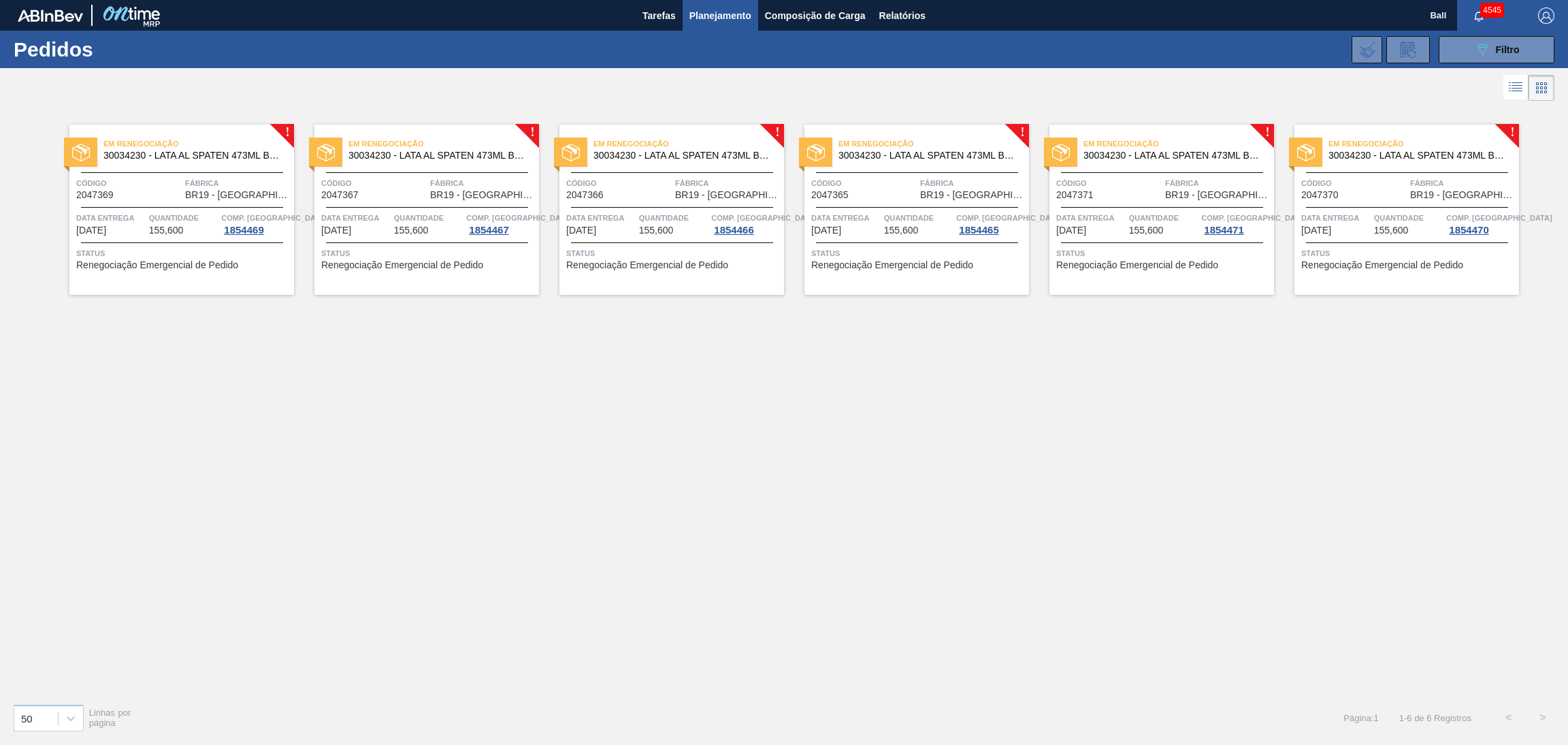
drag, startPoint x: 198, startPoint y: 221, endPoint x: 245, endPoint y: 218, distance: 47.1
click at [198, 221] on span "Quantidade" at bounding box center [184, 218] width 70 height 14
click at [385, 185] on span "Código" at bounding box center [374, 183] width 105 height 14
click at [658, 204] on div "Em Renegociação 30034230 - LATA AL SPATEN 473ML BRILHO Código 2047366 Fábrica B…" at bounding box center [672, 209] width 225 height 170
click at [920, 213] on span "Quantidade" at bounding box center [919, 218] width 70 height 14
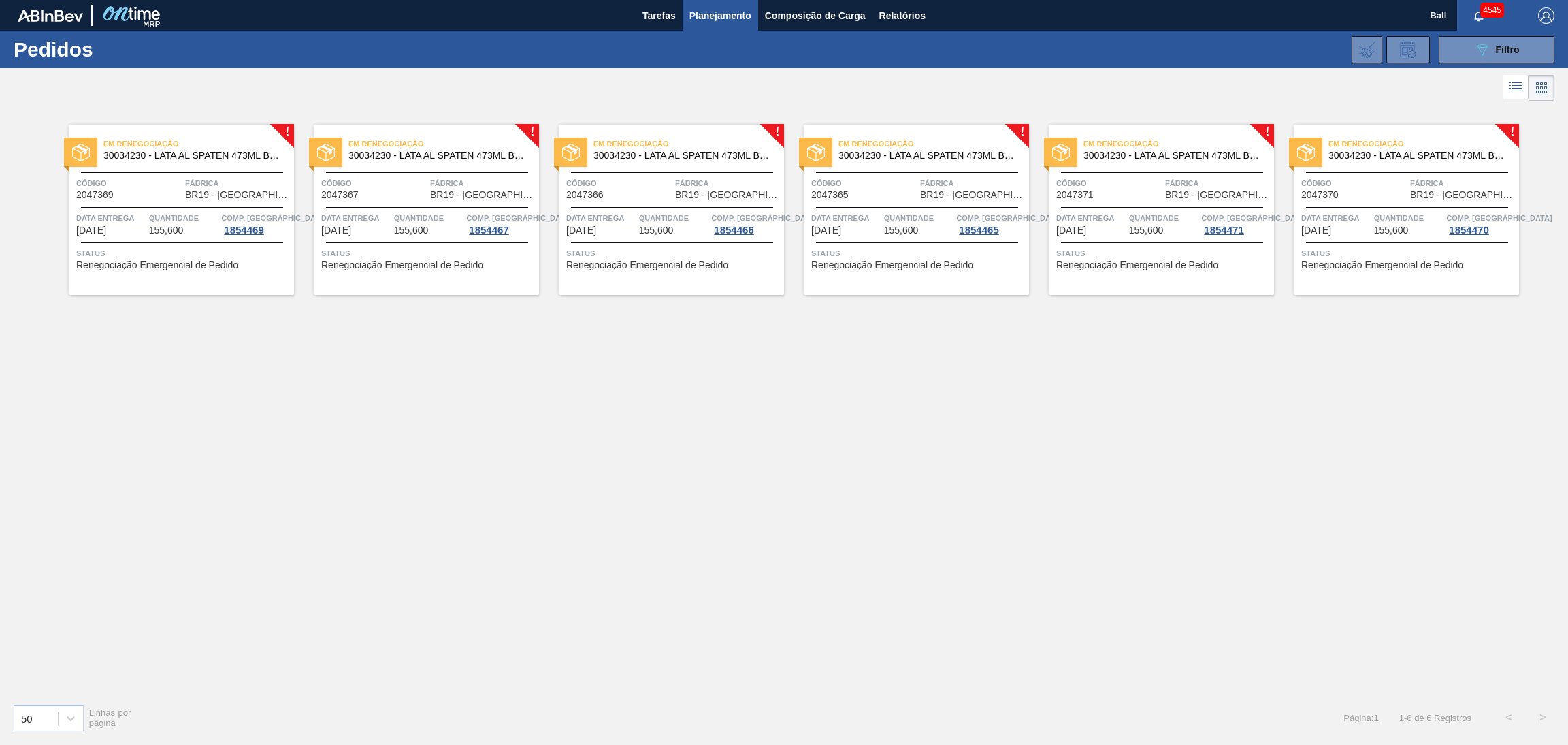
click at [1146, 202] on div "Em Renegociação 30034230 - LATA AL SPATEN 473ML BRILHO Código 2047371 Fábrica B…" at bounding box center [1161, 209] width 225 height 170
click at [1374, 192] on div "Código 2047370" at bounding box center [1353, 188] width 105 height 24
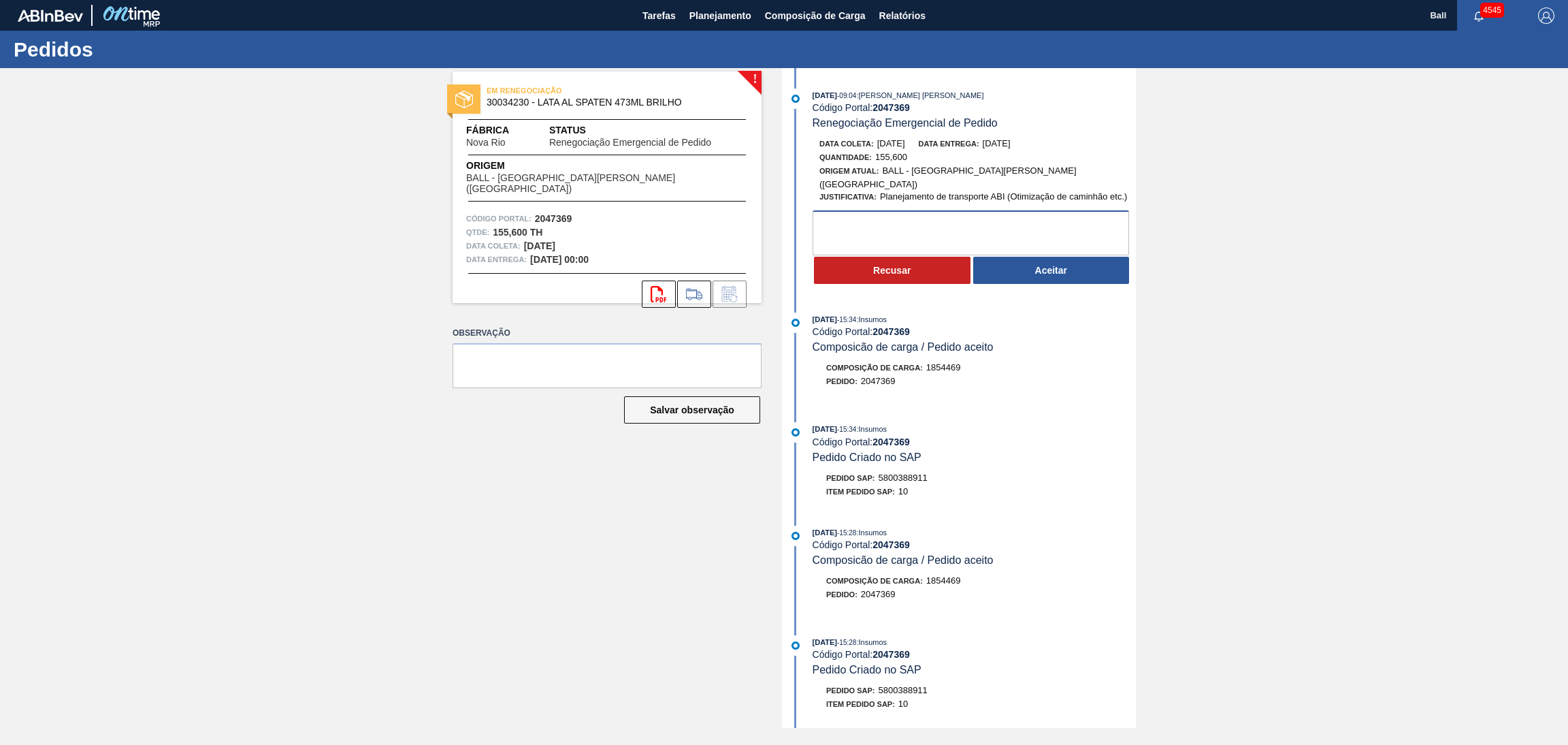
click at [901, 226] on textarea at bounding box center [970, 233] width 316 height 45
type textarea "OK"
click at [1015, 270] on button "Aceitar" at bounding box center [1051, 270] width 156 height 27
click at [912, 221] on textarea at bounding box center [970, 233] width 316 height 45
type textarea "OK"
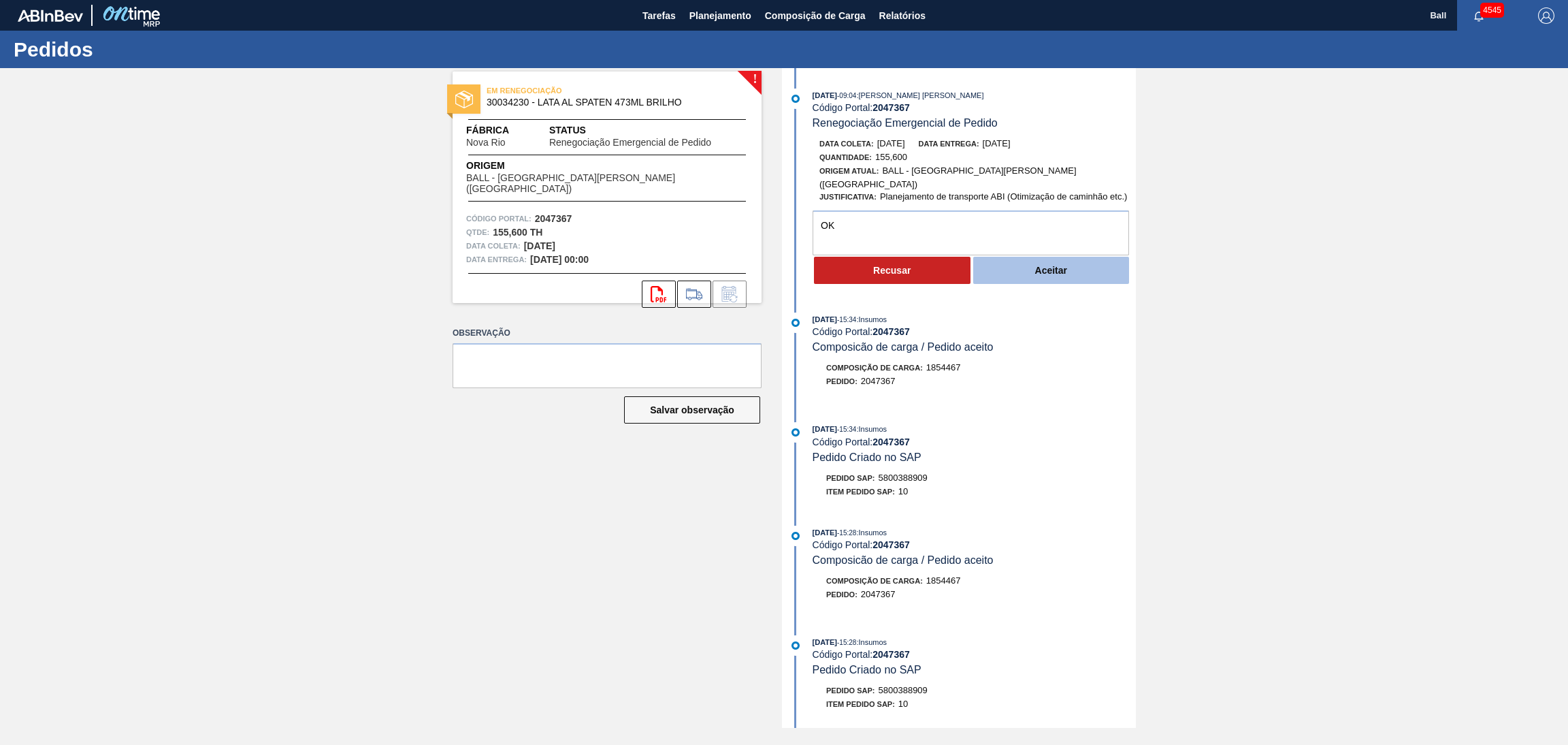
click at [997, 256] on button "Aceitar" at bounding box center [1051, 270] width 156 height 27
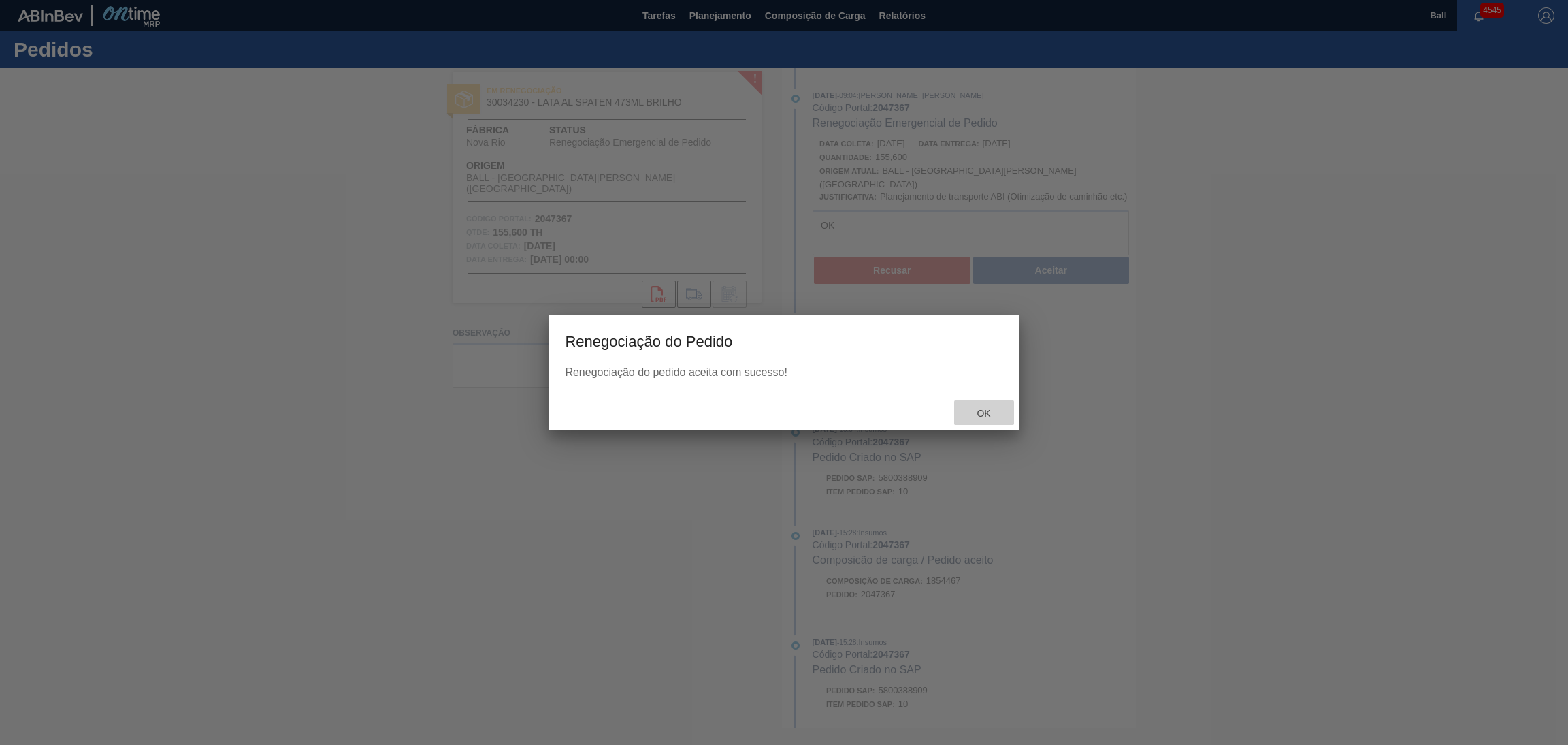
click at [991, 414] on span "Ok" at bounding box center [983, 414] width 36 height 11
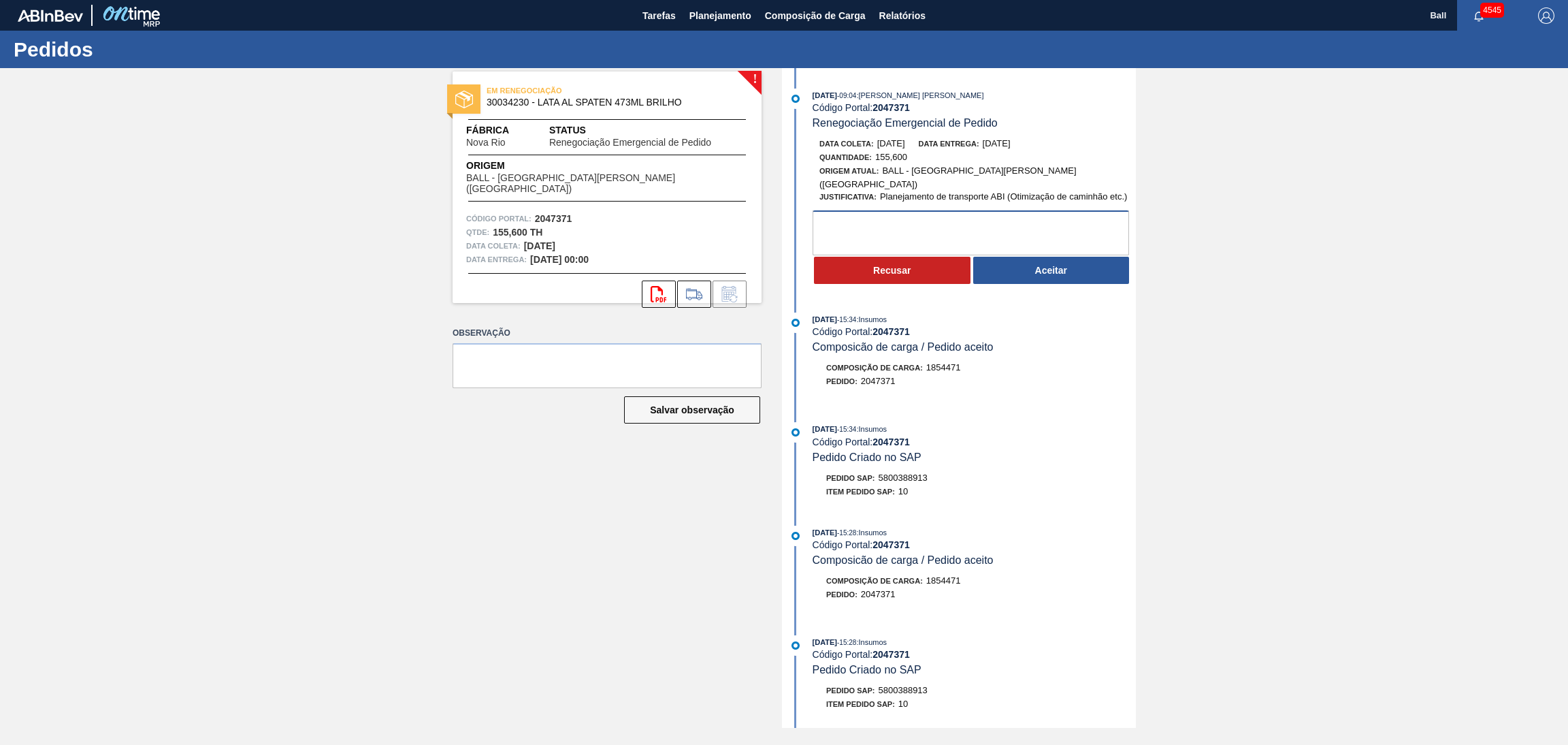
click at [950, 216] on textarea at bounding box center [970, 233] width 316 height 45
type textarea "OK"
click at [1047, 270] on button "Aceitar" at bounding box center [1051, 270] width 156 height 27
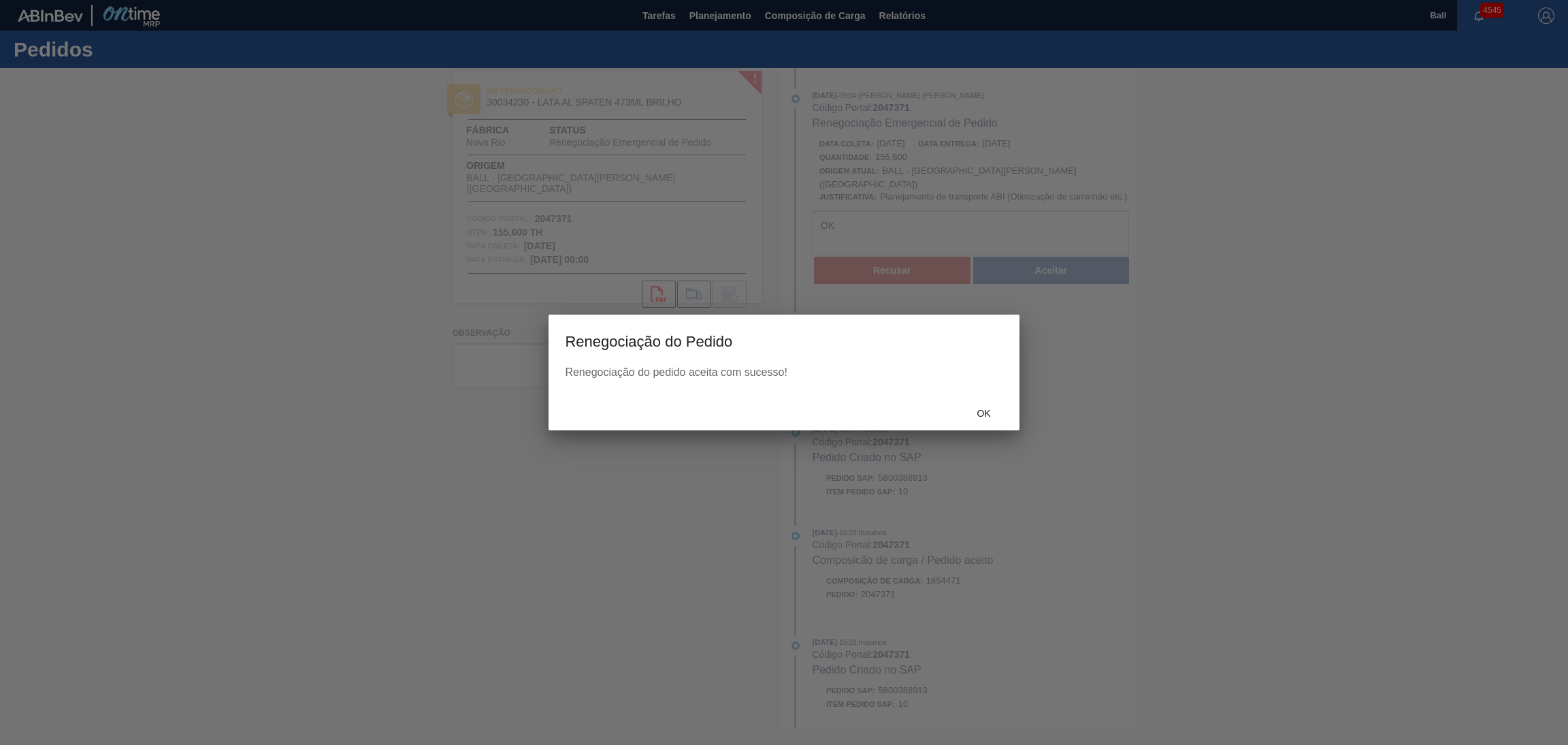
click at [980, 401] on div "Ok" at bounding box center [984, 413] width 60 height 25
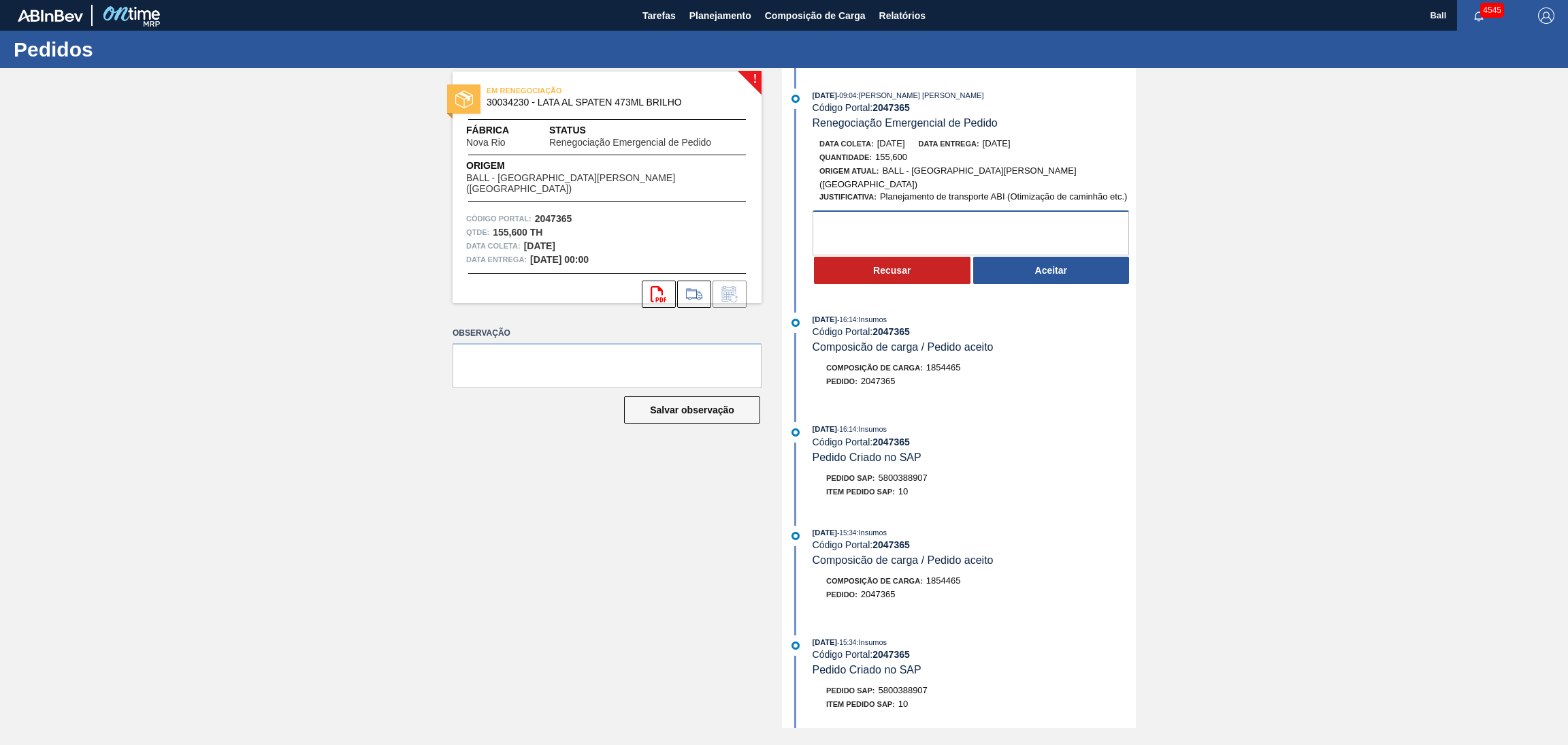
click at [916, 221] on textarea at bounding box center [970, 233] width 316 height 45
type textarea "OK"
click at [1077, 262] on button "Aceitar" at bounding box center [1051, 270] width 156 height 27
click at [877, 234] on textarea at bounding box center [970, 233] width 316 height 45
type textarea "OK"
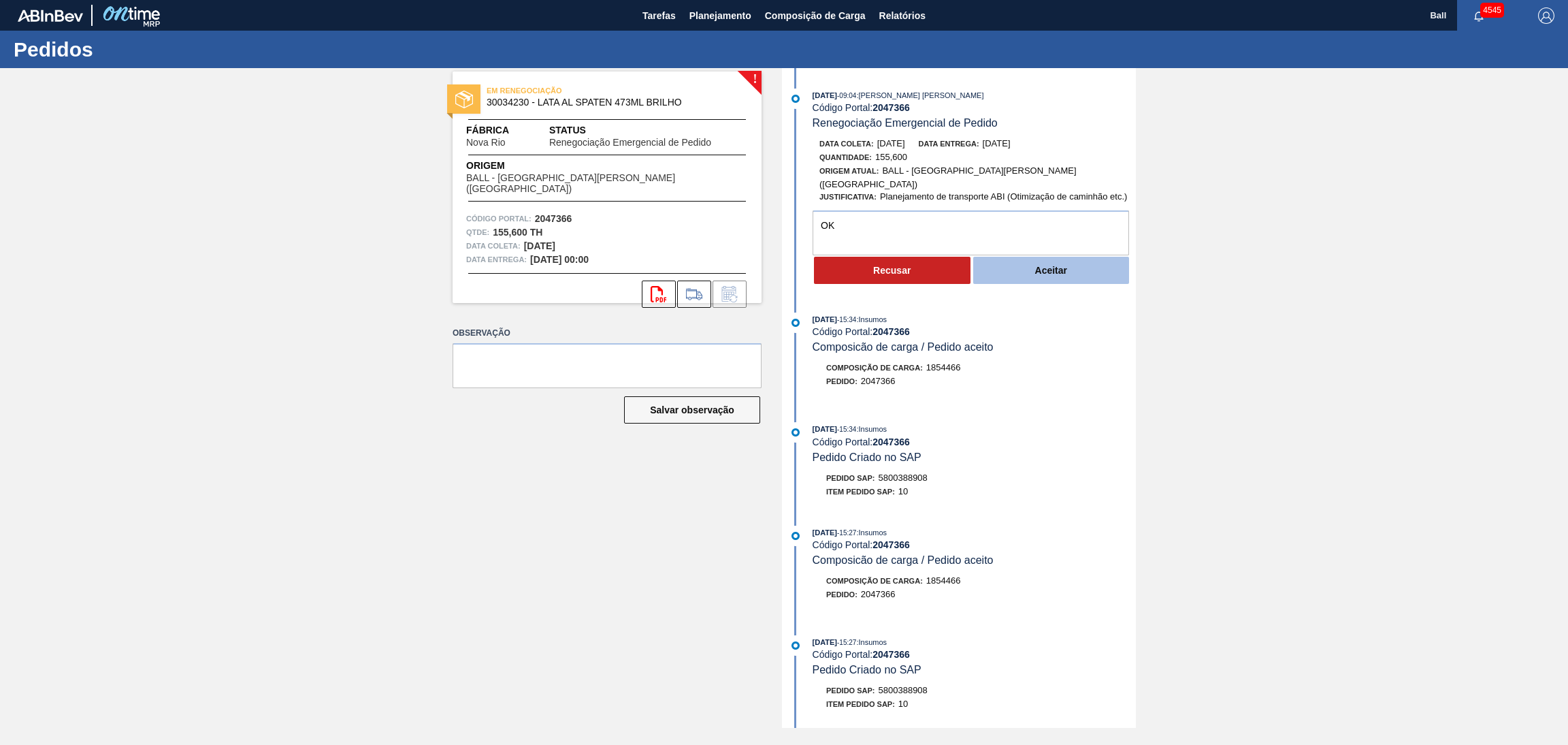
click at [1032, 273] on button "Aceitar" at bounding box center [1051, 270] width 156 height 27
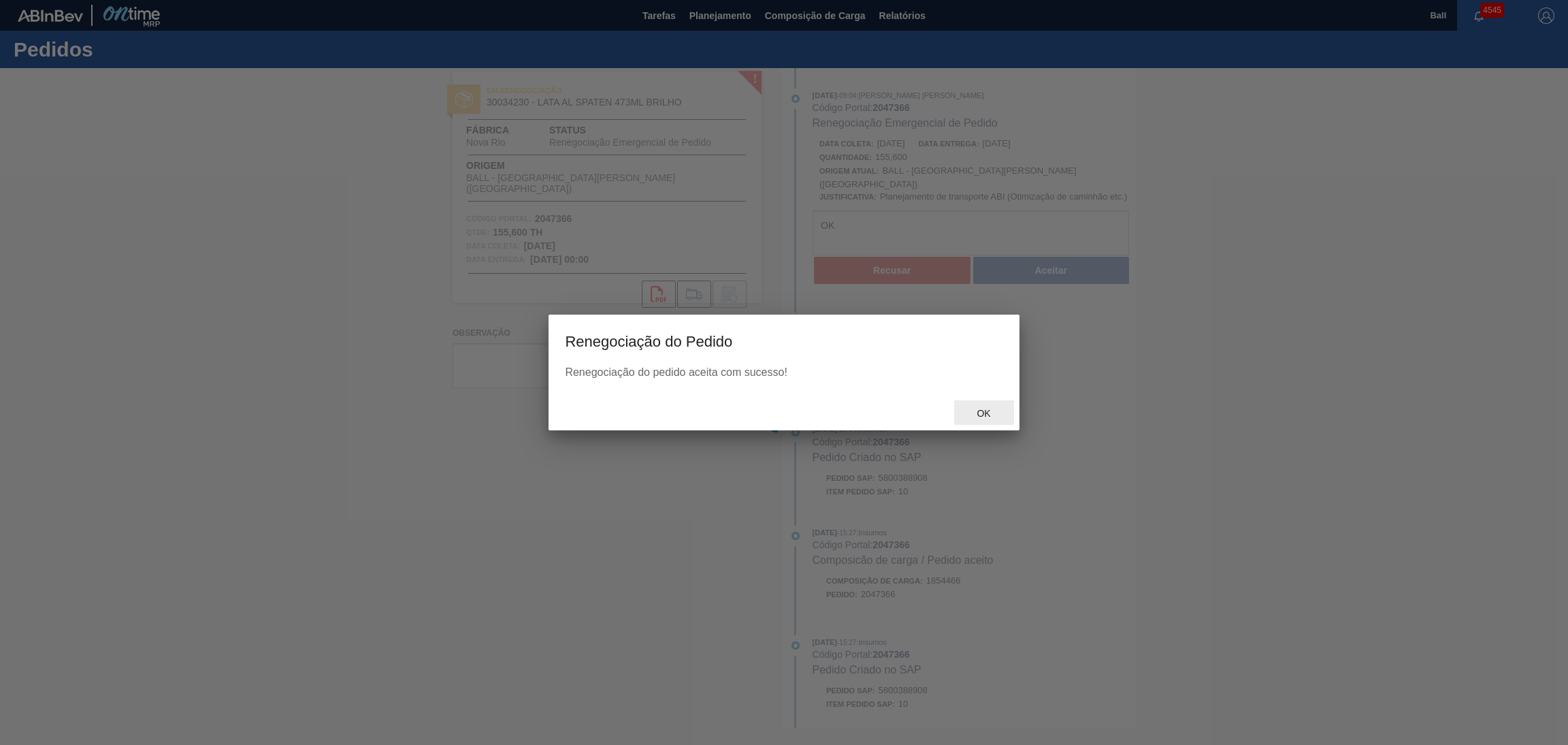
click at [987, 412] on span "Ok" at bounding box center [983, 414] width 36 height 11
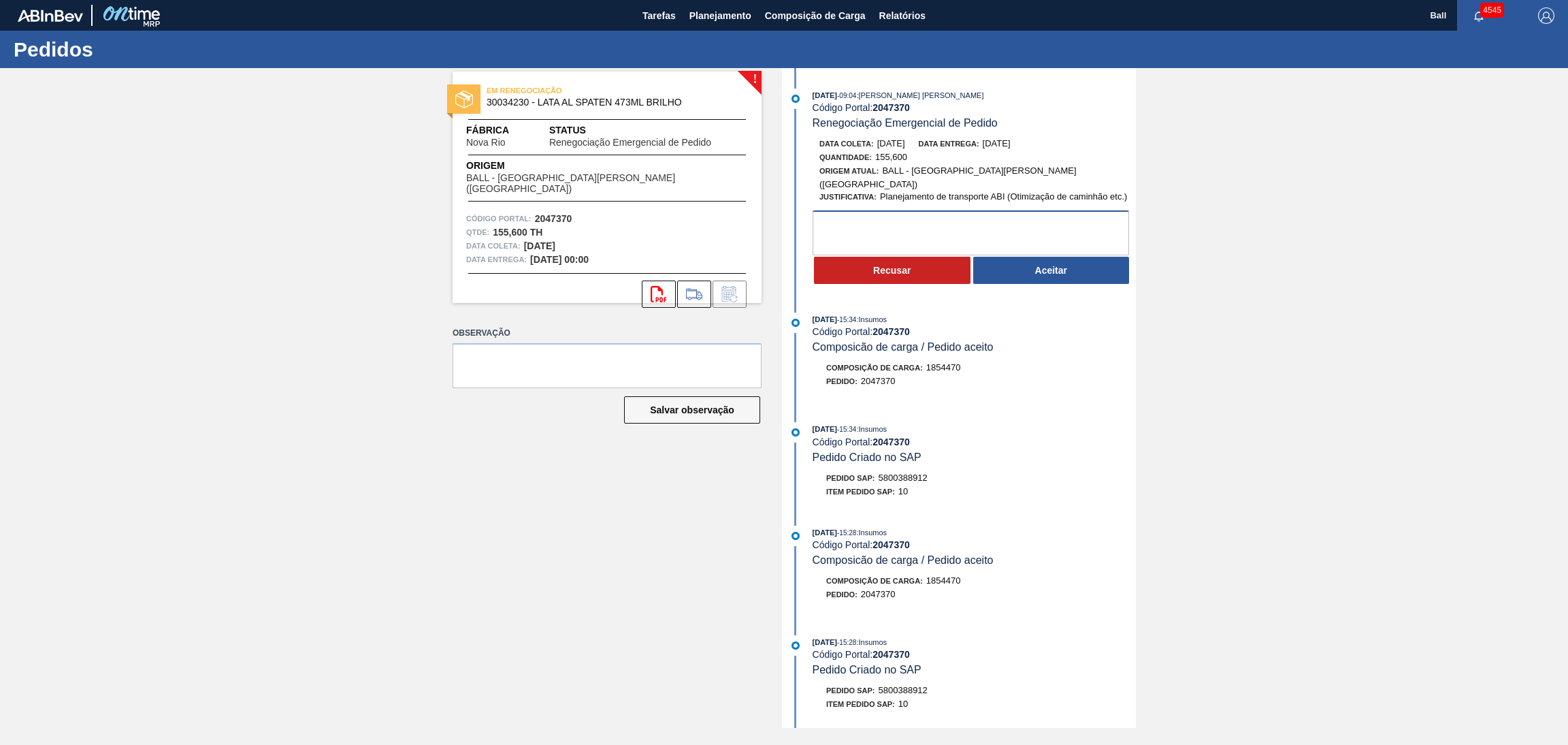
click at [932, 213] on textarea at bounding box center [970, 233] width 316 height 45
type textarea "OK"
click at [1027, 266] on button "Aceitar" at bounding box center [1051, 270] width 156 height 27
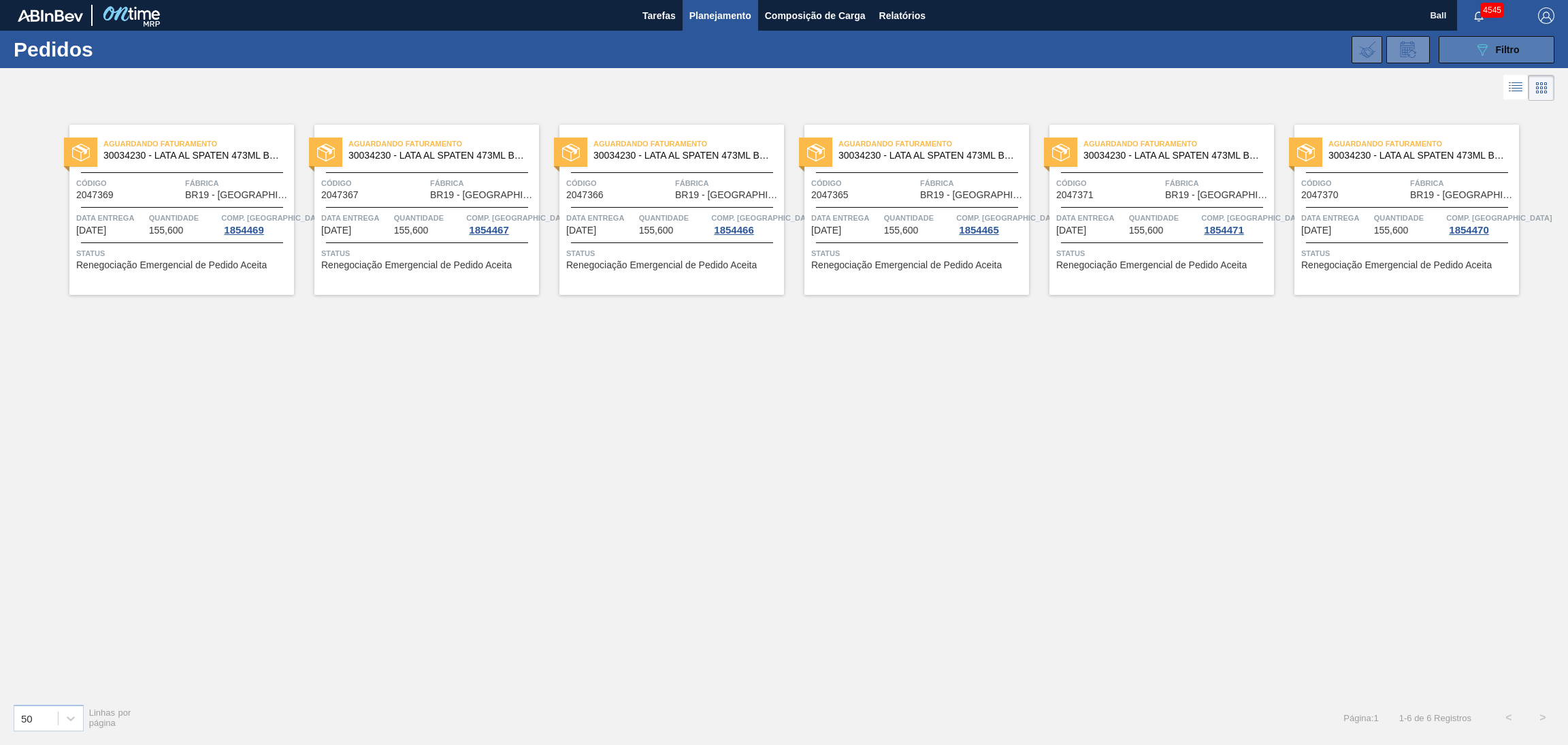
click at [1466, 47] on button "089F7B8B-B2A5-4AFE-B5C0-19BA573D28AC Filtro" at bounding box center [1496, 50] width 115 height 27
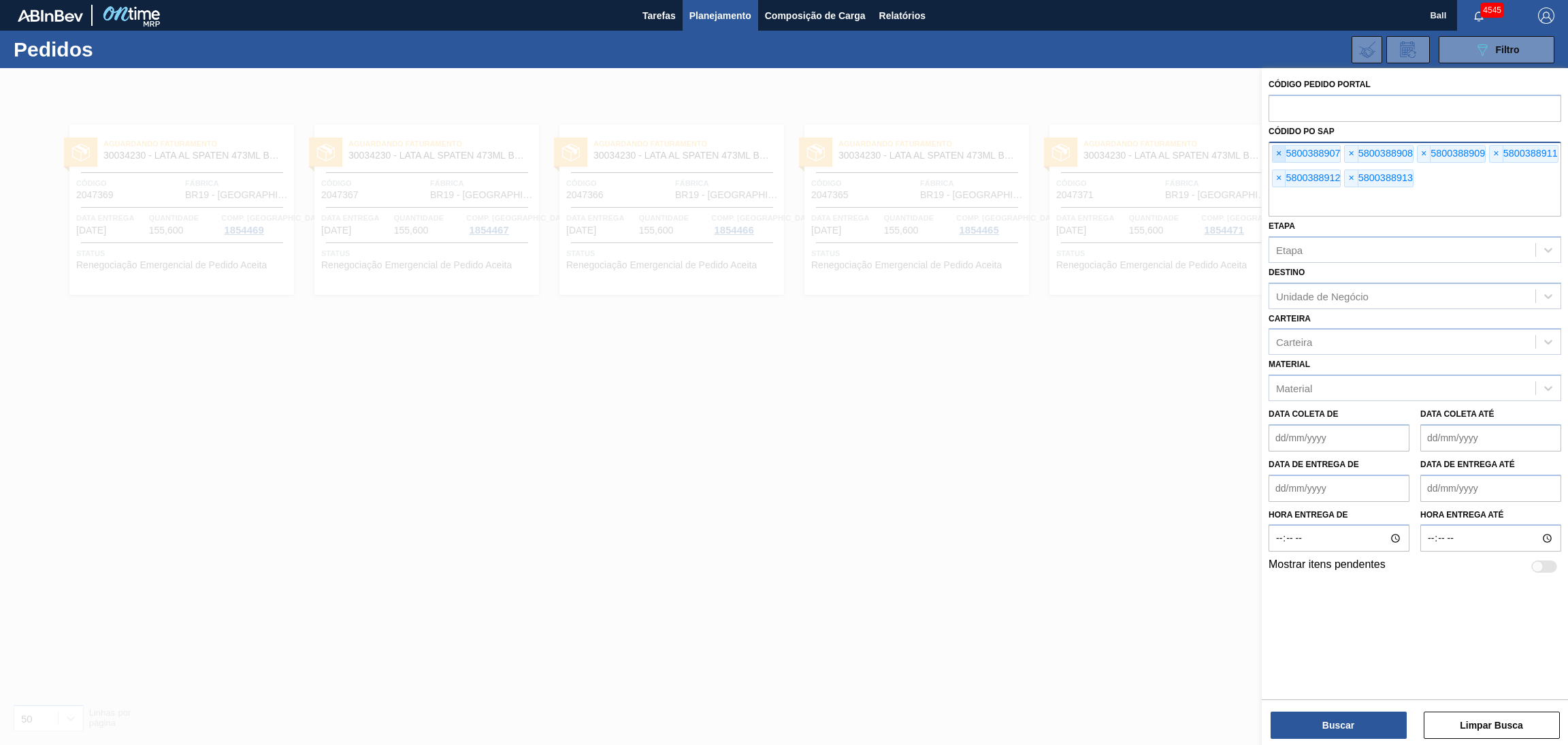
click at [1281, 159] on span "×" at bounding box center [1278, 154] width 13 height 16
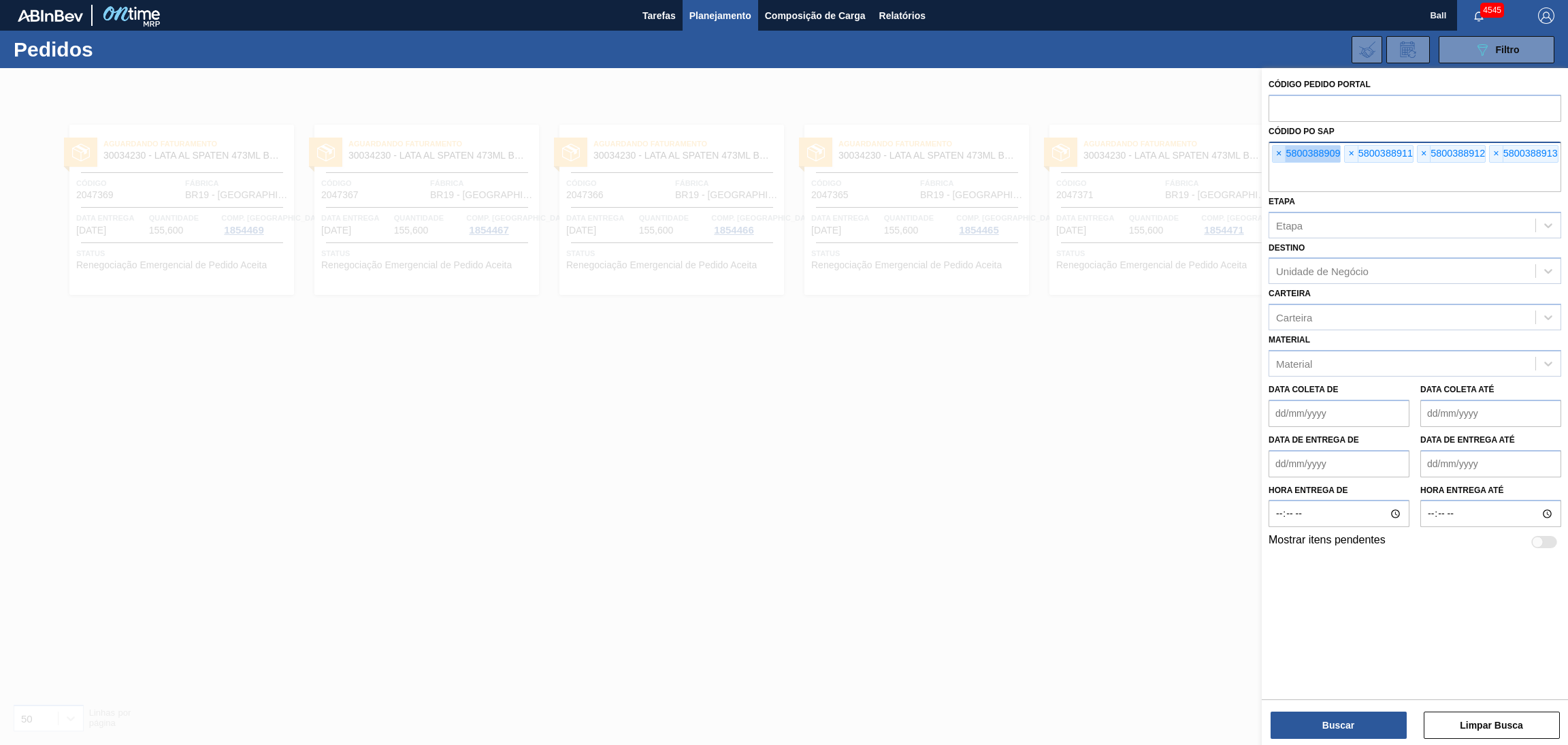
click at [1281, 159] on span "×" at bounding box center [1278, 154] width 13 height 16
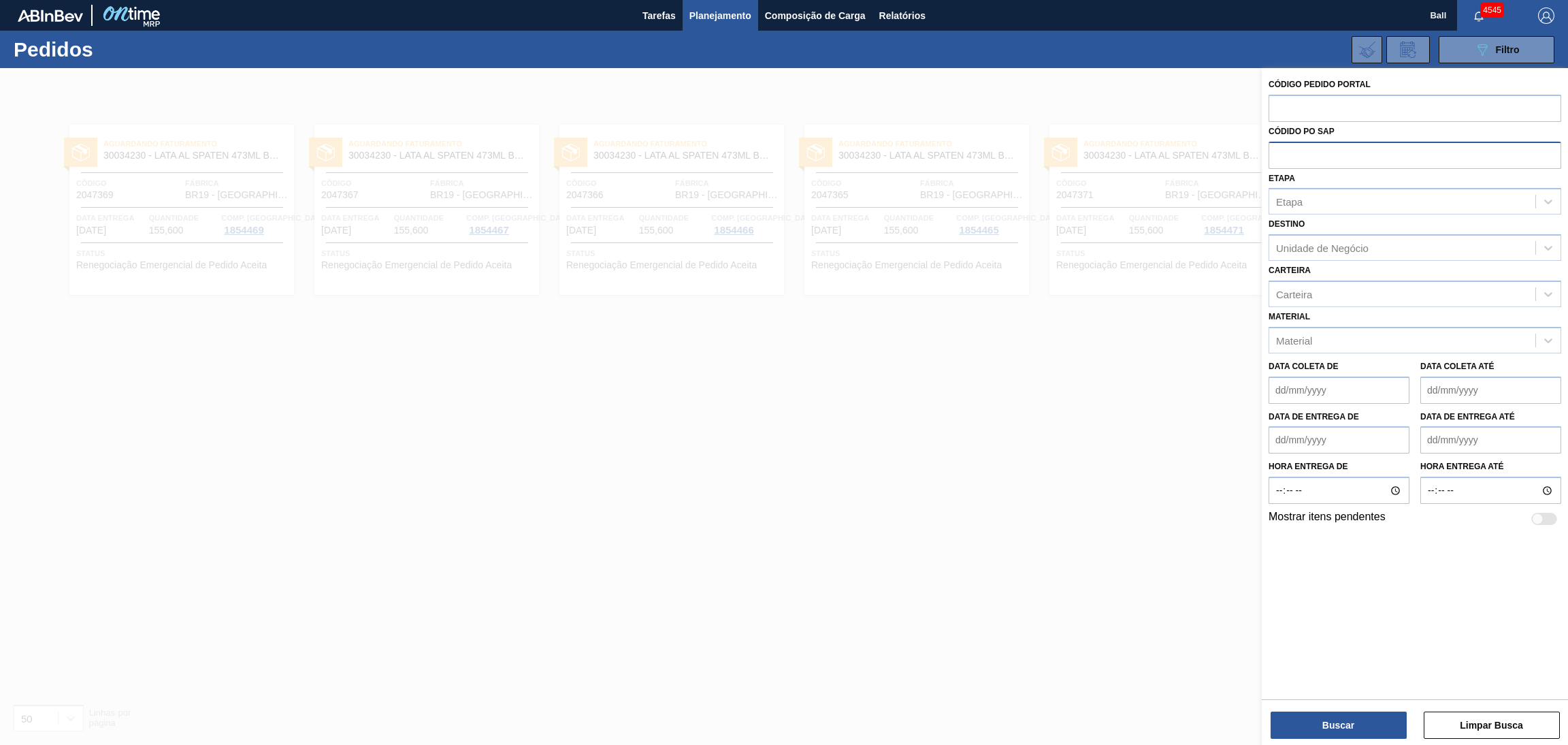
paste input "5800386610"
type input "5800386610"
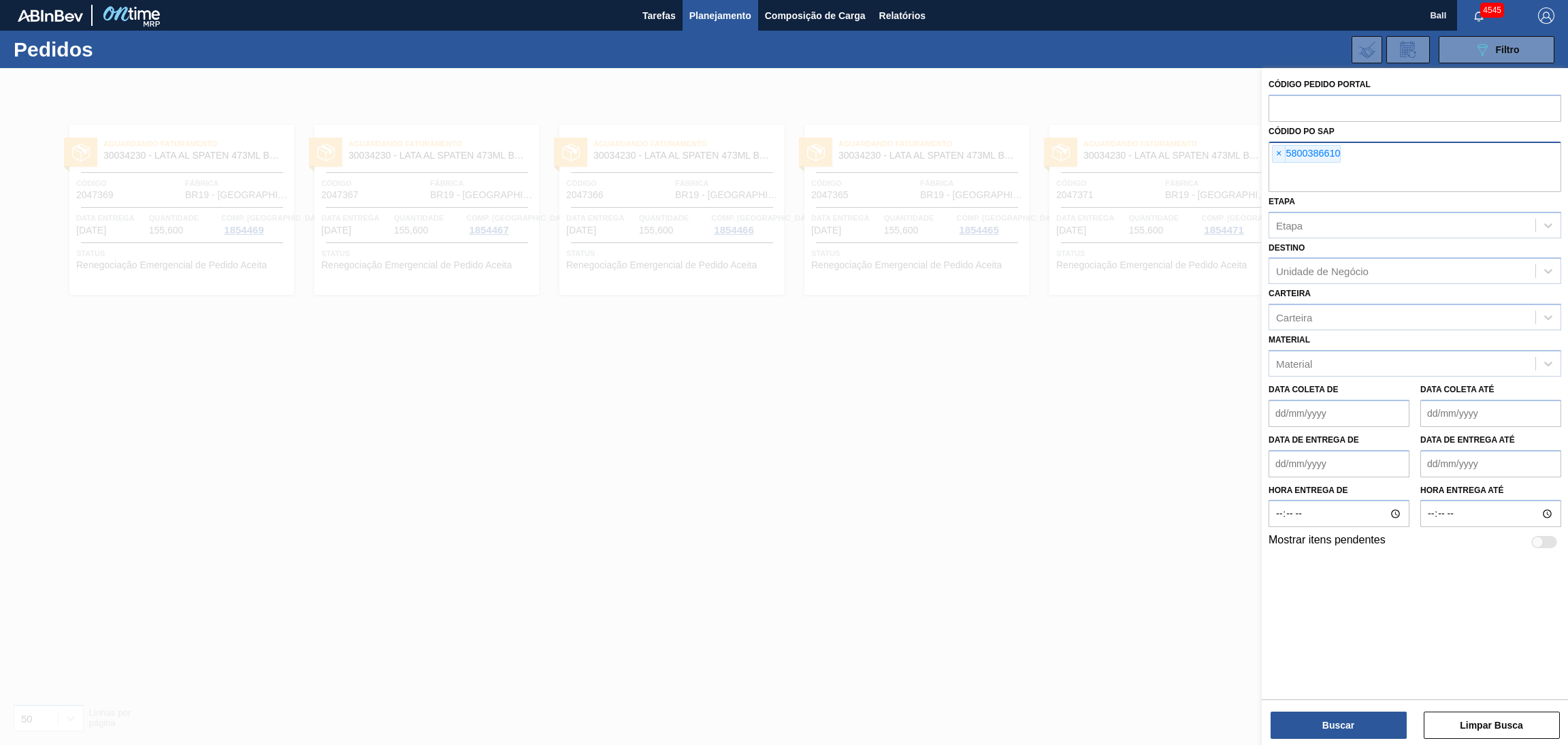
click at [1312, 704] on div "Buscar Limpar Busca" at bounding box center [1415, 718] width 306 height 38
click at [1311, 715] on button "Buscar" at bounding box center [1338, 725] width 136 height 27
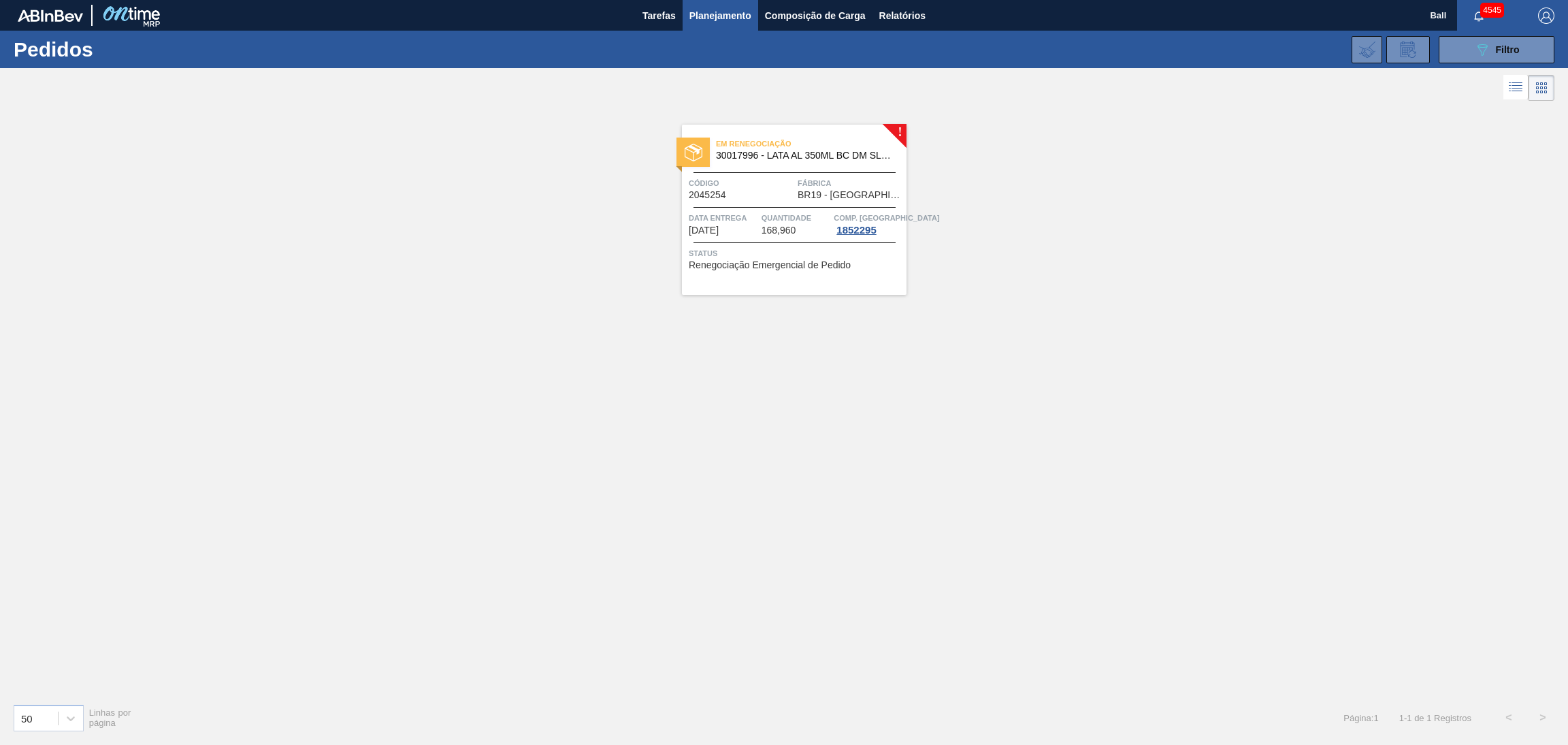
click at [719, 178] on span "Código" at bounding box center [741, 183] width 105 height 14
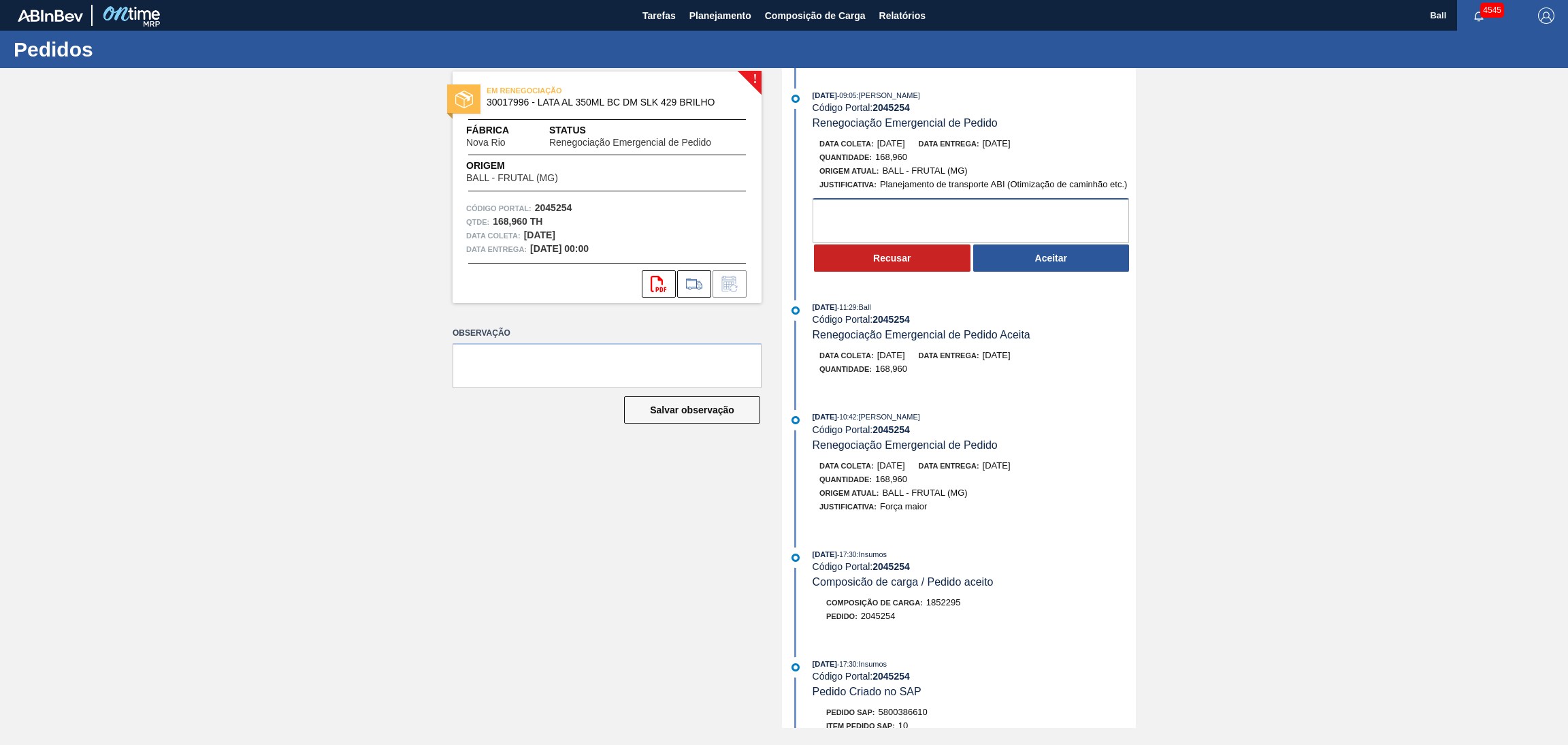
click at [903, 225] on textarea at bounding box center [970, 221] width 316 height 45
type textarea "OK"
click at [1048, 253] on button "Aceitar" at bounding box center [1051, 258] width 156 height 27
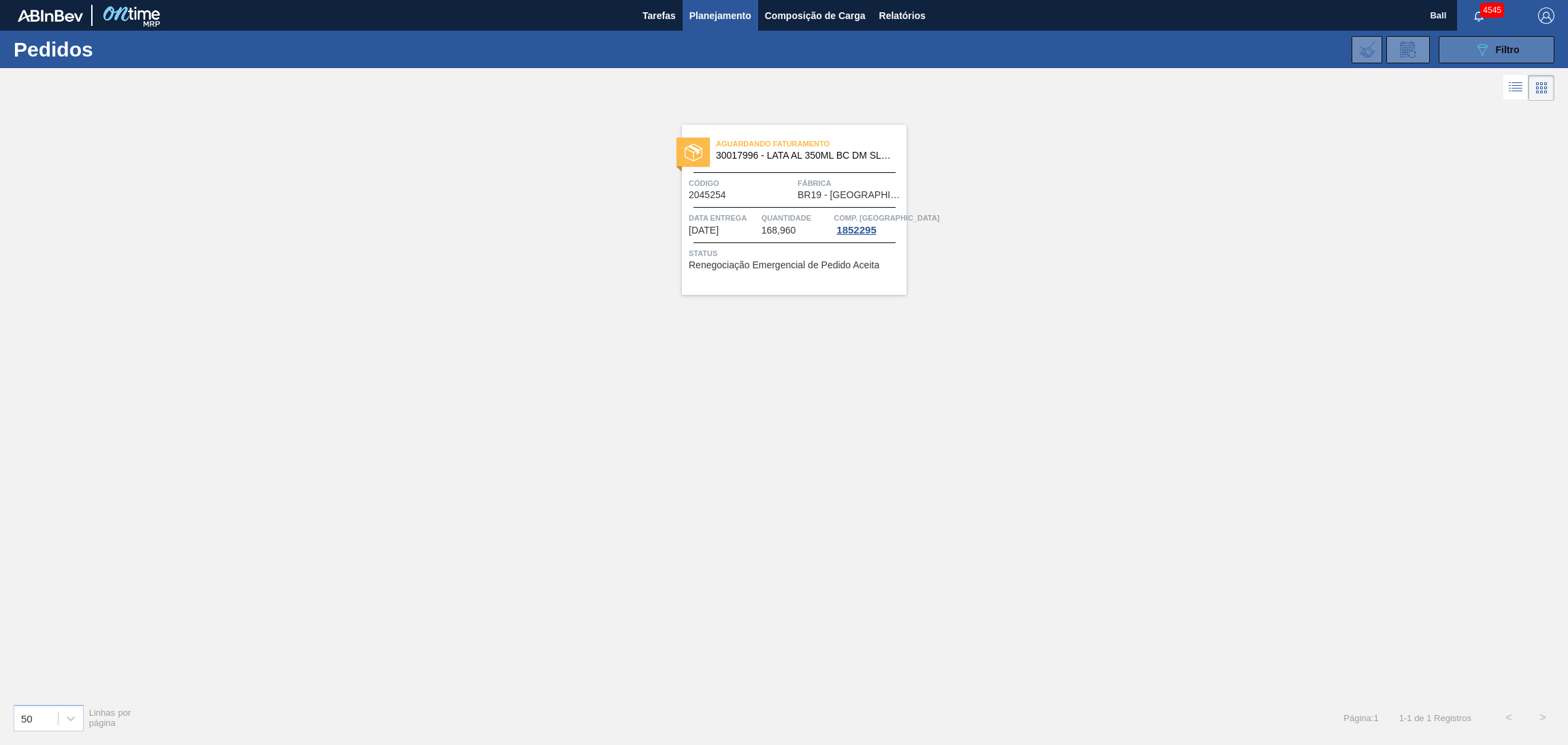
click at [1484, 49] on icon "089F7B8B-B2A5-4AFE-B5C0-19BA573D28AC" at bounding box center [1482, 50] width 16 height 16
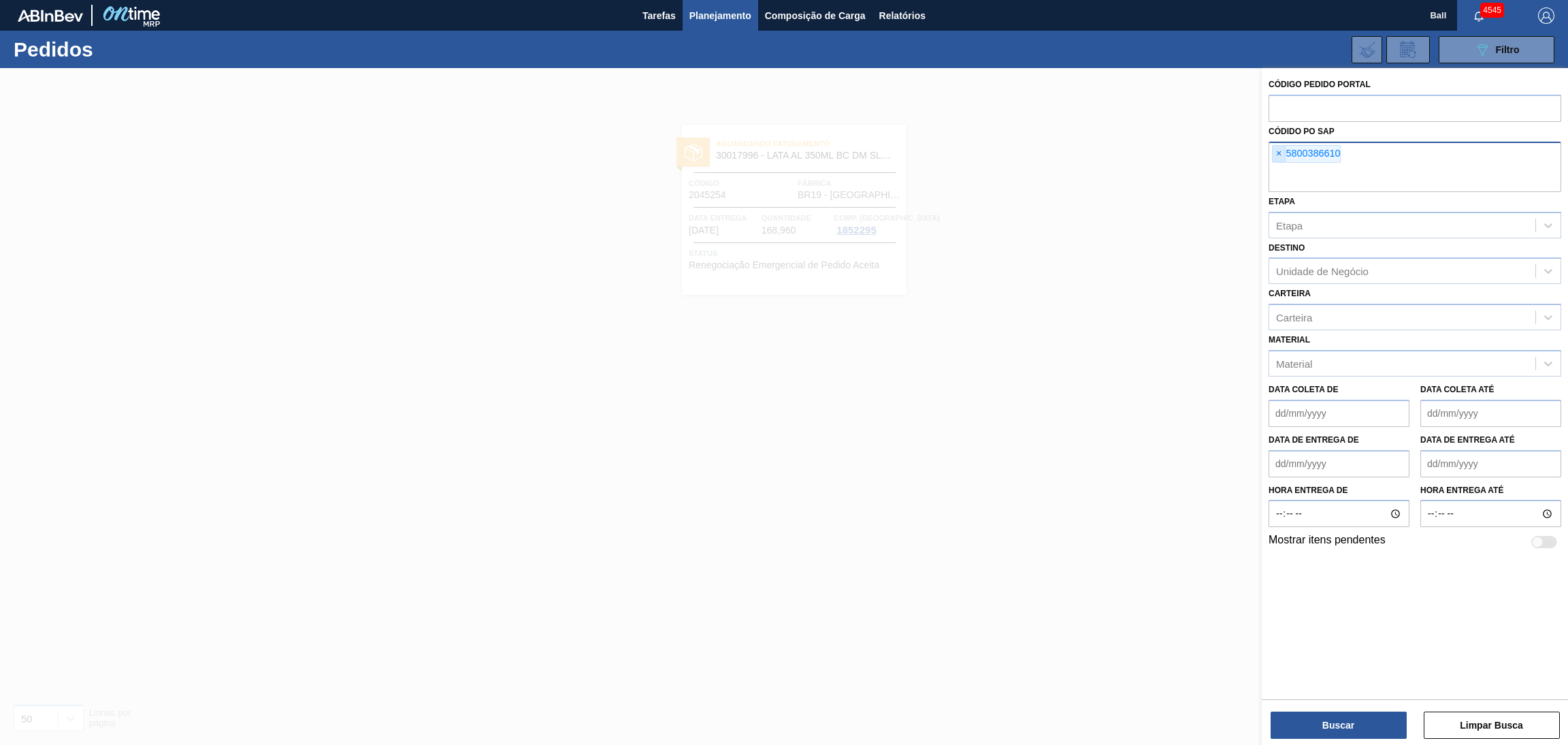
click at [1272, 147] on span "×" at bounding box center [1278, 154] width 13 height 16
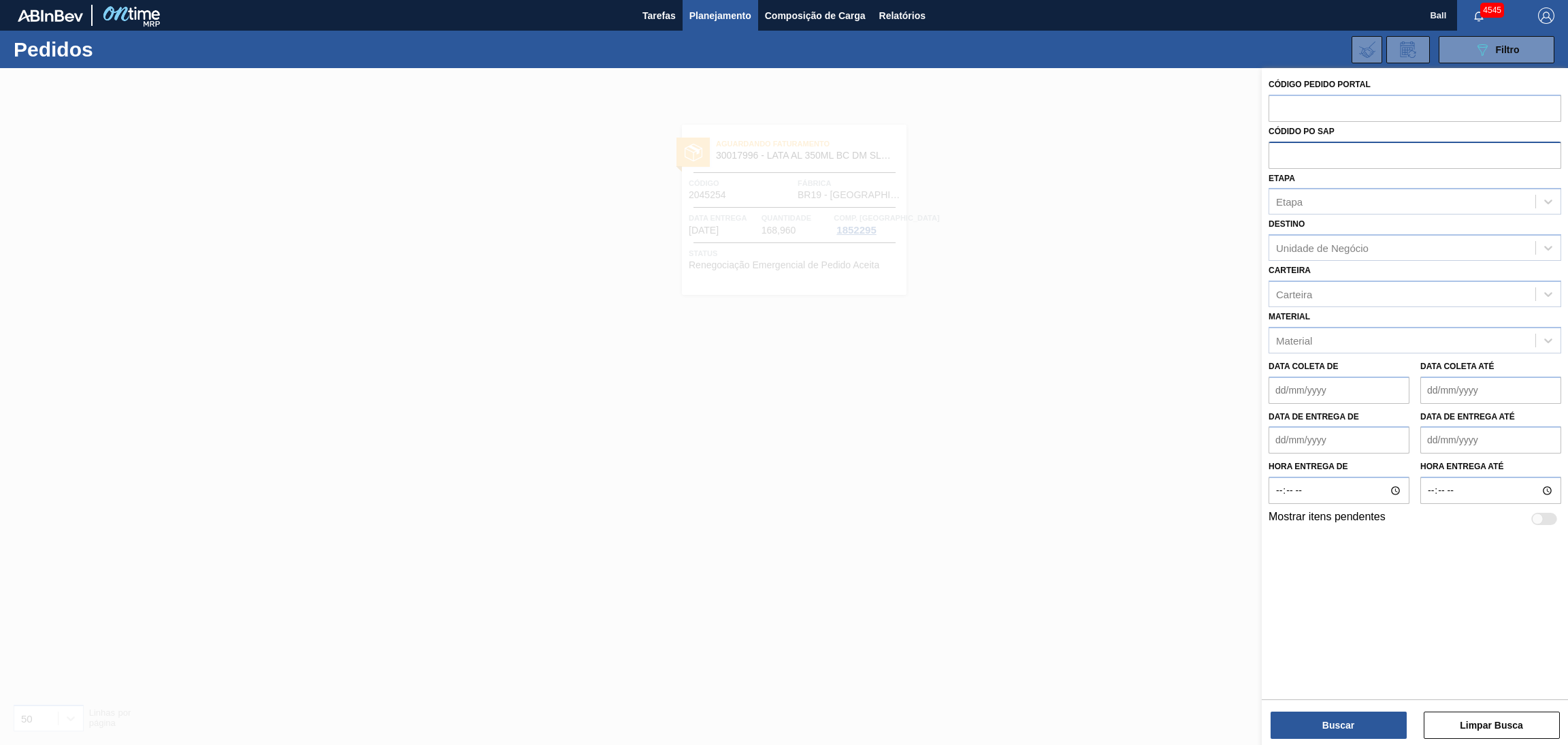
paste input "text"
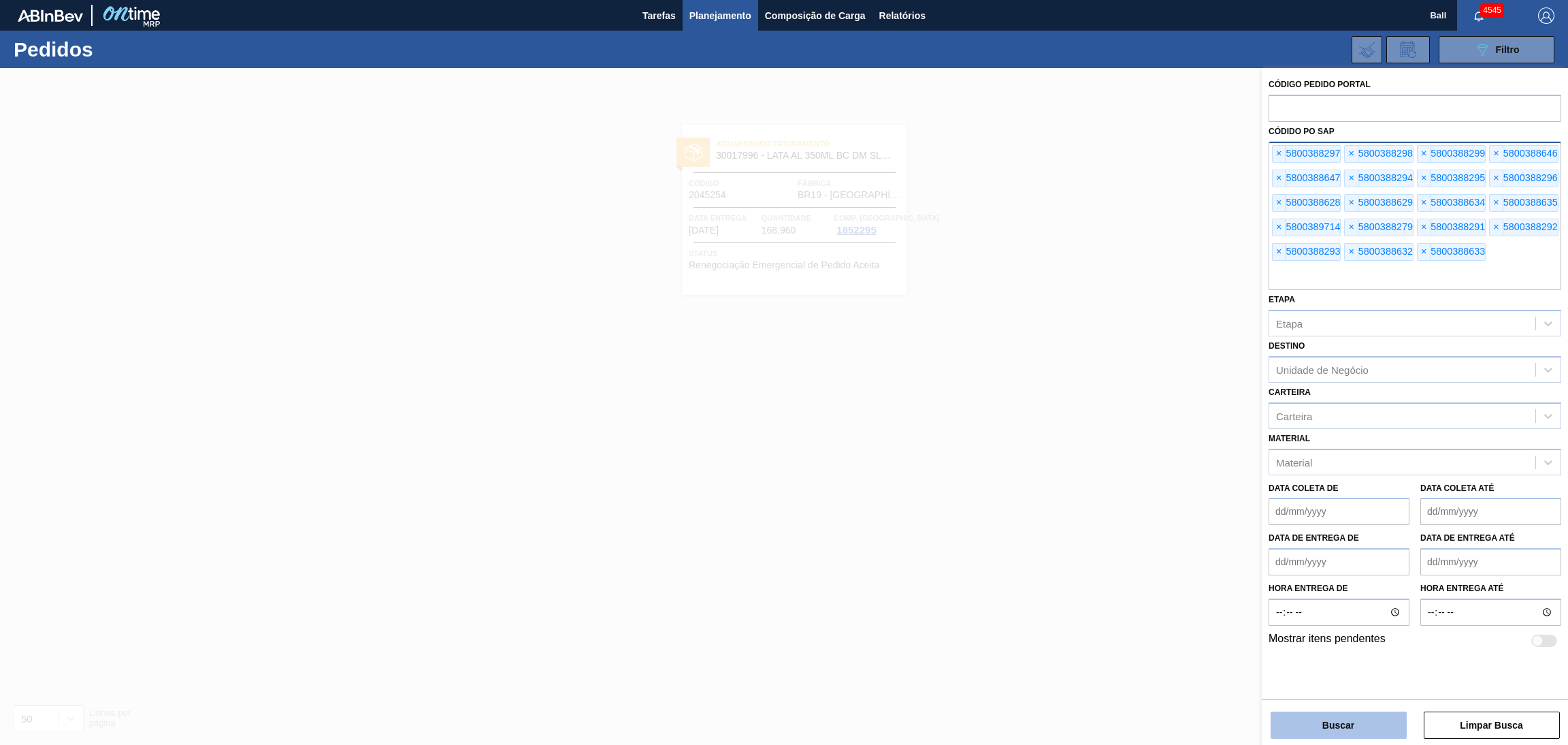
click at [1332, 721] on button "Buscar" at bounding box center [1338, 725] width 136 height 27
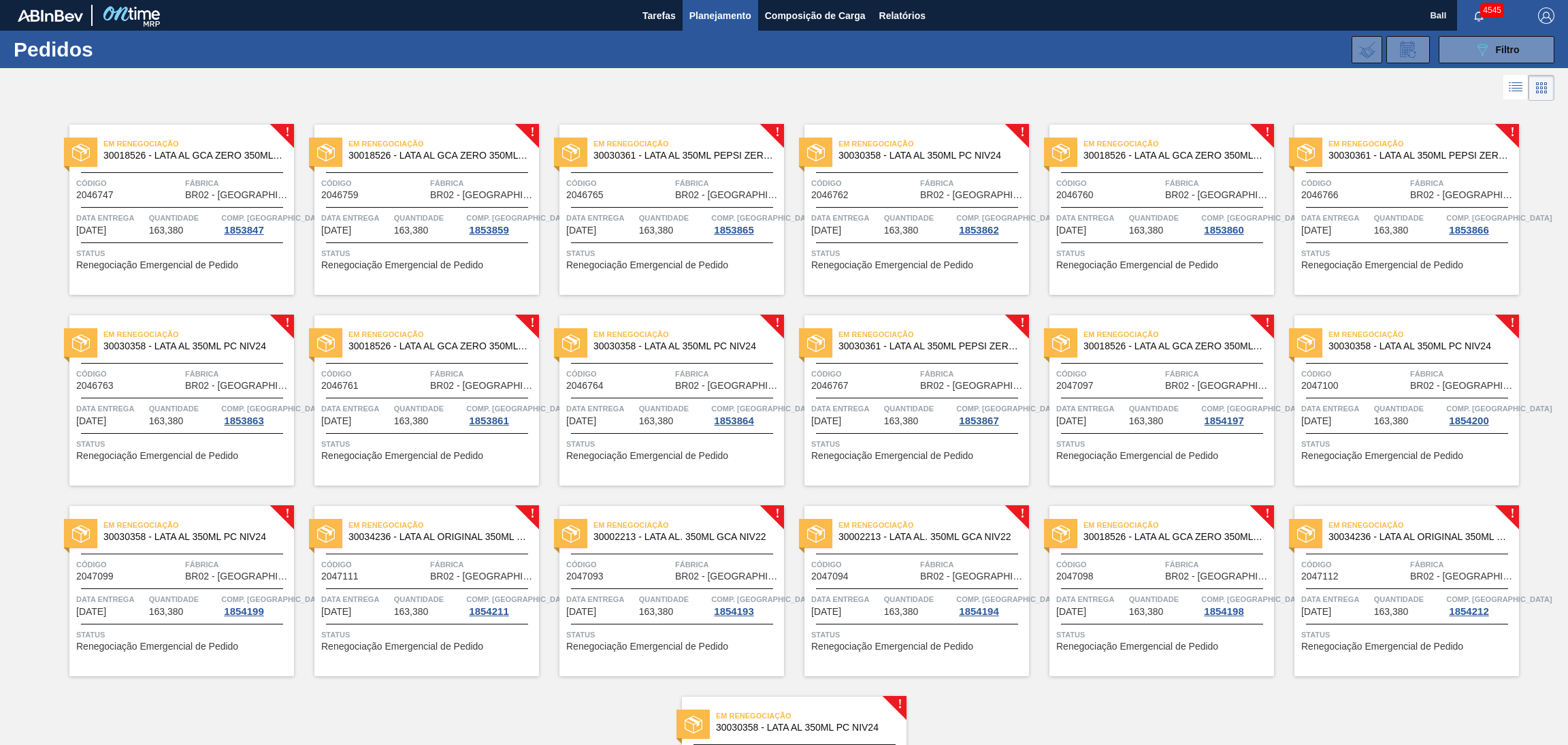
click at [230, 200] on span "BR02 - Sergipe" at bounding box center [238, 195] width 105 height 10
click at [345, 179] on span "Código" at bounding box center [374, 183] width 105 height 14
click at [647, 221] on span "Quantidade" at bounding box center [674, 218] width 70 height 14
click at [877, 218] on span "Data Entrega" at bounding box center [846, 218] width 70 height 14
click at [1133, 221] on span "Quantidade" at bounding box center [1164, 218] width 70 height 14
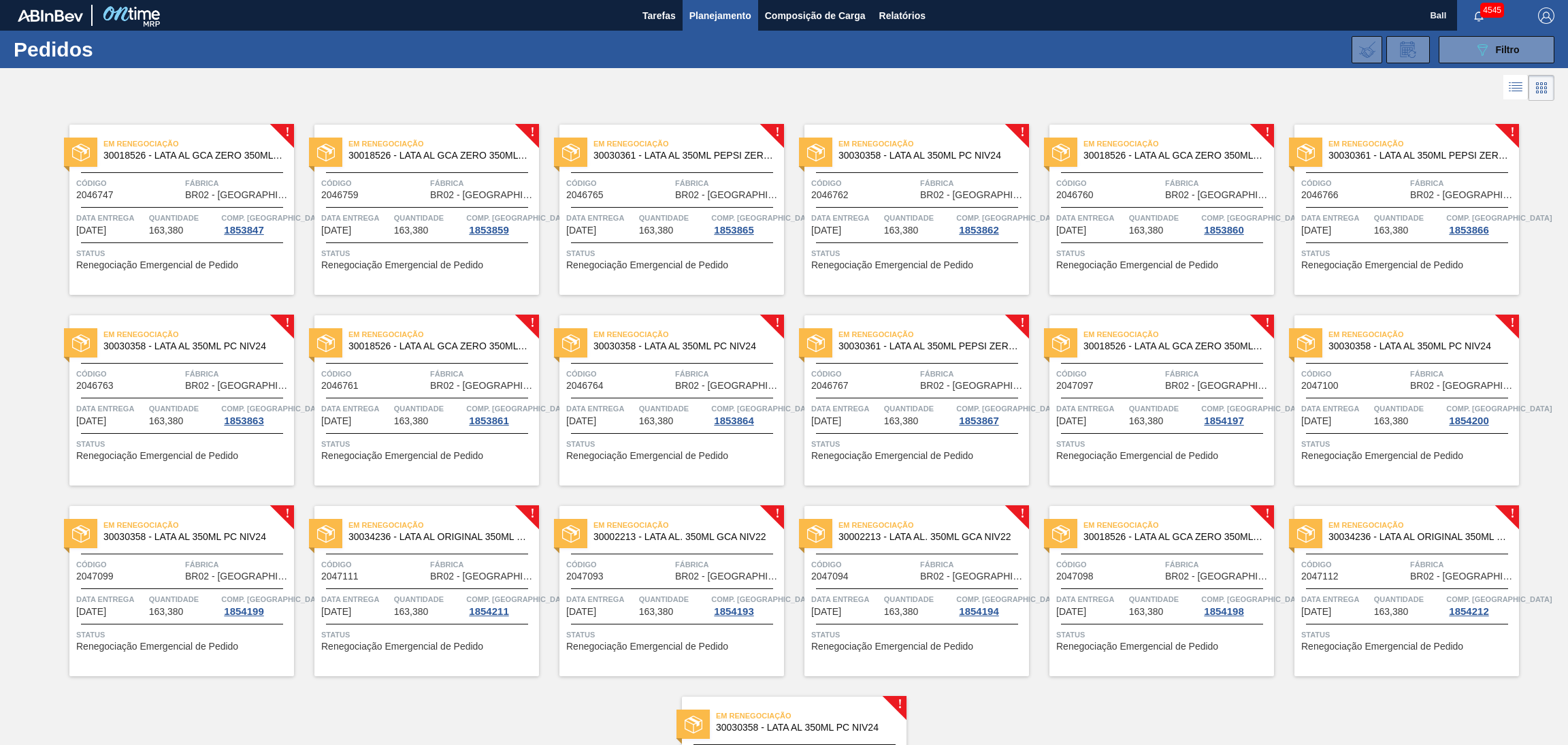
click at [1412, 227] on div "Quantidade 163,380" at bounding box center [1409, 224] width 70 height 25
click at [1481, 40] on button "089F7B8B-B2A5-4AFE-B5C0-19BA573D28AC Filtro" at bounding box center [1496, 50] width 115 height 27
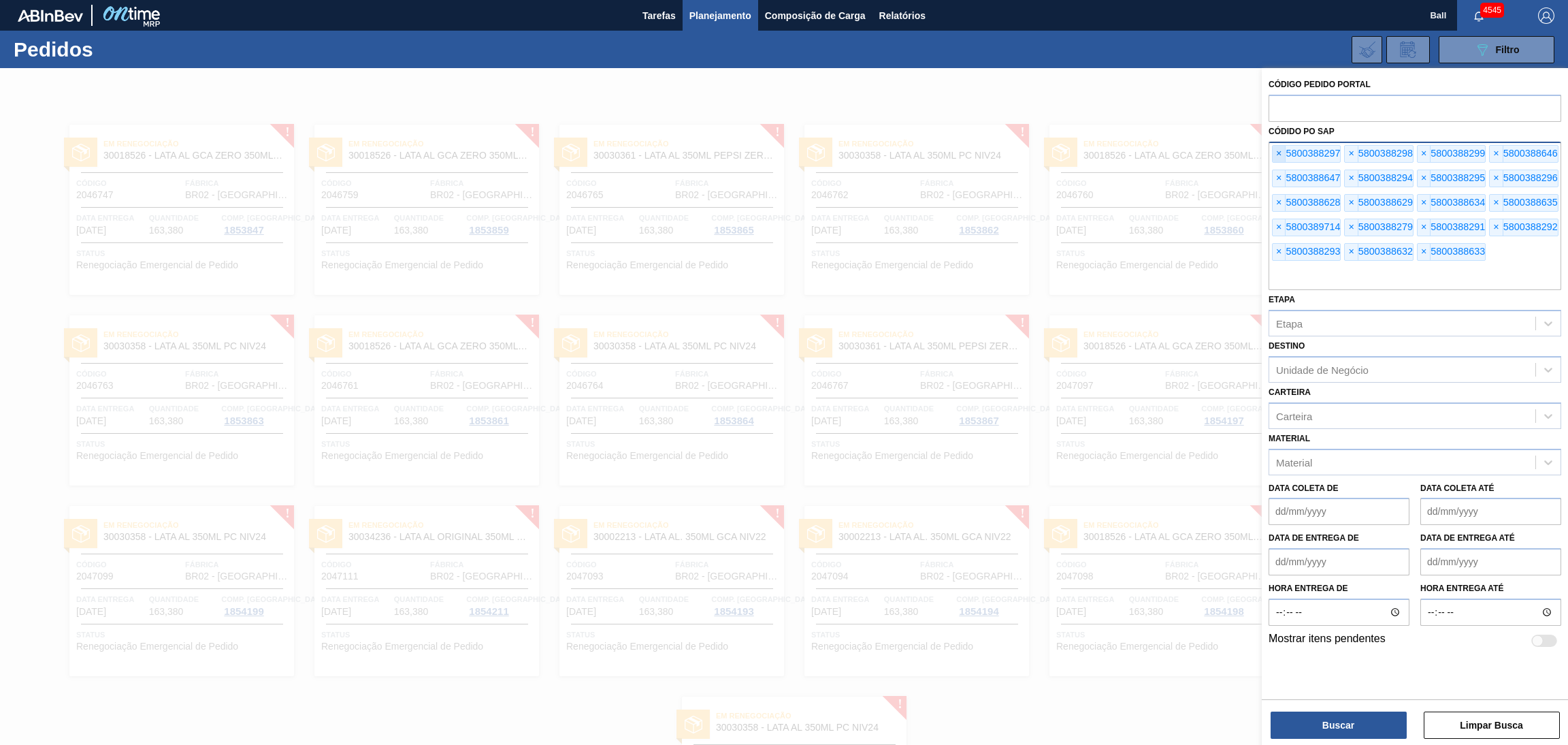
click at [1281, 157] on span "×" at bounding box center [1278, 154] width 13 height 16
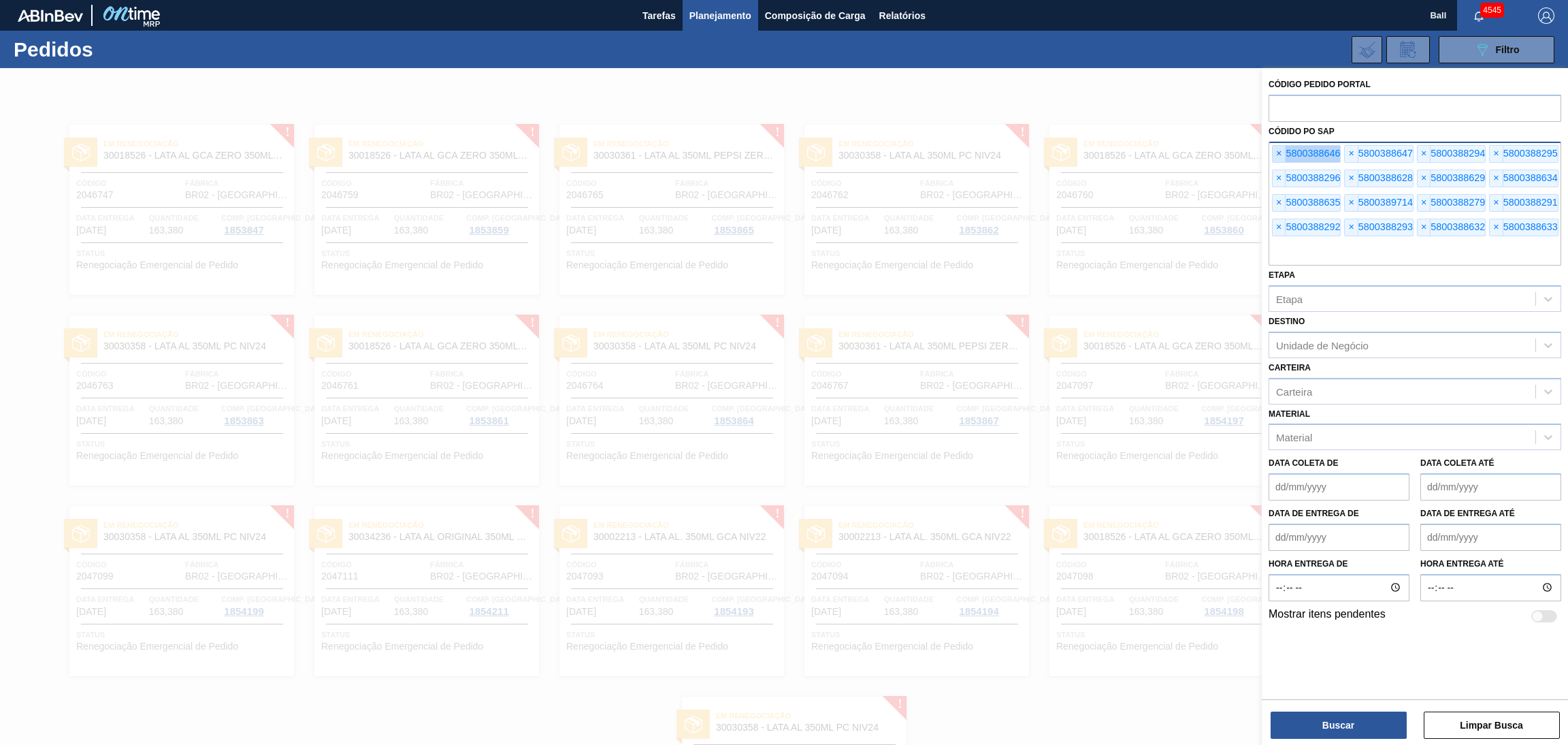
click at [1281, 157] on span "×" at bounding box center [1278, 154] width 13 height 16
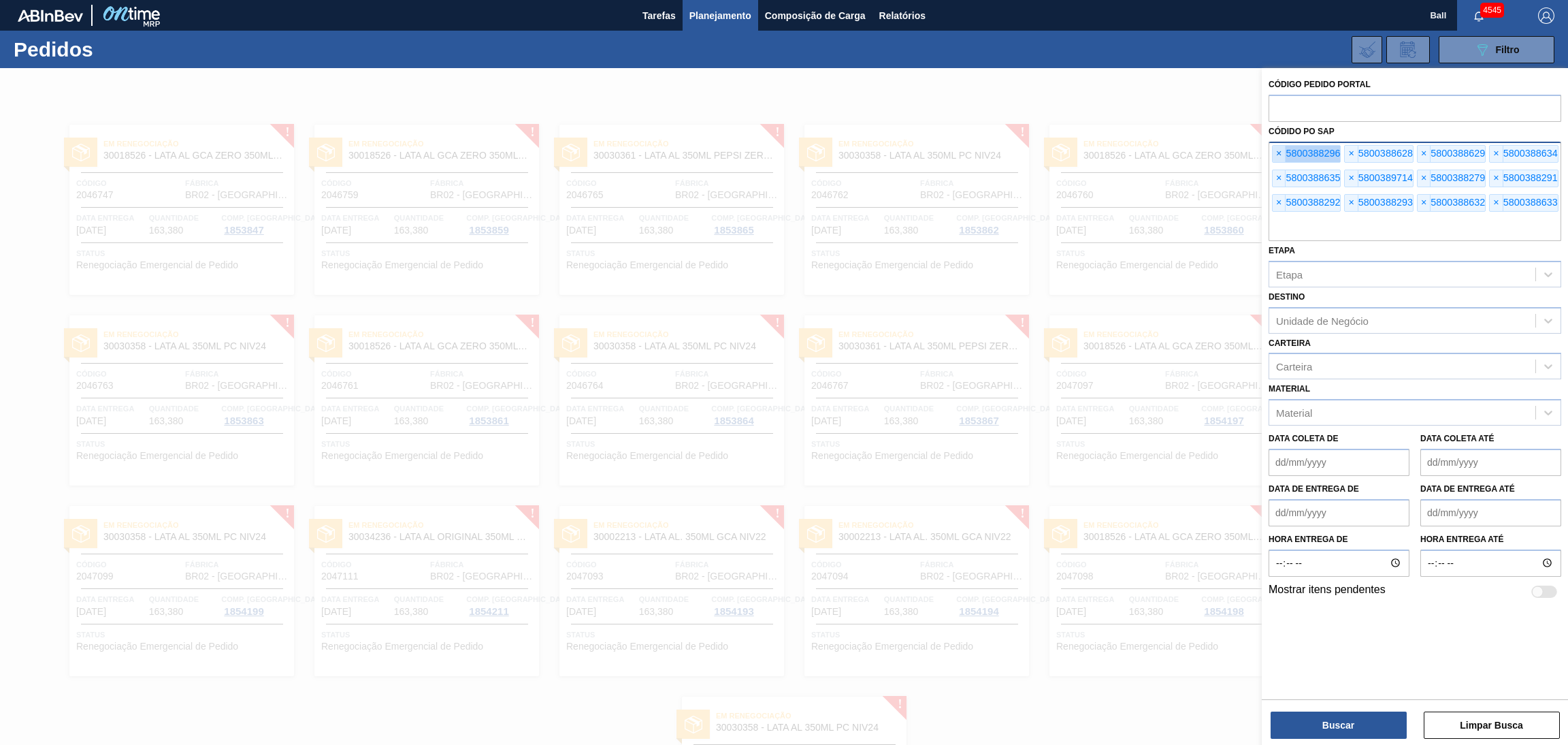
click at [1281, 157] on span "×" at bounding box center [1278, 154] width 13 height 16
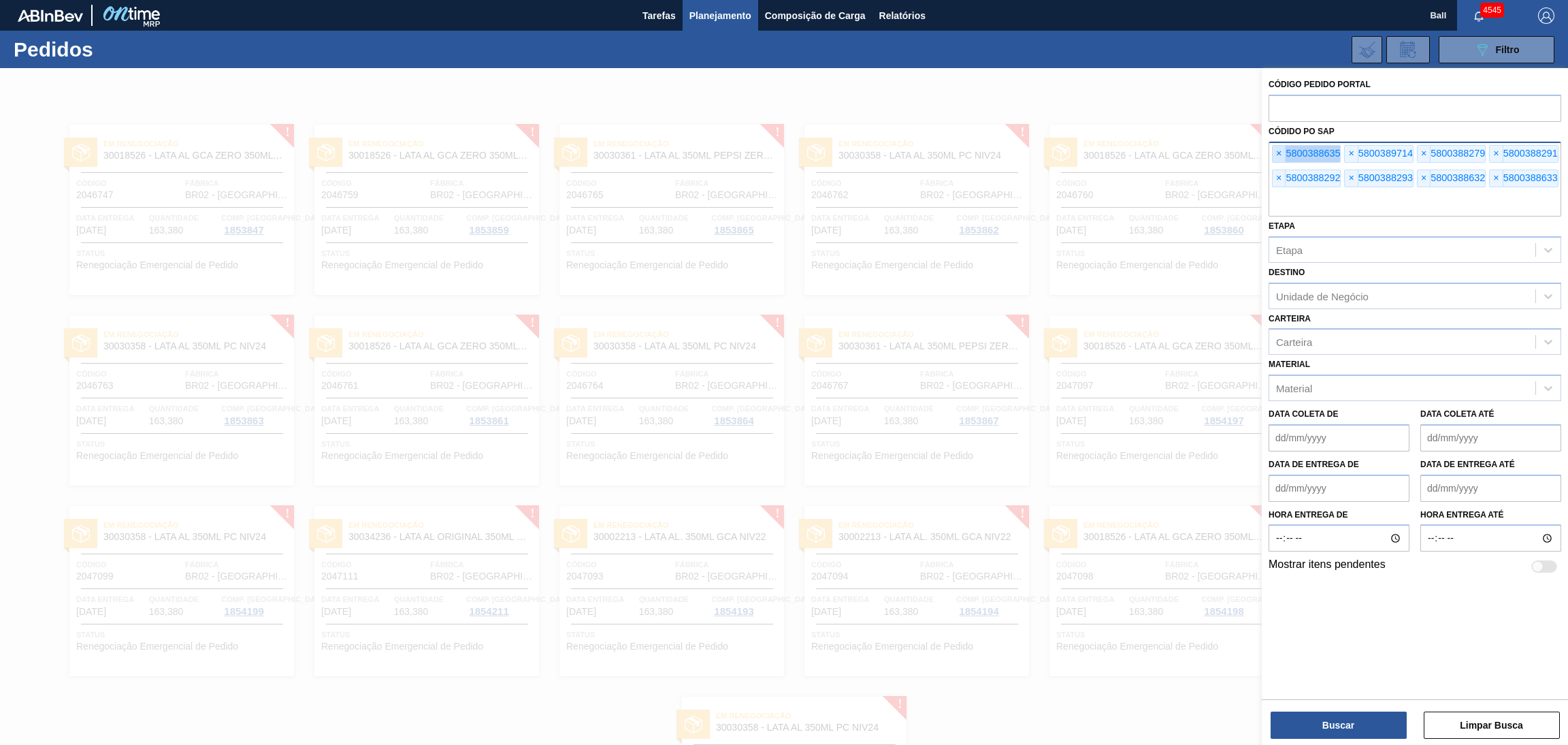
click at [1281, 157] on span "×" at bounding box center [1278, 154] width 13 height 16
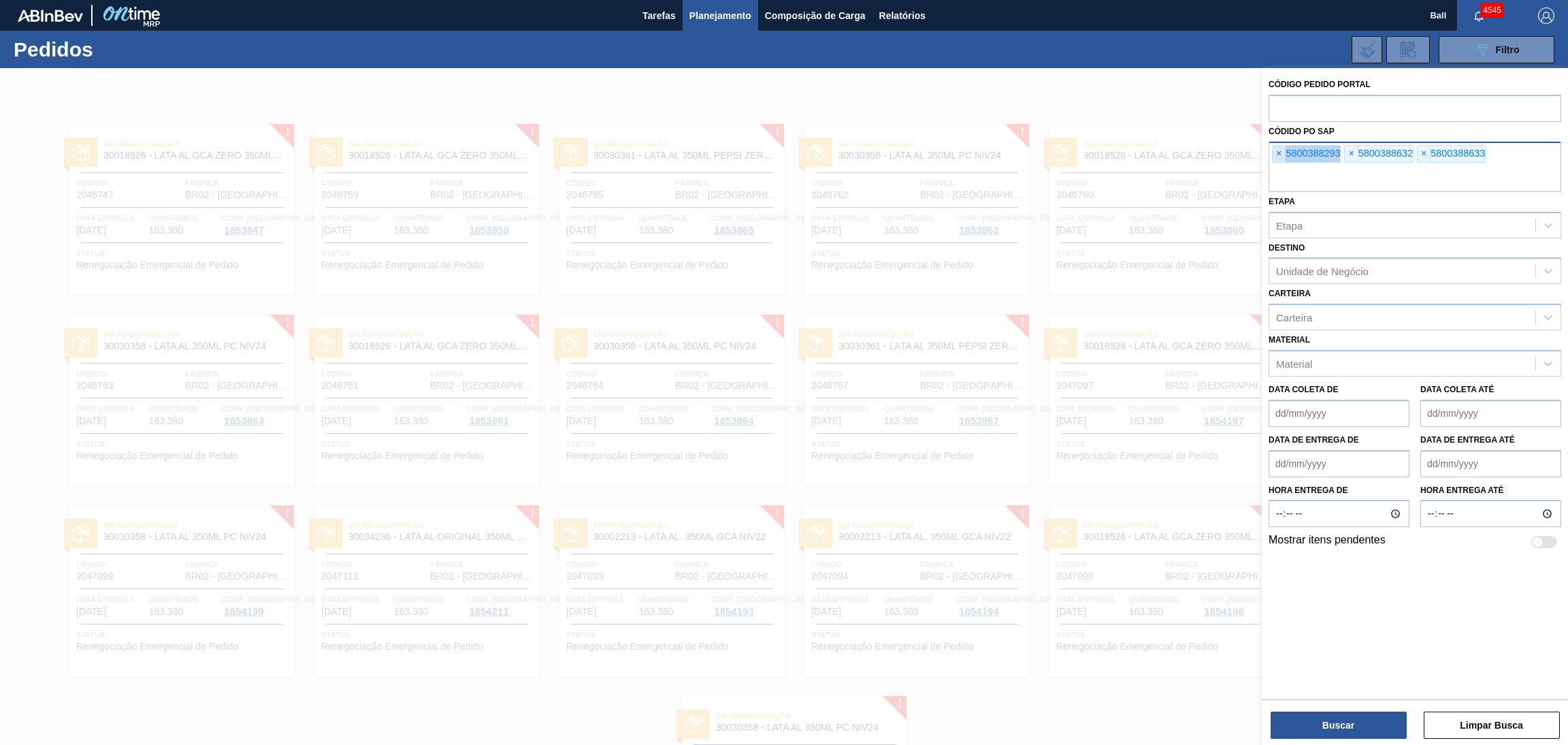
click at [1281, 157] on span "×" at bounding box center [1278, 154] width 13 height 16
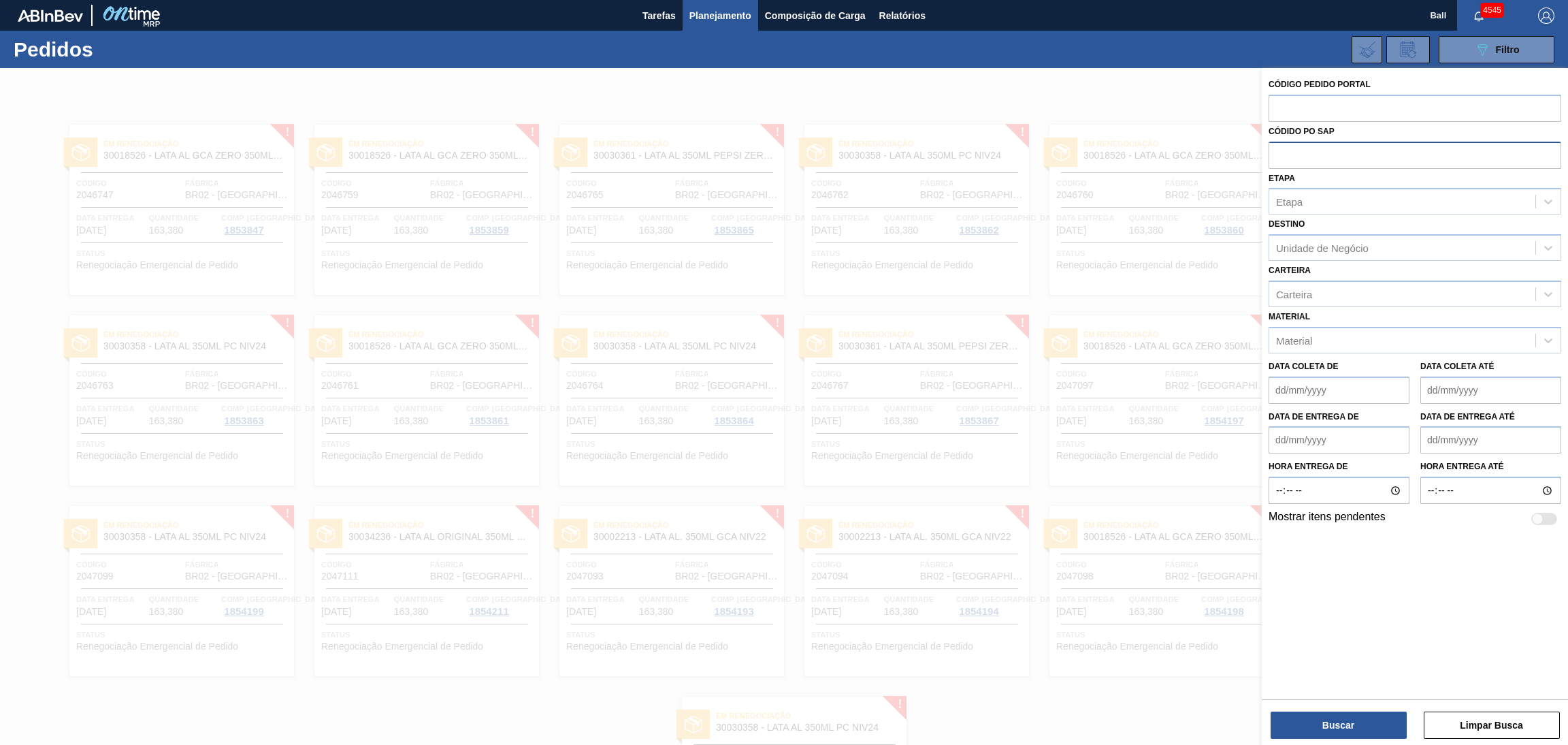
paste input "text"
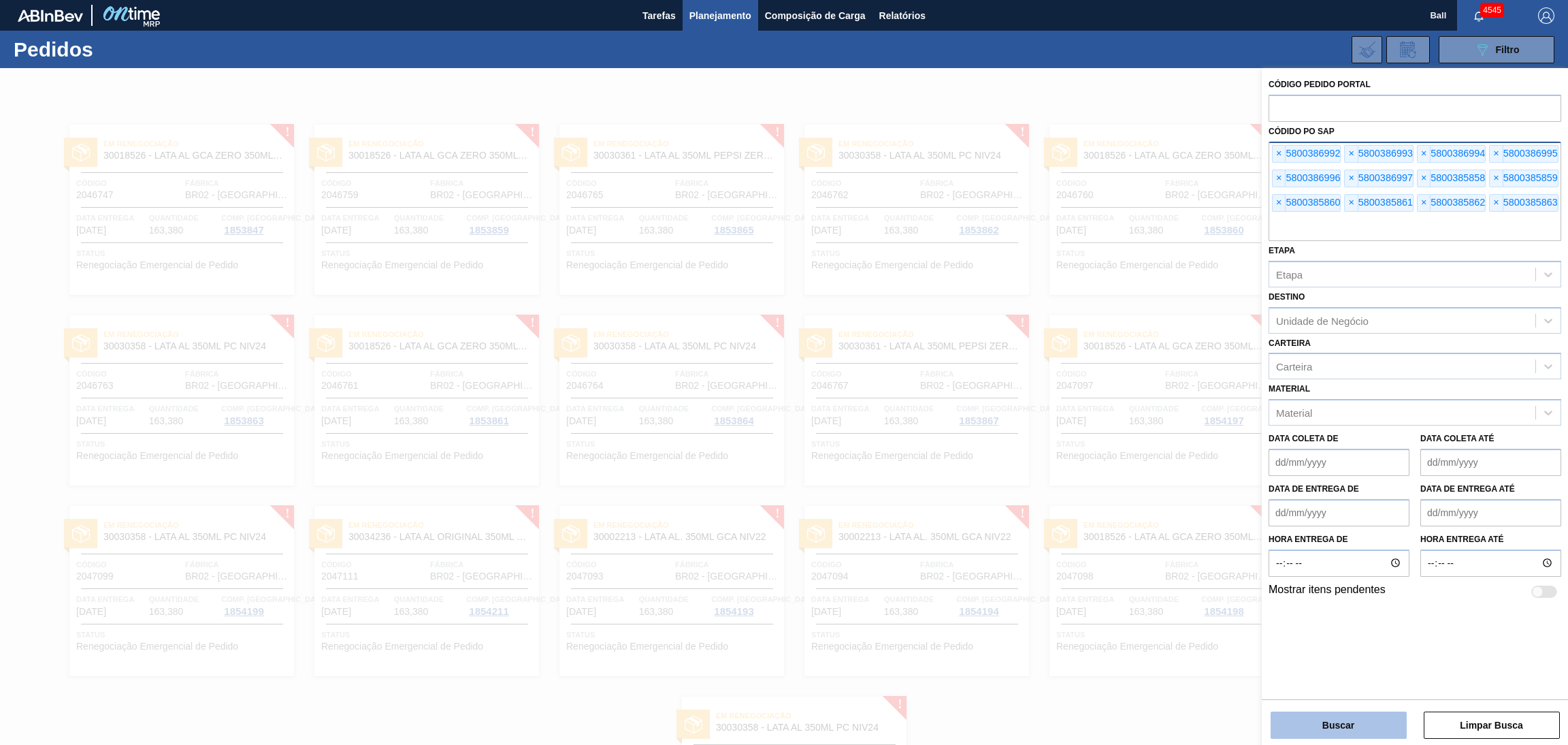
click at [1340, 722] on button "Buscar" at bounding box center [1338, 725] width 136 height 27
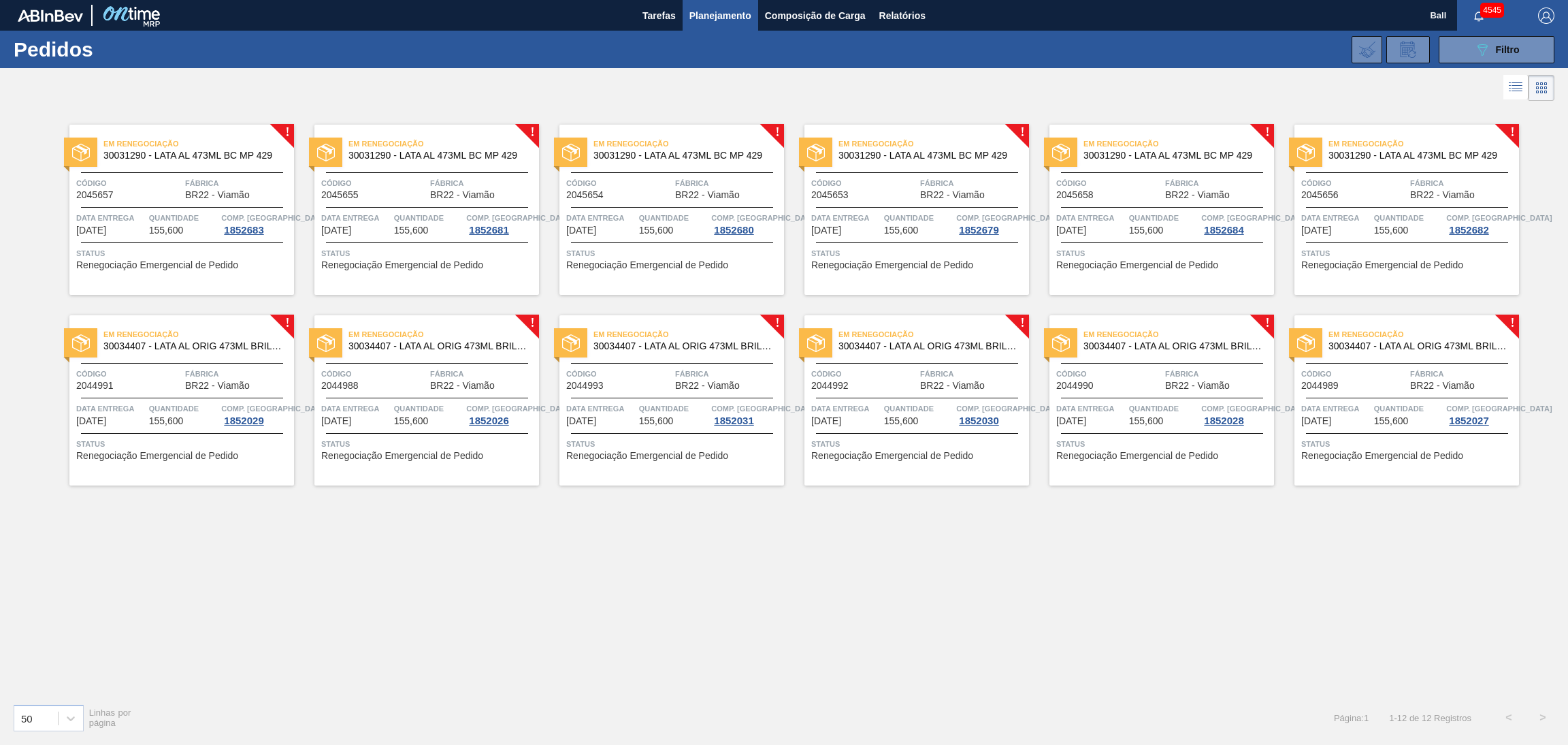
click at [165, 208] on div at bounding box center [182, 207] width 202 height 1
click at [365, 180] on span "Código" at bounding box center [374, 183] width 105 height 14
click at [656, 209] on div "Em Renegociação 30031290 - LATA AL 473ML BC MP 429 Código 2045654 Fábrica BR22 …" at bounding box center [672, 209] width 225 height 170
click at [864, 231] on div "Data Entrega 10/10/2025" at bounding box center [846, 224] width 70 height 25
drag, startPoint x: 1142, startPoint y: 205, endPoint x: 1279, endPoint y: 224, distance: 138.3
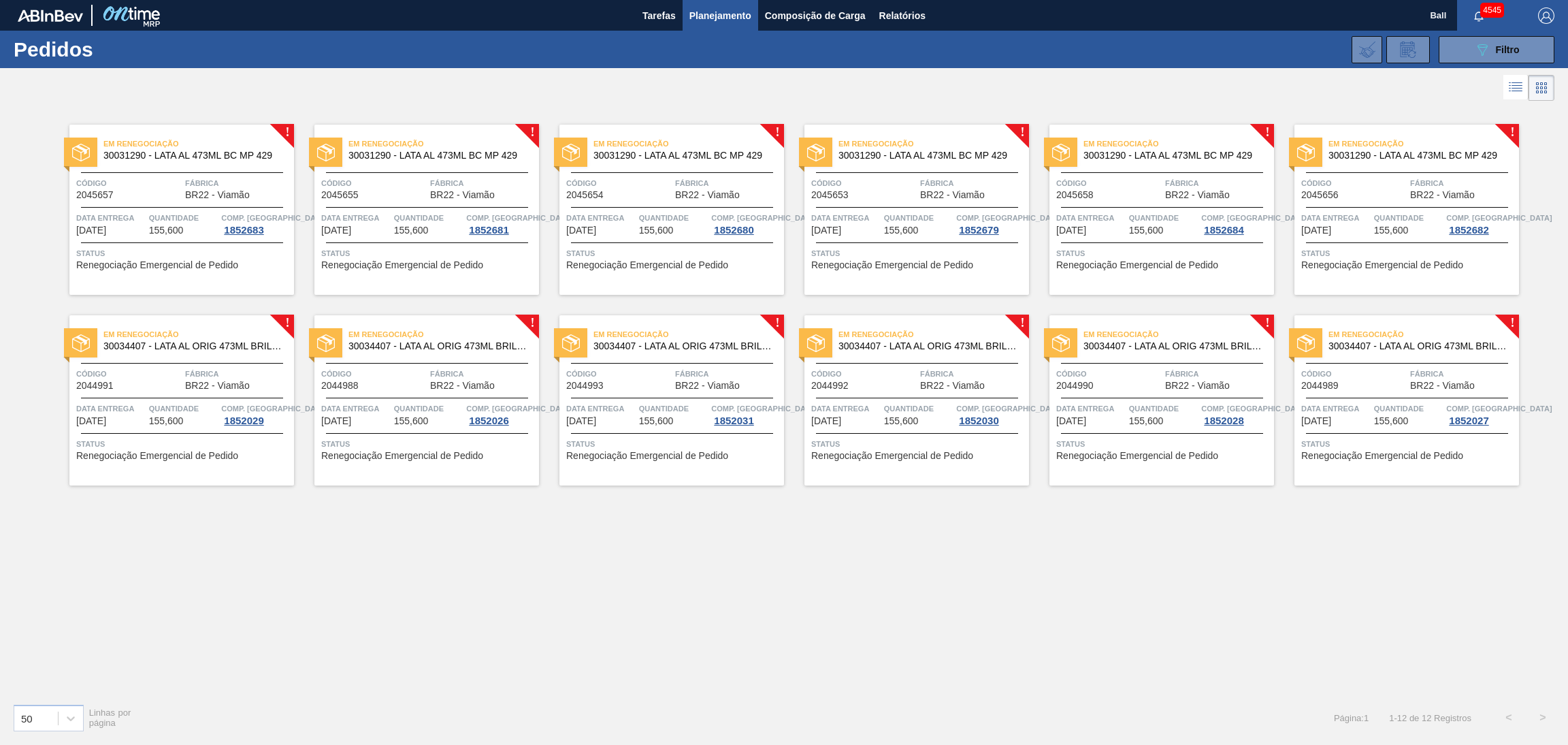
click at [1144, 205] on div "Em Renegociação 30031290 - LATA AL 473ML BC MP 429 Código 2045658 Fábrica BR22 …" at bounding box center [1161, 209] width 225 height 170
click at [1394, 200] on div "Código 2045656" at bounding box center [1353, 188] width 105 height 24
click at [663, 23] on span "Tarefas" at bounding box center [659, 16] width 33 height 16
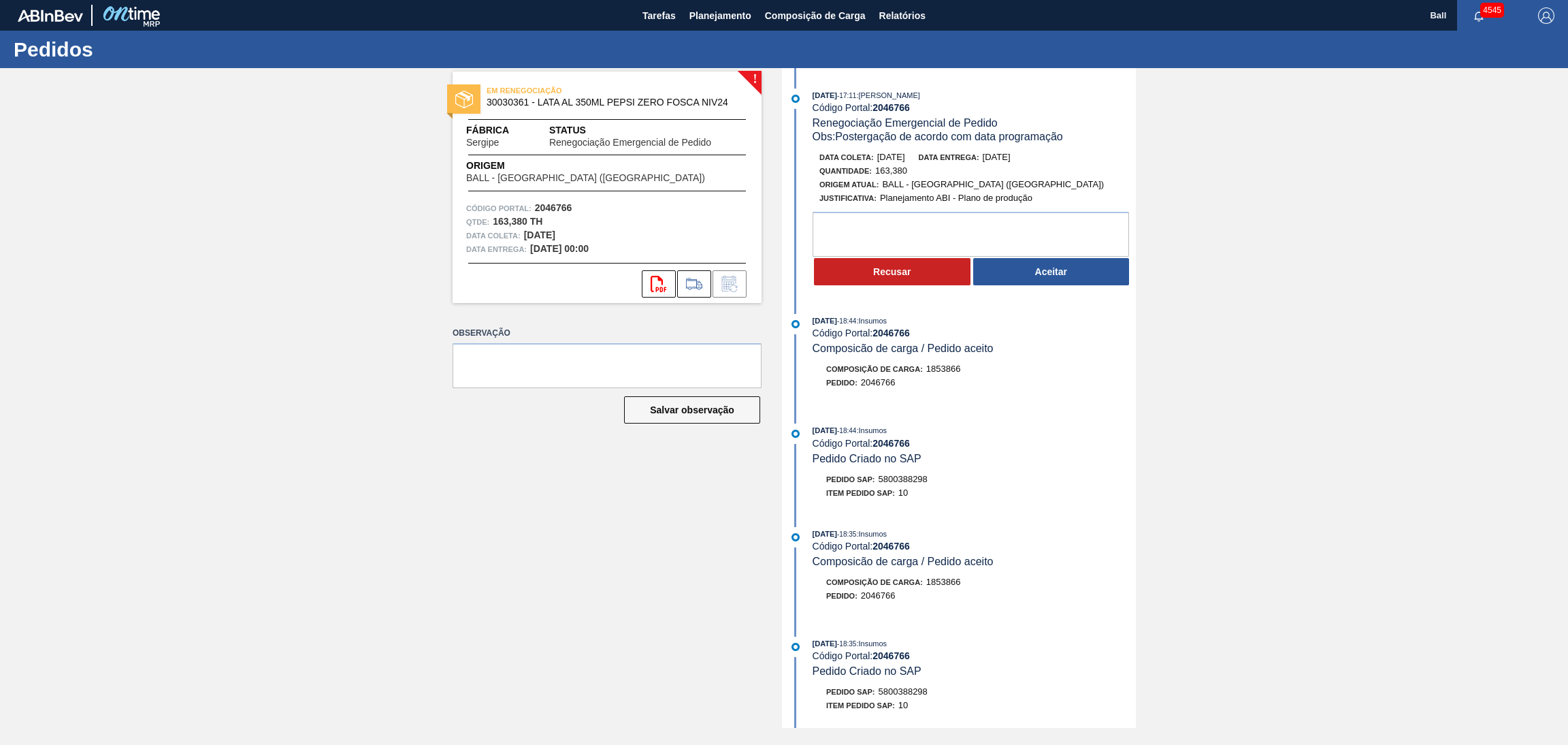
click at [1349, 141] on div "! EM RENEGOCIAÇÃO 30030361 - LATA AL 350ML PEPSI ZERO FOSCA NIV24 Fábrica Sergi…" at bounding box center [784, 398] width 1568 height 660
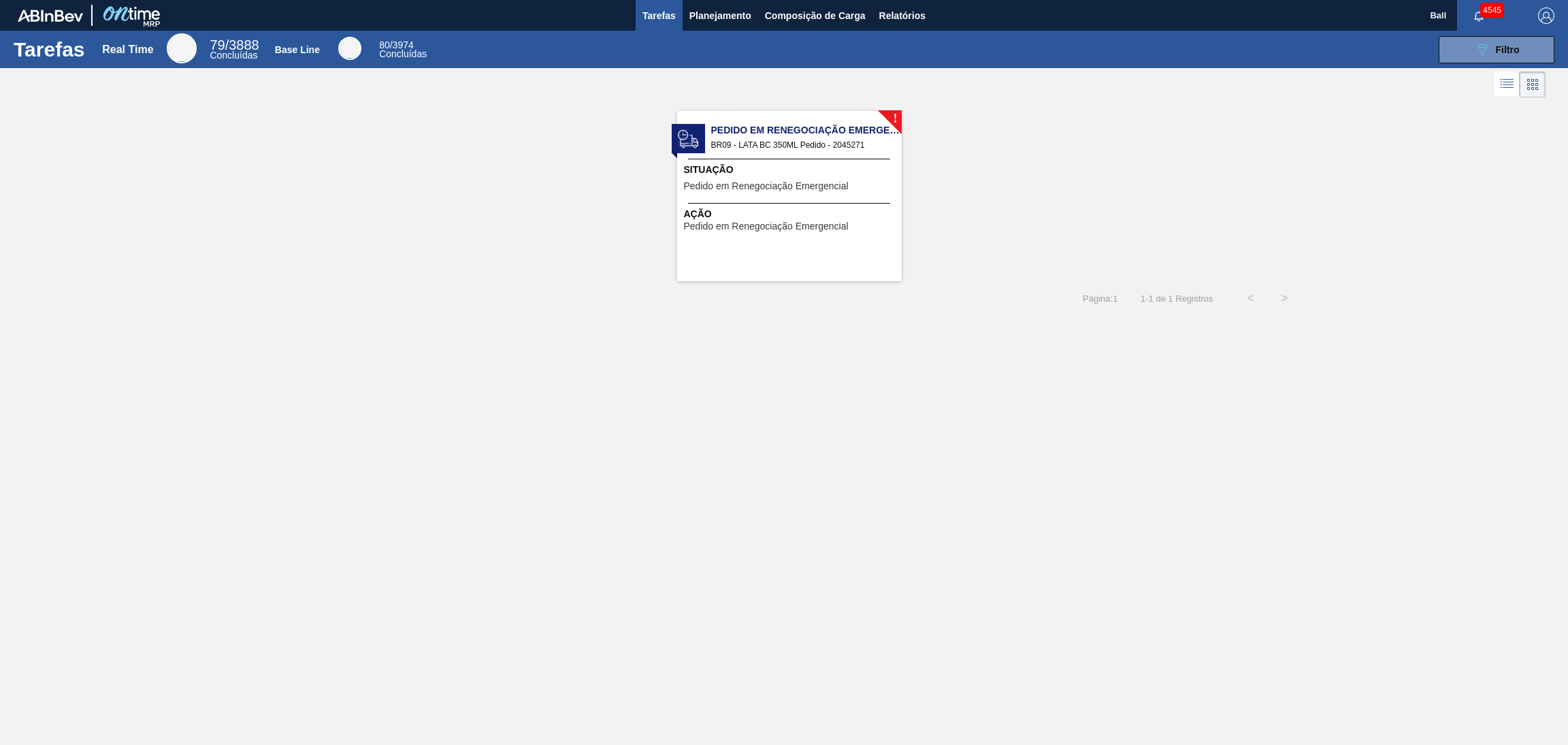
click at [816, 185] on span "Pedido em Renegociação Emergencial" at bounding box center [766, 186] width 165 height 10
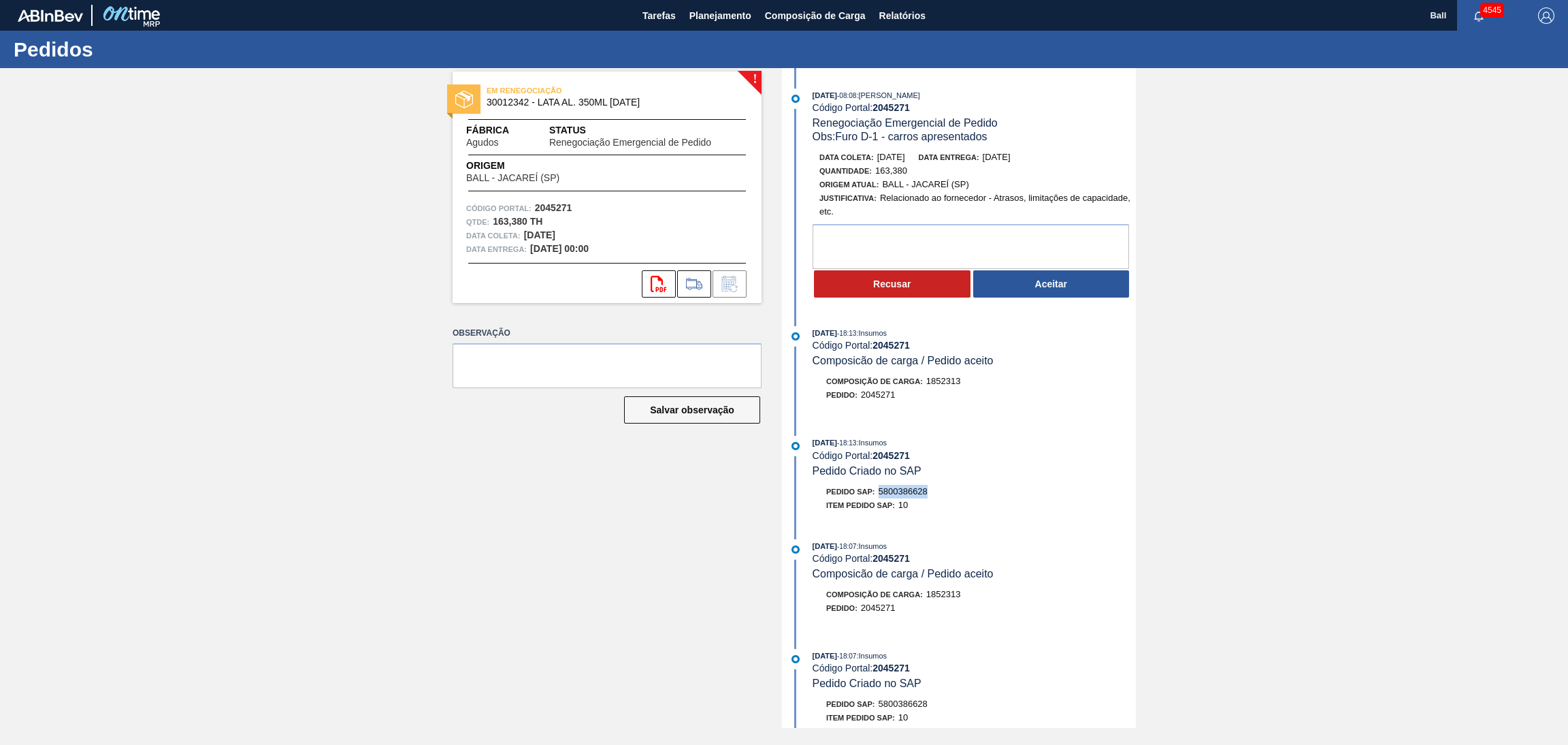
drag, startPoint x: 930, startPoint y: 496, endPoint x: 881, endPoint y: 498, distance: 49.0
click at [881, 498] on div "Pedido SAP: 5800386628" at bounding box center [974, 491] width 323 height 14
copy span "5800386628"
click at [892, 245] on textarea at bounding box center [970, 247] width 316 height 45
type textarea "FATURADO"
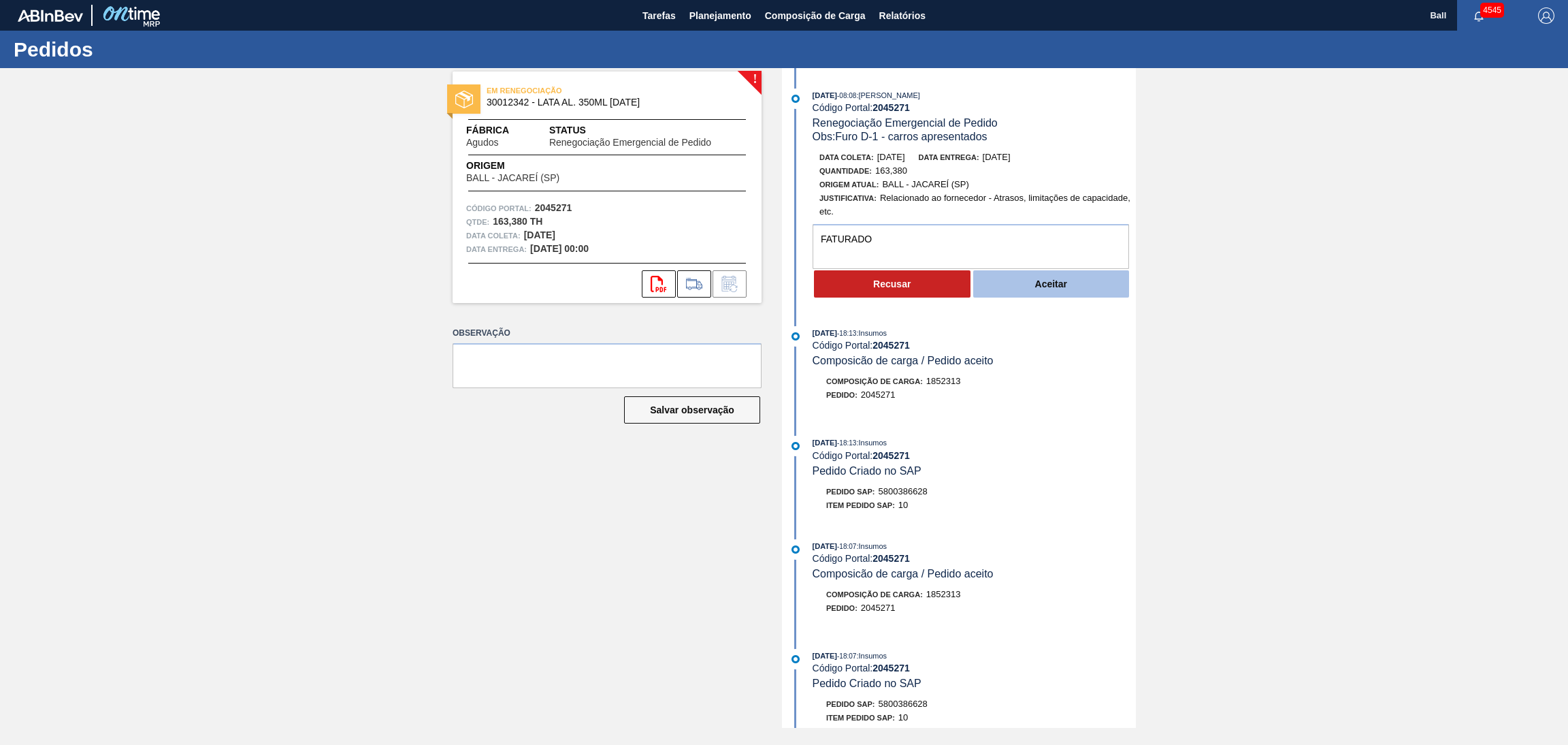
click at [1053, 289] on button "Aceitar" at bounding box center [1051, 284] width 156 height 27
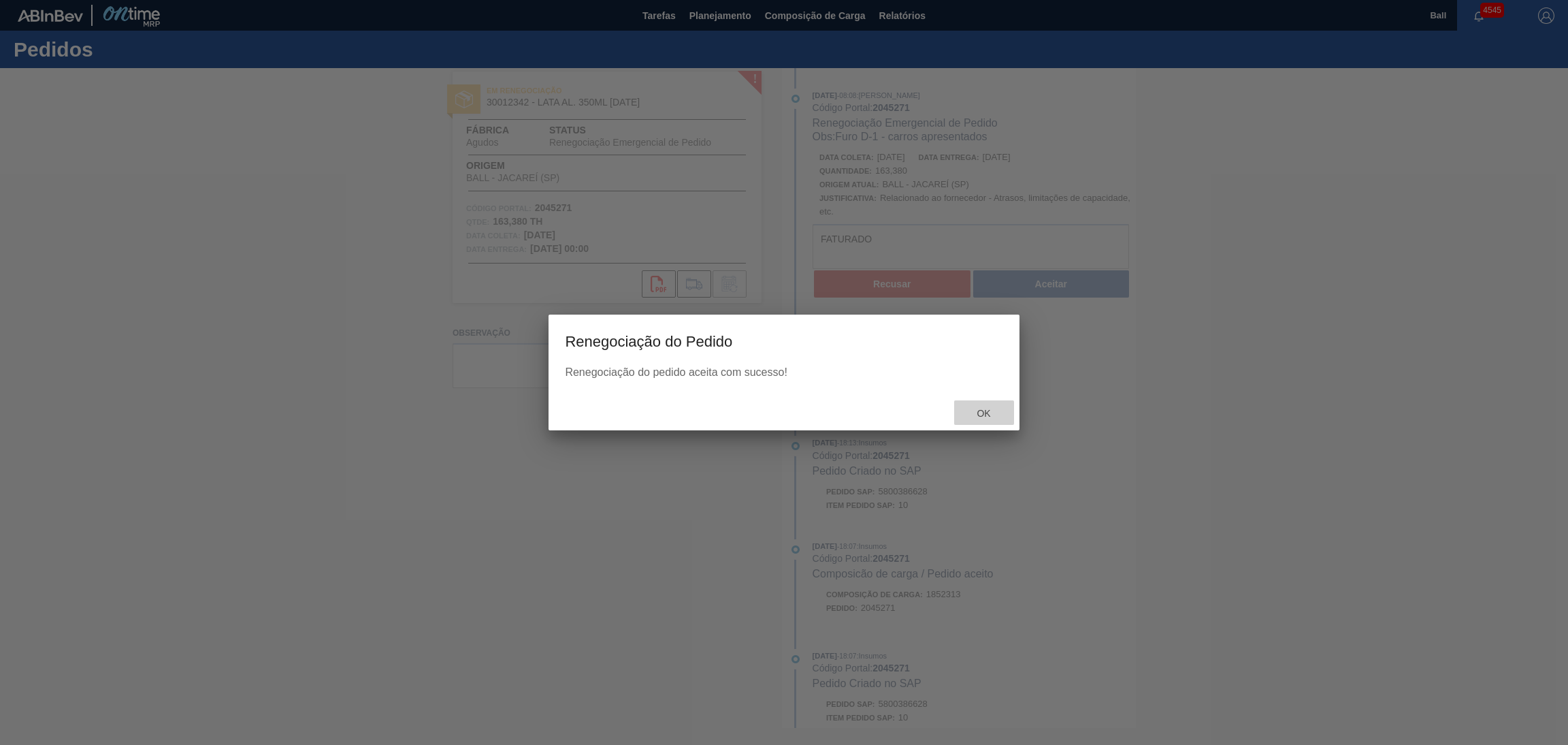
click at [989, 416] on span "Ok" at bounding box center [983, 414] width 36 height 11
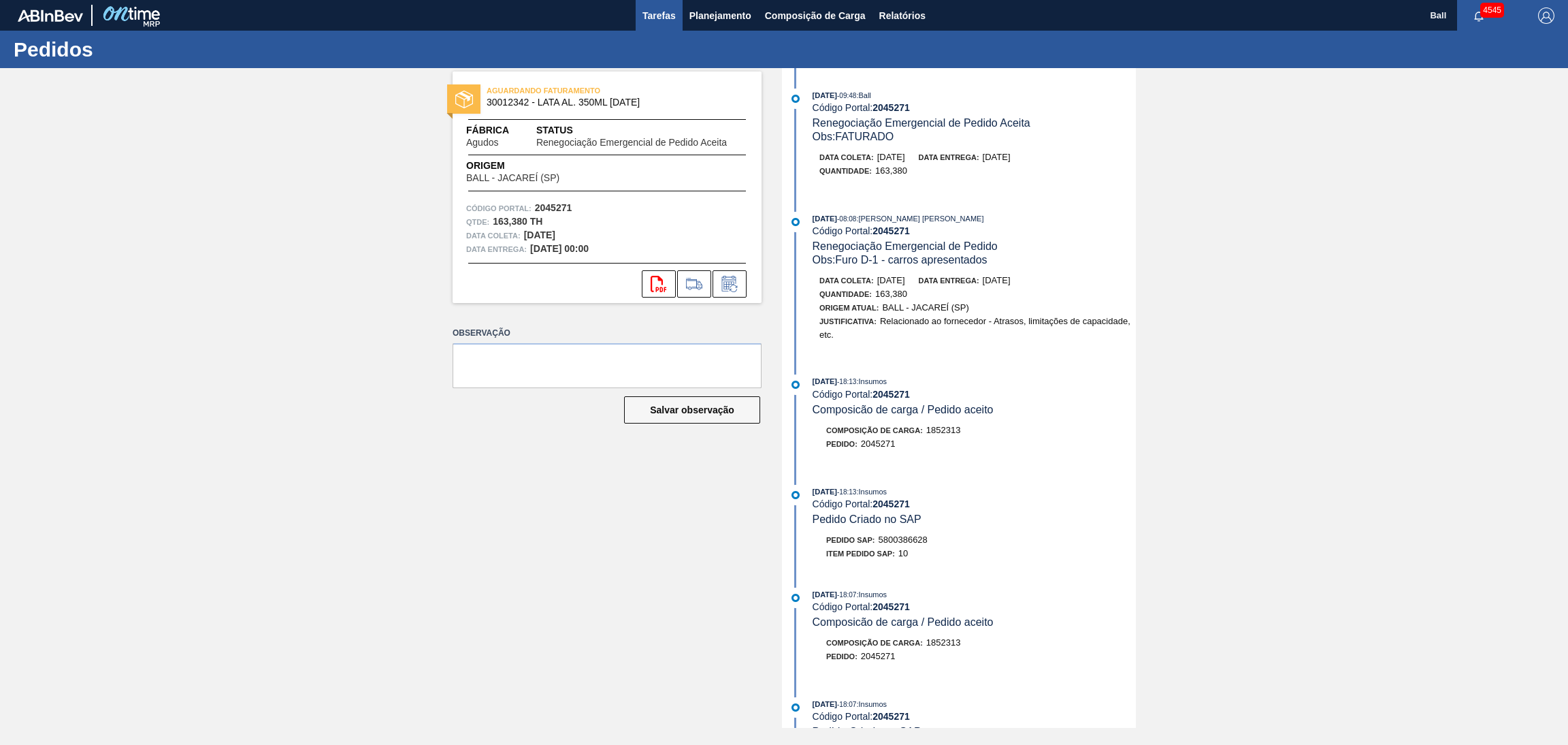
click at [644, 17] on span "Tarefas" at bounding box center [659, 16] width 33 height 16
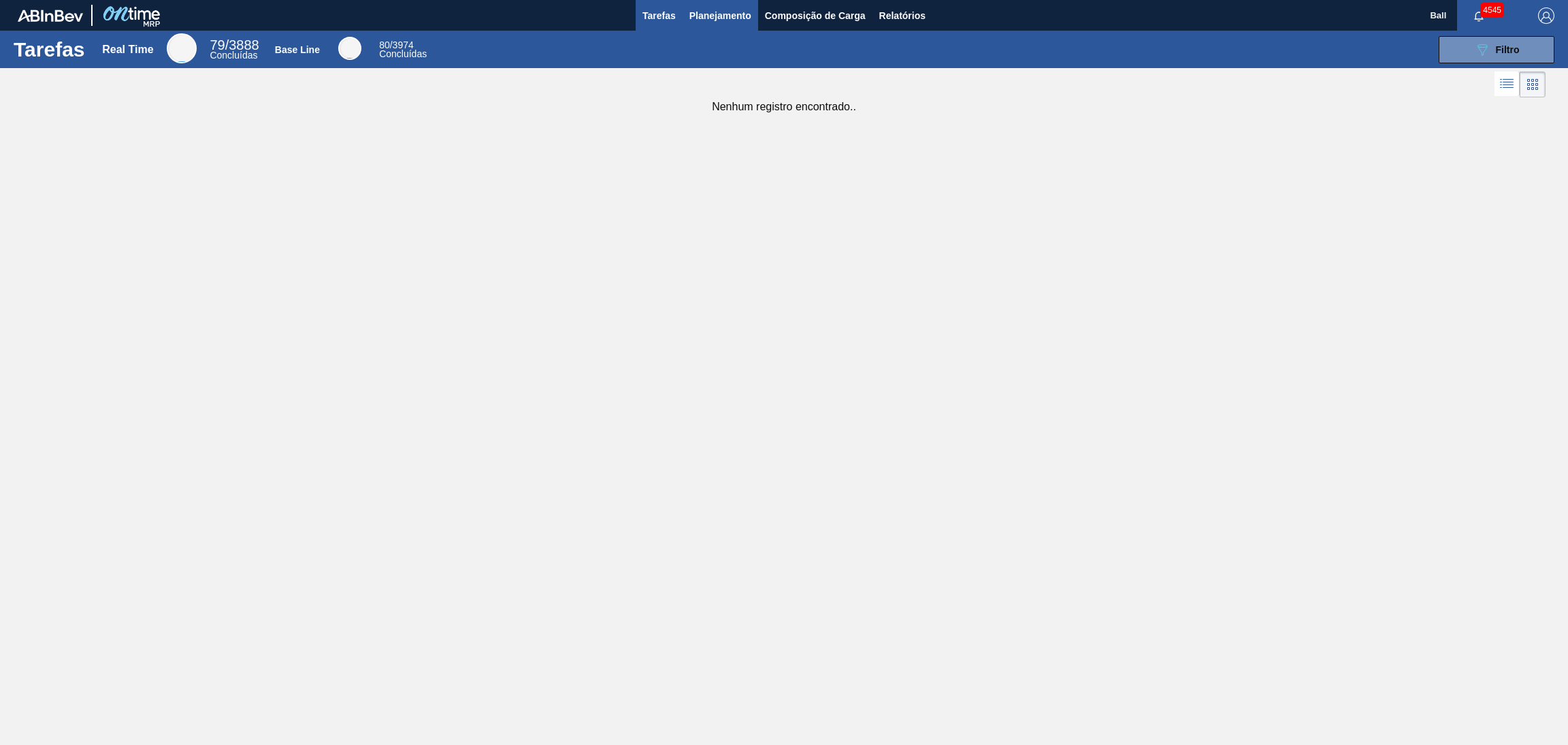
click at [726, 12] on span "Planejamento" at bounding box center [720, 16] width 62 height 16
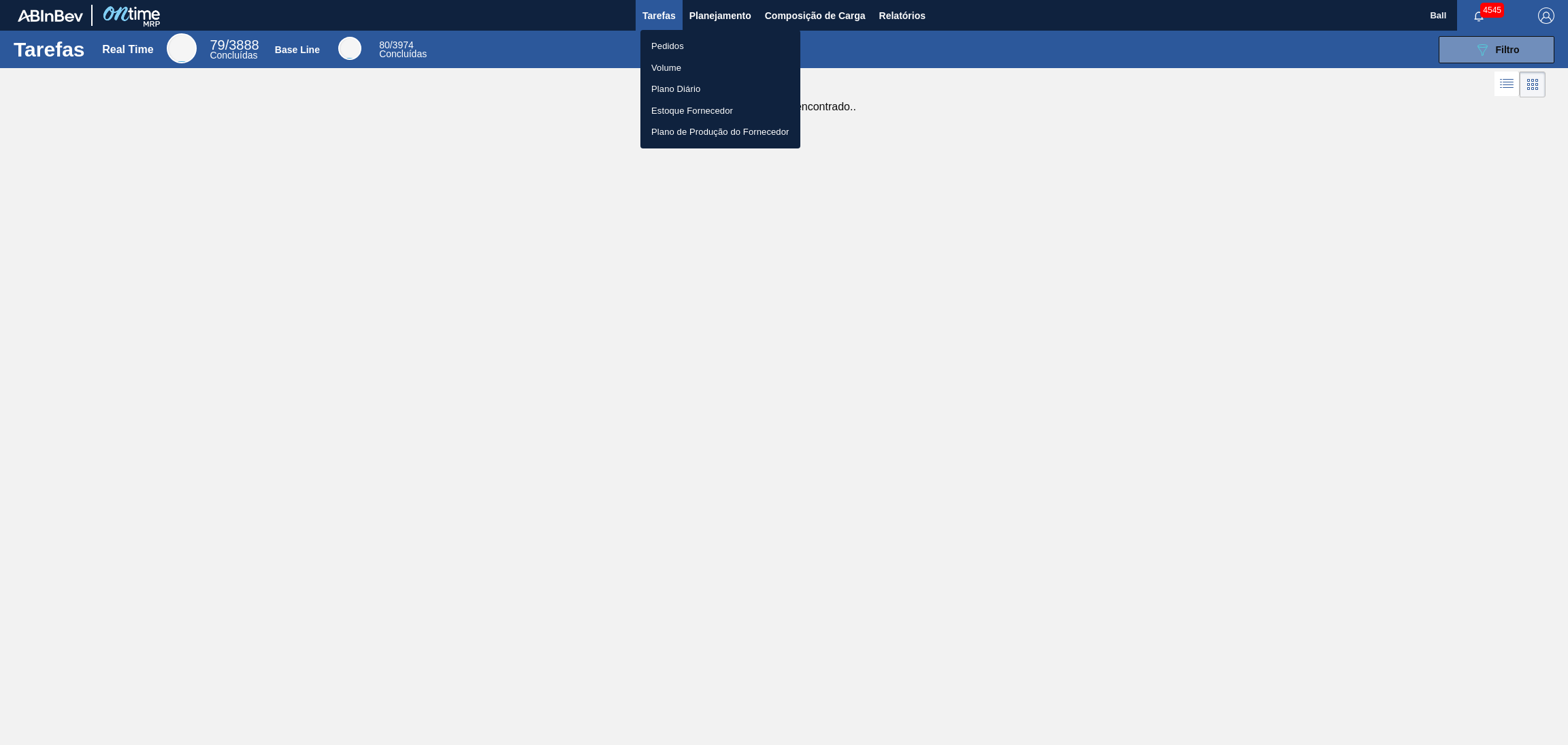
click at [725, 53] on li "Pedidos" at bounding box center [720, 46] width 160 height 22
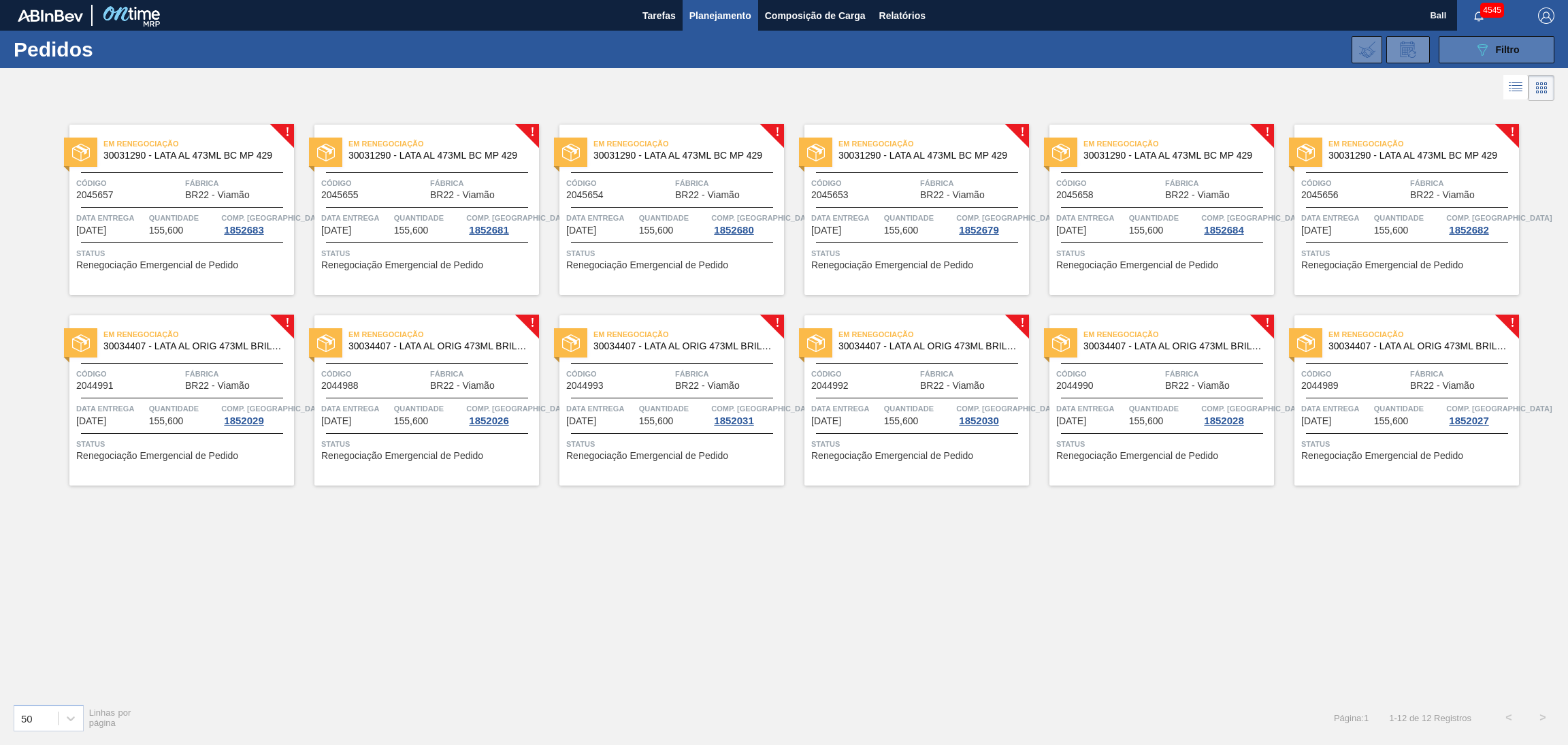
click at [1491, 53] on div "089F7B8B-B2A5-4AFE-B5C0-19BA573D28AC Filtro" at bounding box center [1496, 50] width 46 height 16
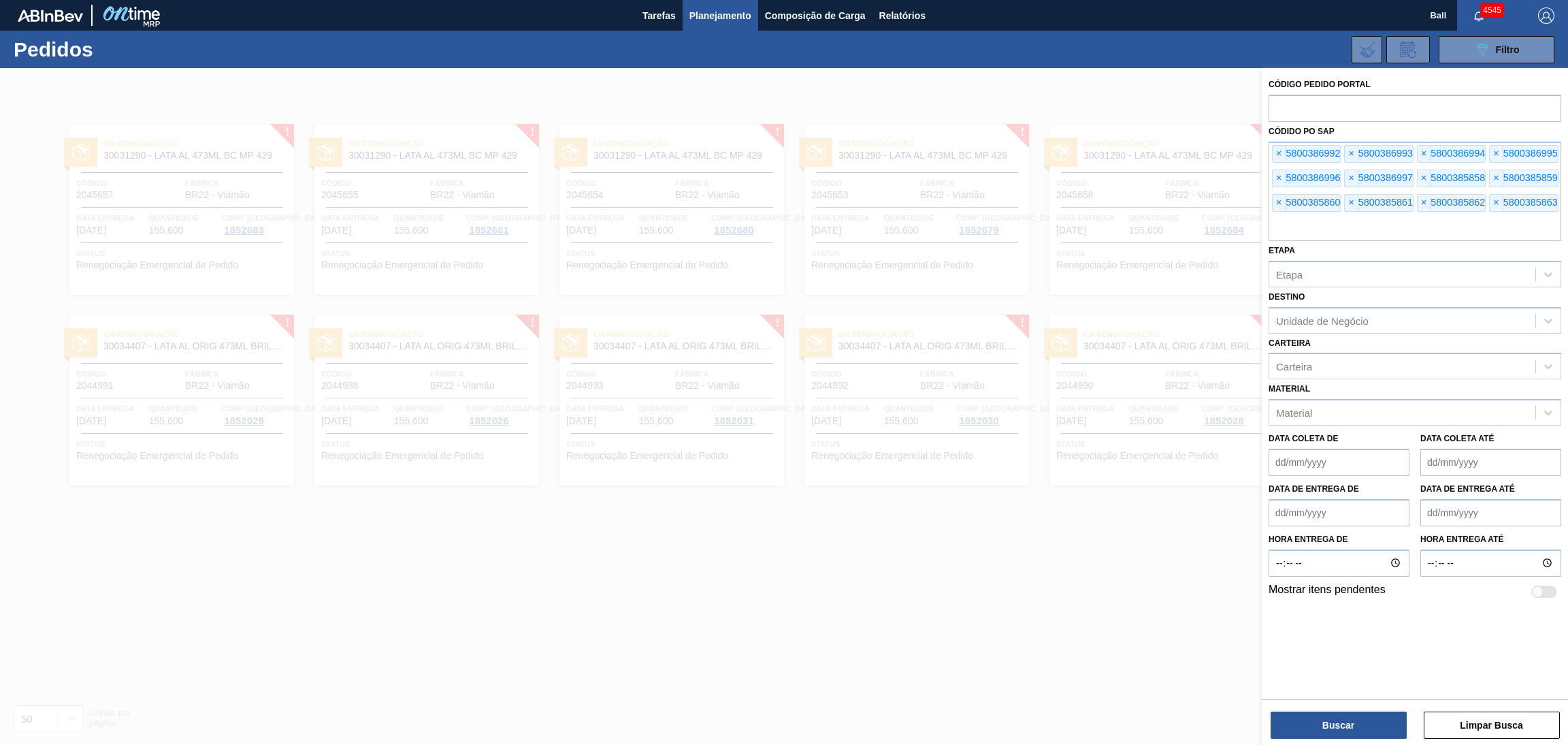
click at [864, 104] on div at bounding box center [784, 441] width 1568 height 745
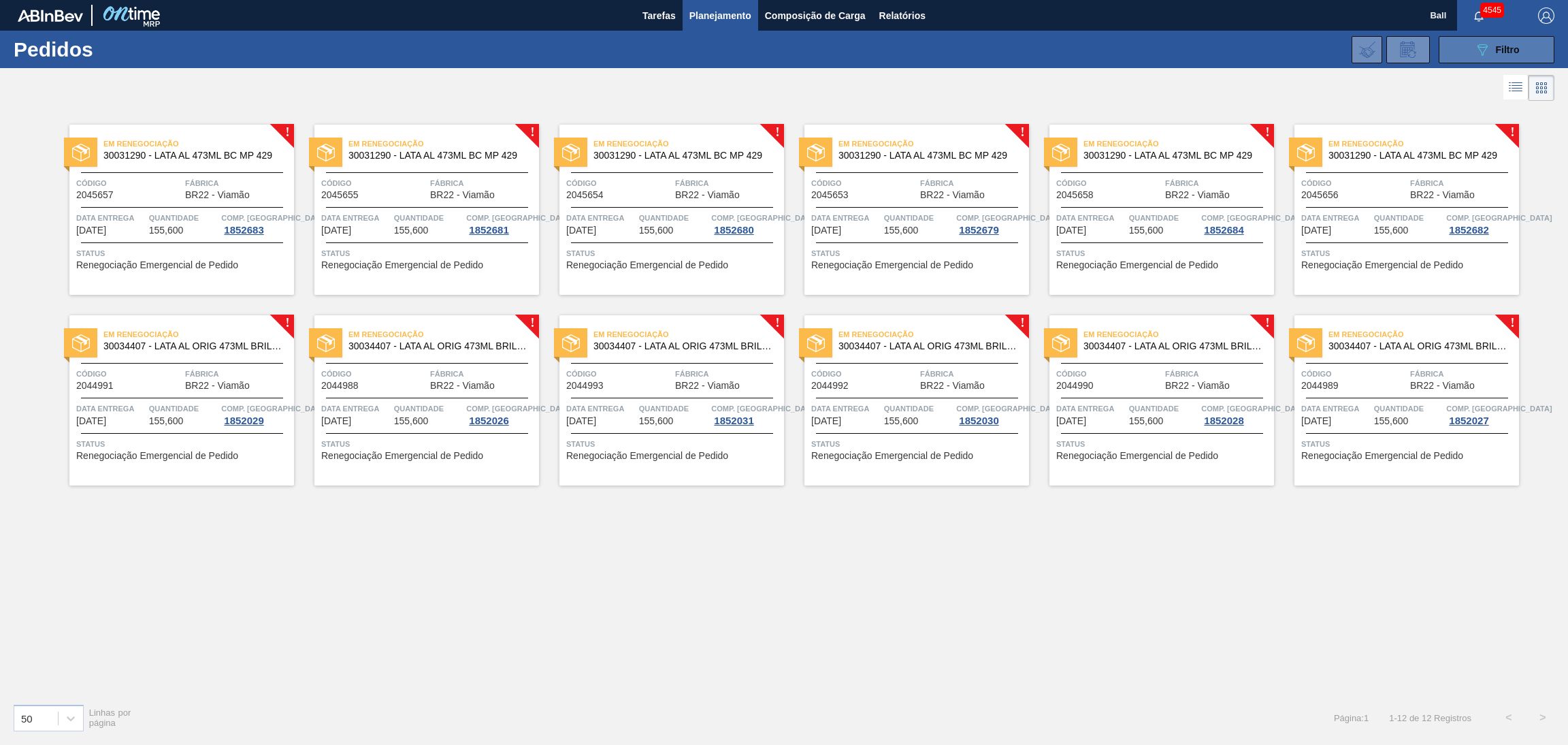
click at [1484, 59] on button "089F7B8B-B2A5-4AFE-B5C0-19BA573D28AC Filtro" at bounding box center [1496, 50] width 115 height 27
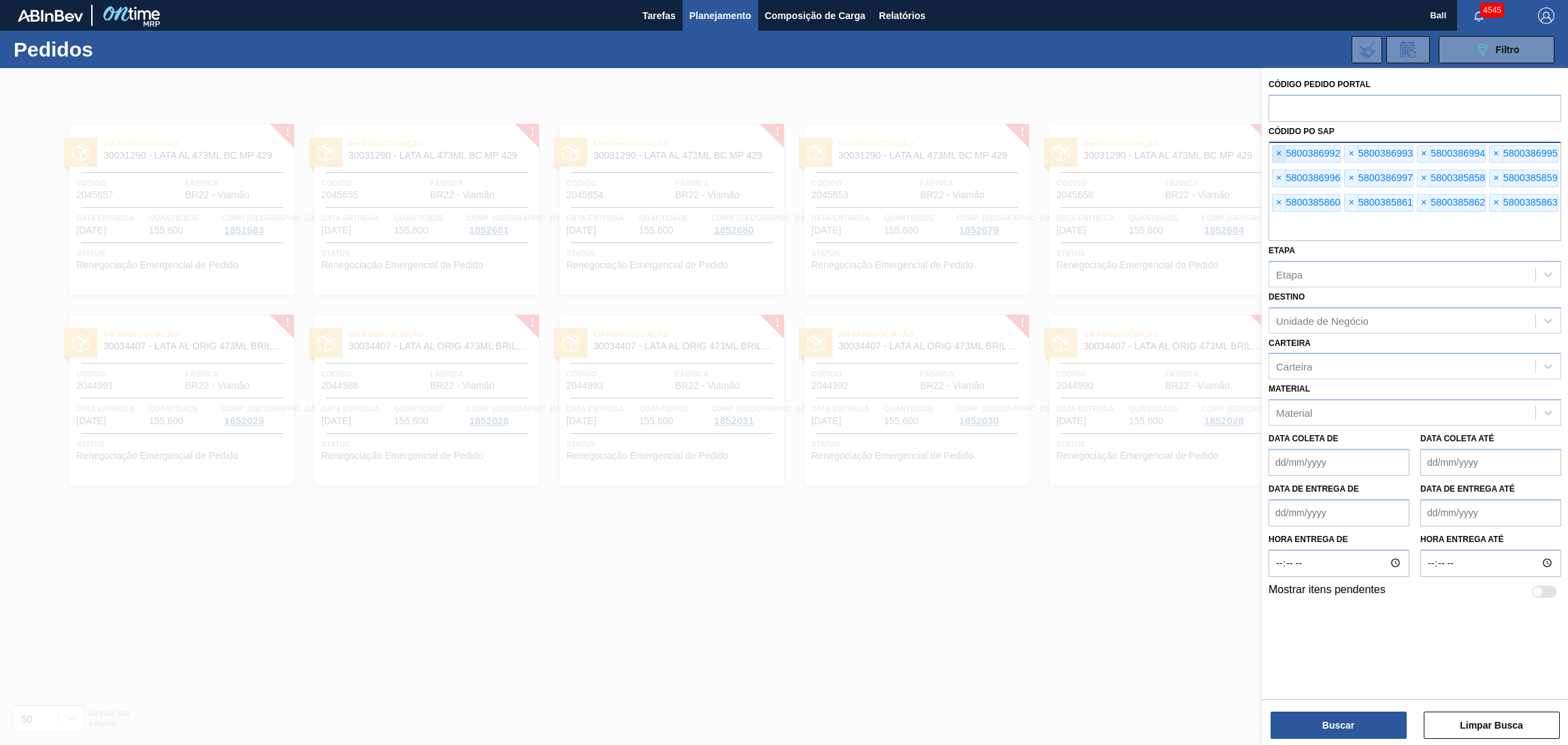
click at [1274, 151] on span "×" at bounding box center [1278, 154] width 13 height 16
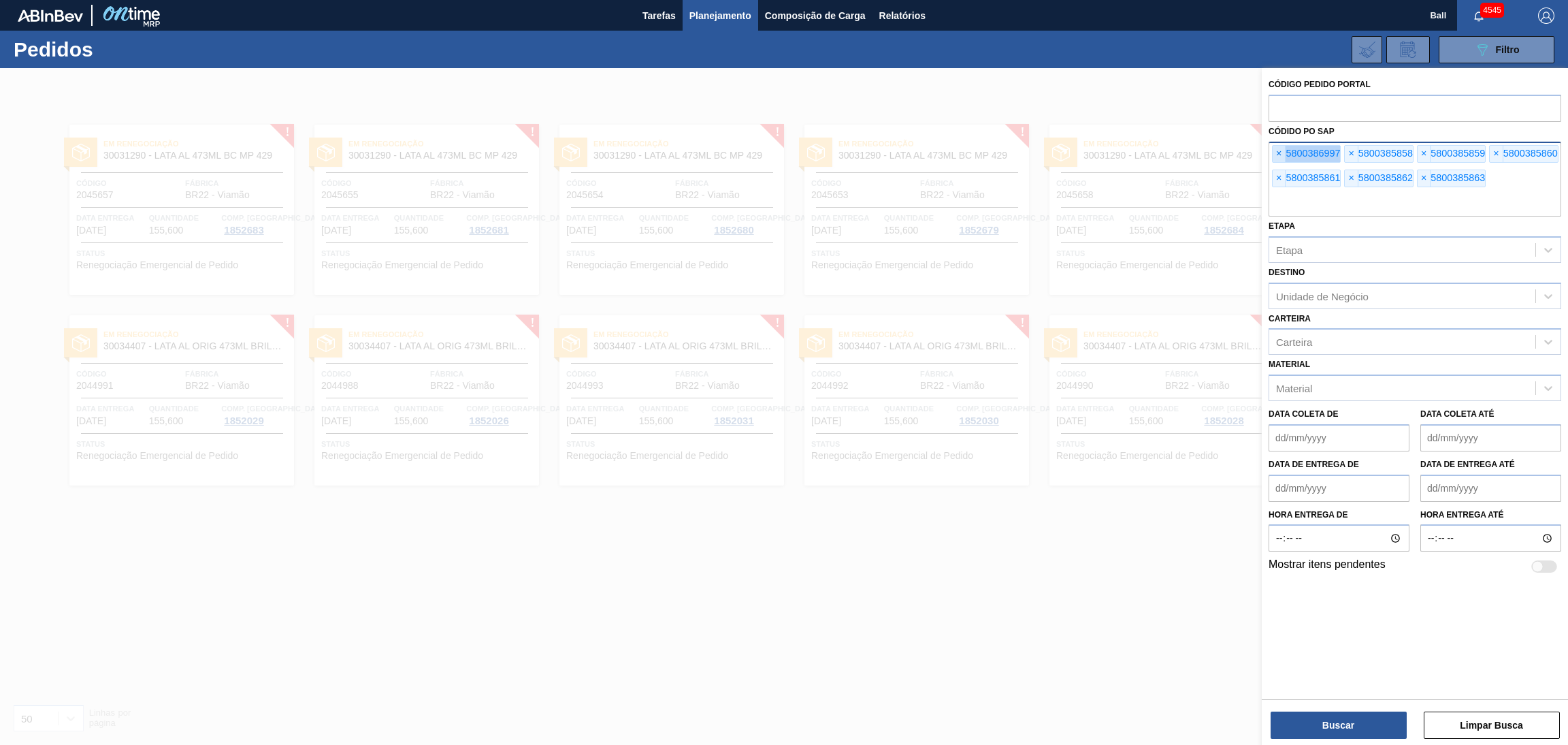
click at [1274, 151] on span "×" at bounding box center [1278, 154] width 13 height 16
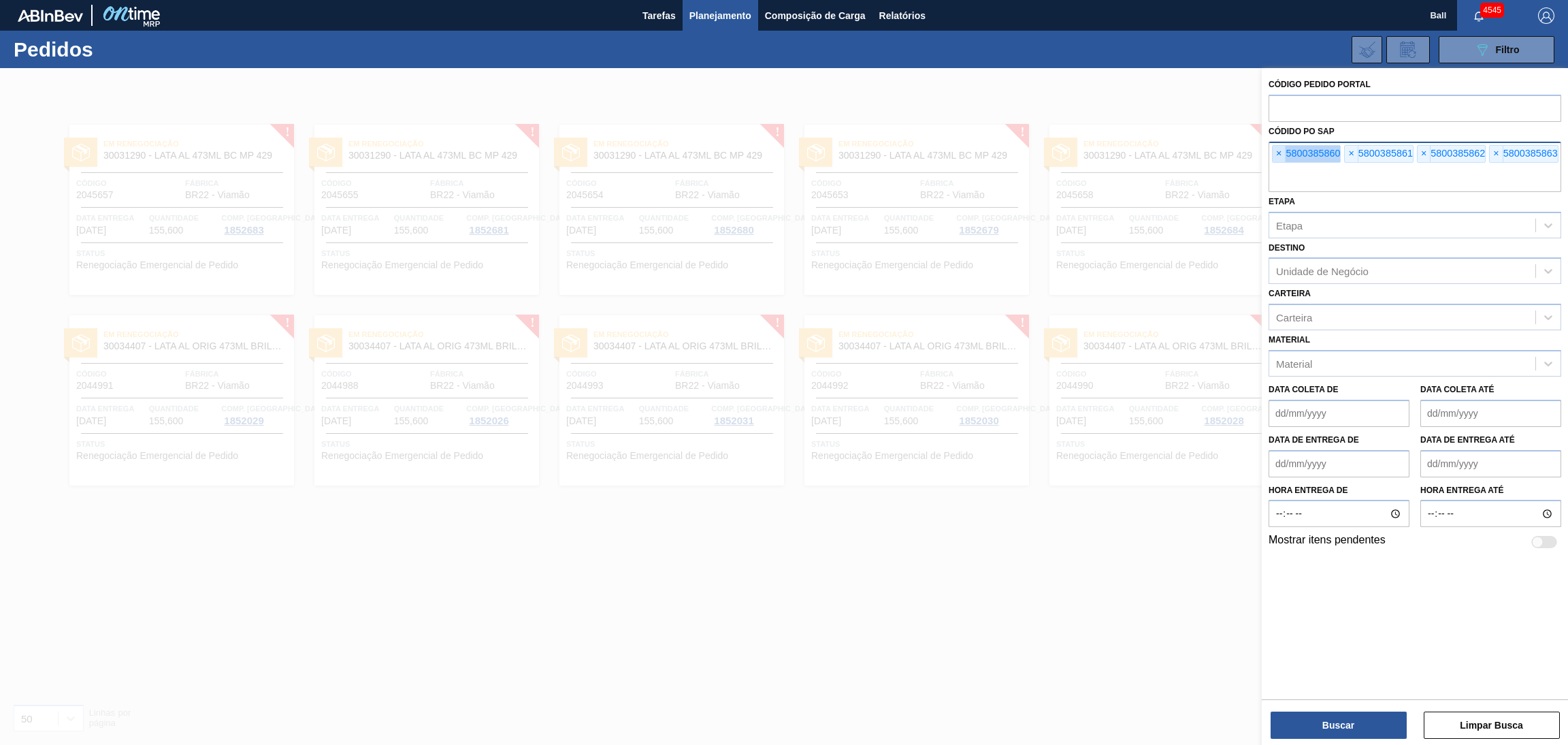
click at [1274, 151] on span "×" at bounding box center [1278, 154] width 13 height 16
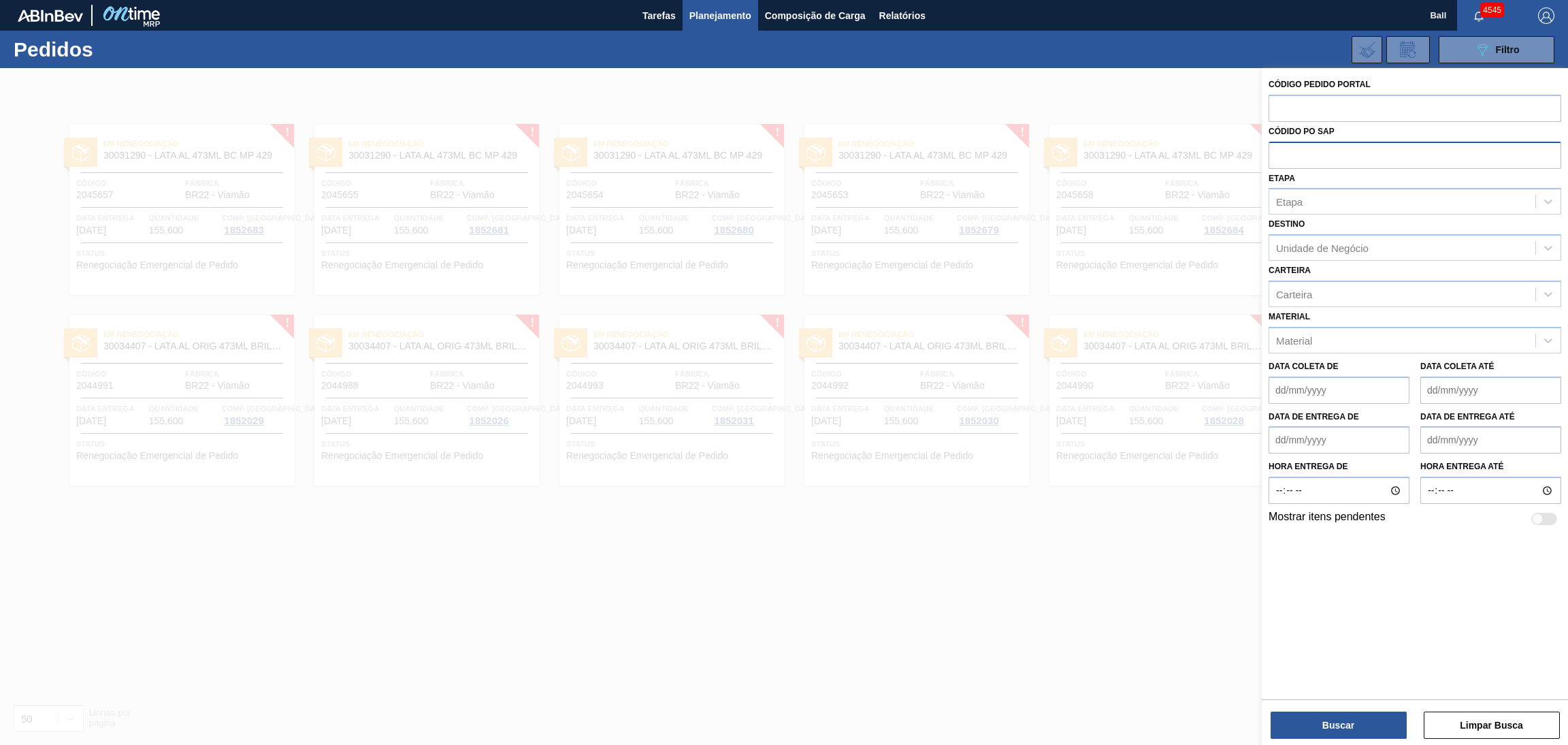
paste input "text"
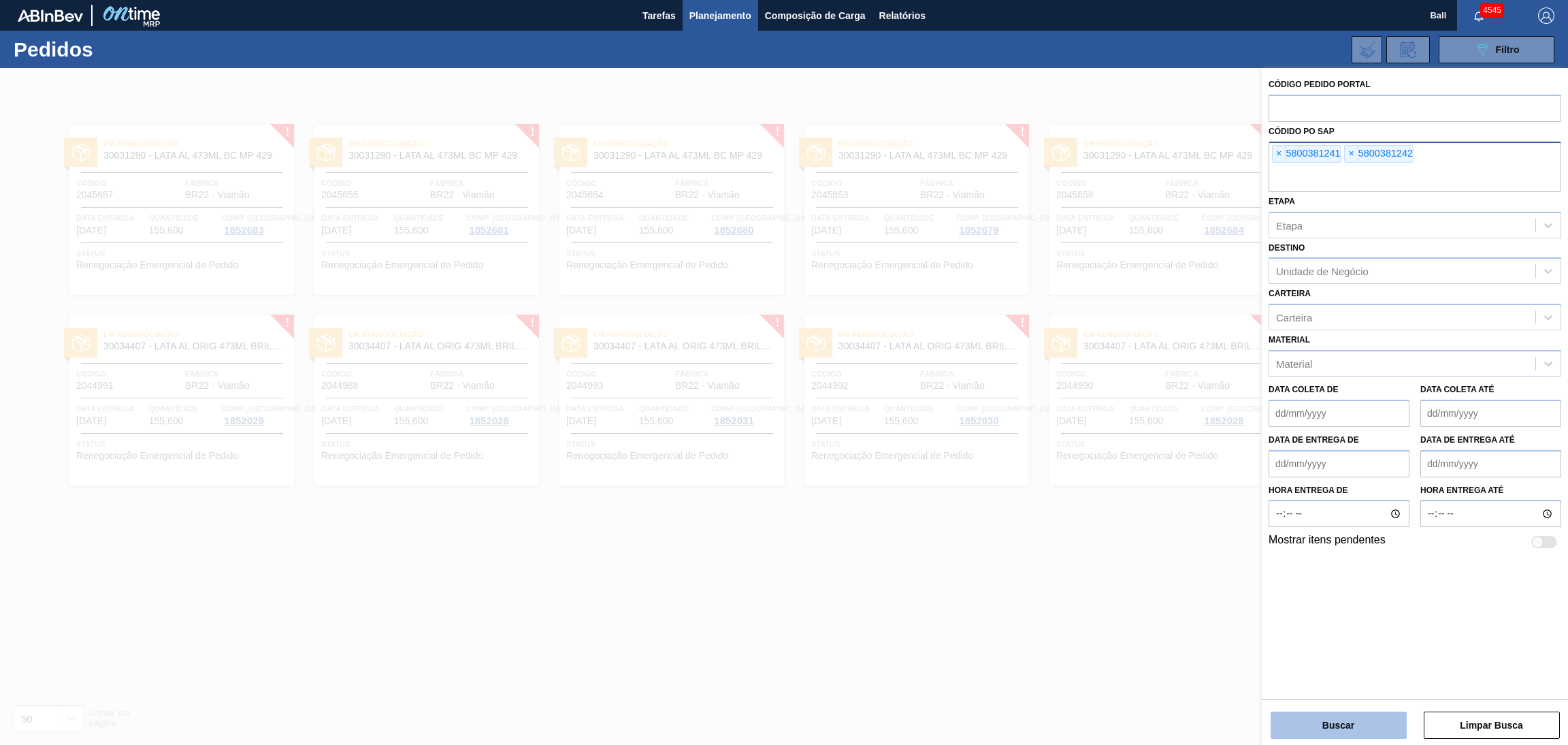
click at [1354, 716] on button "Buscar" at bounding box center [1338, 725] width 136 height 27
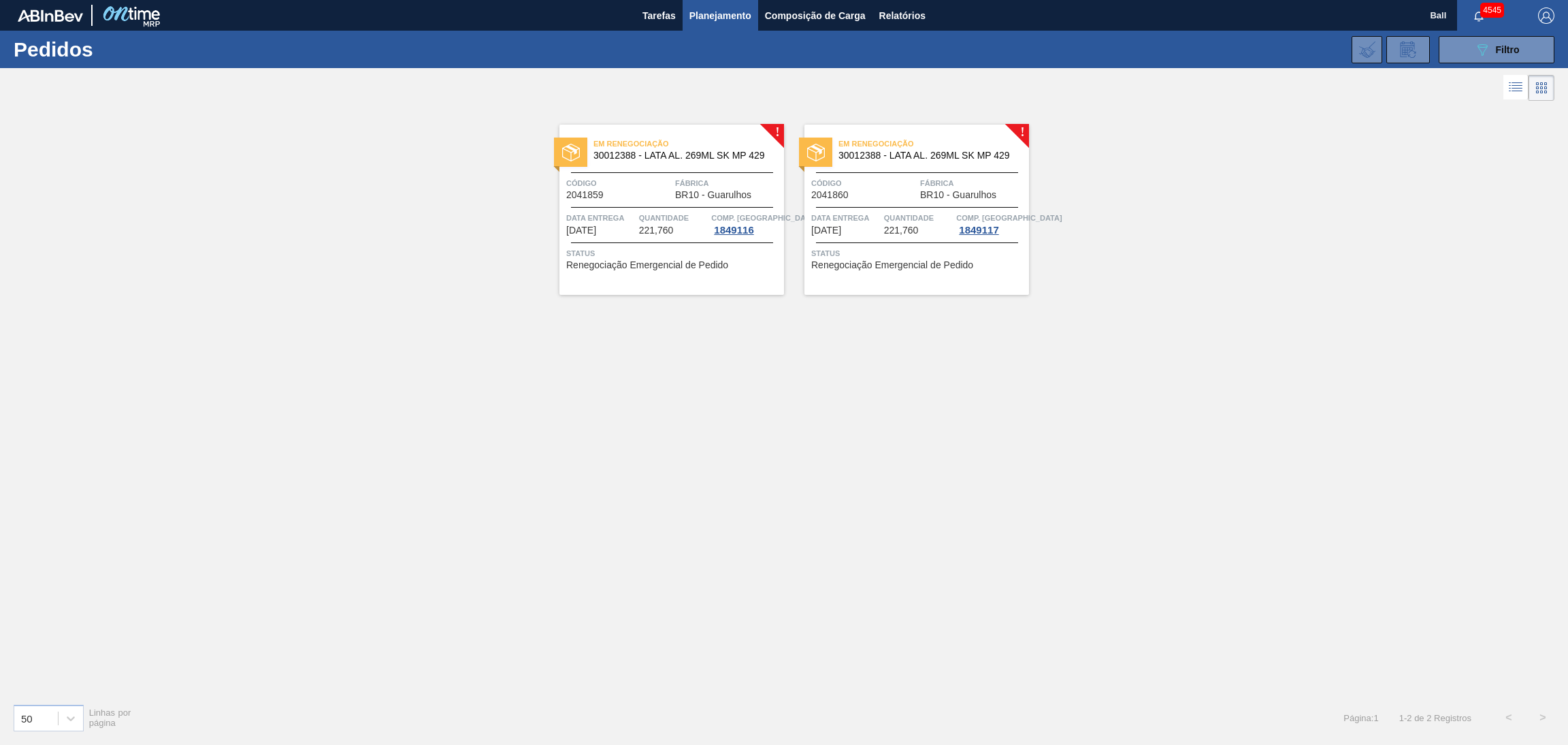
click at [656, 241] on div "Em Renegociação 30012388 - LATA AL. 269ML SK MP 429 Código 2041859 Fábrica BR10…" at bounding box center [672, 209] width 225 height 170
click at [847, 198] on span "2041860" at bounding box center [829, 195] width 38 height 10
click at [920, 9] on span "Relatórios" at bounding box center [903, 16] width 46 height 16
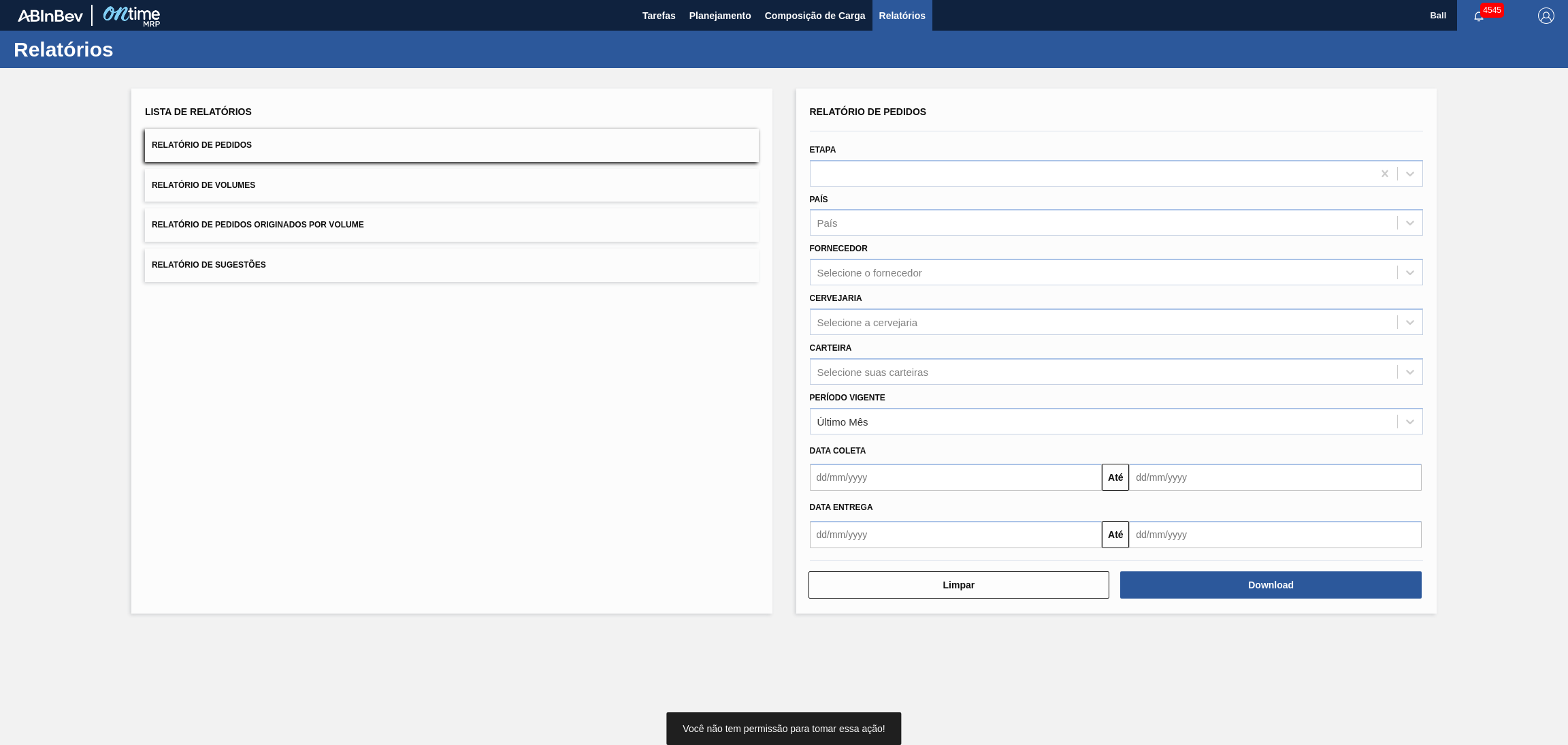
click at [304, 224] on span "Relatório de Pedidos Originados por Volume" at bounding box center [258, 225] width 212 height 10
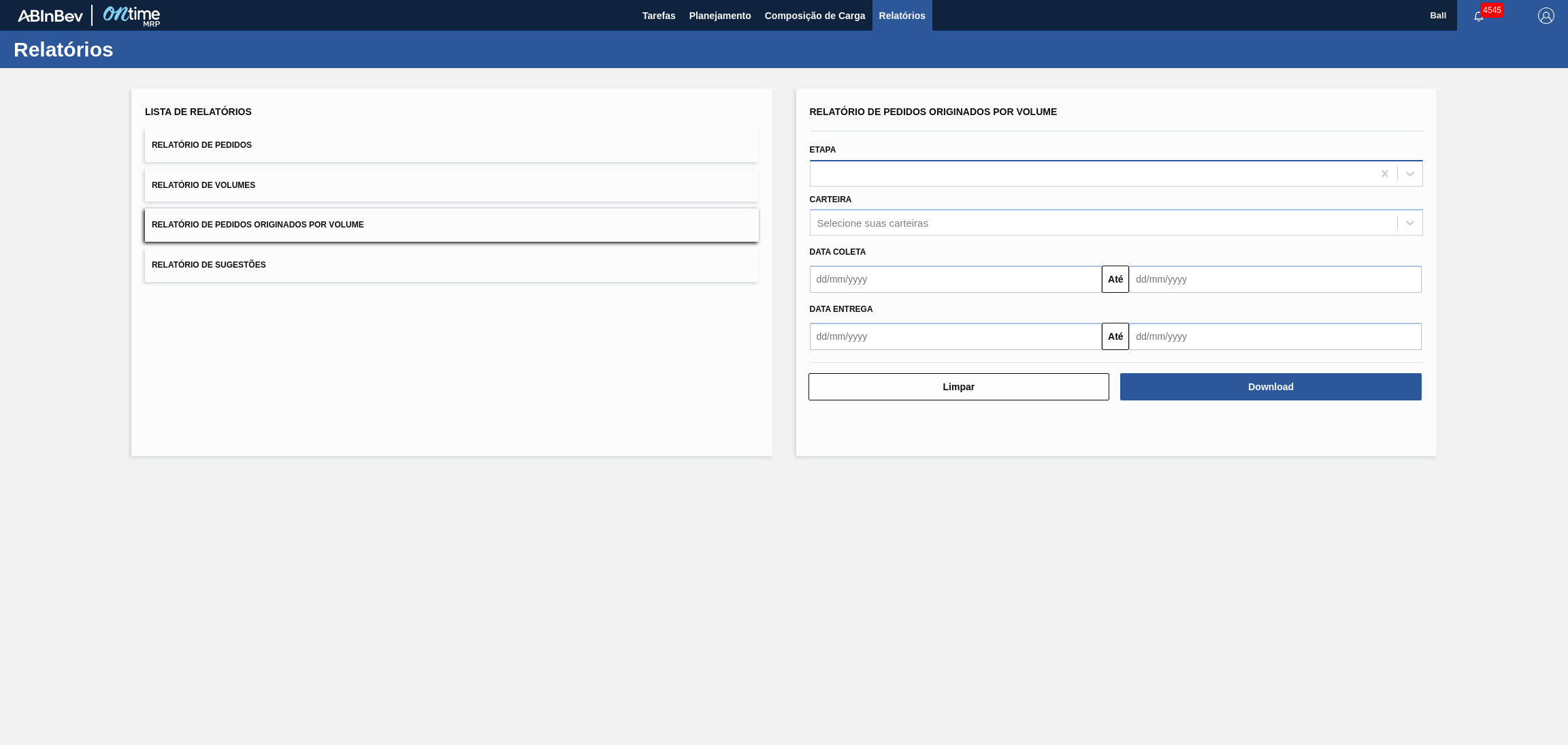
click at [971, 172] on div at bounding box center [1092, 173] width 563 height 20
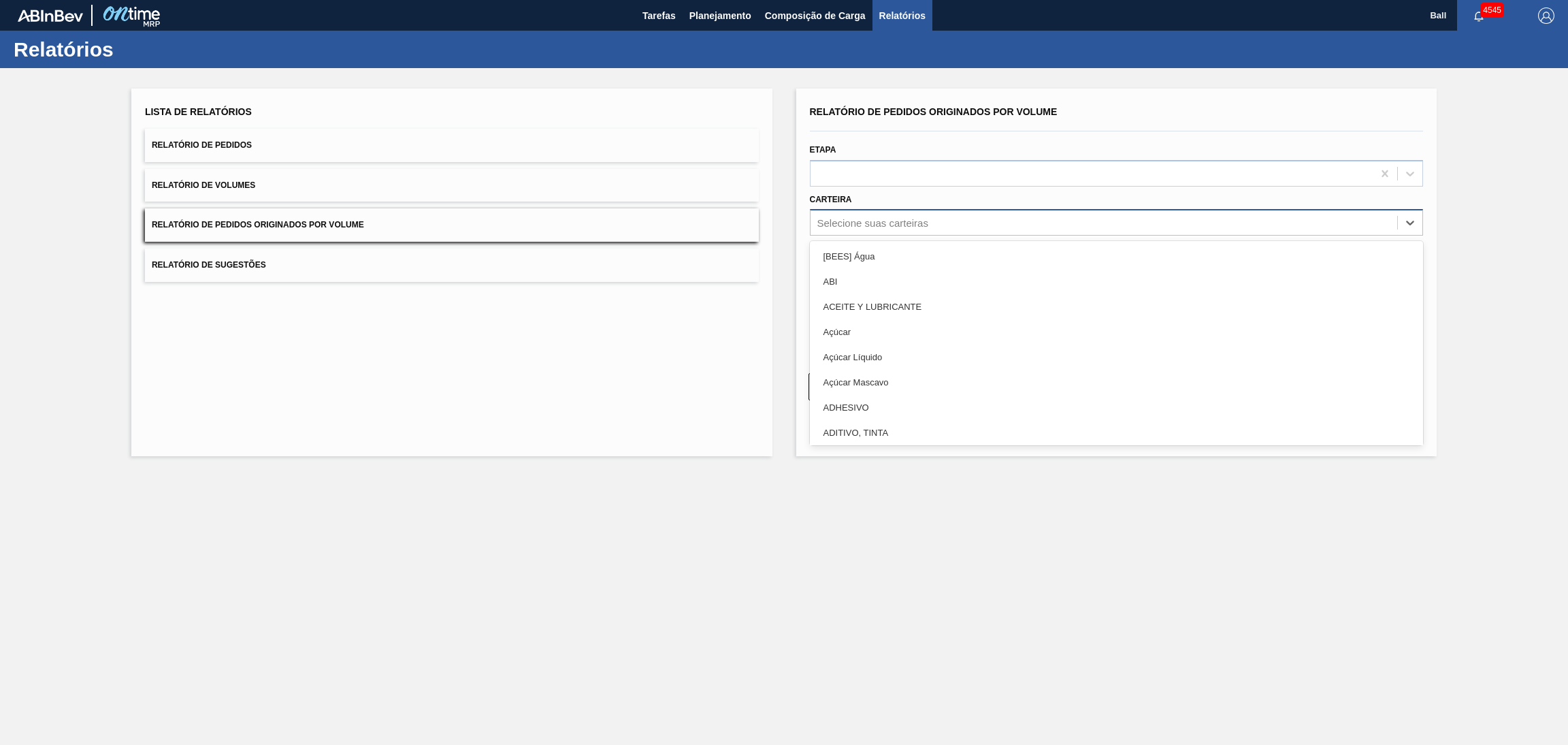
click at [971, 215] on div "Selecione suas carteiras" at bounding box center [1104, 223] width 588 height 20
type input "LATA"
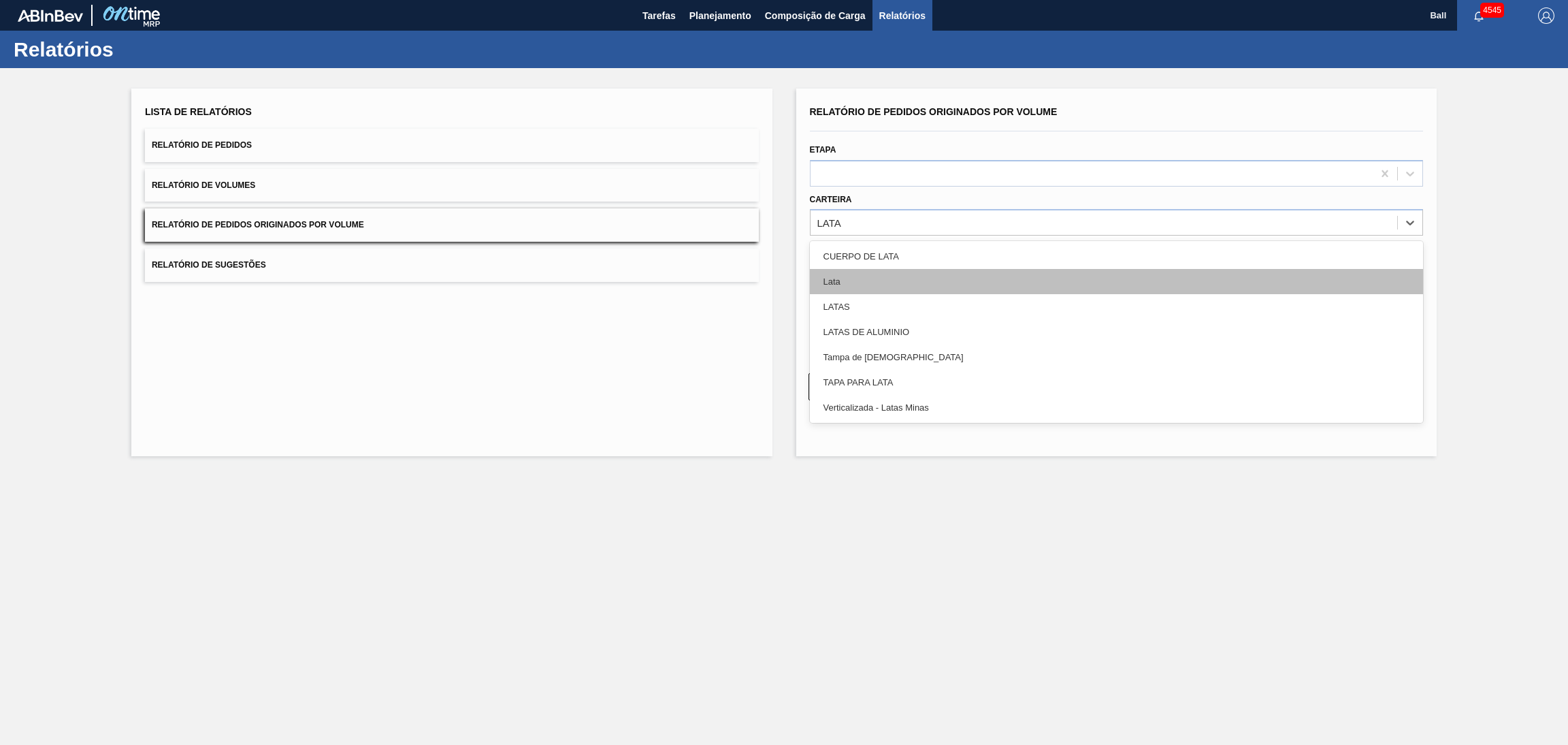
click at [885, 280] on div "Lata" at bounding box center [1116, 281] width 614 height 25
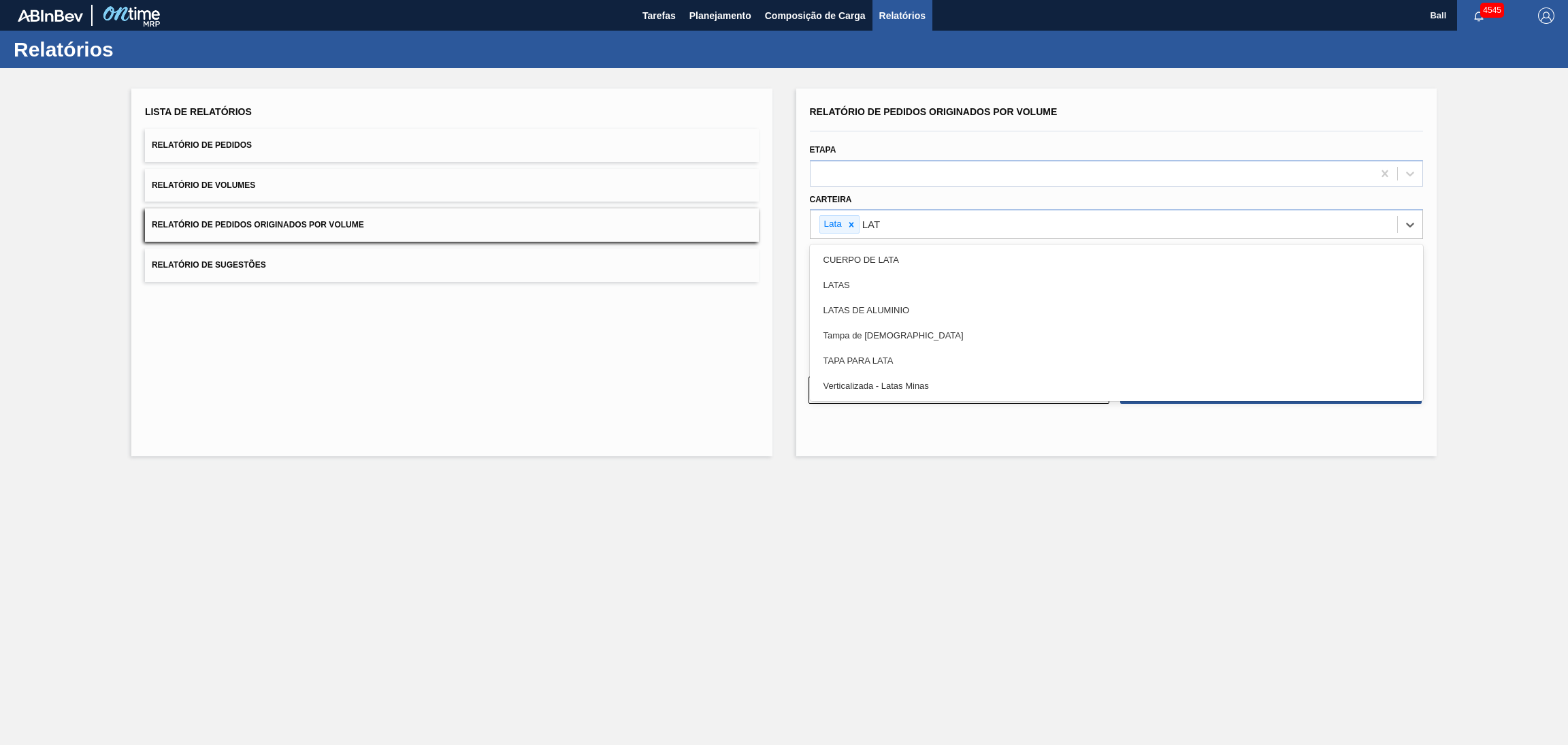
type input "LATA"
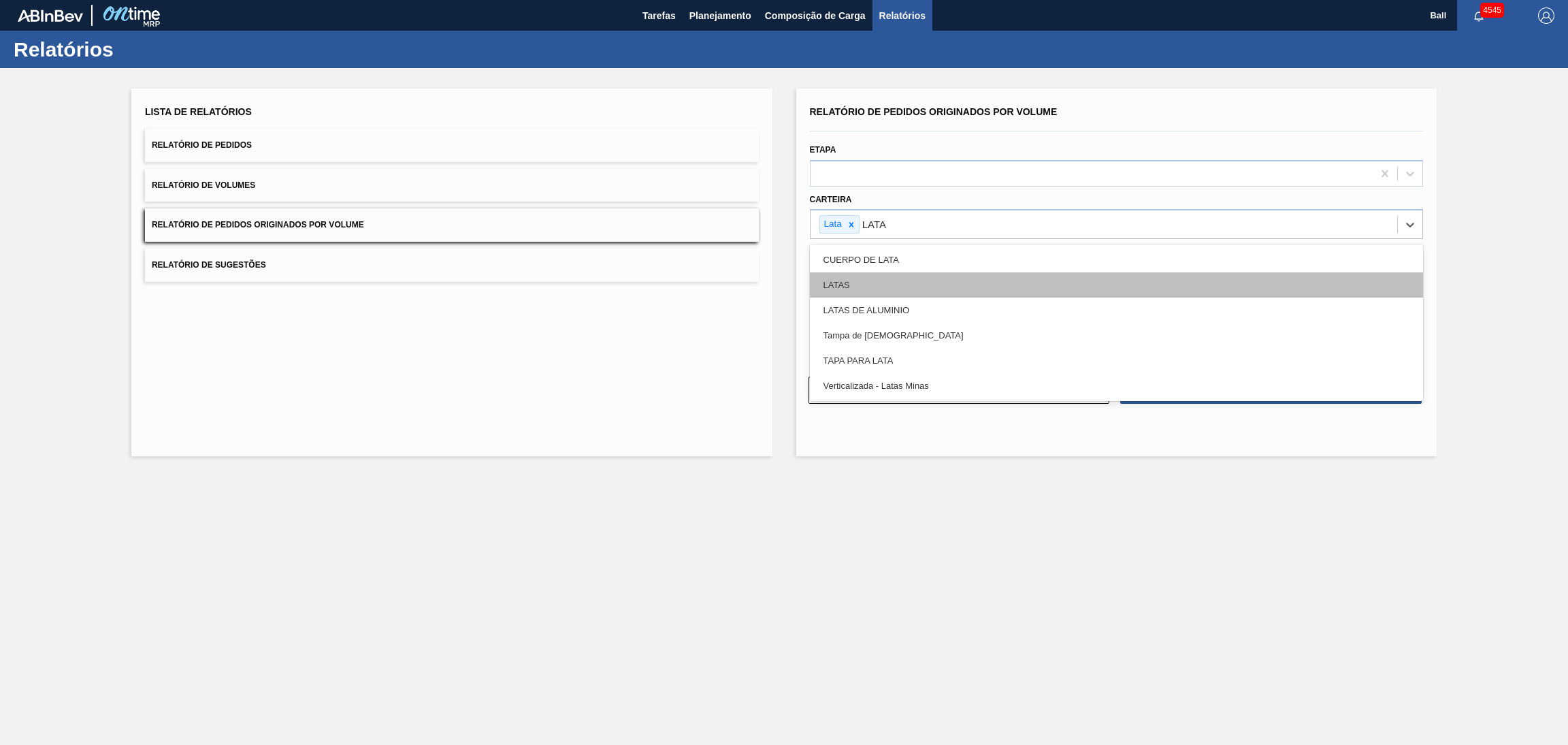
click at [888, 275] on div "LATAS" at bounding box center [1116, 284] width 614 height 25
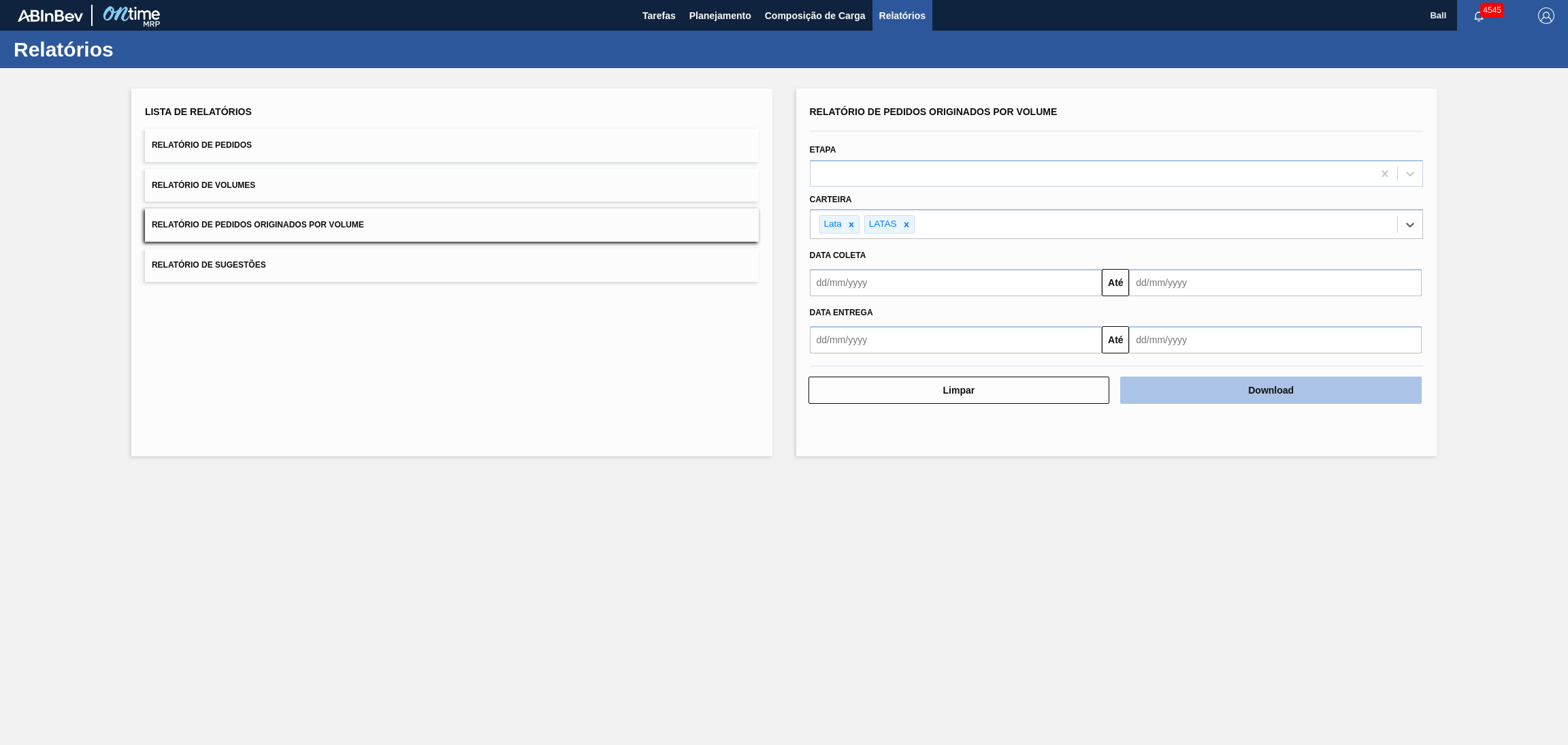
click at [1274, 392] on button "Download" at bounding box center [1270, 390] width 301 height 27
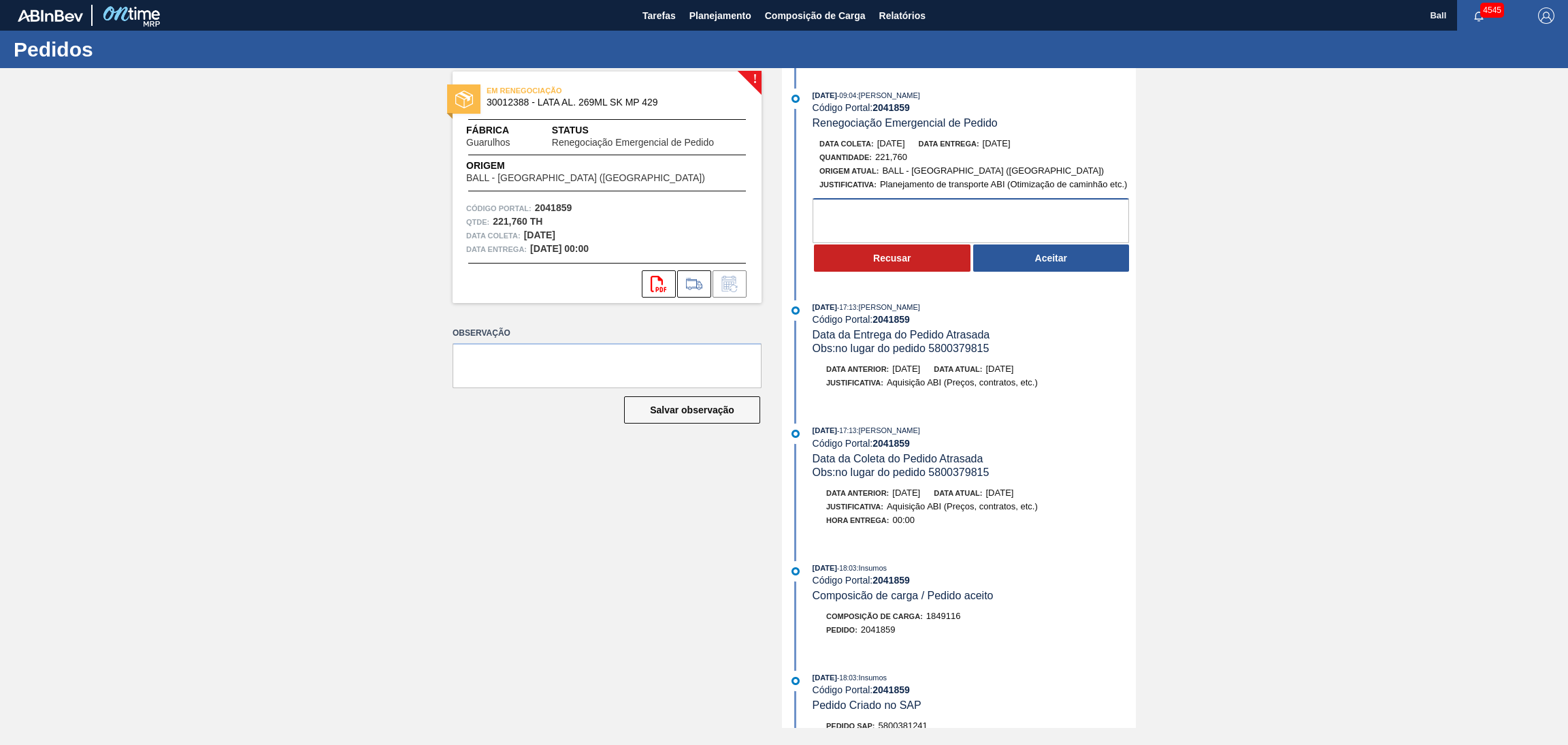
click at [907, 206] on textarea at bounding box center [970, 221] width 316 height 45
drag, startPoint x: 1060, startPoint y: 221, endPoint x: 397, endPoint y: 186, distance: 663.9
click at [397, 186] on div "! EM RENEGOCIAÇÃO 30012388 - LATA AL. 269ML SK MP 429 Fábrica Guarulhos Status …" at bounding box center [784, 398] width 1568 height 660
click at [1032, 227] on textarea "Pedido não passou pelo aceite Ball de volume" at bounding box center [970, 221] width 316 height 45
click at [1039, 226] on textarea "Pedido não passou pelo aceite Ball de volume" at bounding box center [970, 221] width 316 height 45
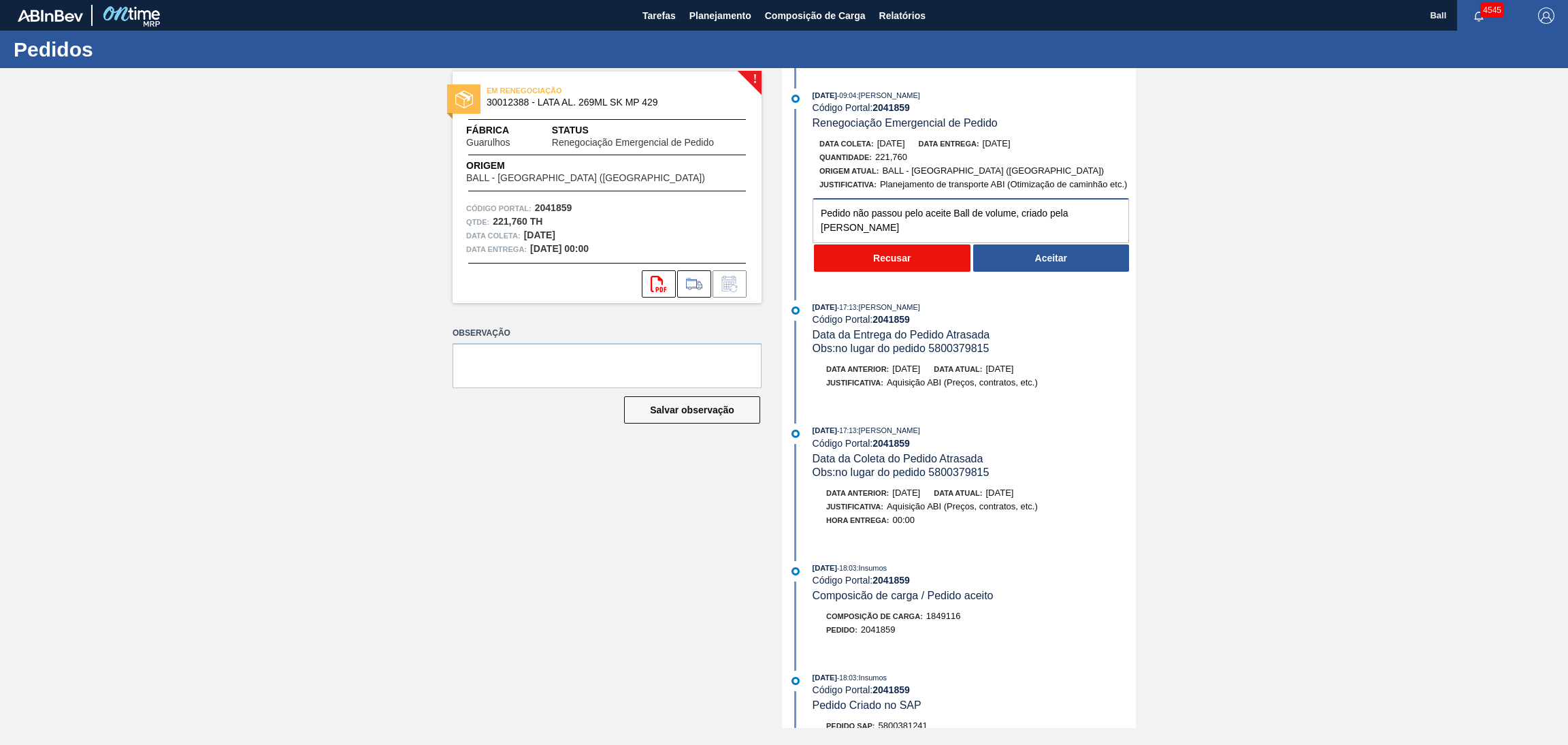
type textarea "Pedido não passou pelo aceite Ball de volume, criado pela Thamirys"
click at [920, 260] on button "Recusar" at bounding box center [892, 258] width 156 height 27
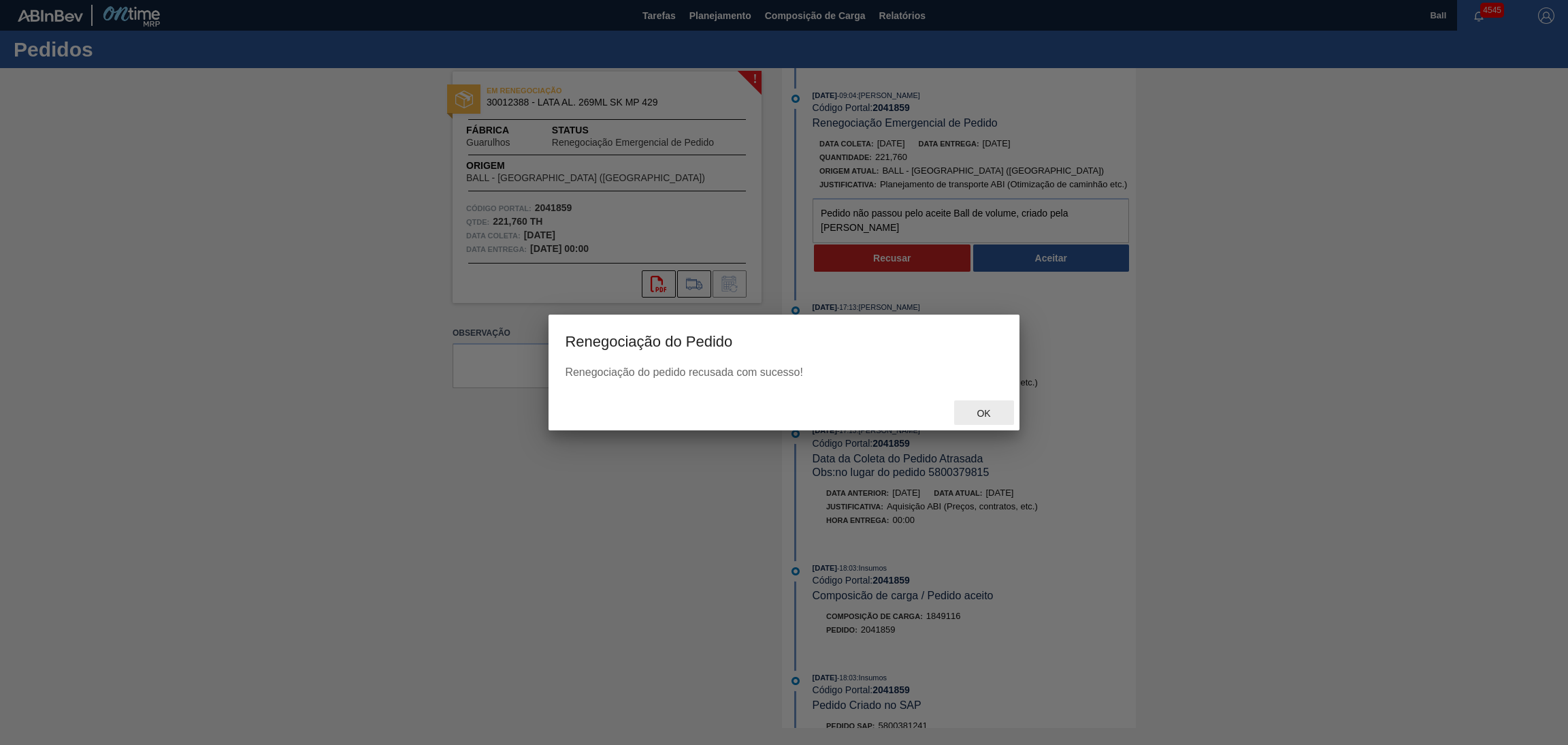
click at [986, 421] on div "Ok" at bounding box center [984, 413] width 60 height 25
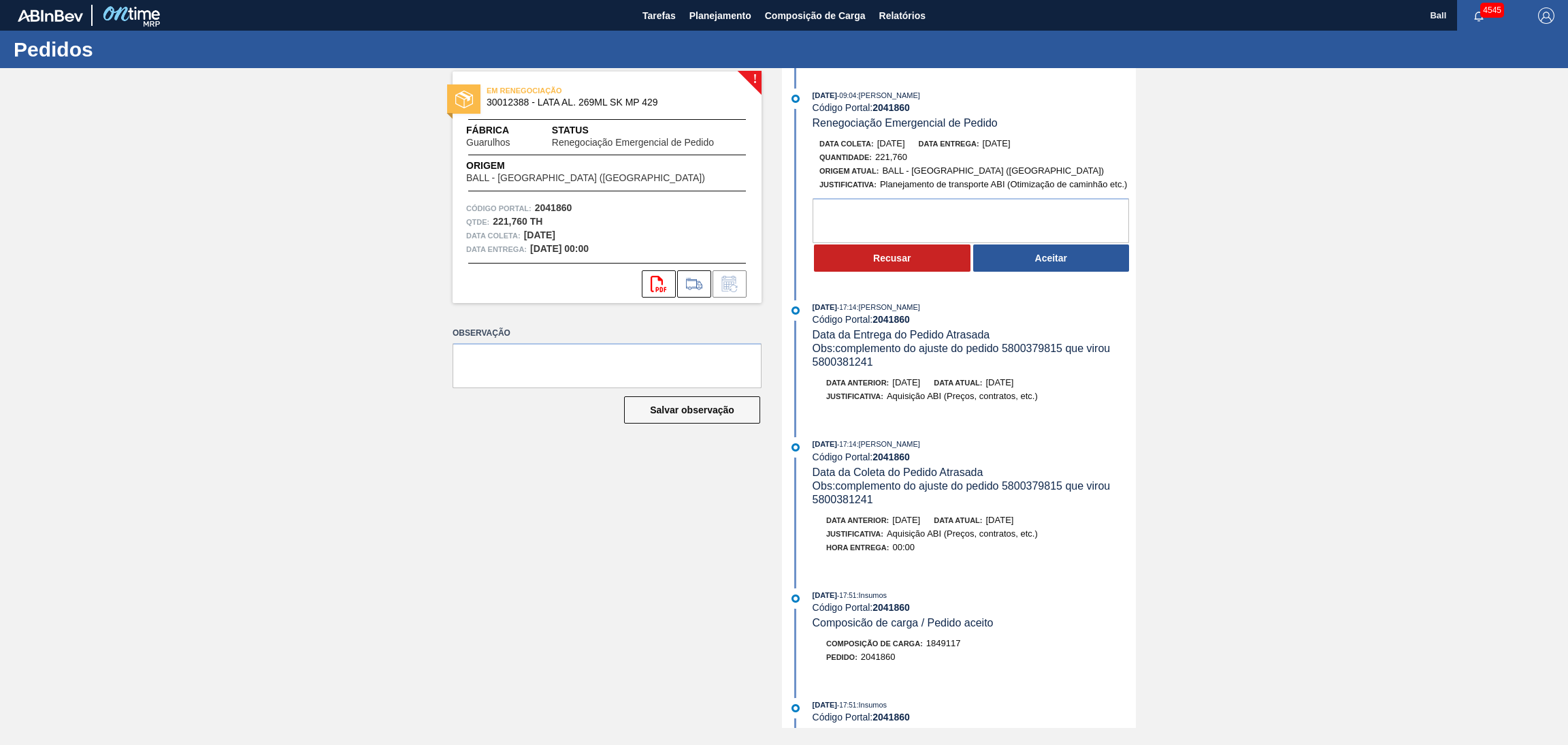
click at [724, 687] on div "! EM RENEGOCIAÇÃO 30012388 - LATA AL. 269ML SK MP 429 Fábrica Guarulhos Status …" at bounding box center [596, 398] width 329 height 660
click at [905, 229] on textarea at bounding box center [970, 221] width 316 height 45
paste textarea "Pedido não passou pelo aceite Ball de volume"
click at [1031, 216] on textarea "Pedido não passou pelo aceite Ball de volume" at bounding box center [970, 221] width 316 height 45
type textarea "Pedido não passou pelo aceite Ball de volume, criado pela [PERSON_NAME]"
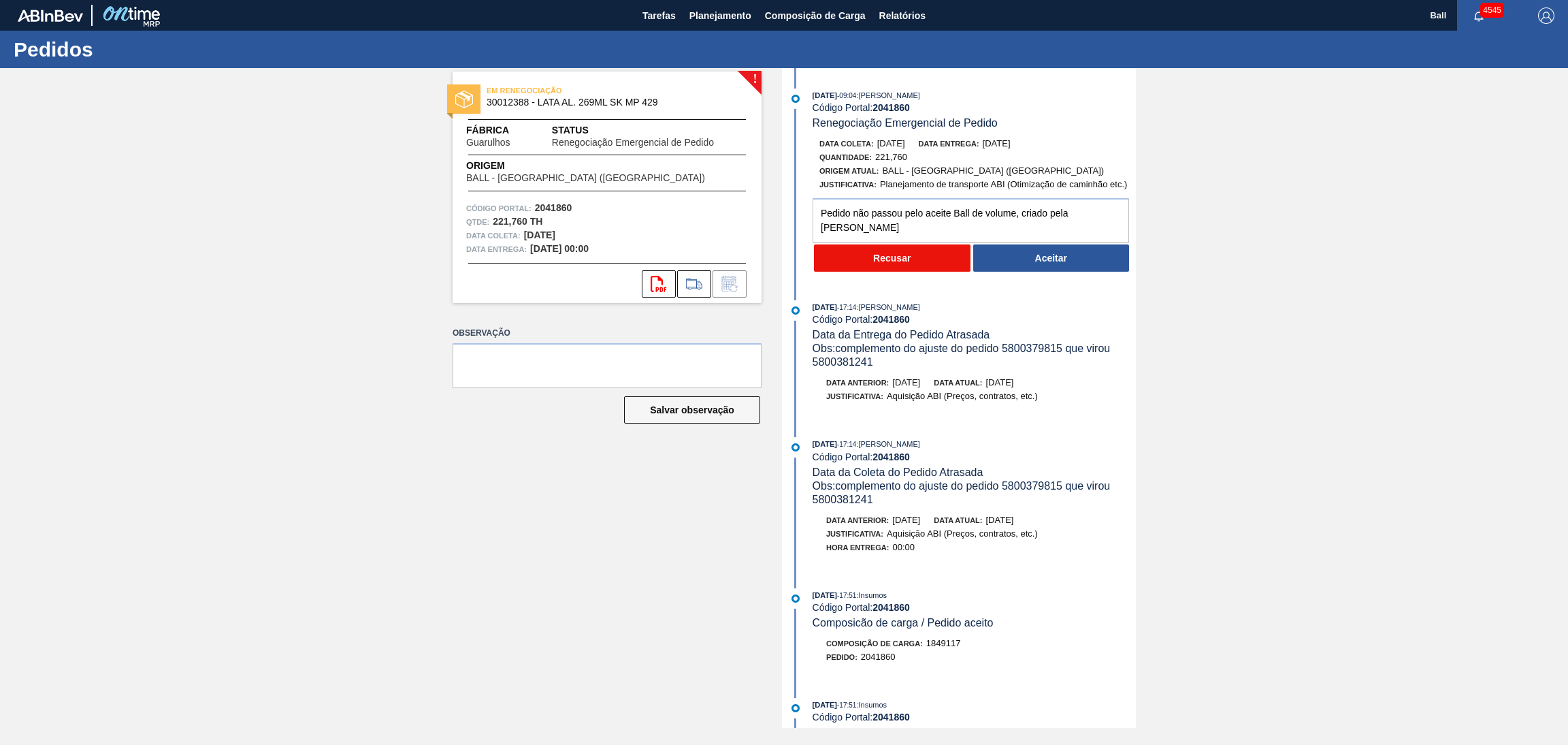
click at [931, 262] on button "Recusar" at bounding box center [892, 258] width 156 height 27
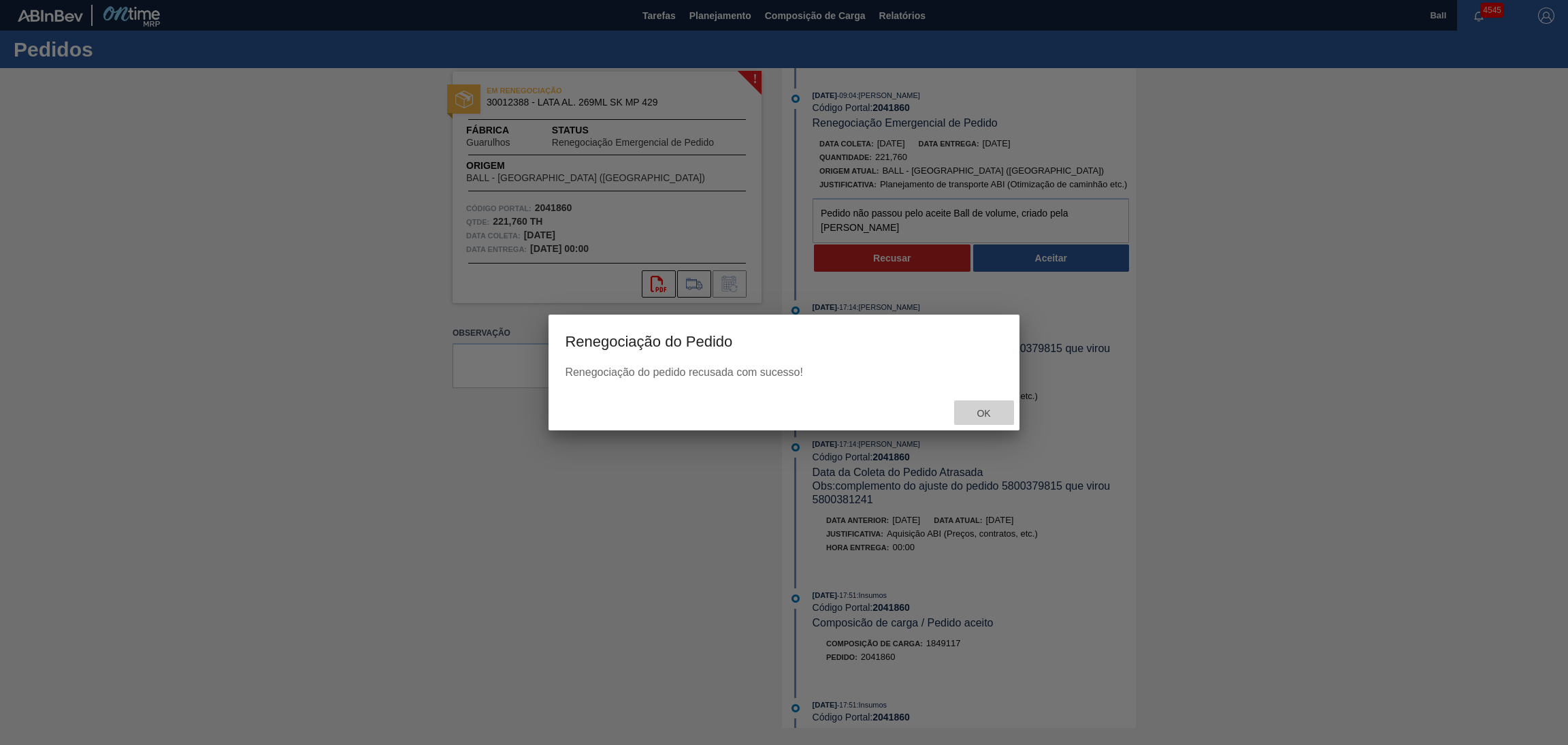
click at [985, 419] on div "Ok" at bounding box center [984, 413] width 60 height 25
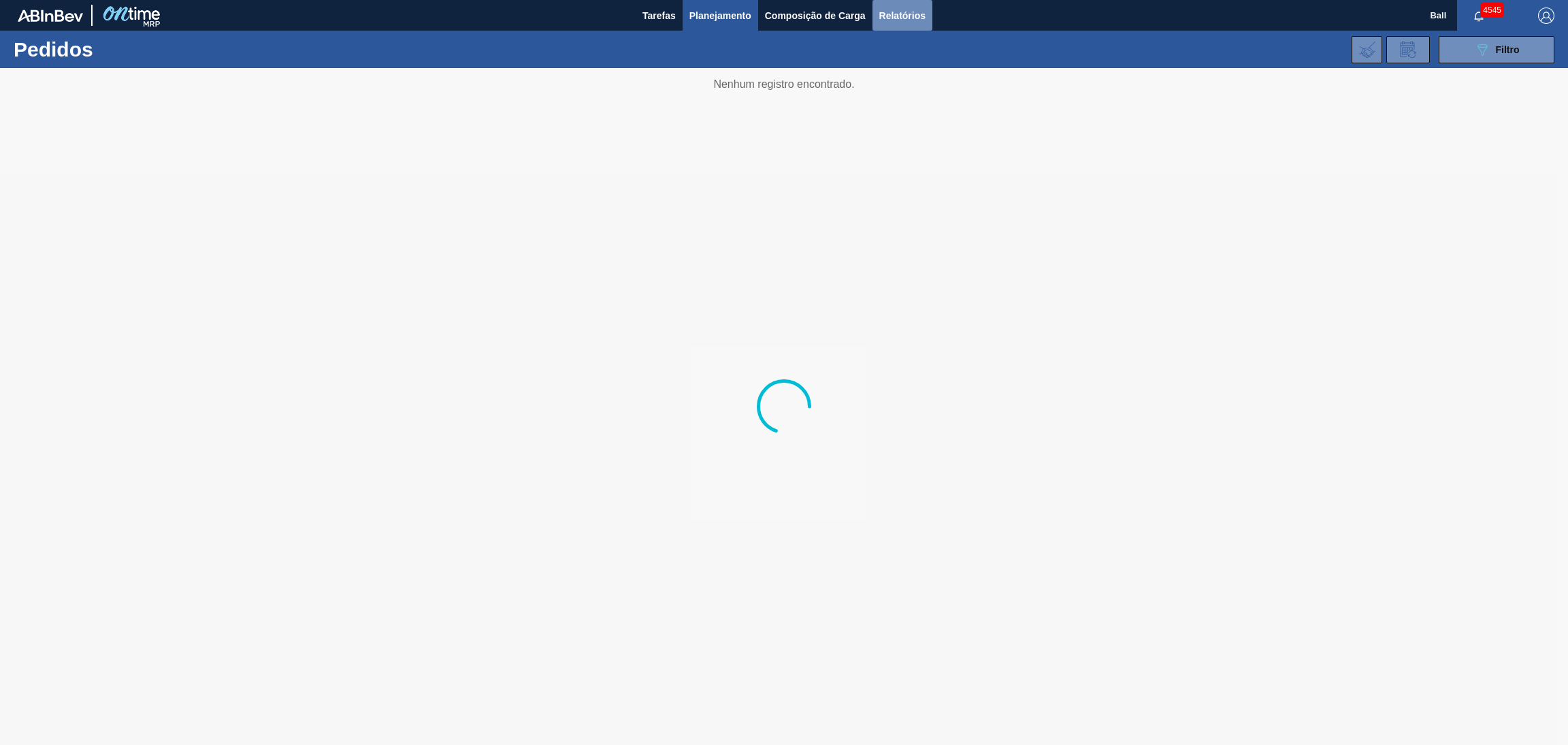
click at [894, 17] on span "Relatórios" at bounding box center [903, 16] width 46 height 16
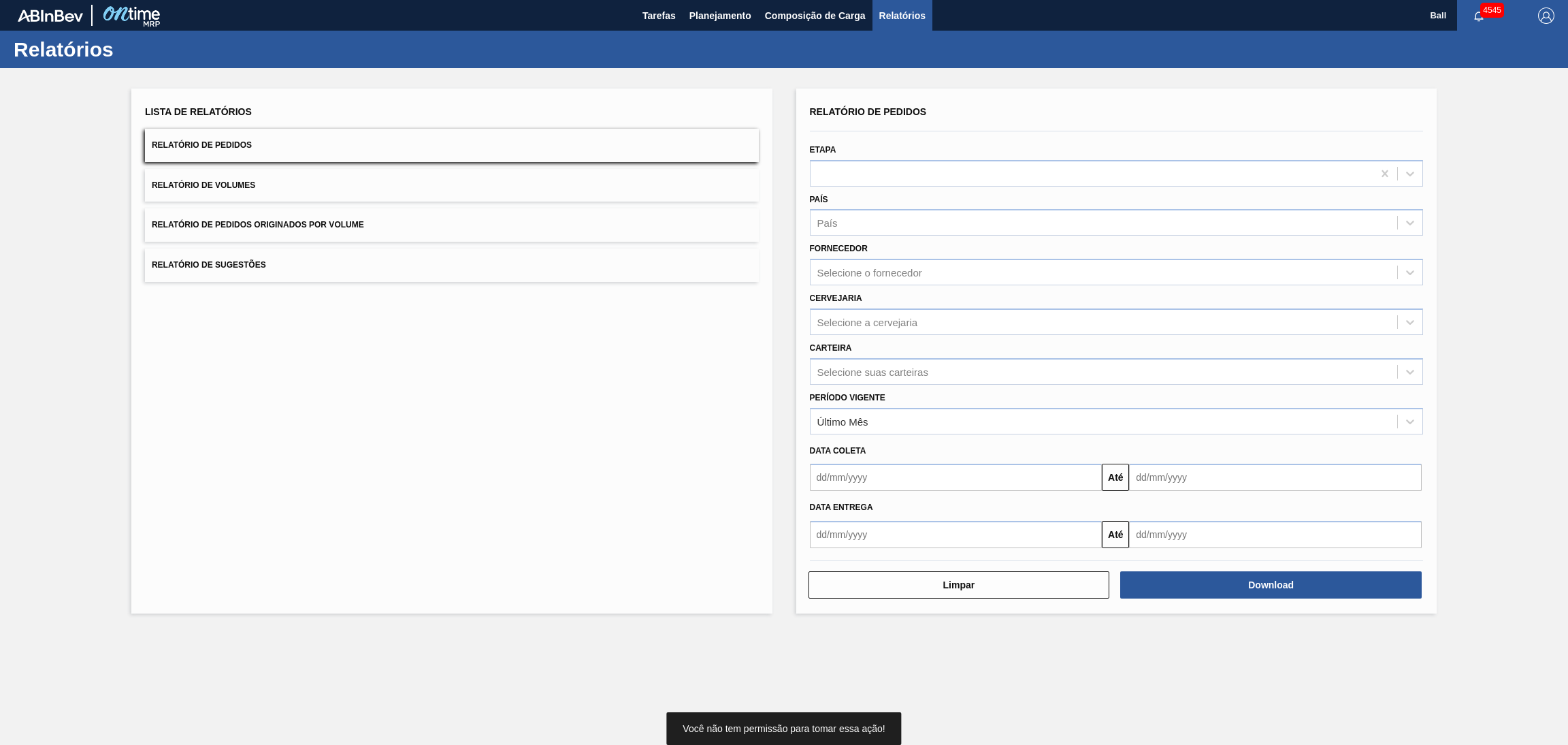
click at [378, 237] on button "Relatório de Pedidos Originados por Volume" at bounding box center [452, 225] width 614 height 33
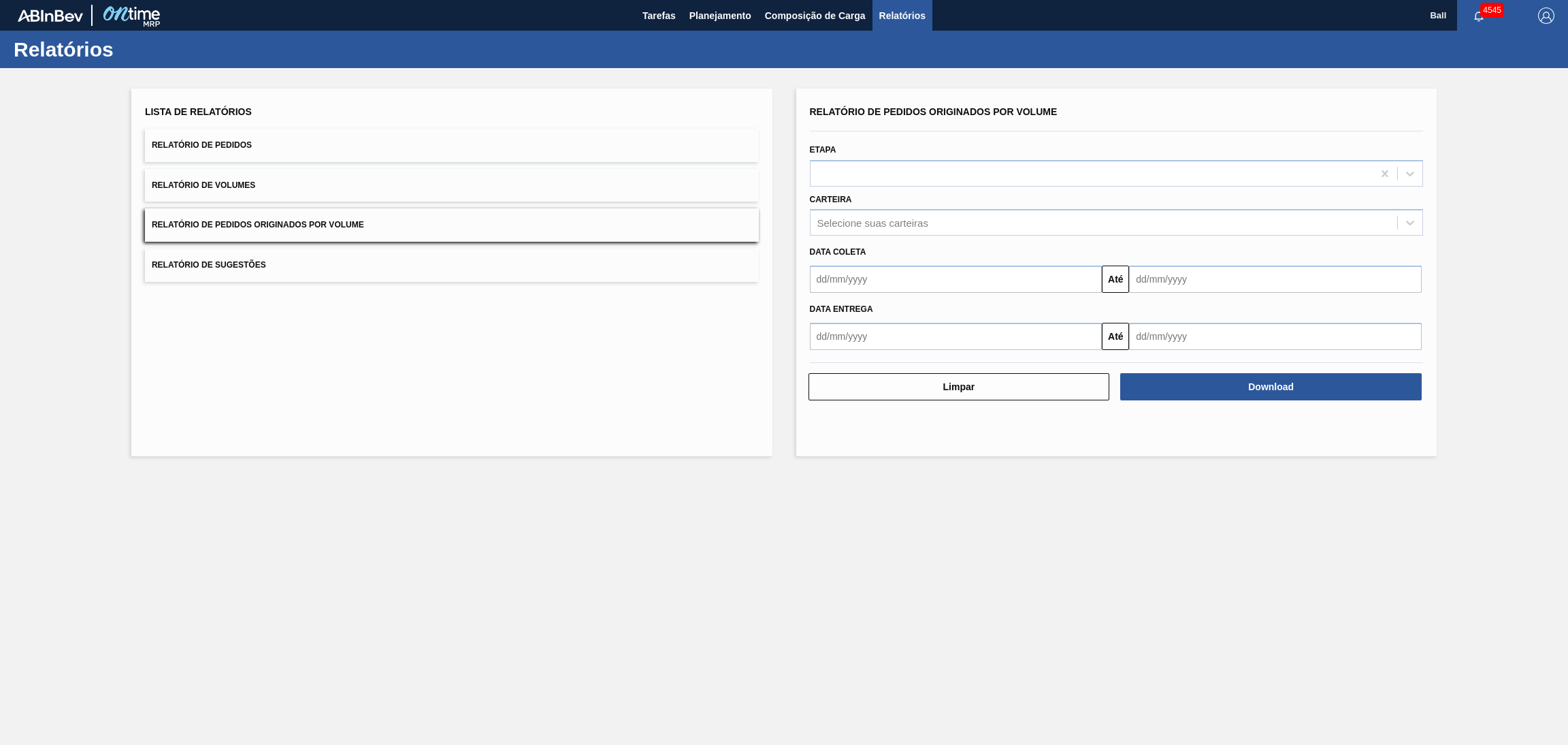
click at [883, 282] on input "text" at bounding box center [956, 279] width 292 height 27
click at [949, 274] on input "text" at bounding box center [956, 279] width 292 height 27
click at [948, 283] on input "text" at bounding box center [956, 279] width 292 height 27
click at [1026, 262] on div "Até" at bounding box center [1116, 277] width 624 height 31
click at [1020, 269] on input "text" at bounding box center [956, 279] width 292 height 27
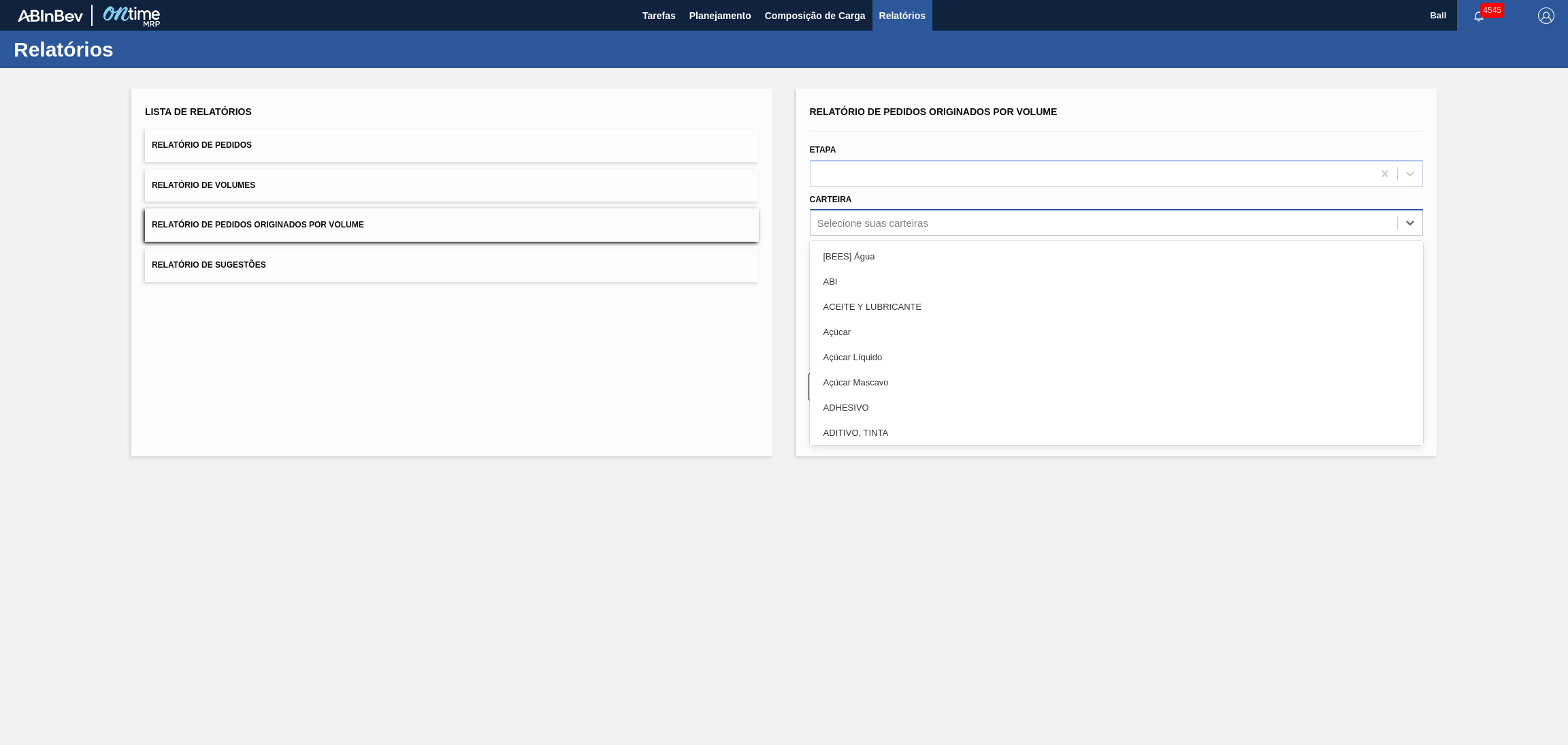
click at [1023, 228] on div "Selecione suas carteiras" at bounding box center [1104, 223] width 588 height 20
type input "LATA"
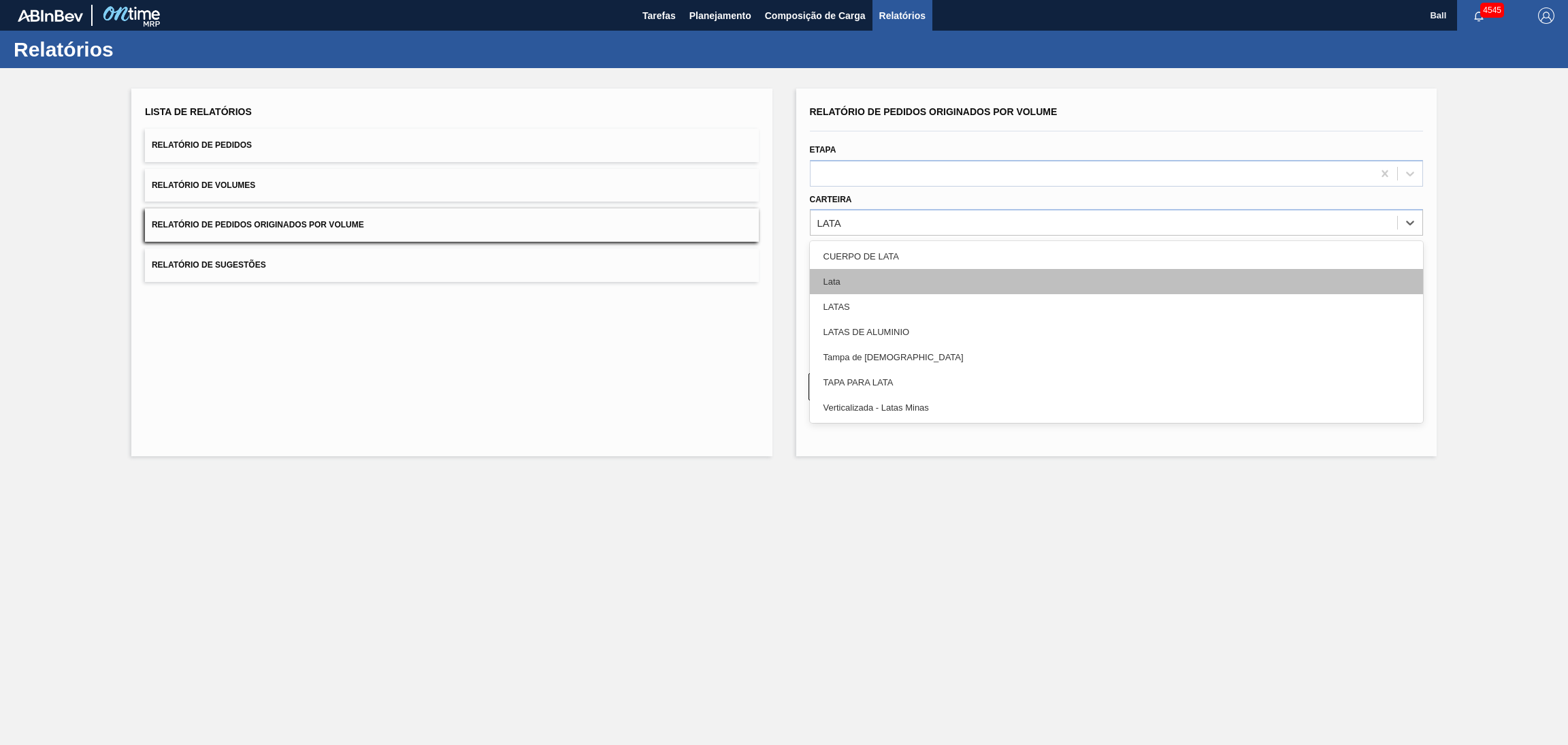
click at [960, 289] on div "Lata" at bounding box center [1116, 281] width 614 height 25
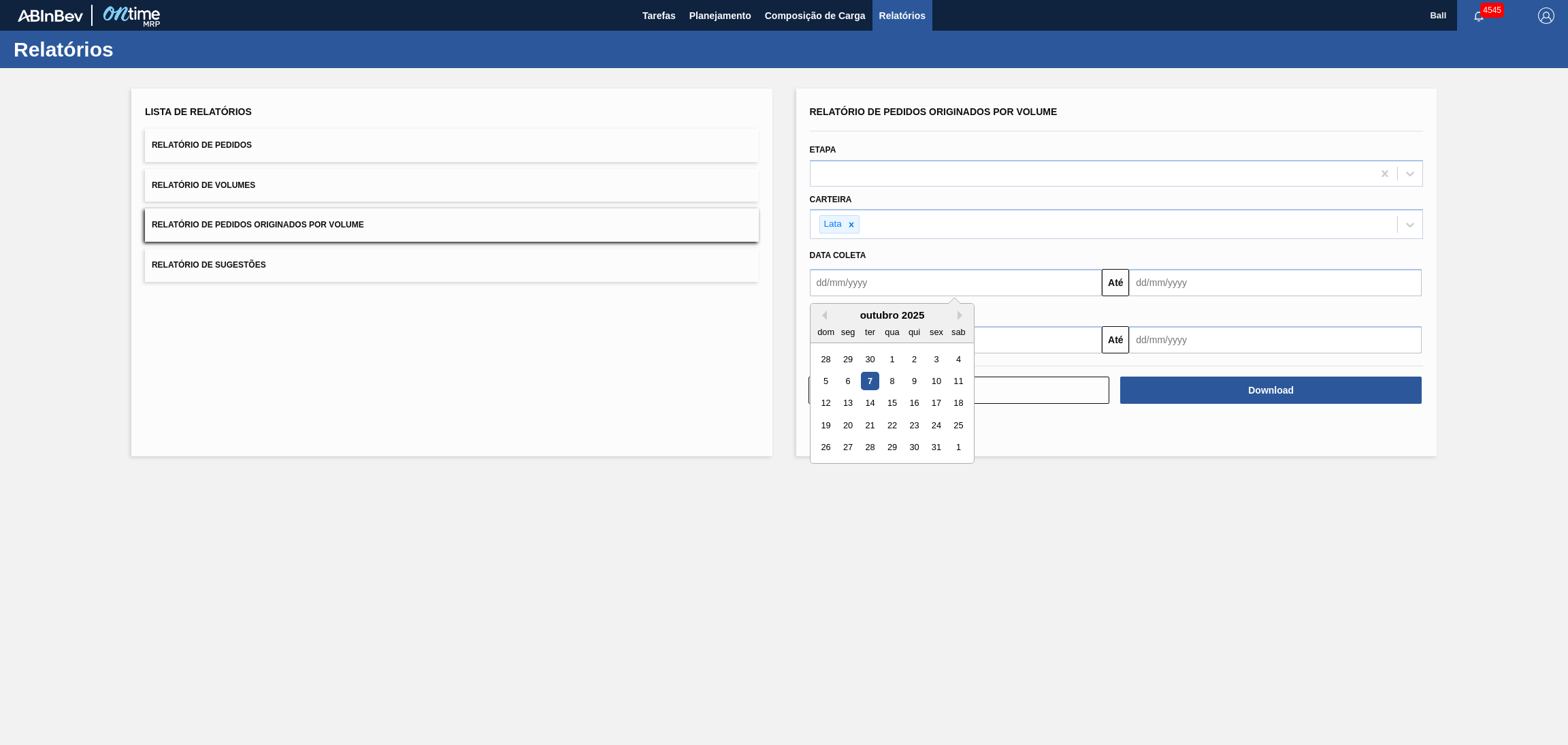
click at [960, 289] on input "text" at bounding box center [956, 282] width 292 height 27
click at [848, 359] on div "29" at bounding box center [847, 359] width 18 height 18
type input "29/09/2025"
click at [1232, 285] on input "text" at bounding box center [1275, 282] width 292 height 27
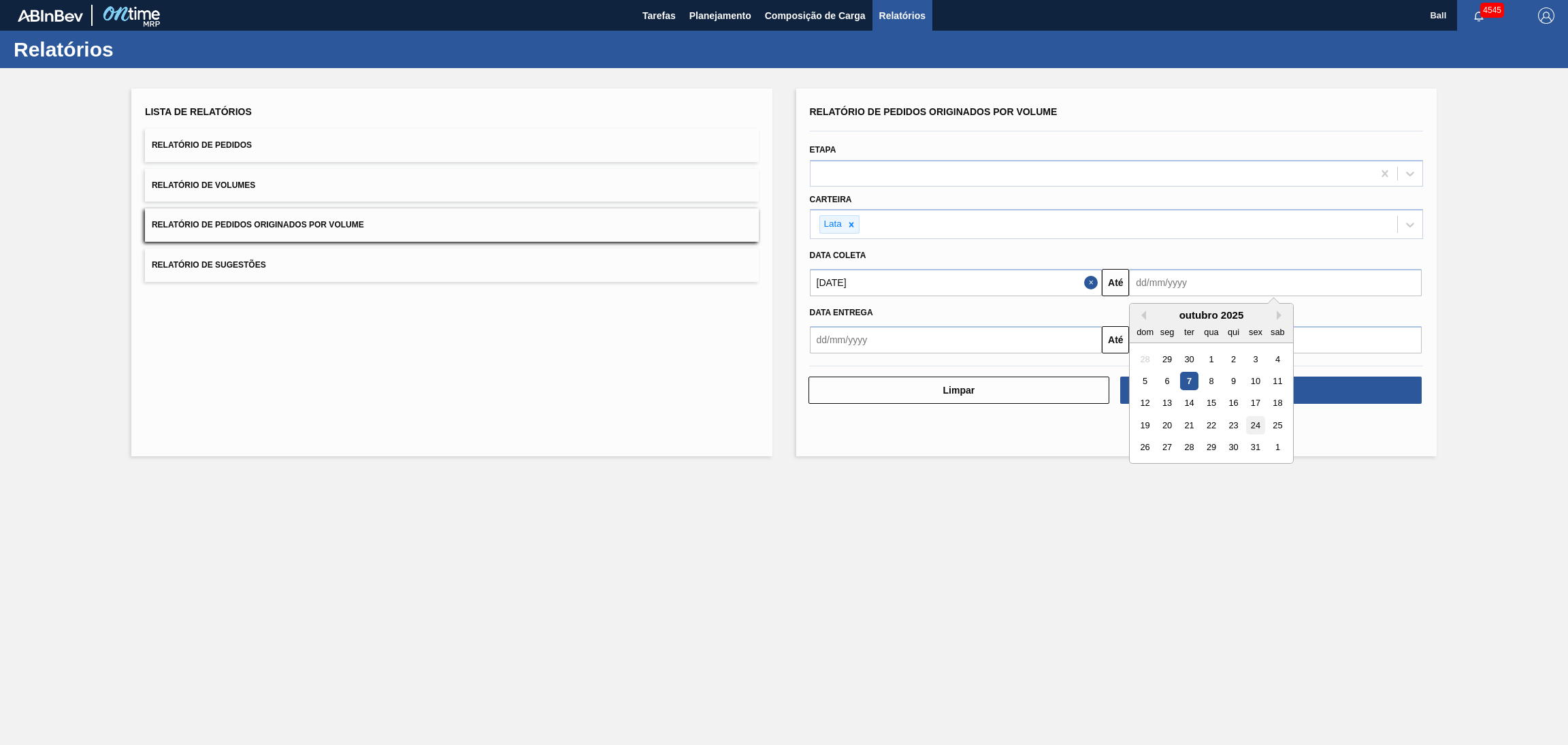
click at [1256, 433] on div "24" at bounding box center [1256, 425] width 18 height 18
type input "24/10/2025"
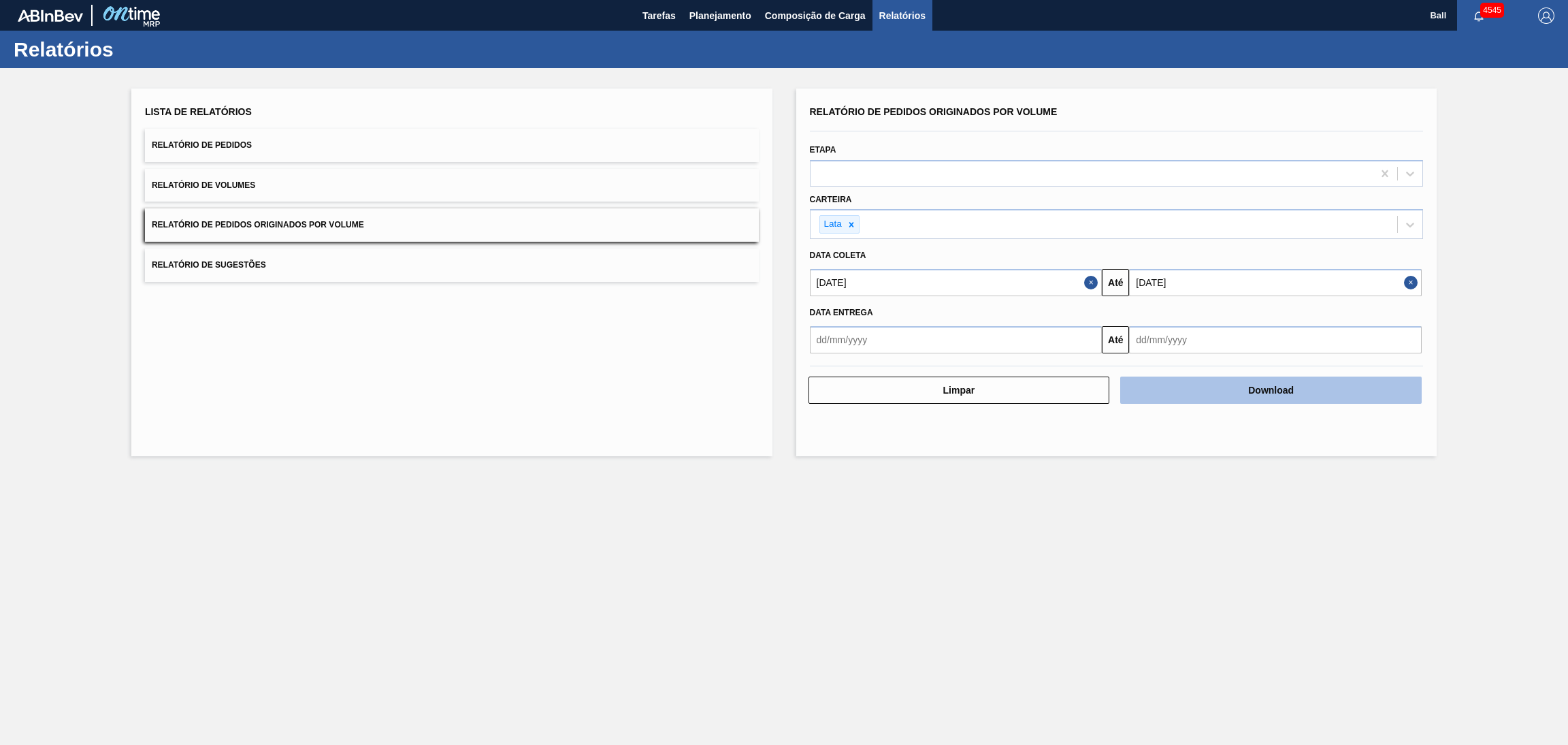
click at [1215, 402] on button "Download" at bounding box center [1270, 390] width 301 height 27
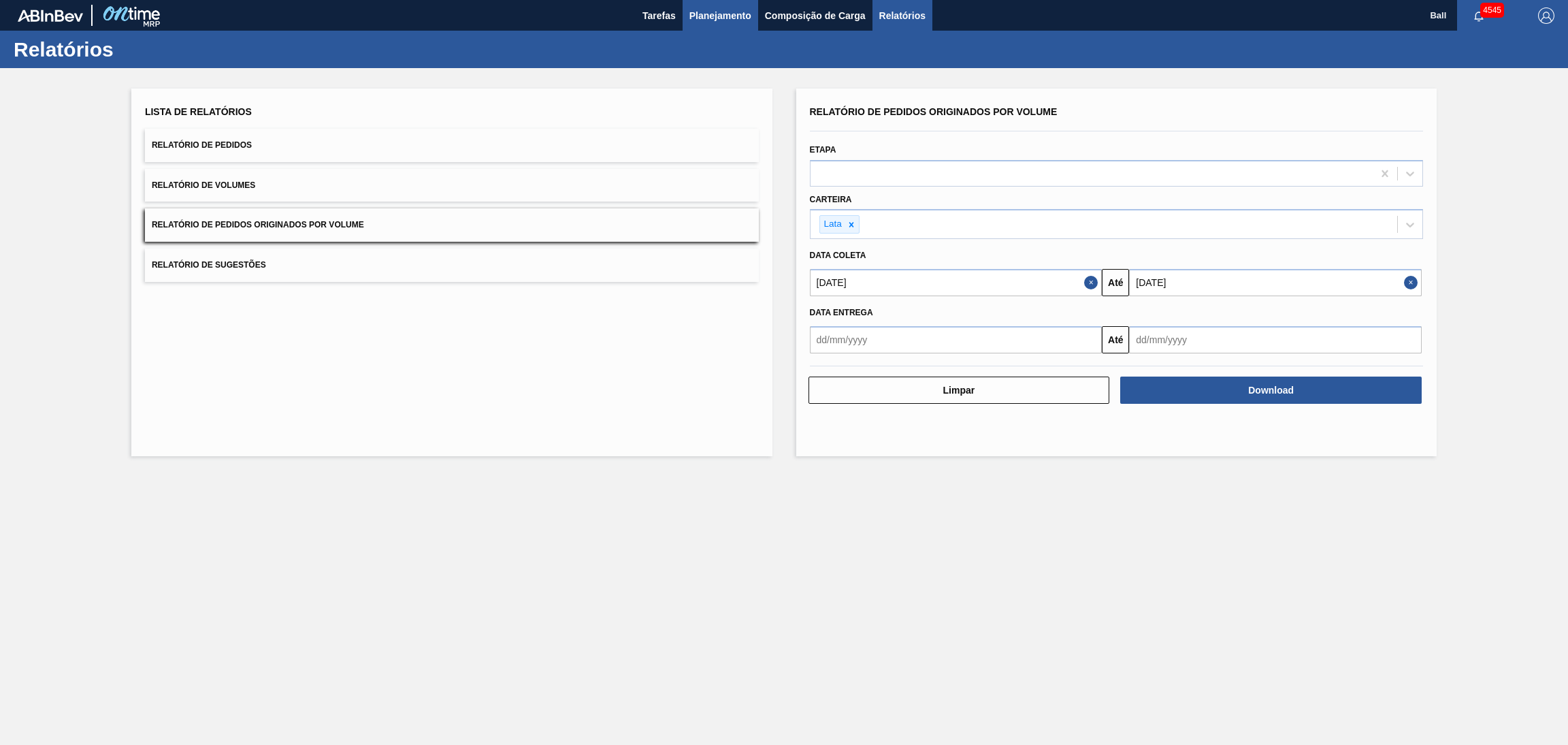
click at [716, 16] on span "Planejamento" at bounding box center [720, 16] width 62 height 16
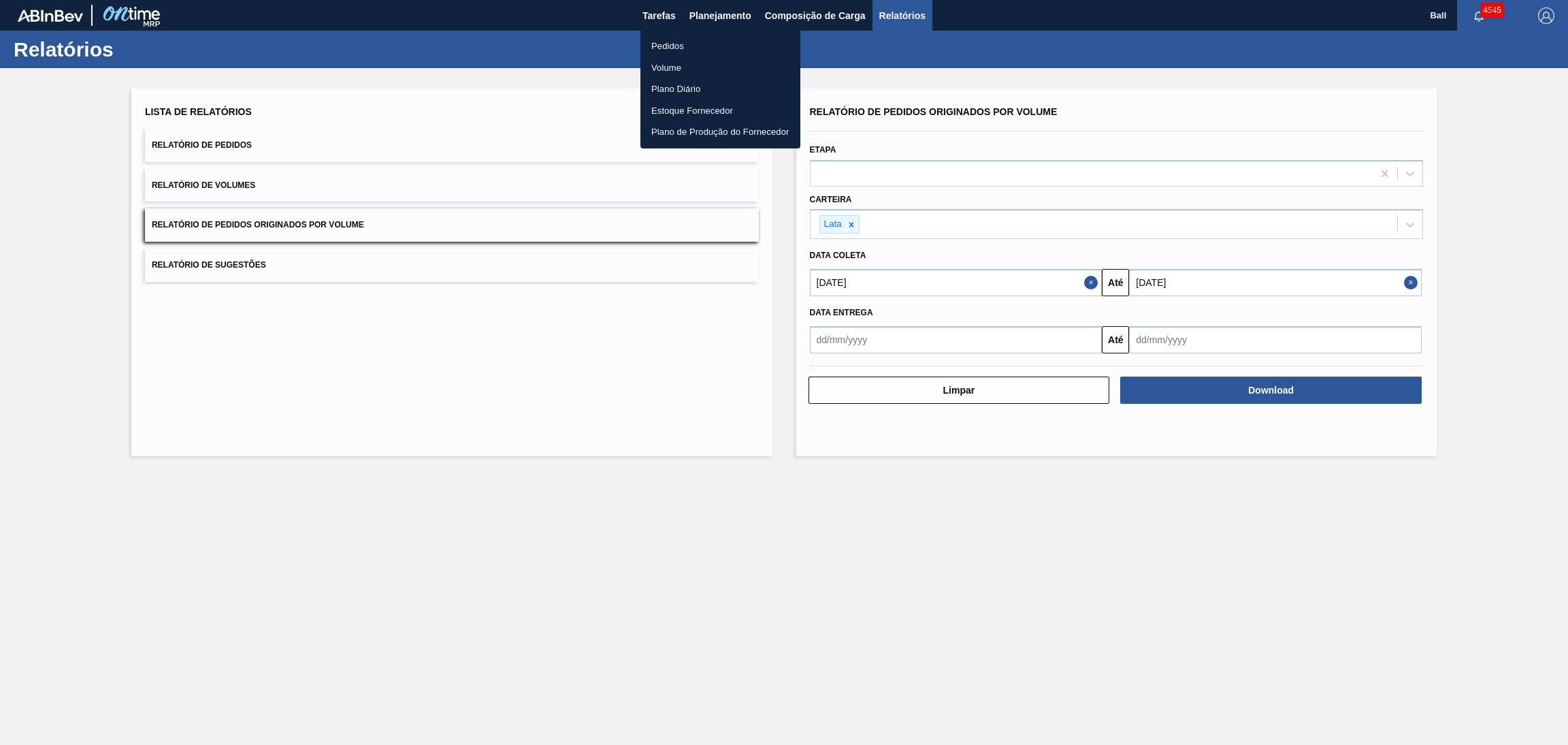
click at [685, 68] on li "Volume" at bounding box center [720, 68] width 160 height 22
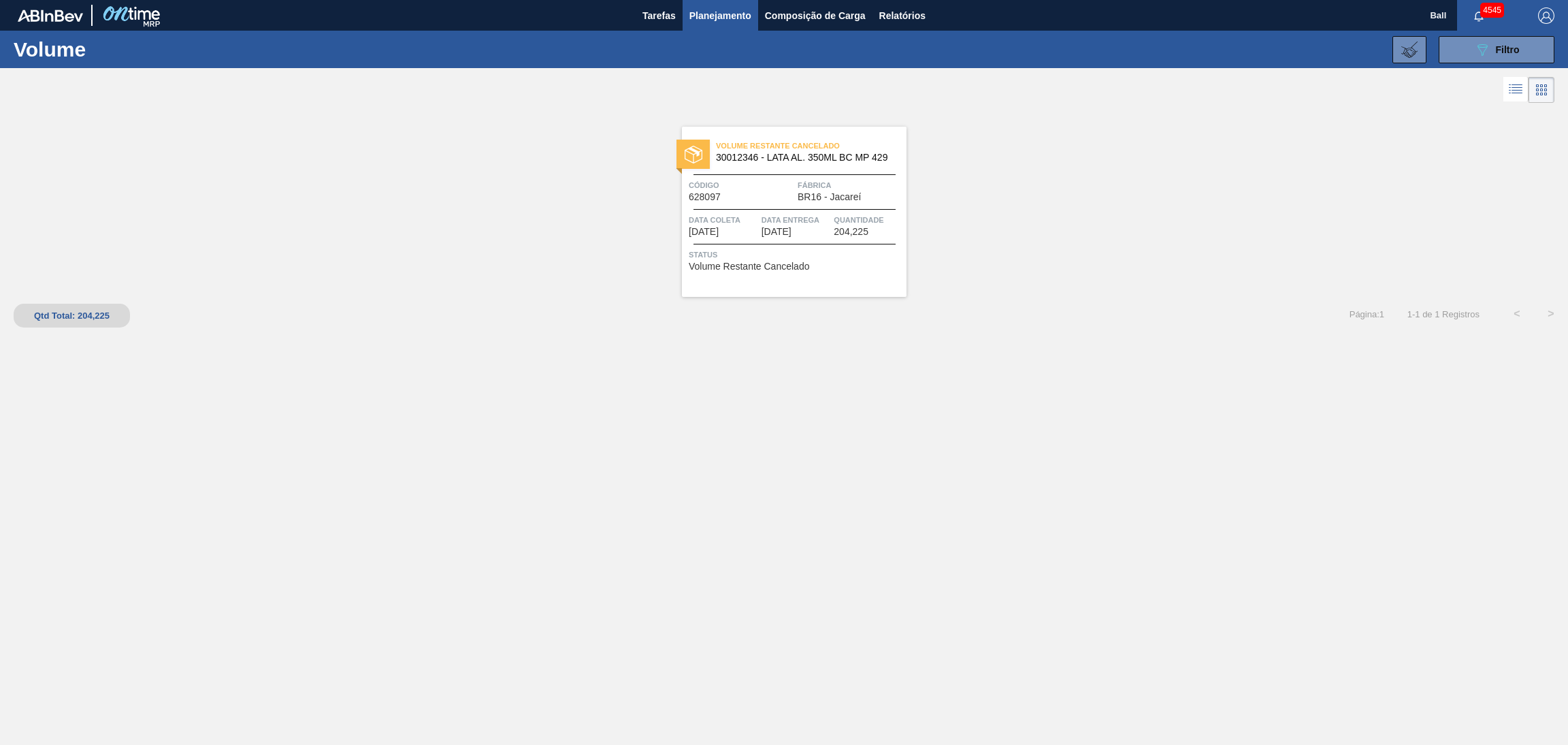
click at [704, 17] on span "Planejamento" at bounding box center [720, 16] width 62 height 16
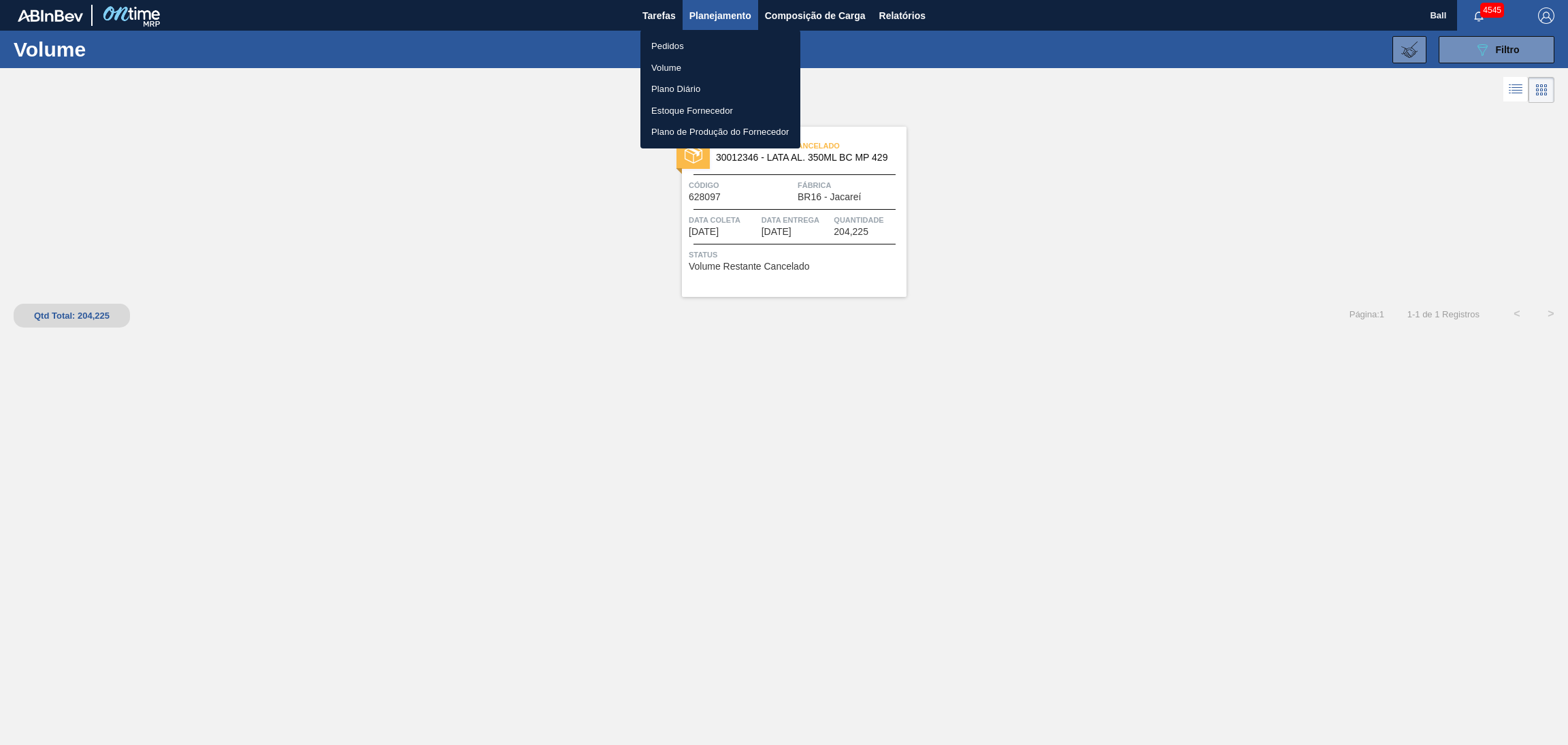
click at [695, 66] on li "Volume" at bounding box center [720, 68] width 160 height 22
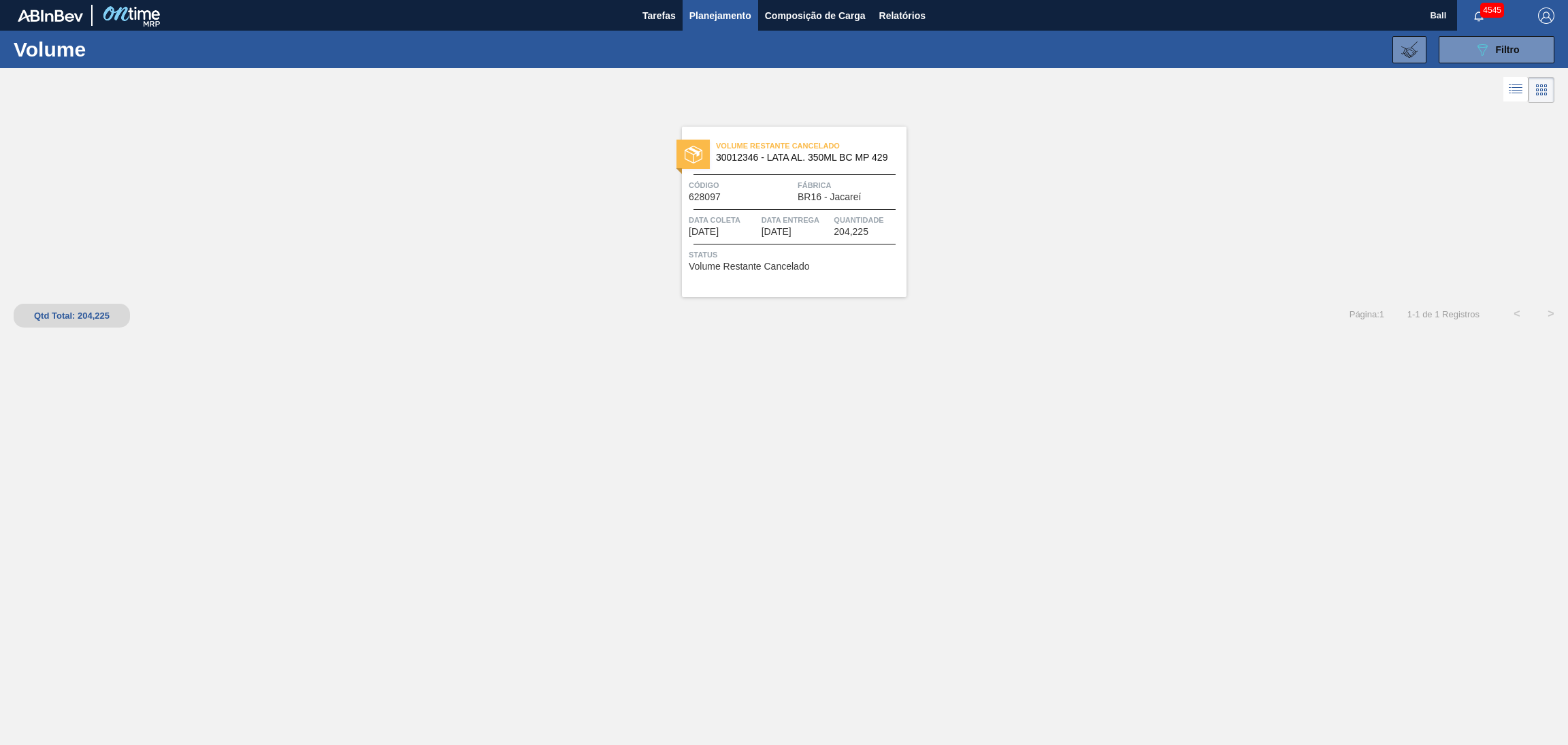
click at [1103, 0] on body "Tarefas Planejamento Composição de Carga Relatórios Ball 4545 Marcar todas como…" at bounding box center [784, 0] width 1568 height 0
click at [1470, 53] on button "089F7B8B-B2A5-4AFE-B5C0-19BA573D28AC Filtro" at bounding box center [1496, 50] width 115 height 27
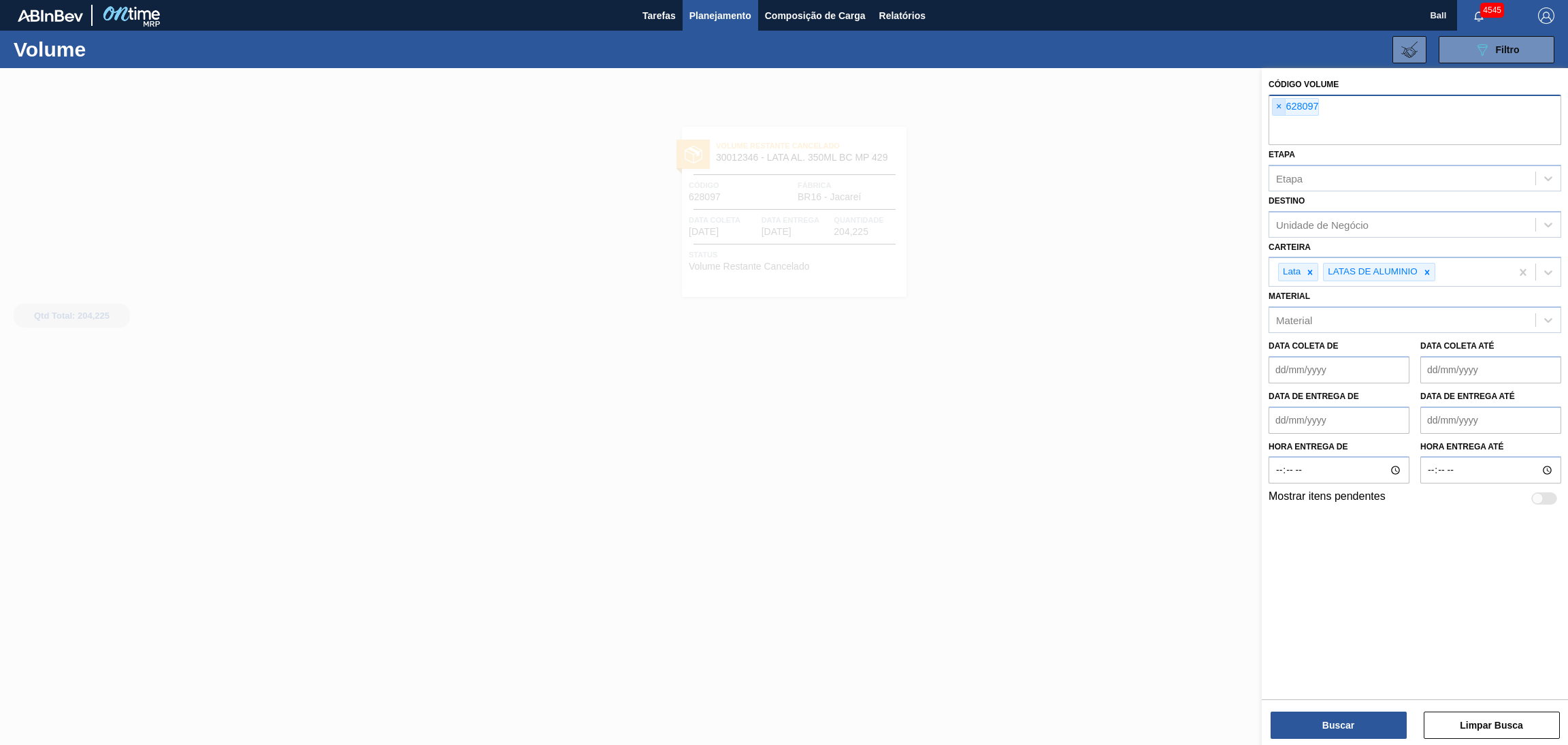
click at [1276, 105] on span "×" at bounding box center [1278, 107] width 13 height 16
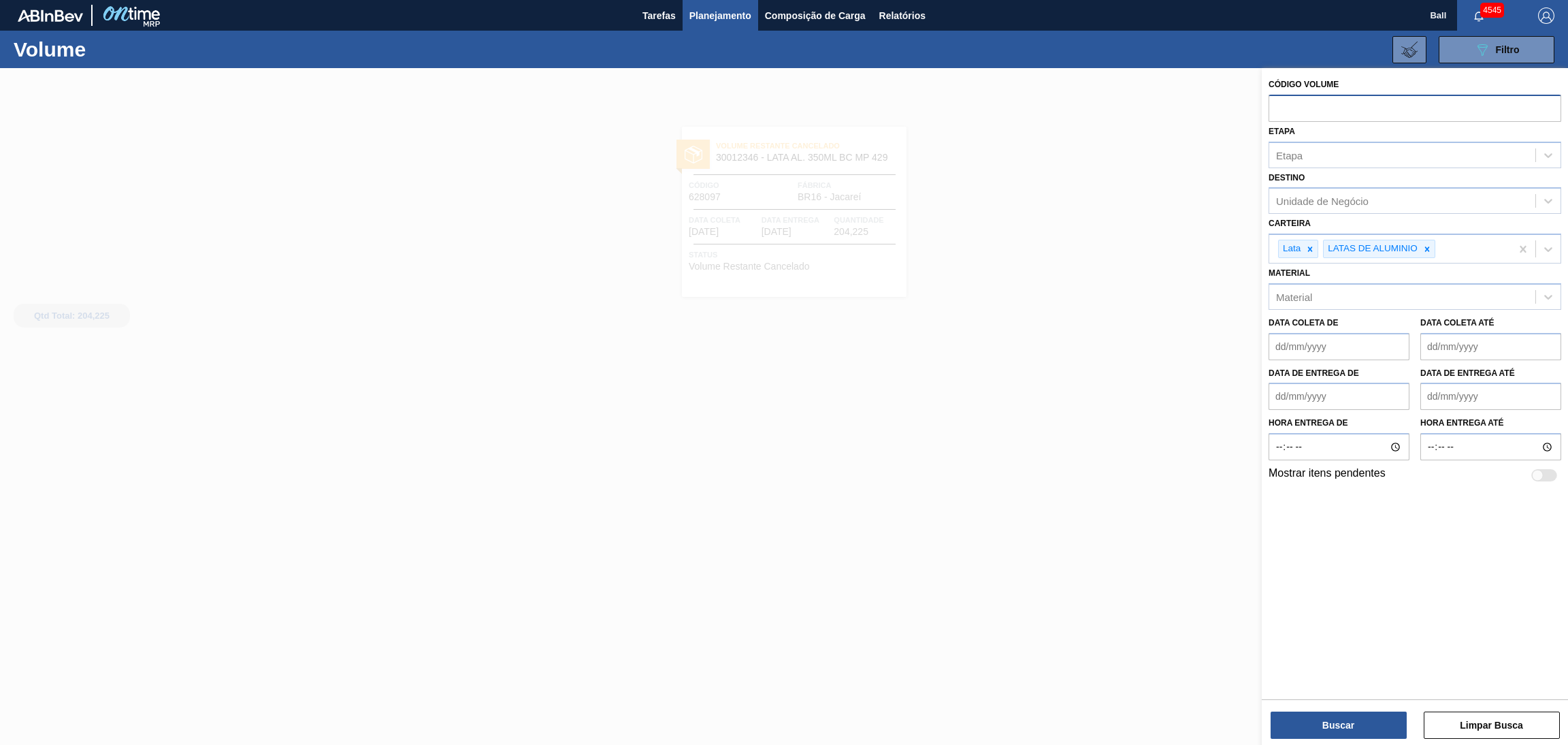
paste input "625820"
type input "625820"
click at [1325, 719] on button "Buscar" at bounding box center [1338, 725] width 136 height 27
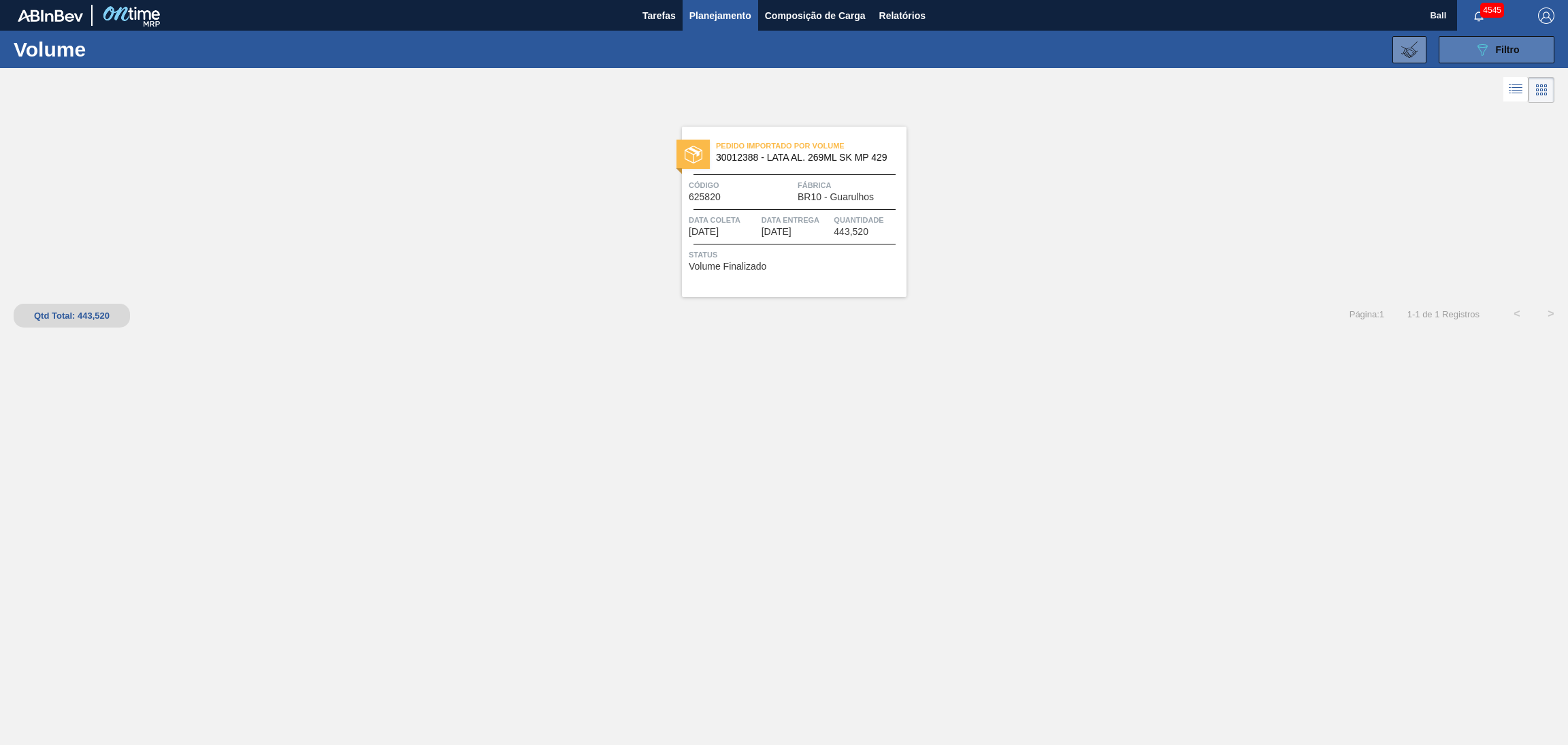
click at [1499, 42] on div "089F7B8B-B2A5-4AFE-B5C0-19BA573D28AC Filtro" at bounding box center [1496, 50] width 46 height 16
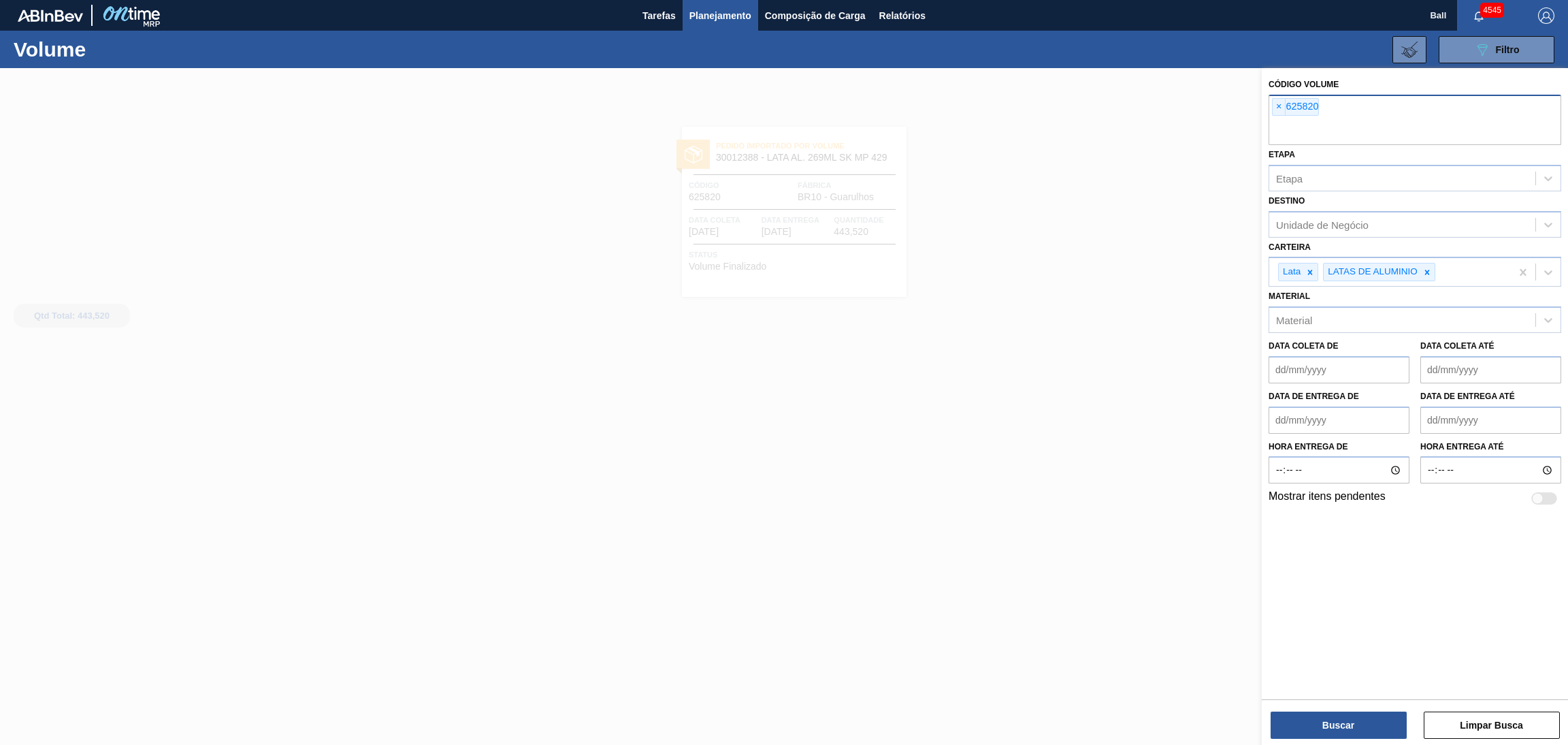
click at [1363, 118] on div "× 625820" at bounding box center [1415, 120] width 292 height 51
paste input "625820"
type input "625820"
click at [1337, 713] on button "Buscar" at bounding box center [1338, 725] width 136 height 27
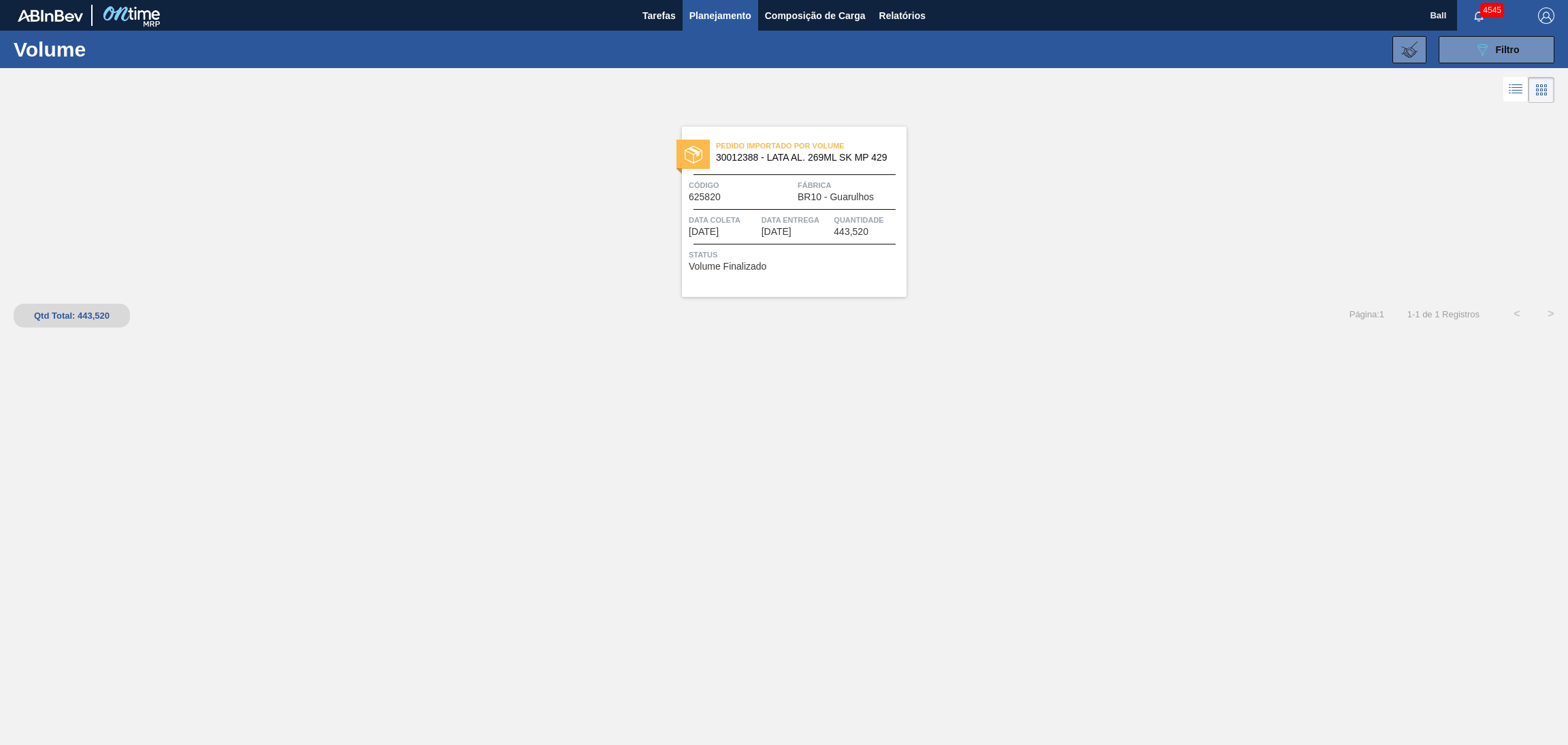
click at [783, 215] on span "Data Entrega" at bounding box center [797, 220] width 70 height 14
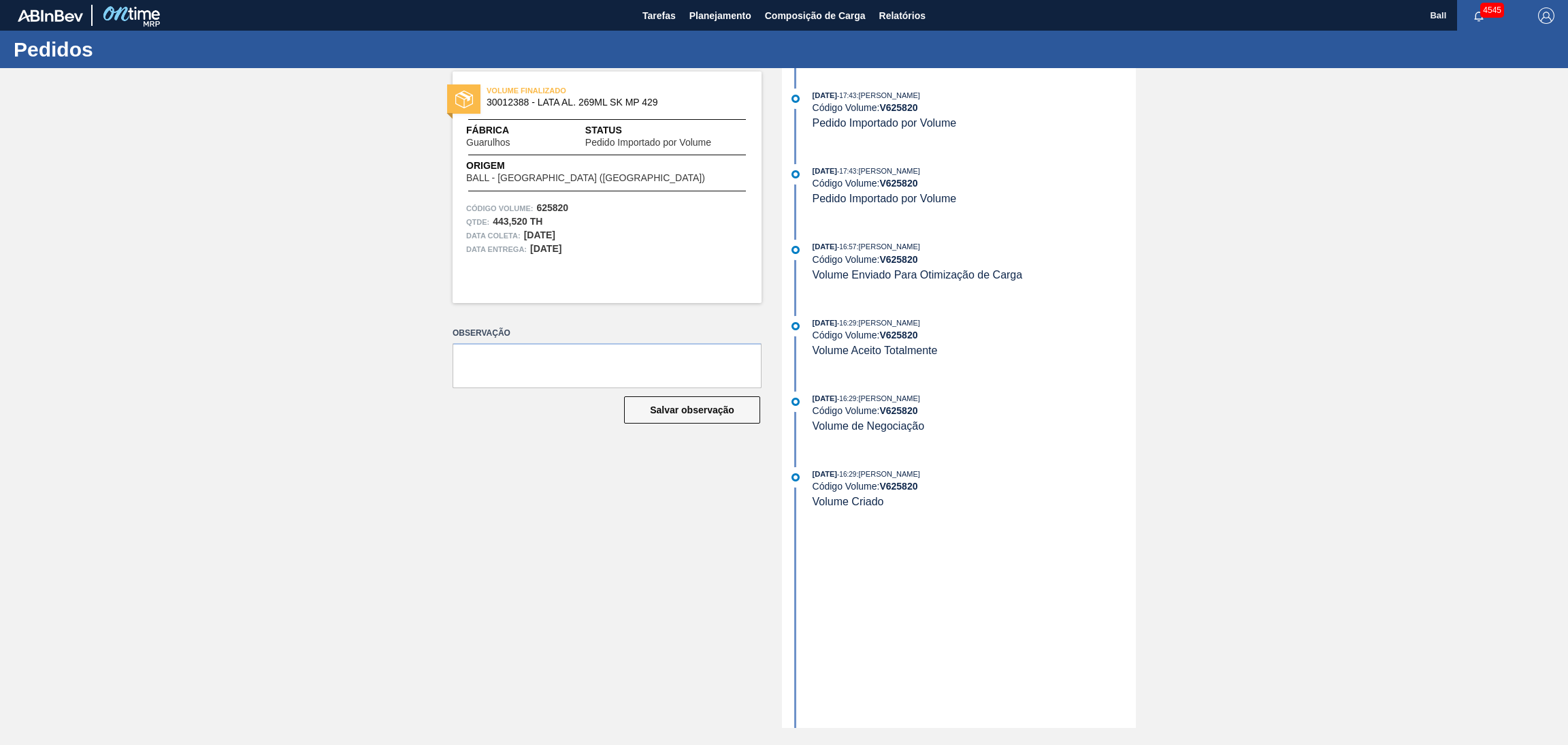
drag, startPoint x: 883, startPoint y: 625, endPoint x: 875, endPoint y: 683, distance: 58.5
click at [883, 626] on div "29/09/2025 - 17:43 : Thamirys Teodoro De Oliveira Código Volume: V 625820 Pedid…" at bounding box center [960, 398] width 350 height 660
click at [711, 12] on span "Planejamento" at bounding box center [720, 16] width 62 height 16
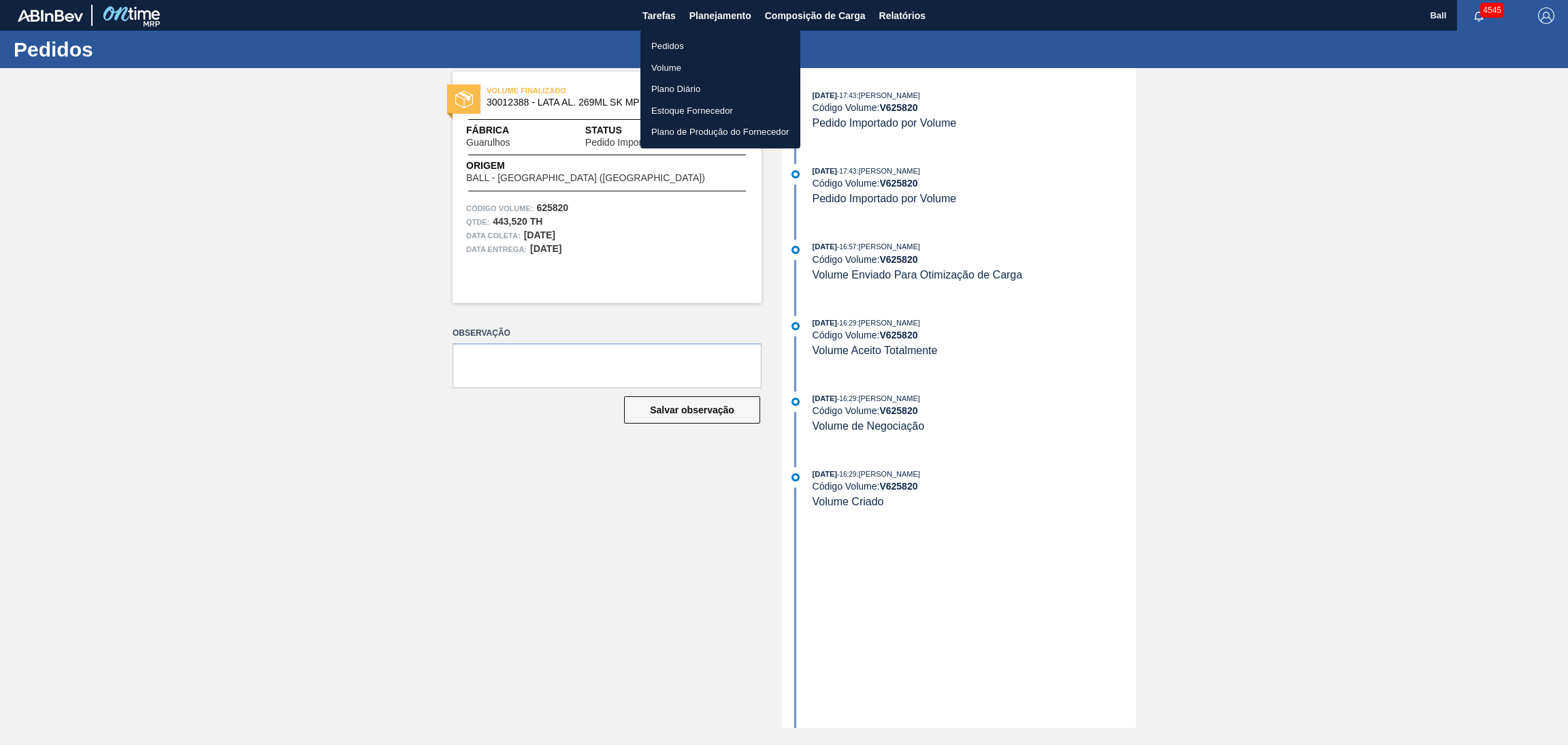
click at [703, 51] on li "Pedidos" at bounding box center [720, 46] width 160 height 22
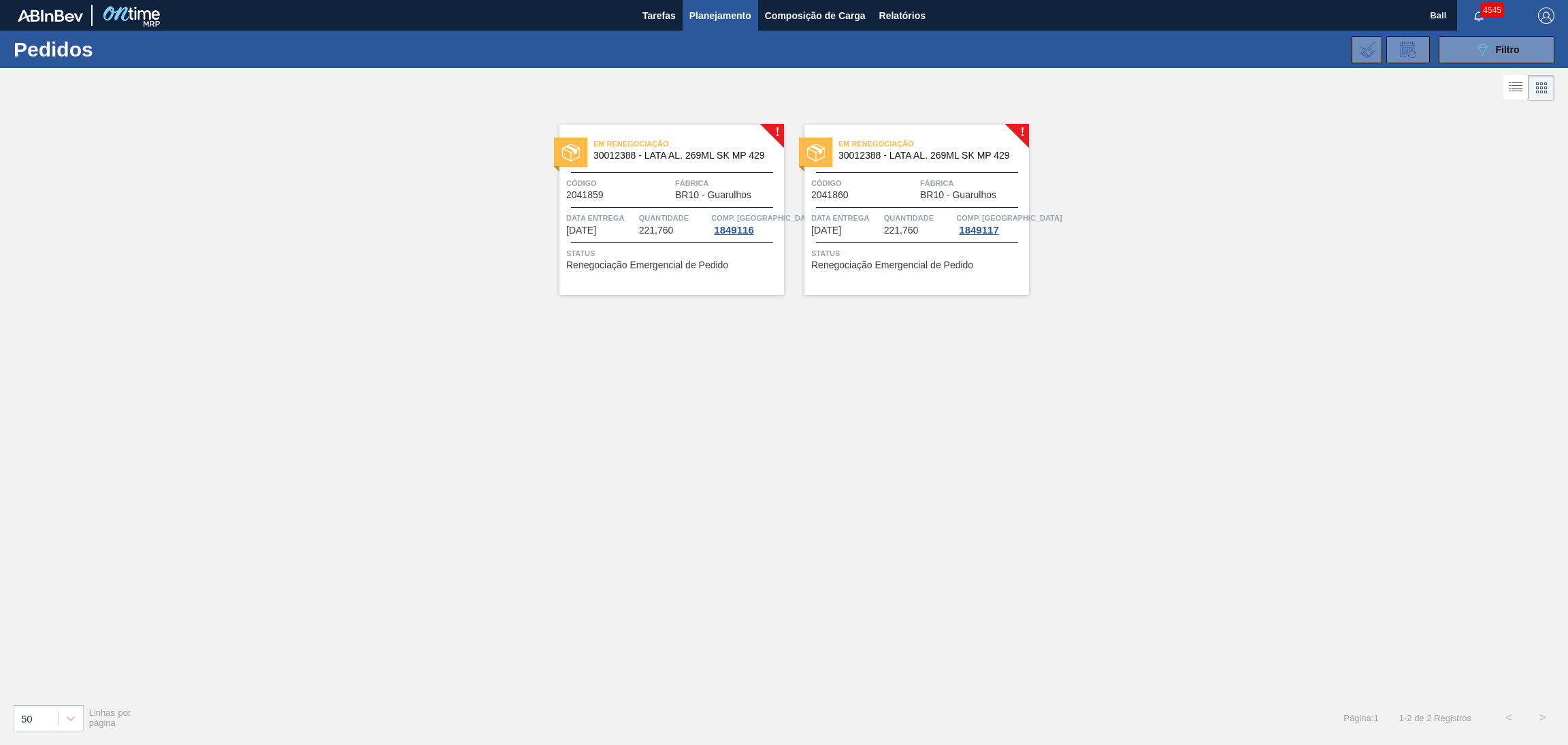
click at [857, 690] on div "! Em Renegociação 30012388 - LATA AL. 269ML SK MP 429 Código 2041859 Fábrica BR…" at bounding box center [784, 398] width 1568 height 588
click at [734, 3] on button "Planejamento" at bounding box center [720, 15] width 76 height 31
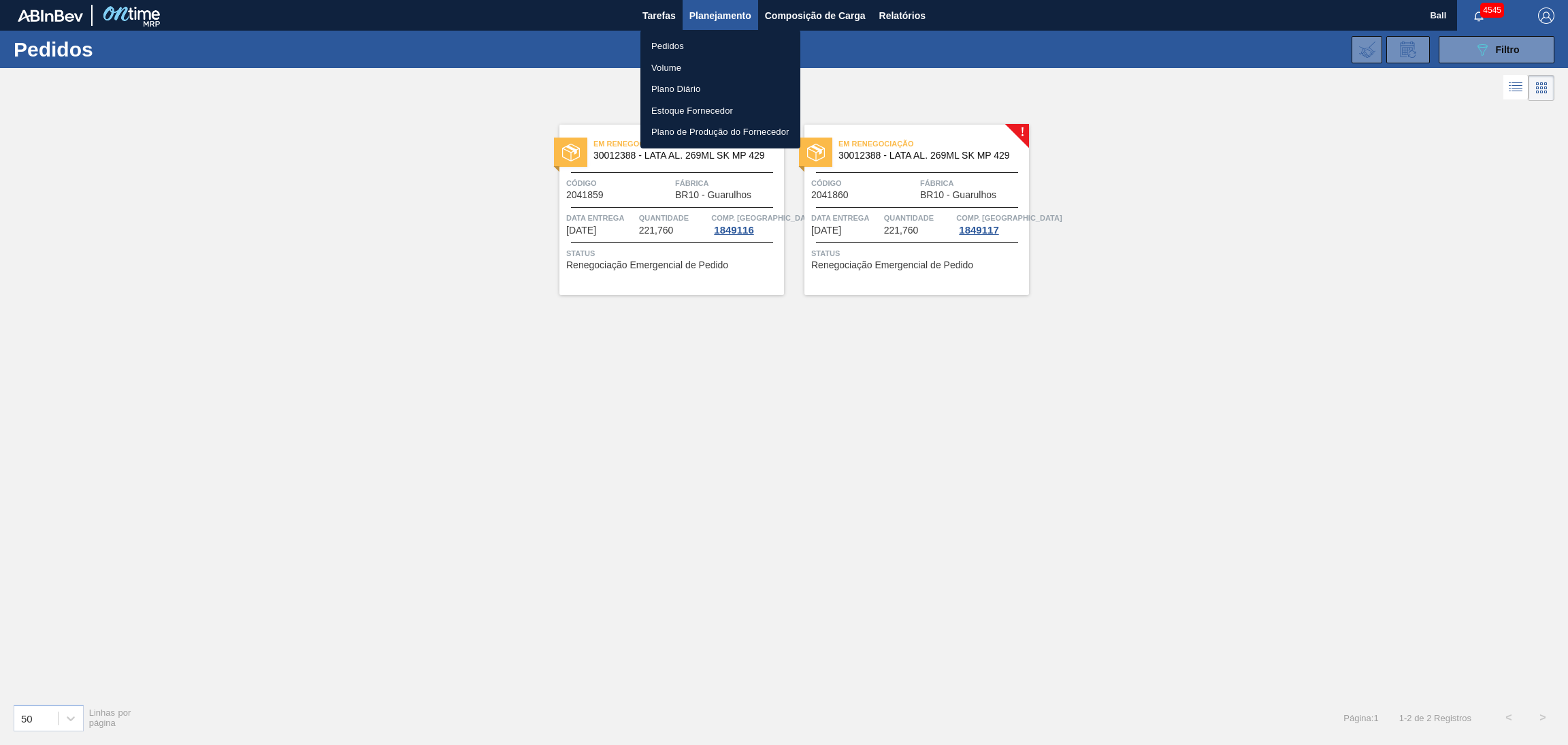
click at [674, 64] on li "Volume" at bounding box center [720, 68] width 160 height 22
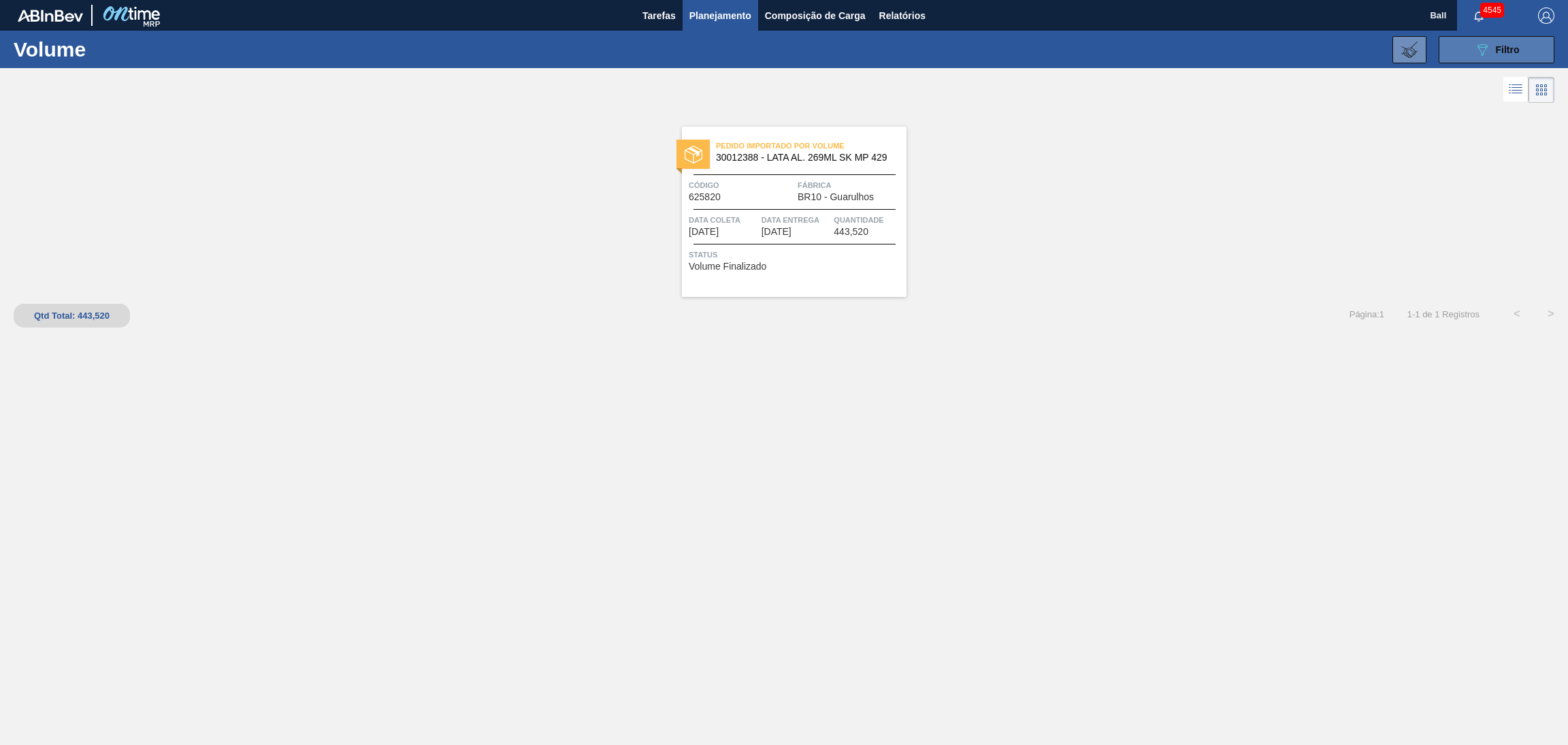
click at [1526, 43] on button "089F7B8B-B2A5-4AFE-B5C0-19BA573D28AC Filtro" at bounding box center [1496, 50] width 115 height 27
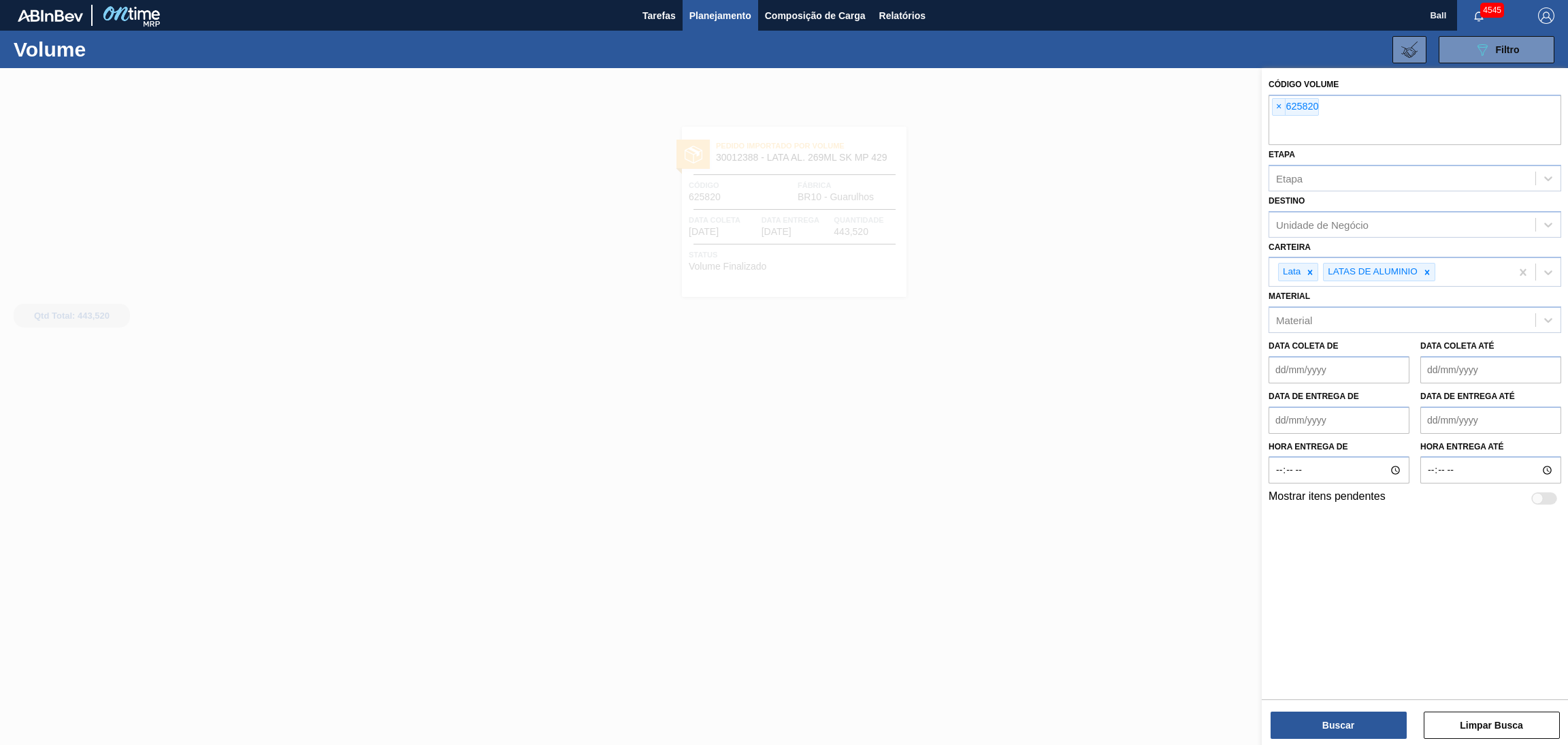
click at [1028, 556] on div at bounding box center [784, 441] width 1568 height 745
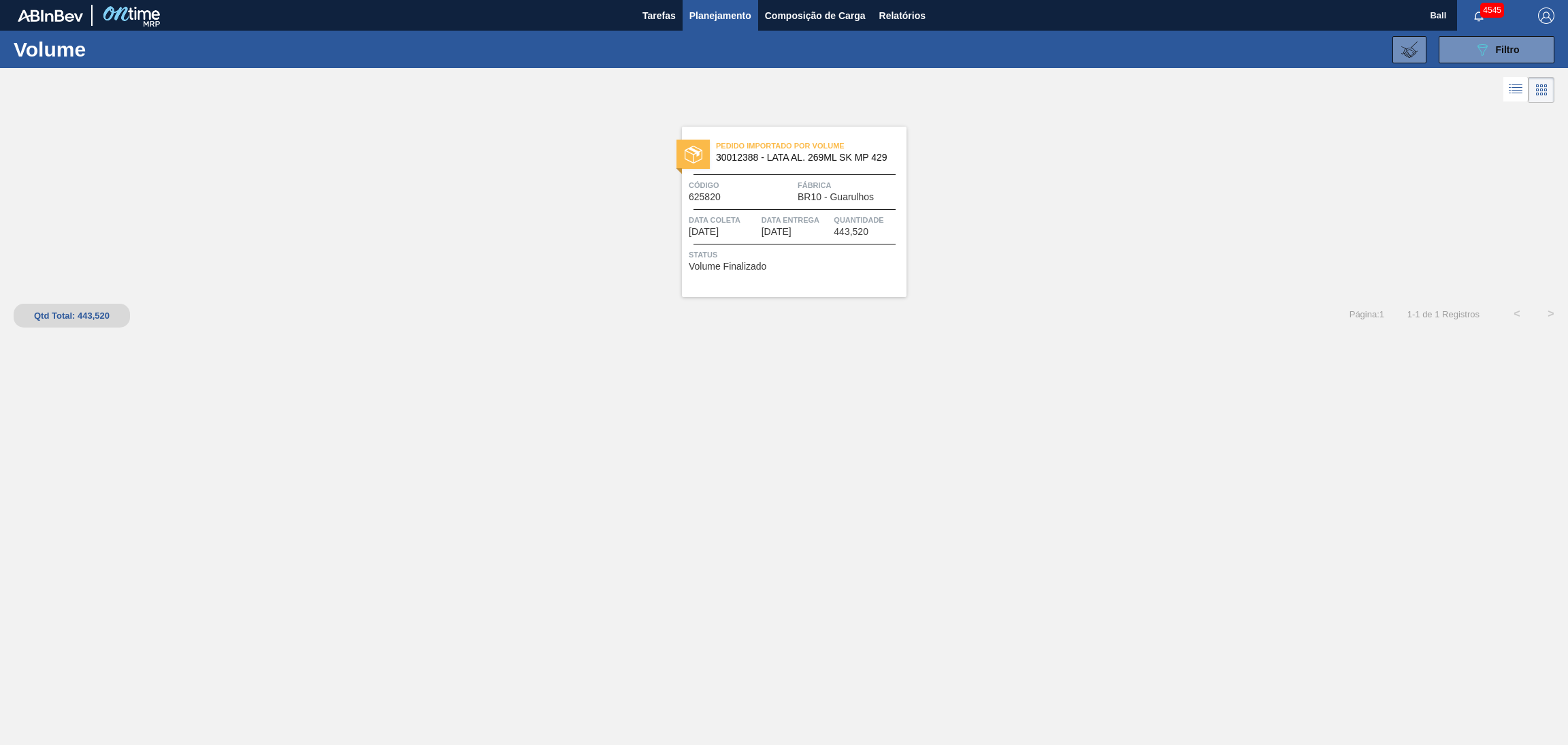
click at [760, 198] on div "Código 625820" at bounding box center [741, 190] width 105 height 24
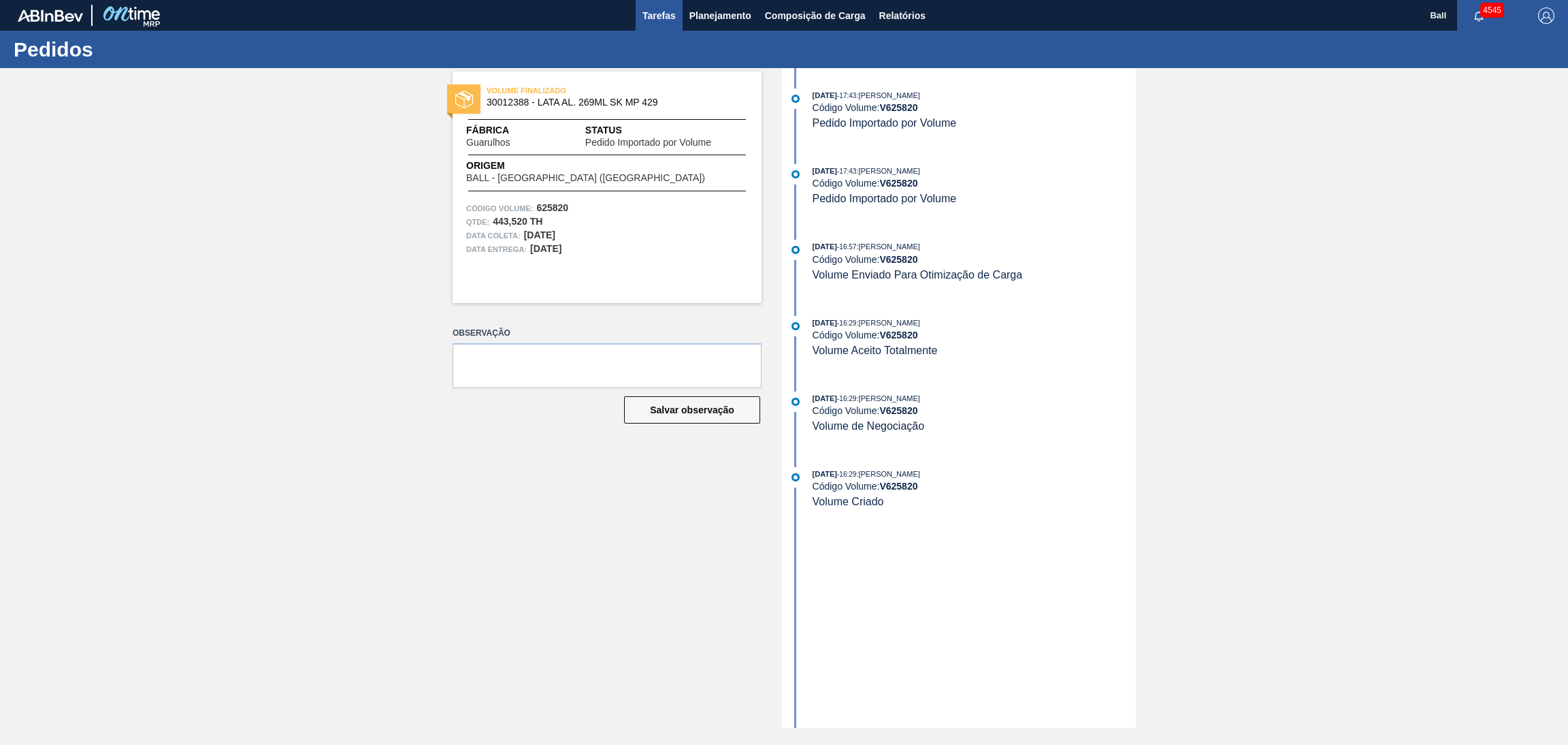
click at [644, 8] on span "Tarefas" at bounding box center [659, 16] width 33 height 16
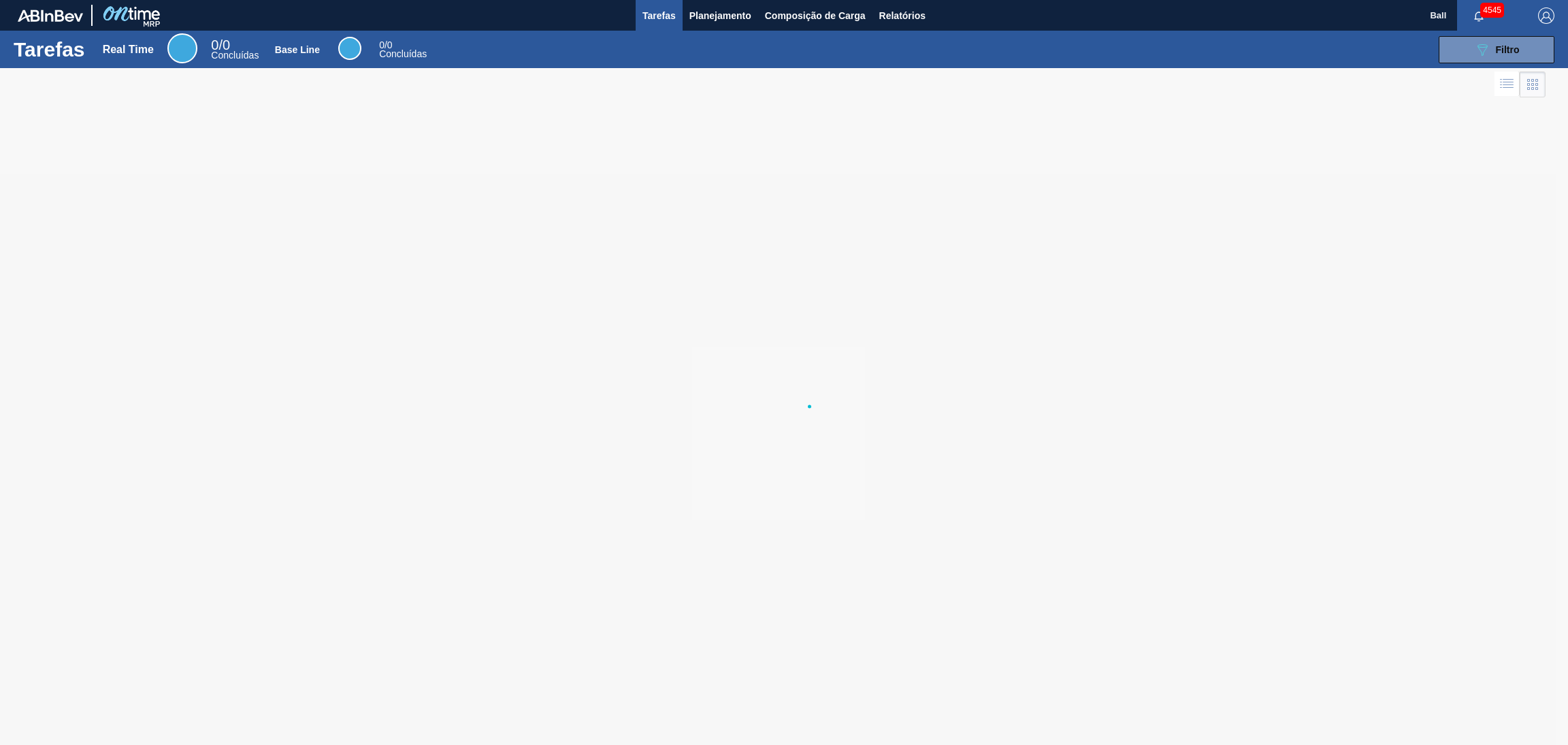
click at [644, 8] on span "Tarefas" at bounding box center [659, 16] width 33 height 16
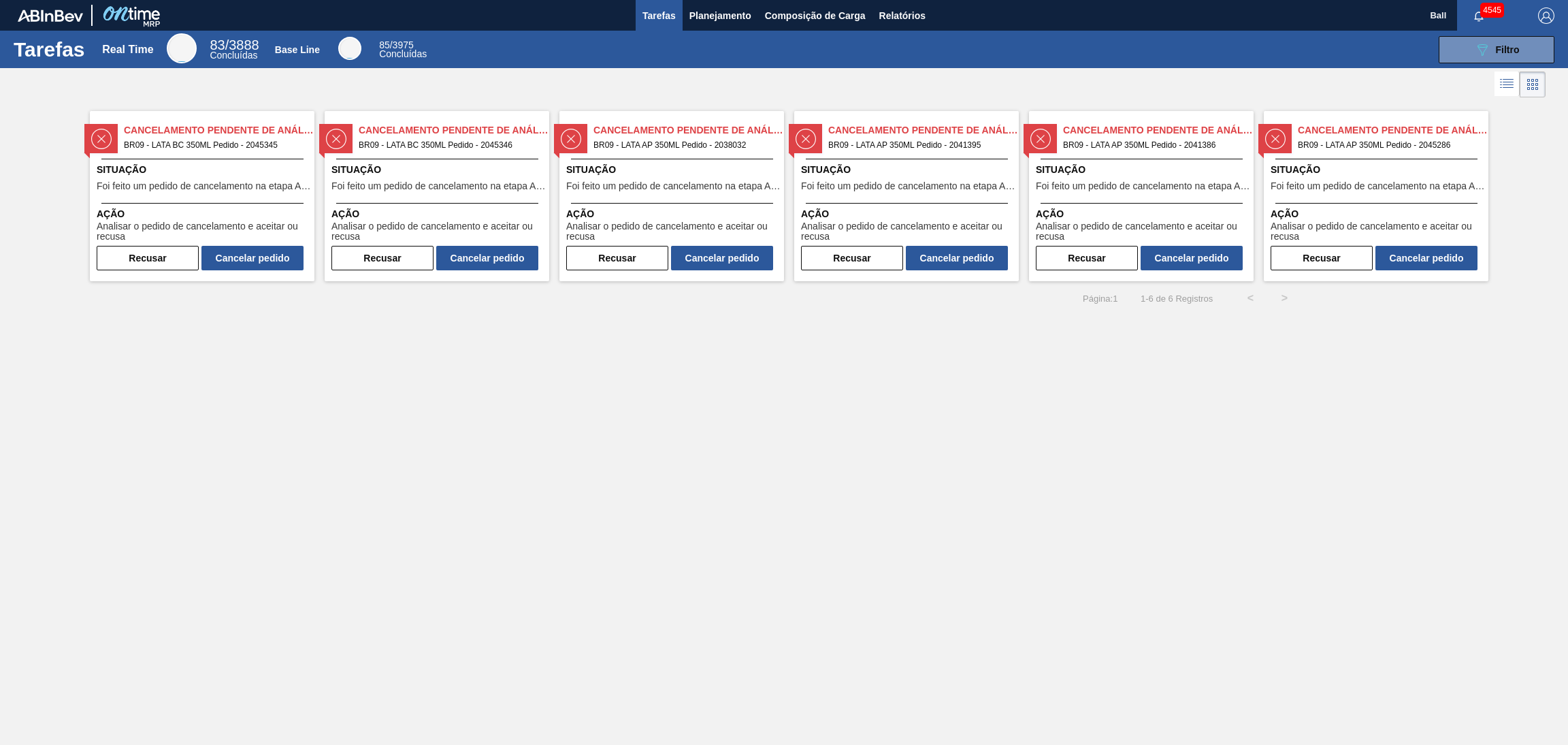
click at [1304, 585] on div "Tarefas Real Time 83 / 3888 Concluídas Base Line 85 / 3975 Concluídas 089F7B8B-…" at bounding box center [784, 357] width 1568 height 653
click at [778, 543] on div "Tarefas Real Time 83 / 3888 Concluídas Base Line 85 / 3975 Concluídas 089F7B8B-…" at bounding box center [784, 357] width 1568 height 653
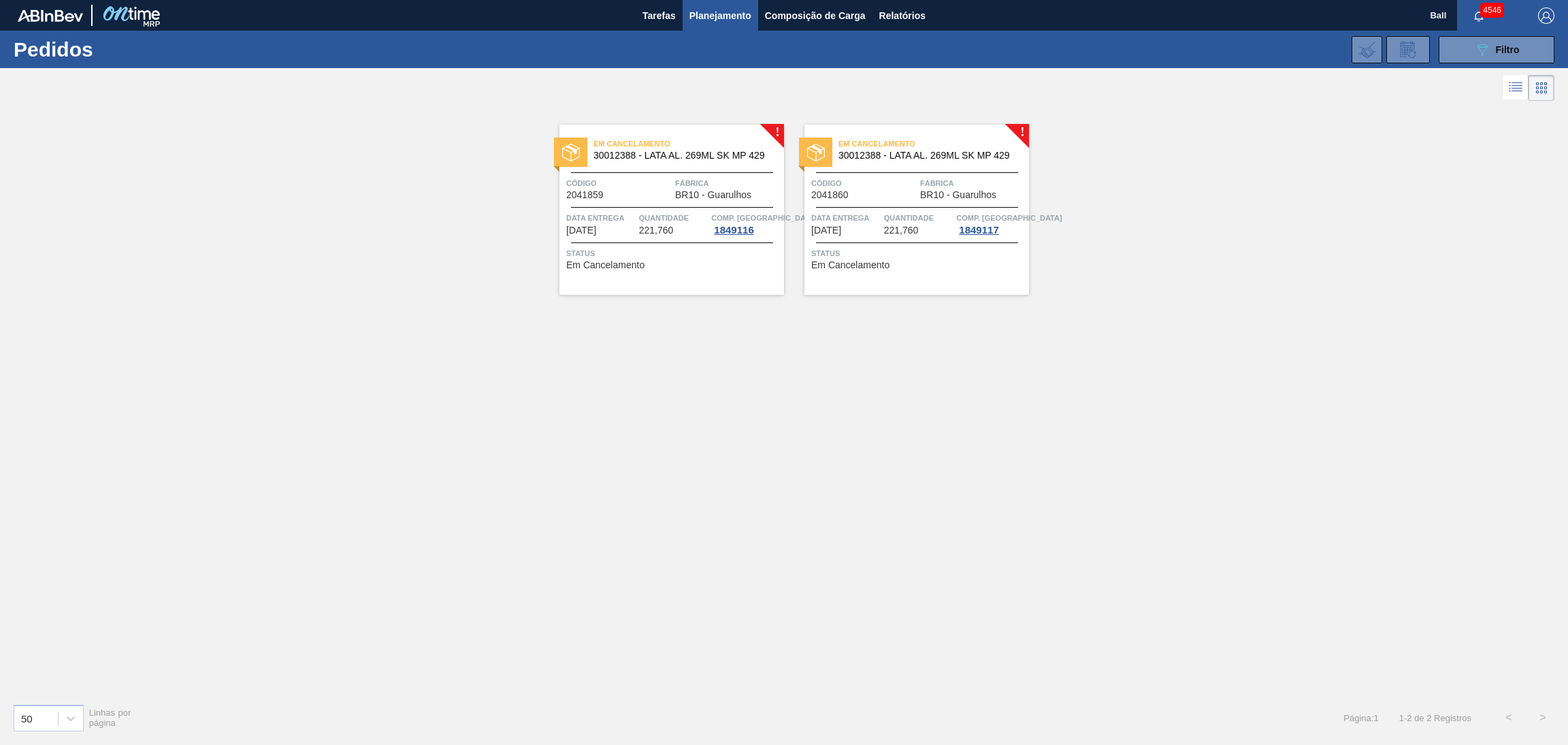
click at [644, 179] on span "Código" at bounding box center [619, 183] width 105 height 14
drag, startPoint x: 851, startPoint y: 216, endPoint x: 849, endPoint y: 275, distance: 59.0
click at [851, 216] on span "Data Entrega" at bounding box center [846, 218] width 70 height 14
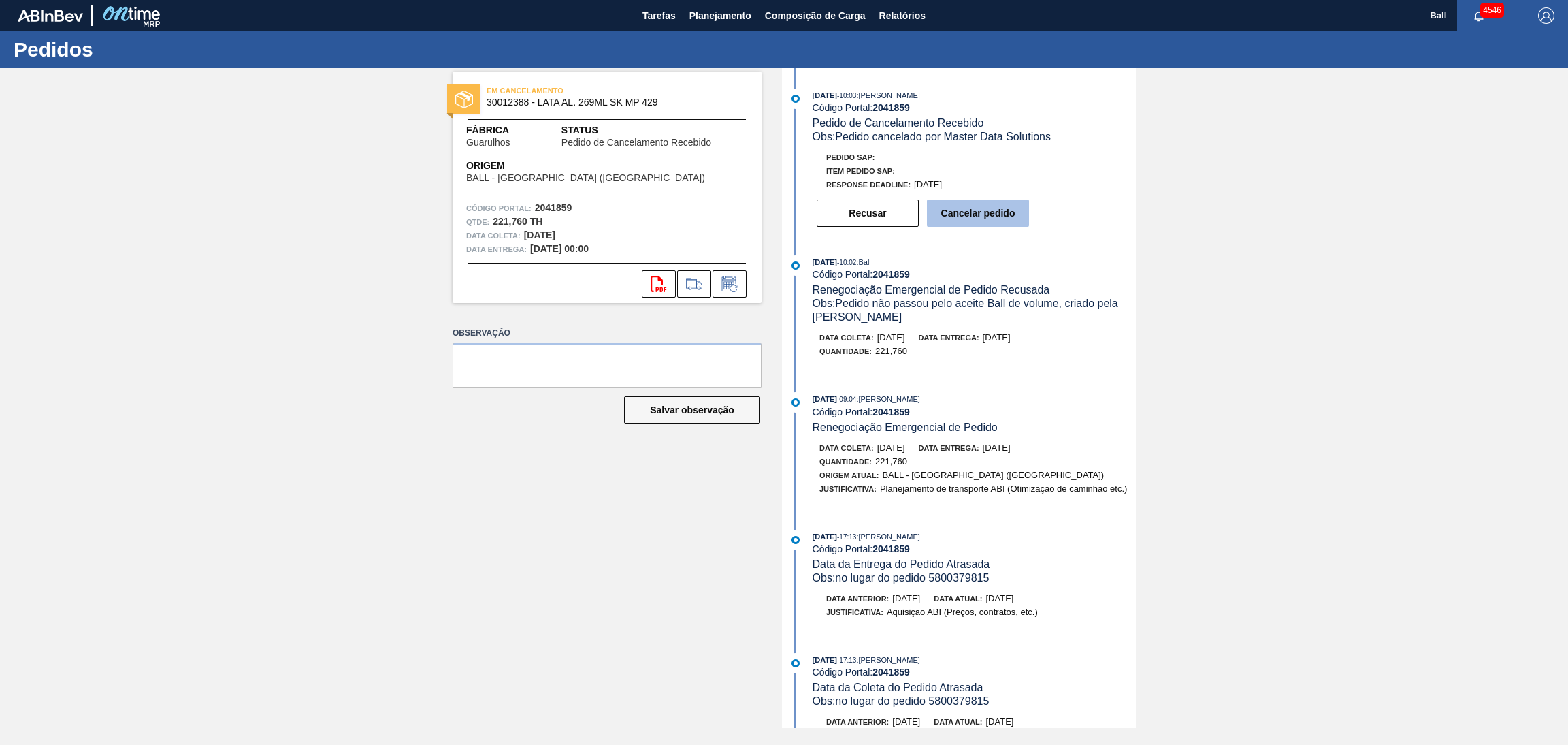
click at [997, 213] on button "Cancelar pedido" at bounding box center [978, 213] width 102 height 27
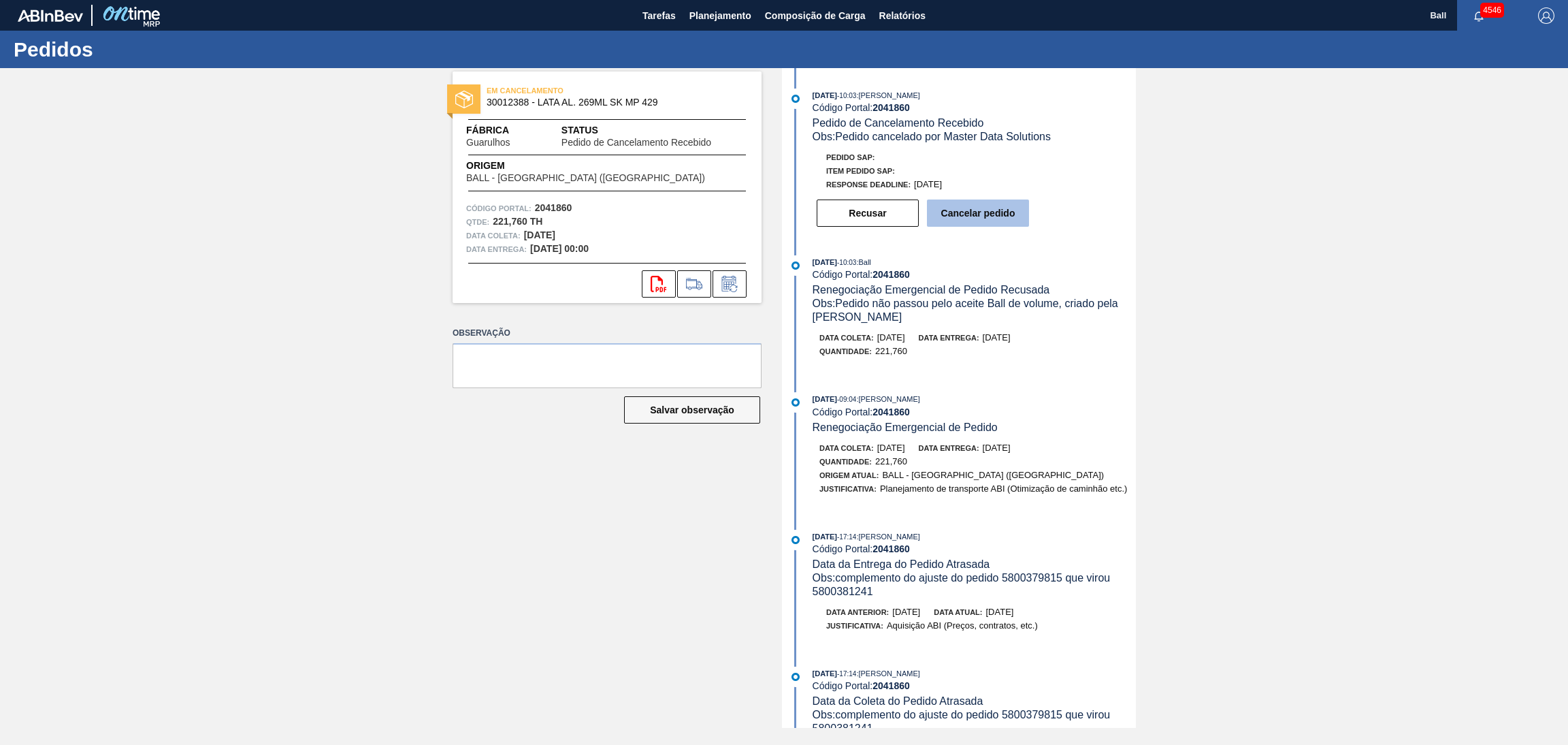
click at [987, 204] on button "Cancelar pedido" at bounding box center [978, 213] width 102 height 27
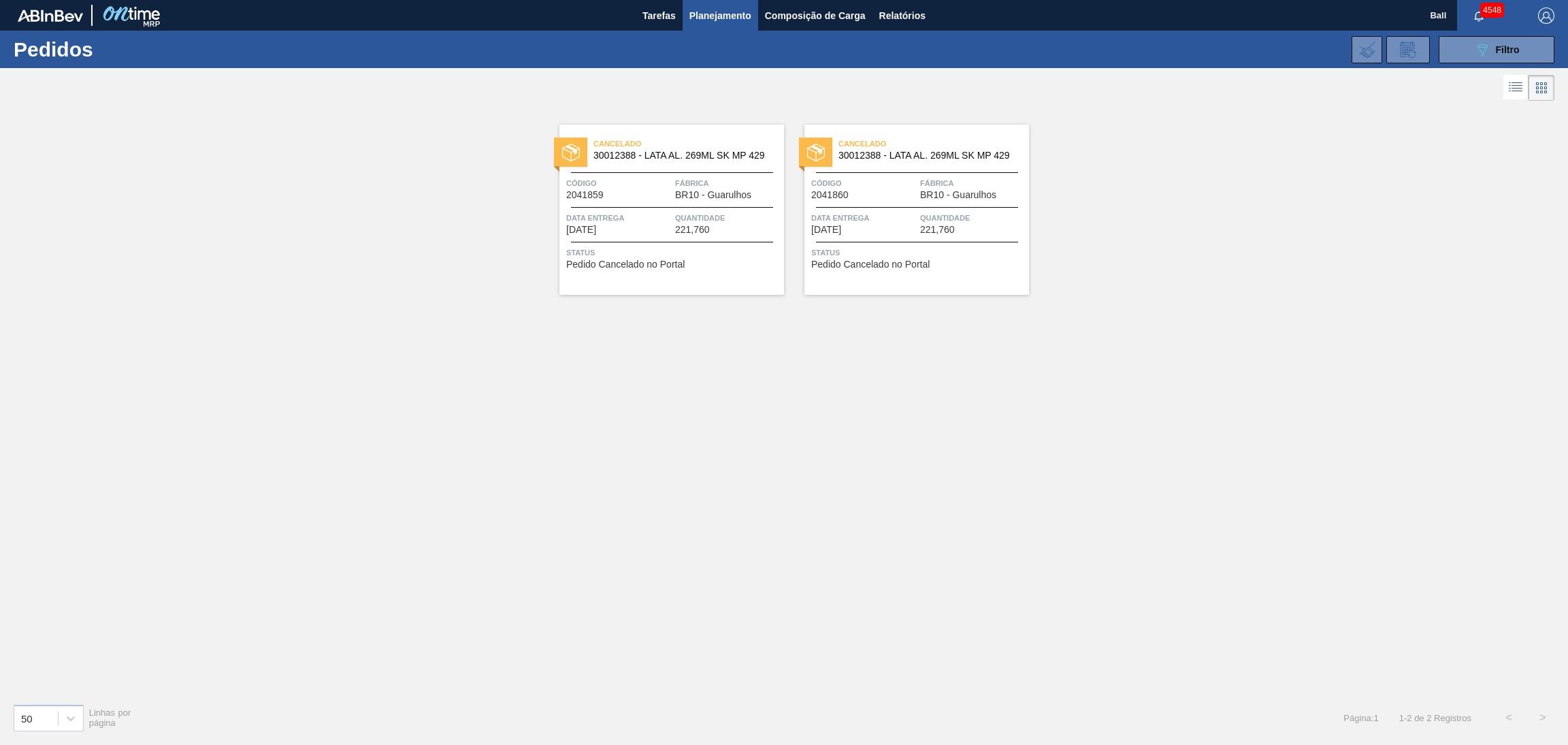
click at [724, 12] on span "Planejamento" at bounding box center [720, 16] width 62 height 16
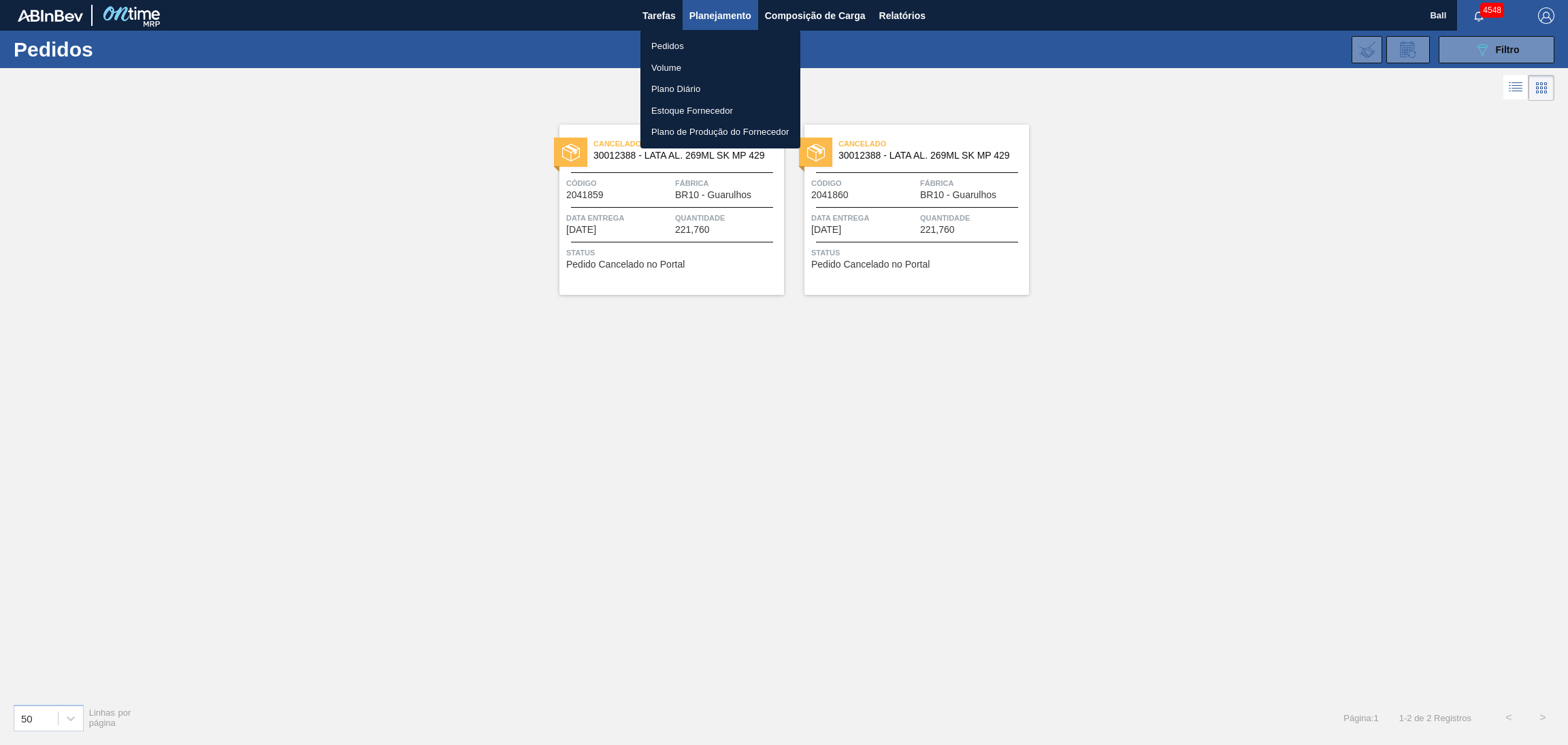
click at [721, 45] on li "Pedidos" at bounding box center [720, 46] width 160 height 22
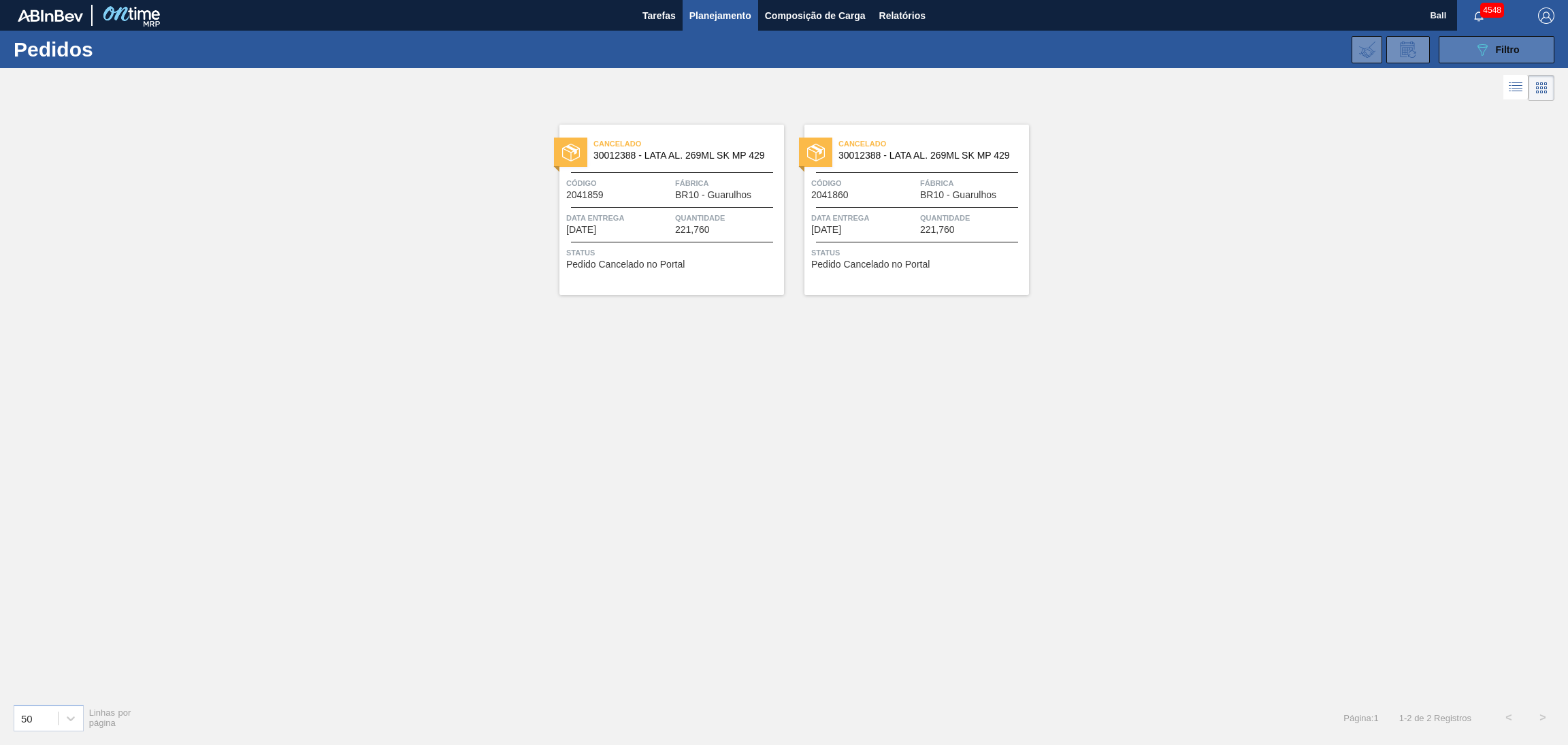
click at [1488, 46] on icon "089F7B8B-B2A5-4AFE-B5C0-19BA573D28AC" at bounding box center [1482, 50] width 16 height 16
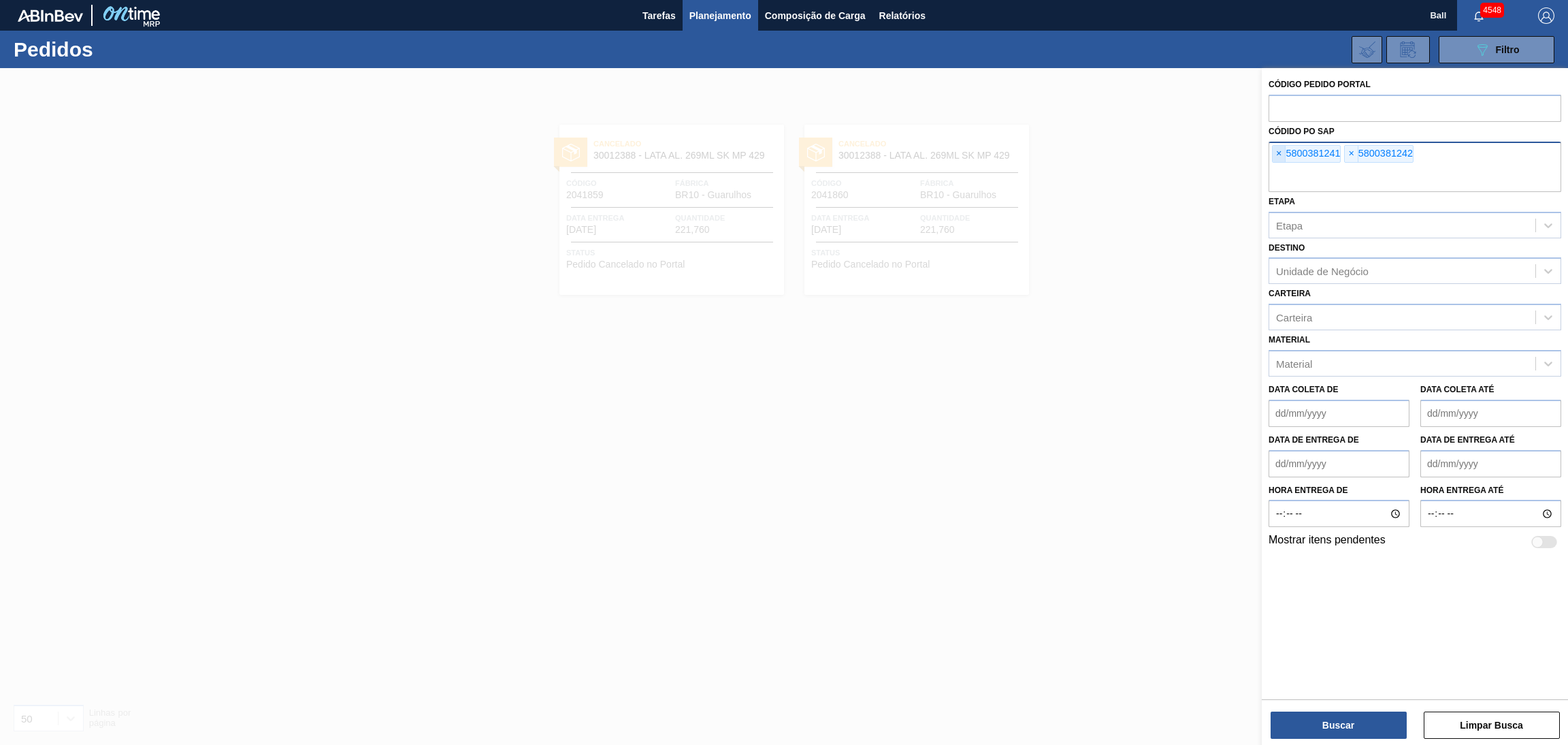
click at [1284, 148] on span "×" at bounding box center [1278, 154] width 13 height 16
click at [1284, 148] on span "×" at bounding box center [1278, 154] width 13 height 16
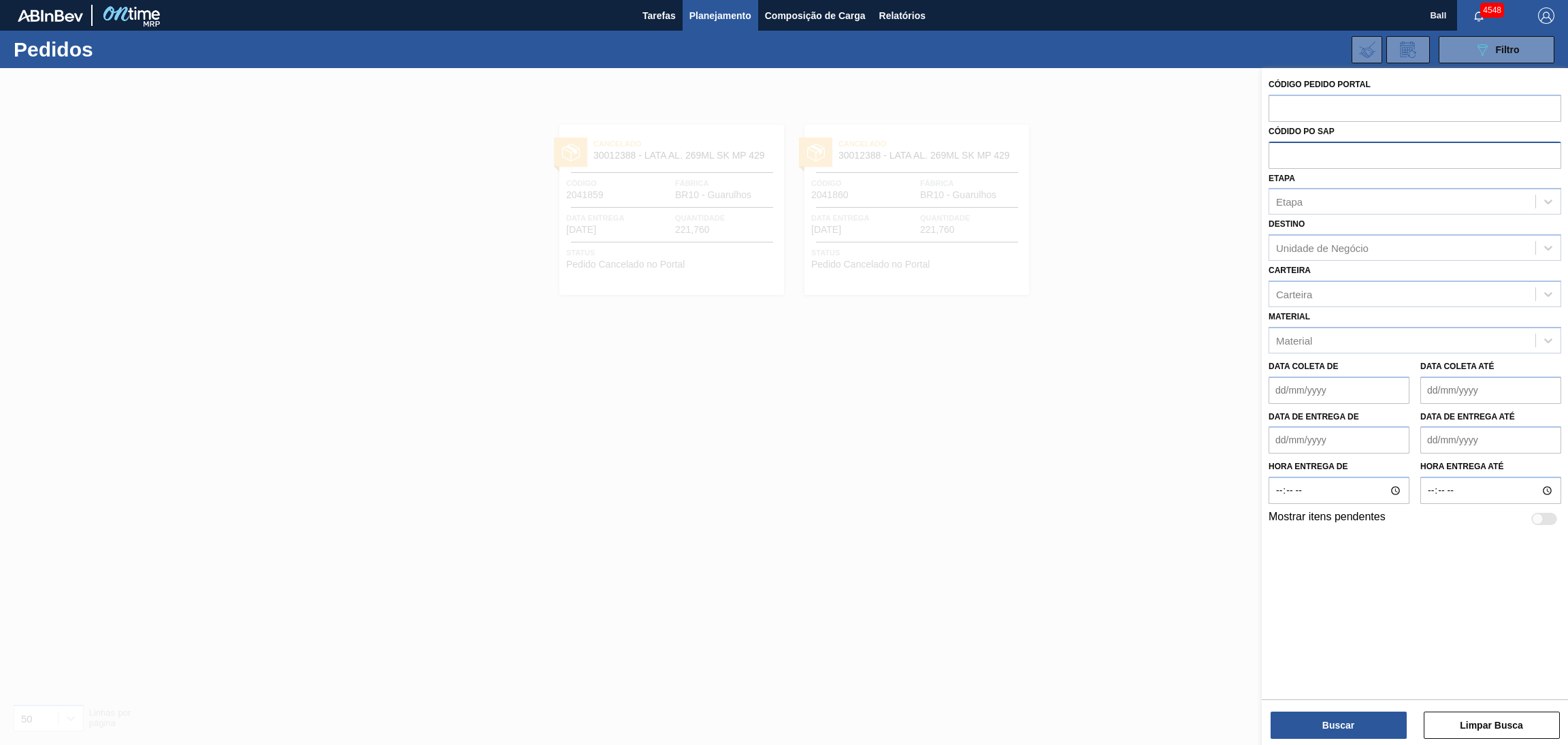
paste input "text"
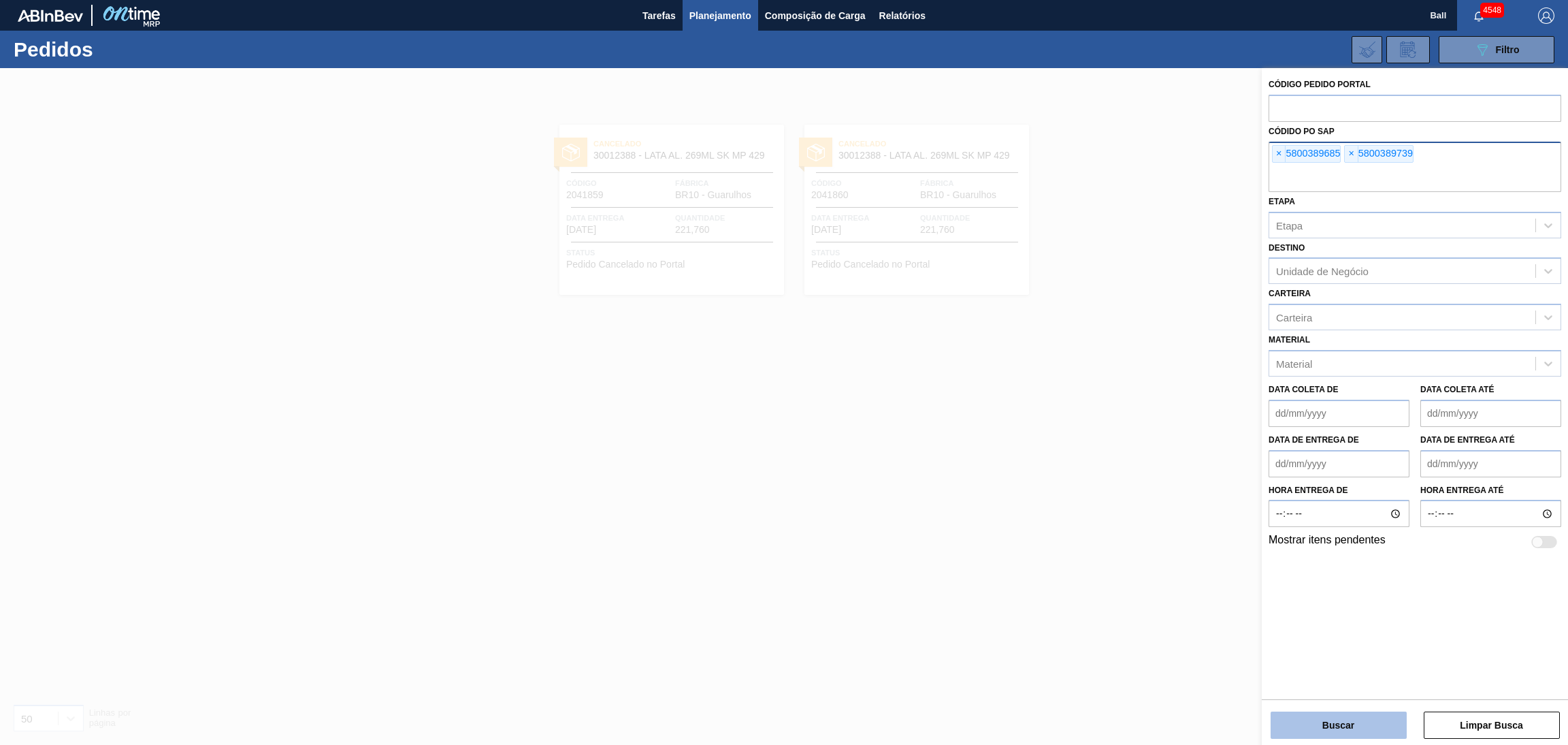
click at [1303, 727] on button "Buscar" at bounding box center [1338, 725] width 136 height 27
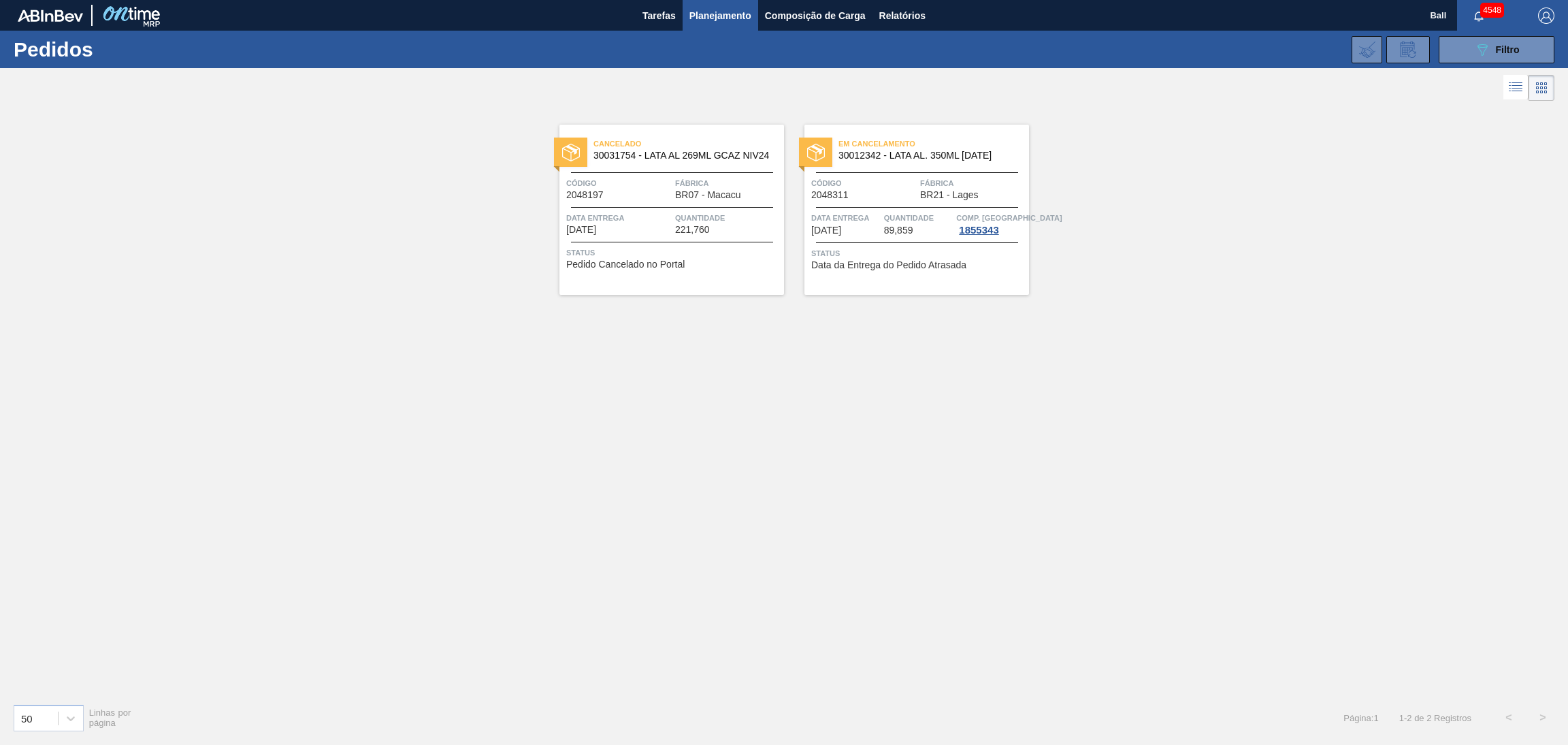
click at [913, 258] on span "Status" at bounding box center [918, 254] width 215 height 14
